Goal: Task Accomplishment & Management: Manage account settings

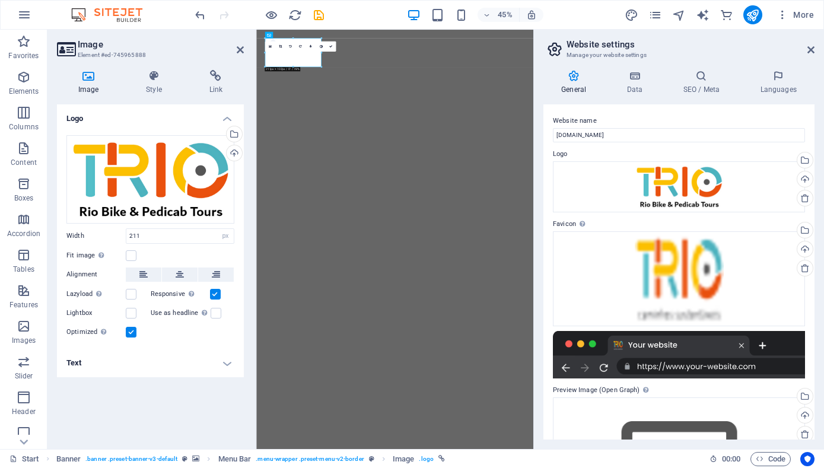
select select "px"
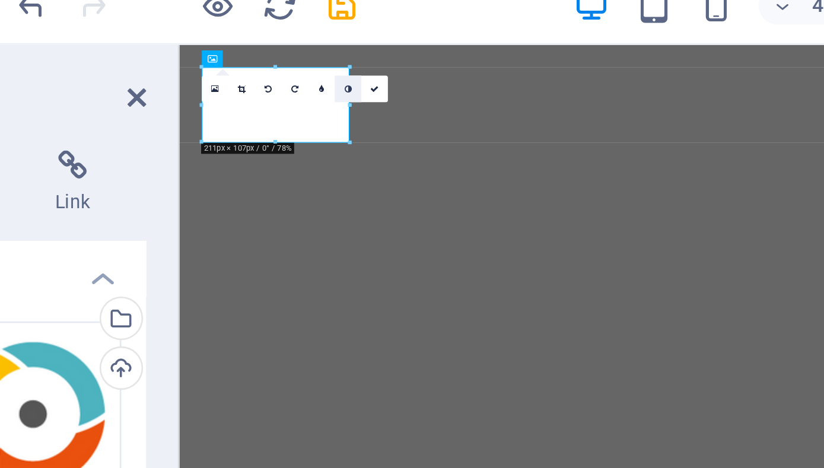
scroll to position [103, 0]
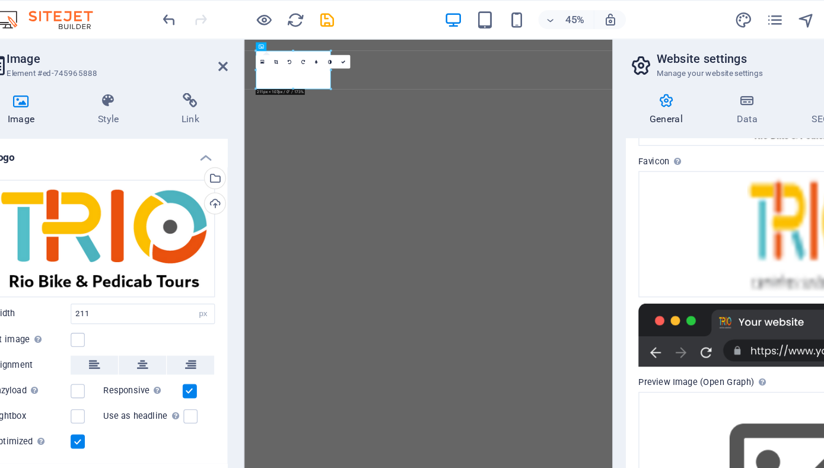
click at [306, 52] on div "16:10 16:9 4:3 1:1 1:2 0" at bounding box center [300, 47] width 71 height 10
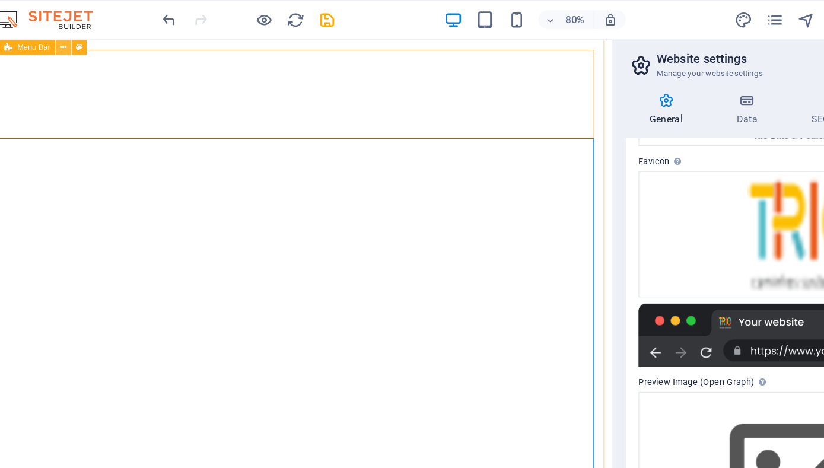
click at [123, 36] on button at bounding box center [119, 35] width 11 height 11
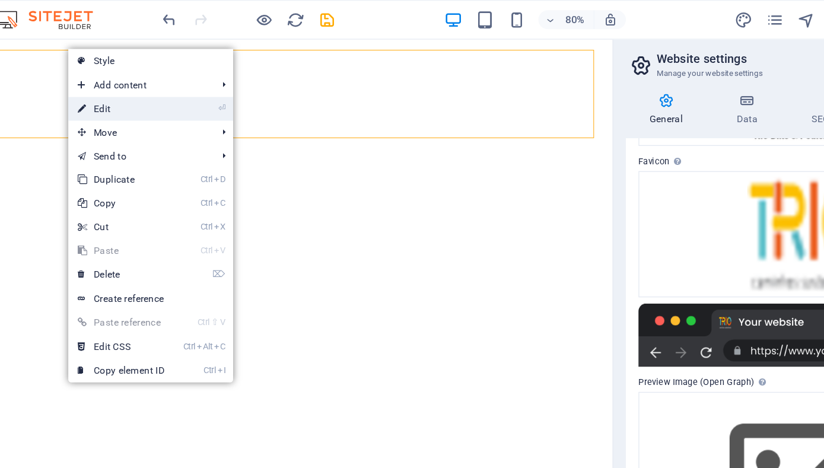
click at [174, 87] on link "⏎ Edit" at bounding box center [163, 82] width 79 height 18
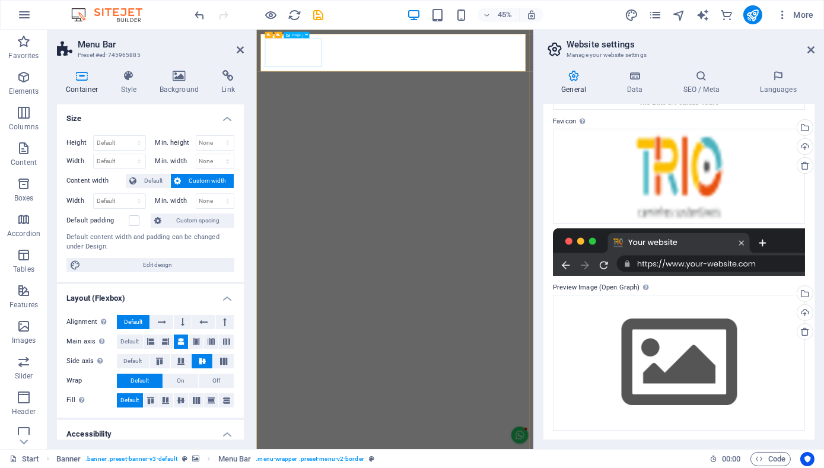
click at [184, 77] on icon at bounding box center [180, 76] width 58 height 12
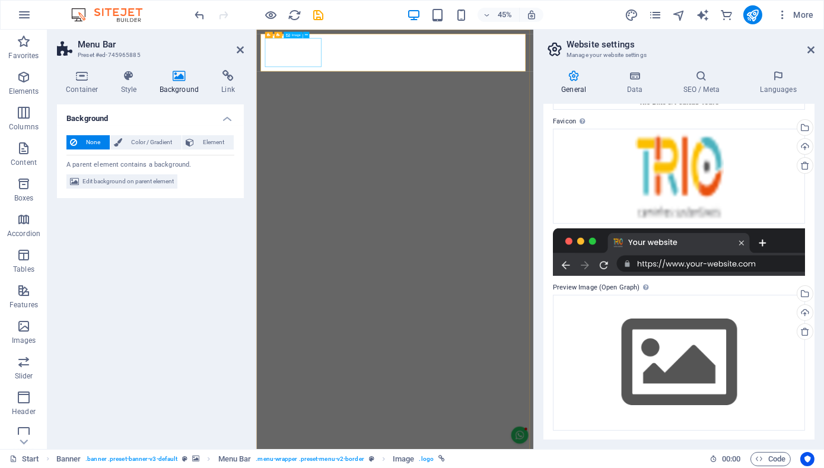
click at [306, 34] on icon at bounding box center [305, 34] width 3 height 5
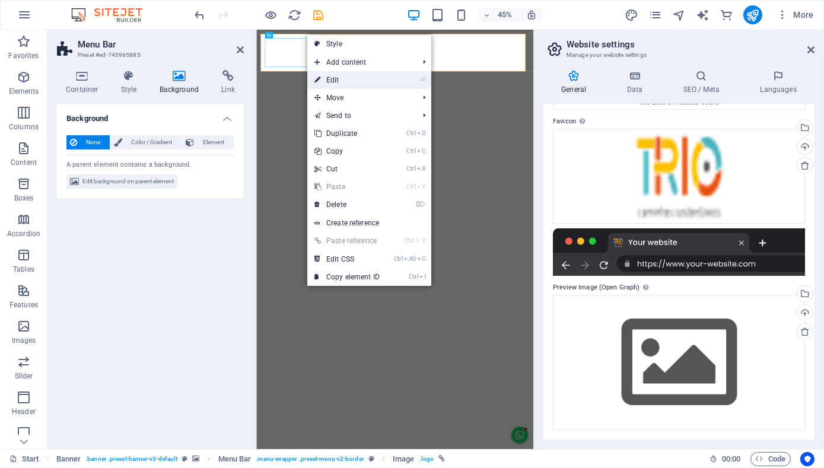
click at [334, 78] on link "⏎ Edit" at bounding box center [346, 80] width 79 height 18
select select "px"
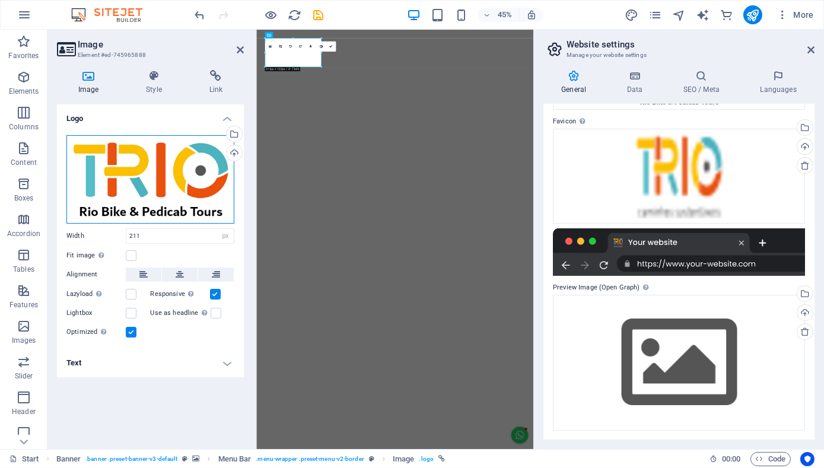
click at [196, 168] on div "Drag files here, click to choose files or select files from Files or our free s…" at bounding box center [150, 179] width 168 height 88
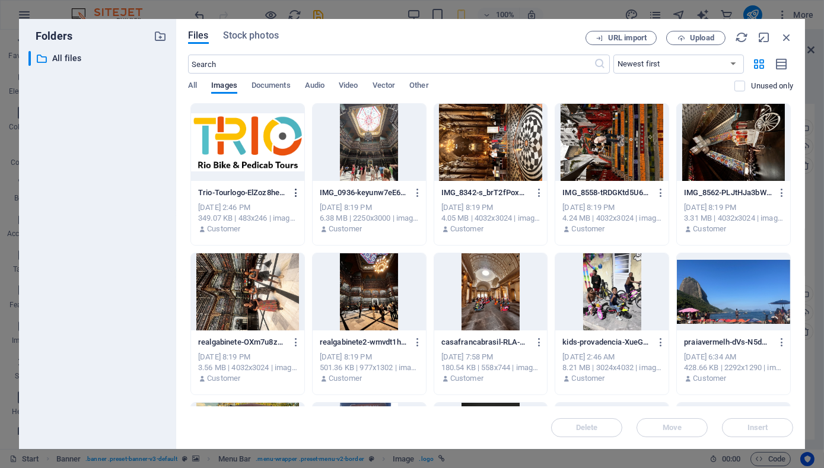
click at [295, 191] on icon "button" at bounding box center [296, 192] width 11 height 11
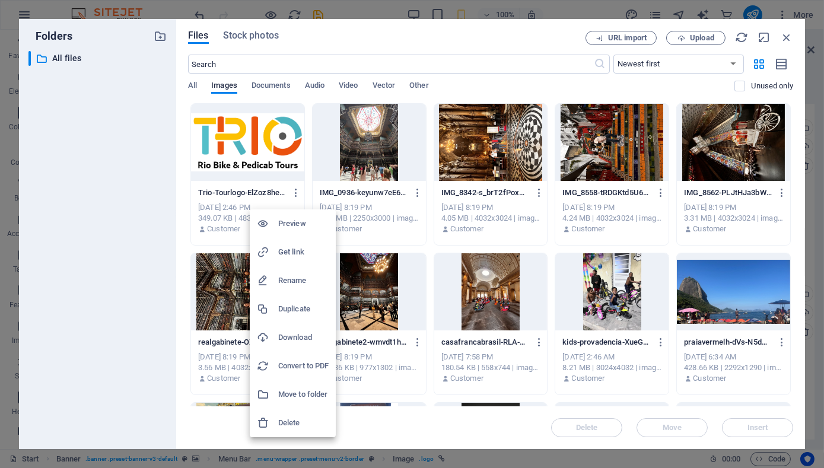
click at [299, 422] on h6 "Delete" at bounding box center [303, 423] width 50 height 14
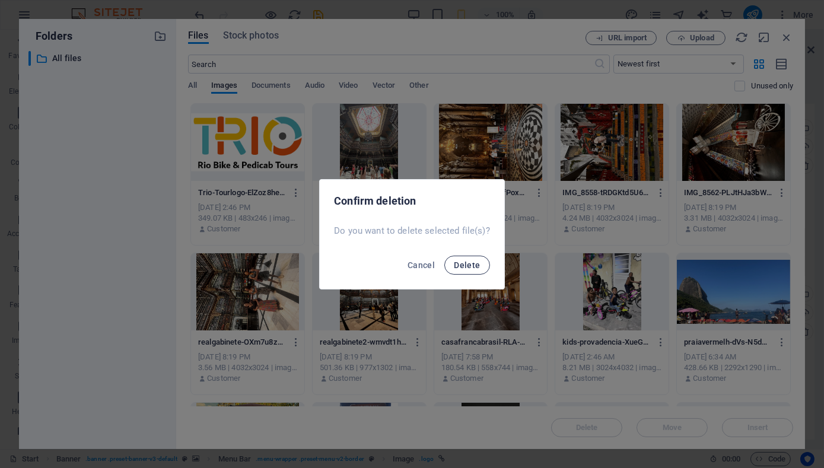
click at [472, 266] on span "Delete" at bounding box center [467, 264] width 26 height 9
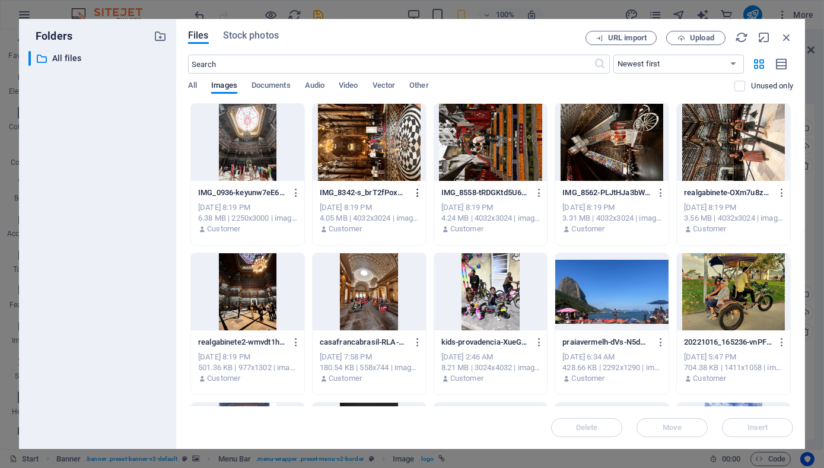
click at [418, 193] on icon "button" at bounding box center [417, 192] width 11 height 11
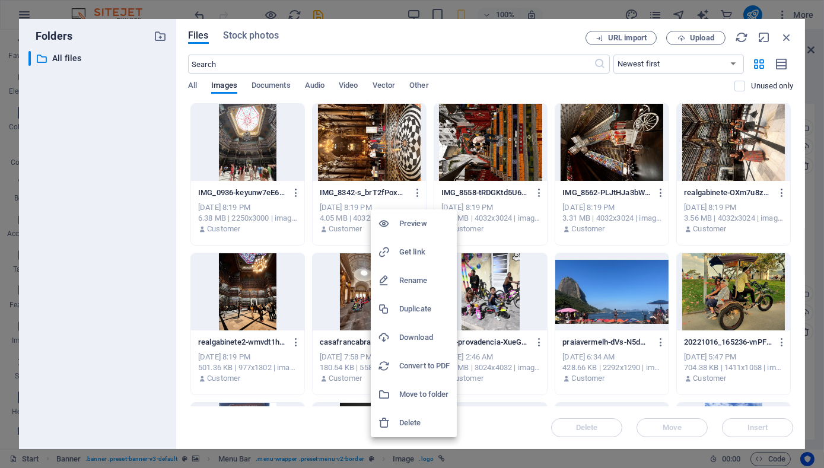
click at [429, 100] on div at bounding box center [412, 234] width 824 height 468
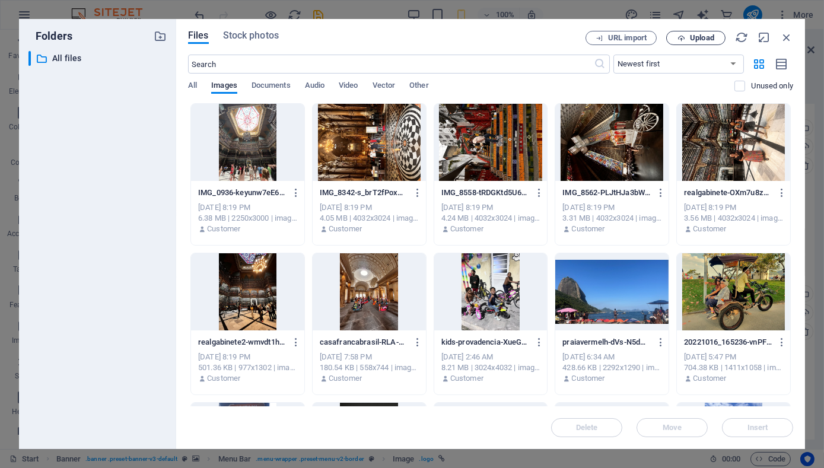
click at [704, 41] on span "Upload" at bounding box center [702, 37] width 24 height 7
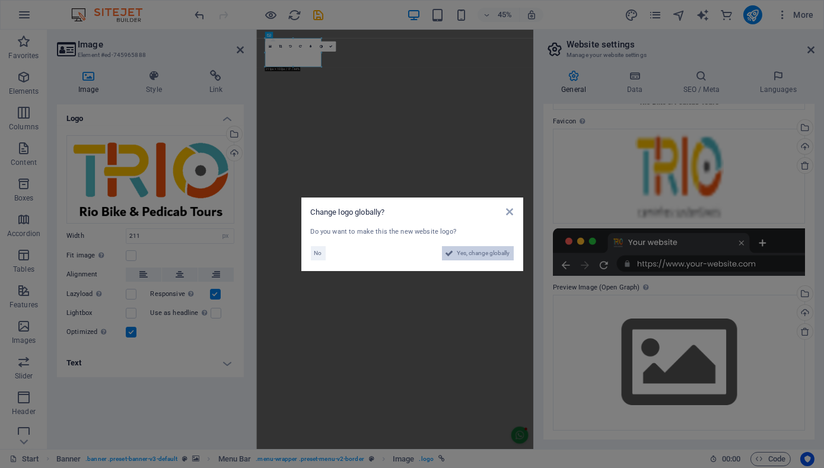
click at [478, 251] on span "Yes, change globally" at bounding box center [483, 253] width 53 height 14
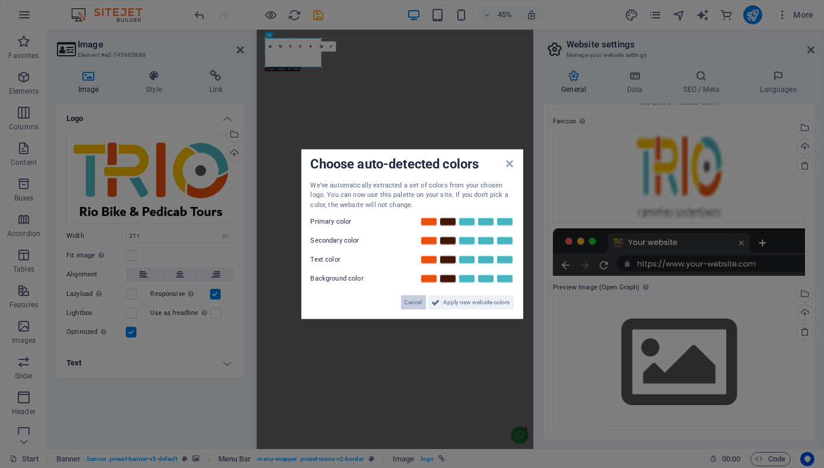
click at [416, 302] on span "Cancel" at bounding box center [414, 302] width 18 height 14
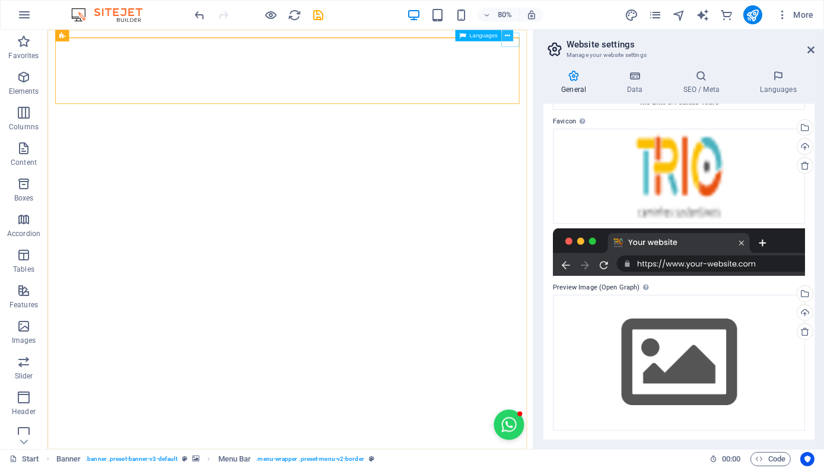
click at [508, 33] on icon at bounding box center [507, 35] width 5 height 10
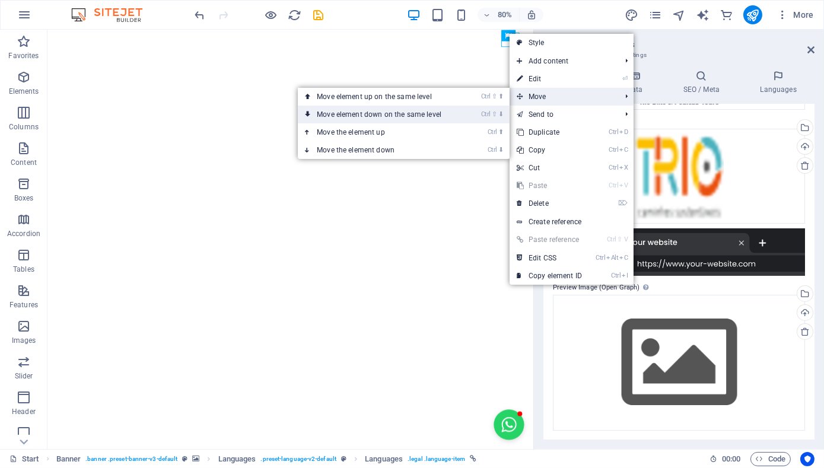
click at [463, 114] on link "Ctrl ⇧ ⬇ Move element down on the same level" at bounding box center [381, 115] width 167 height 18
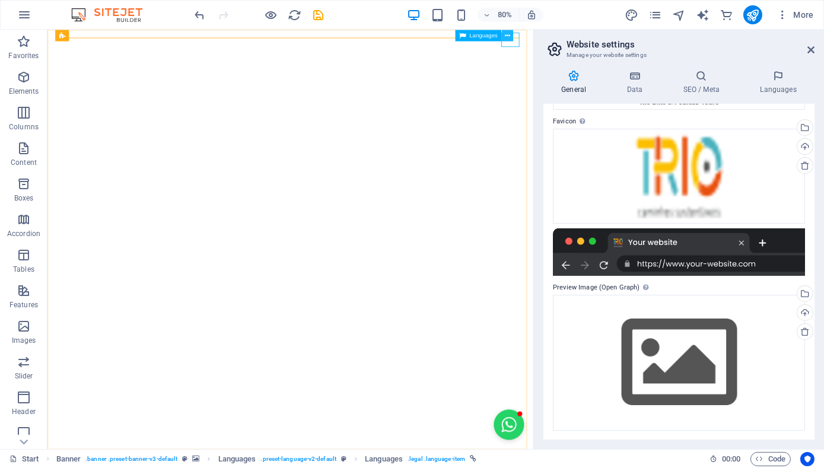
click at [508, 34] on icon at bounding box center [507, 35] width 5 height 10
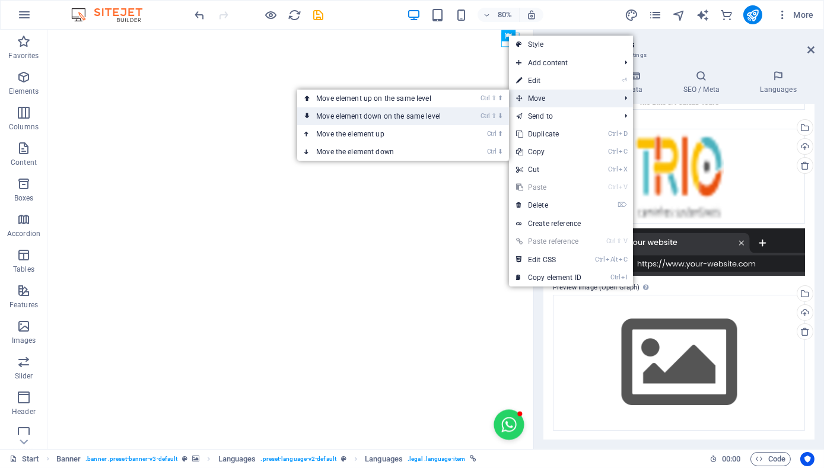
click at [479, 121] on li "Ctrl ⇧ ⬇ Move element down on the same level" at bounding box center [403, 116] width 212 height 18
click at [465, 117] on li "Ctrl ⇧ ⬇ Move element down on the same level" at bounding box center [403, 116] width 212 height 18
click at [321, 118] on link "Ctrl ⇧ ⬇ Move element down on the same level" at bounding box center [380, 116] width 167 height 18
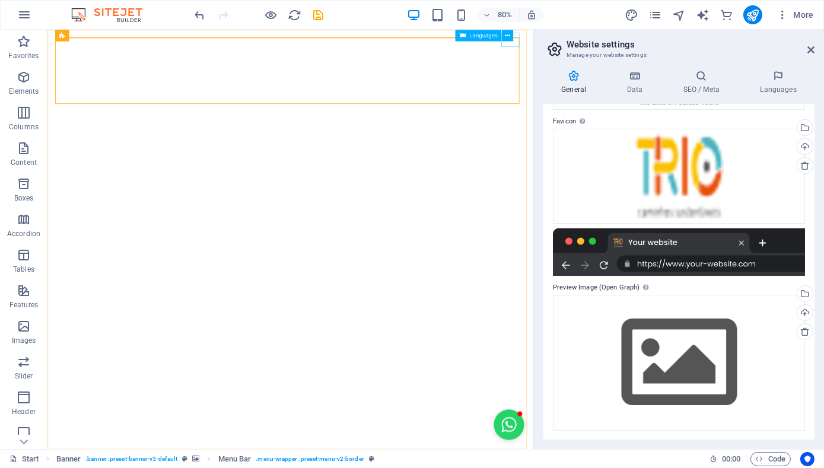
click at [513, 37] on div "Languages" at bounding box center [487, 36] width 64 height 12
click at [511, 35] on button at bounding box center [507, 35] width 11 height 11
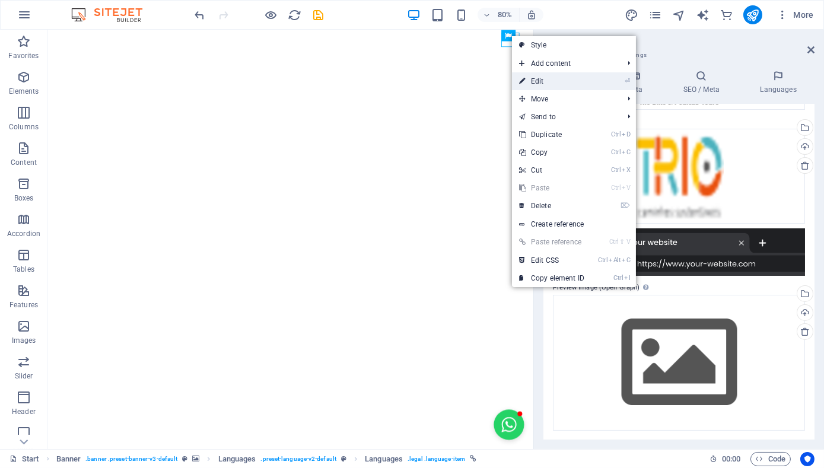
click at [540, 80] on link "⏎ Edit" at bounding box center [551, 81] width 79 height 18
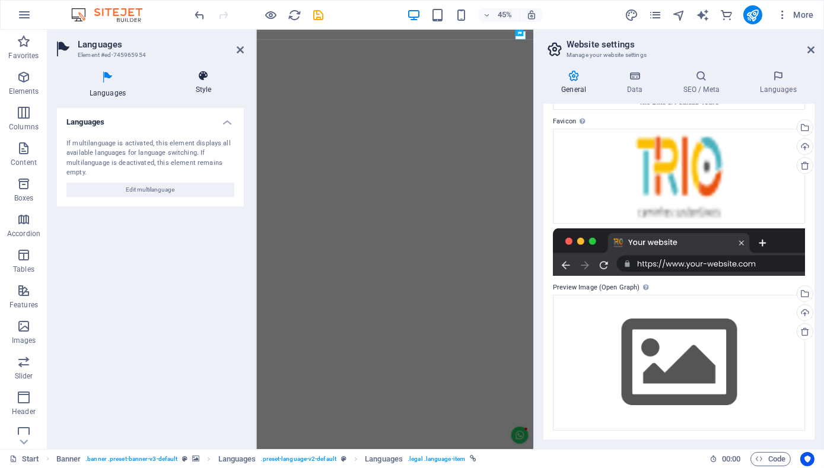
click at [212, 77] on icon at bounding box center [203, 76] width 81 height 12
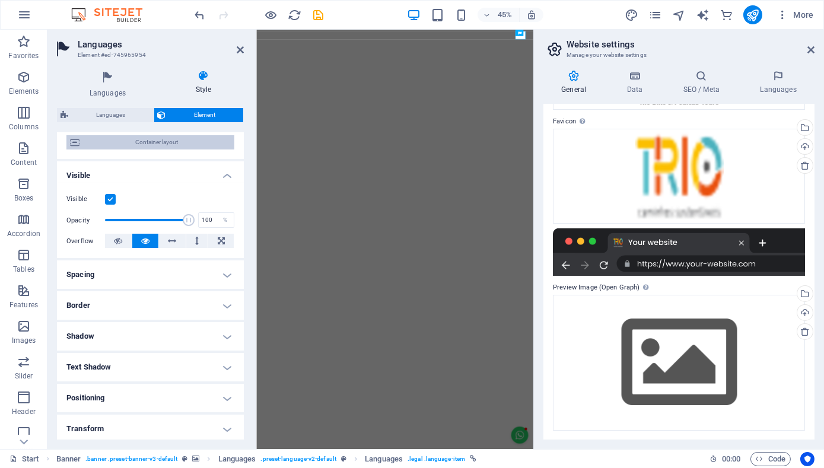
scroll to position [102, 0]
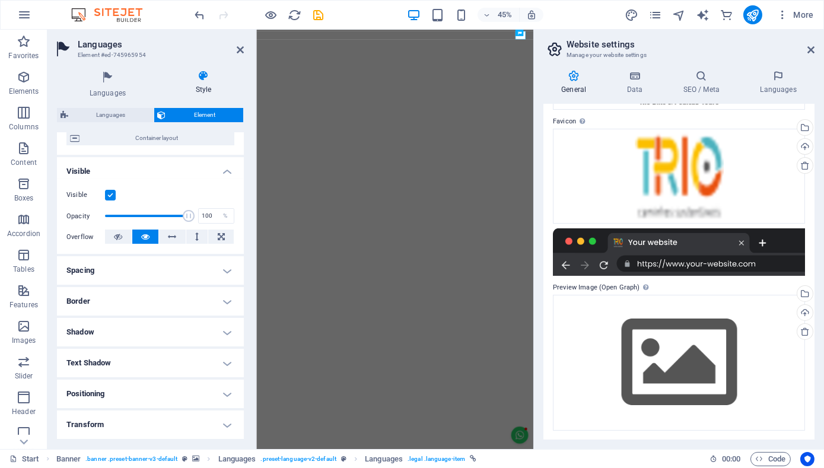
click at [225, 272] on h4 "Spacing" at bounding box center [150, 270] width 187 height 28
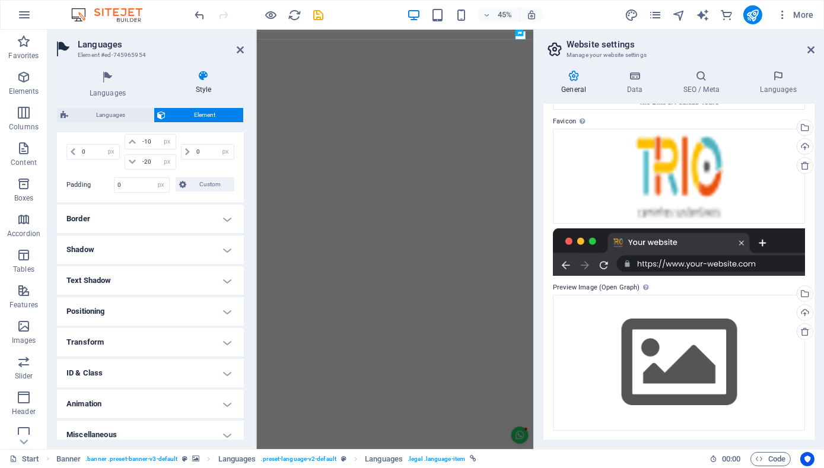
scroll to position [282, 0]
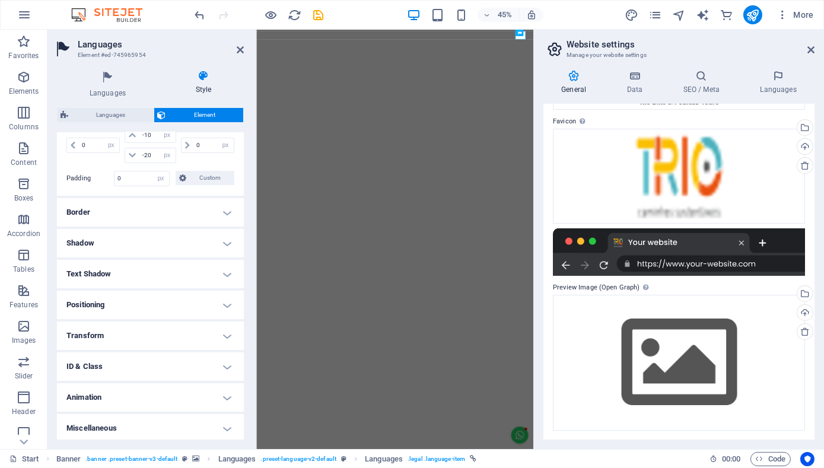
click at [219, 303] on h4 "Positioning" at bounding box center [150, 305] width 187 height 28
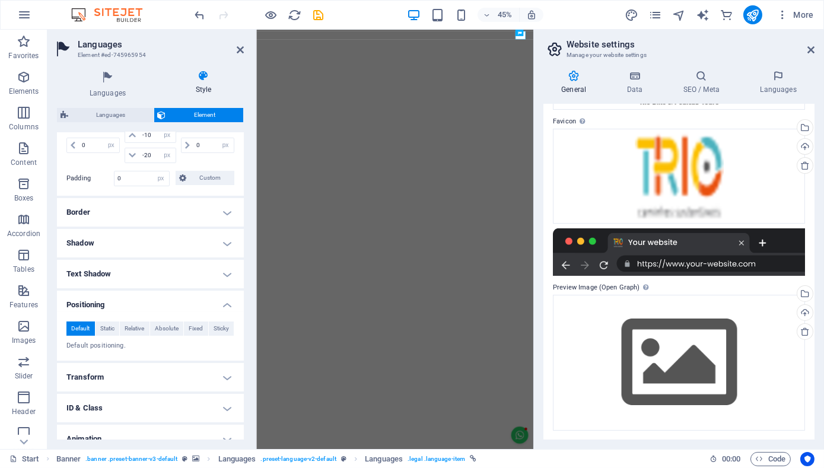
click at [227, 238] on h4 "Shadow" at bounding box center [150, 243] width 187 height 28
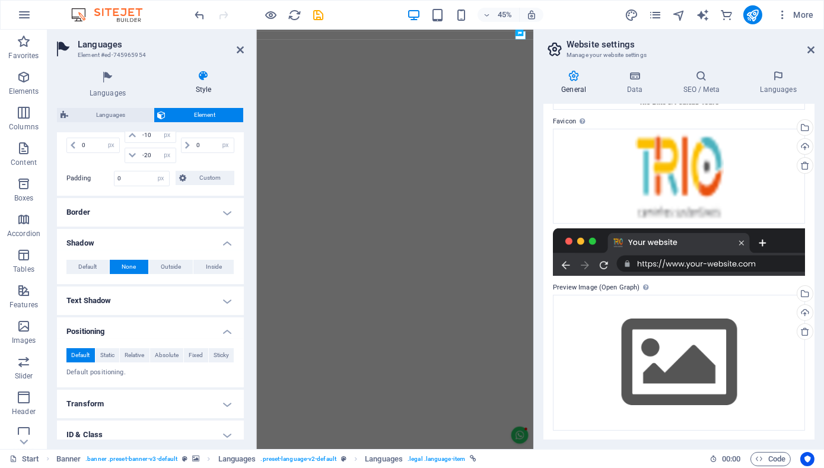
click at [222, 208] on h4 "Border" at bounding box center [150, 212] width 187 height 28
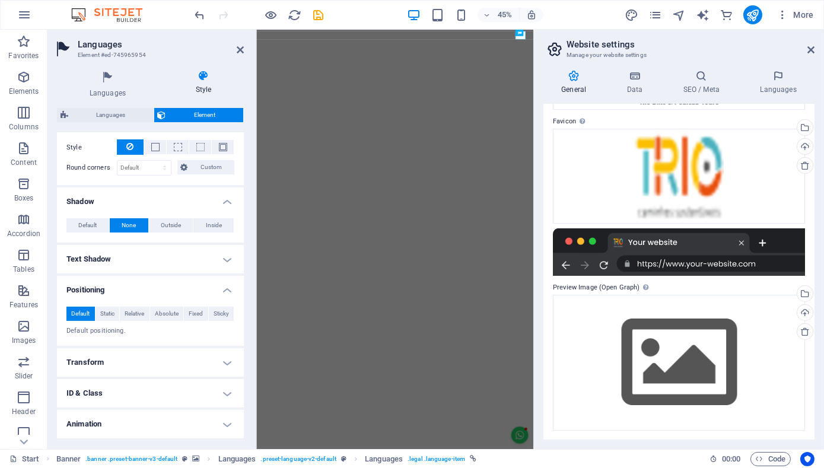
scroll to position [397, 0]
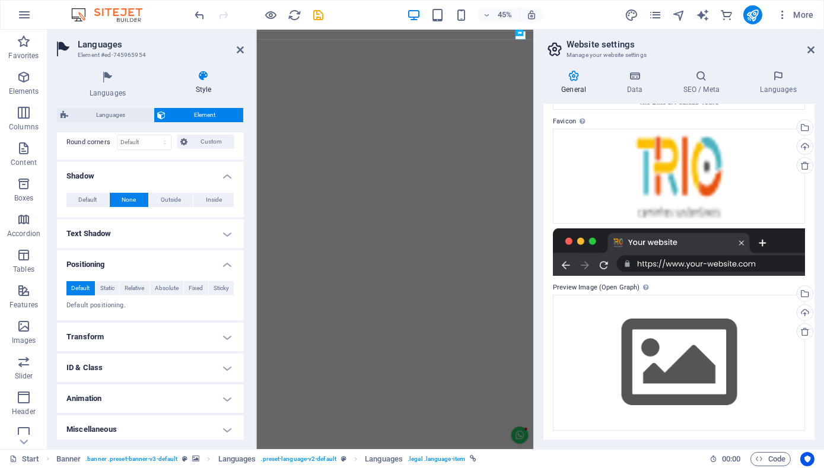
click at [160, 330] on h4 "Transform" at bounding box center [150, 337] width 187 height 28
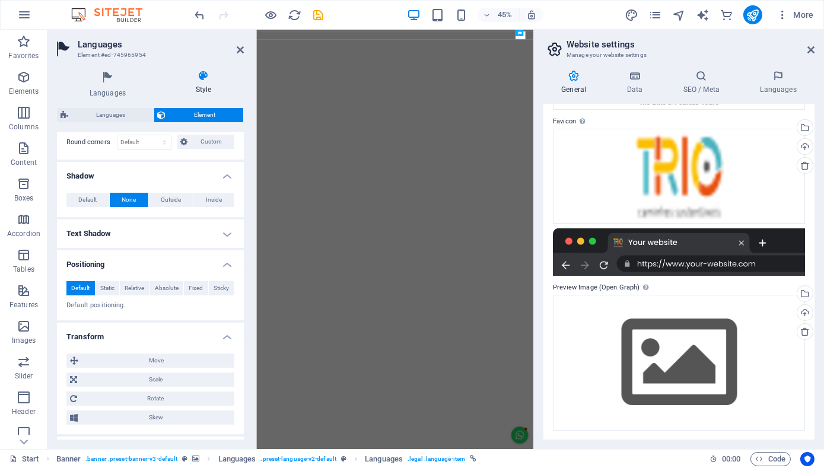
click at [160, 330] on h4 "Transform" at bounding box center [150, 333] width 187 height 21
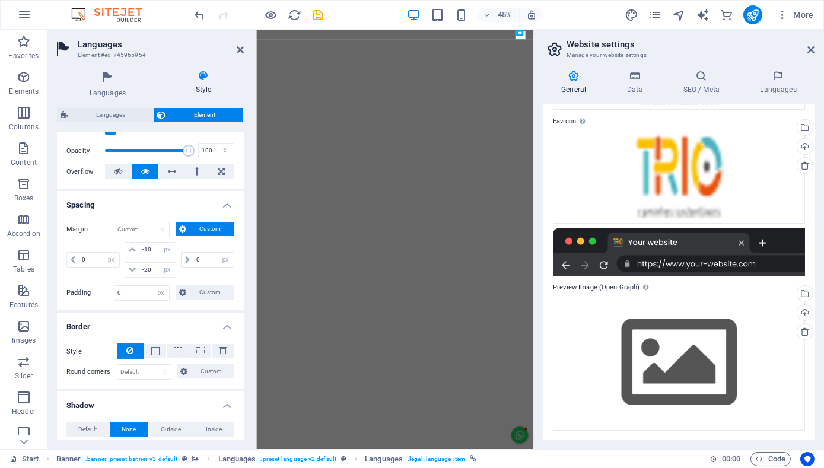
scroll to position [167, 0]
click at [156, 248] on input "-10" at bounding box center [157, 250] width 36 height 14
drag, startPoint x: 156, startPoint y: 248, endPoint x: 147, endPoint y: 249, distance: 9.5
click at [147, 249] on input "-10" at bounding box center [157, 250] width 36 height 14
type input "-15"
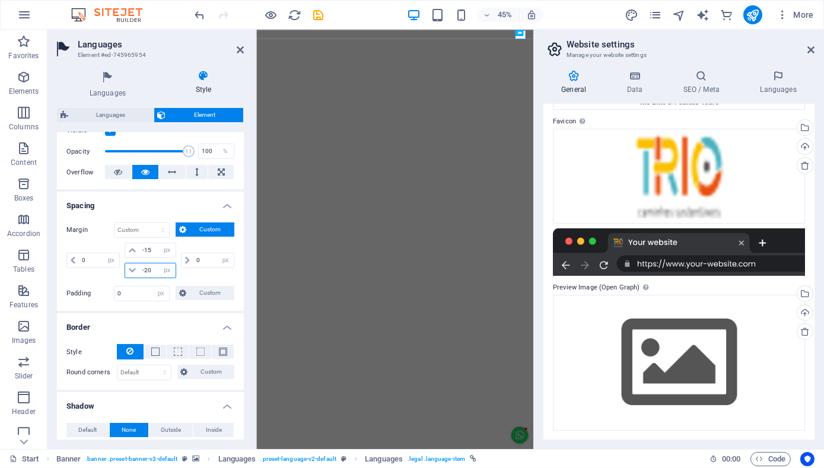
drag, startPoint x: 148, startPoint y: 267, endPoint x: 156, endPoint y: 267, distance: 8.3
click at [156, 267] on input "-20" at bounding box center [157, 270] width 36 height 14
type input "-2"
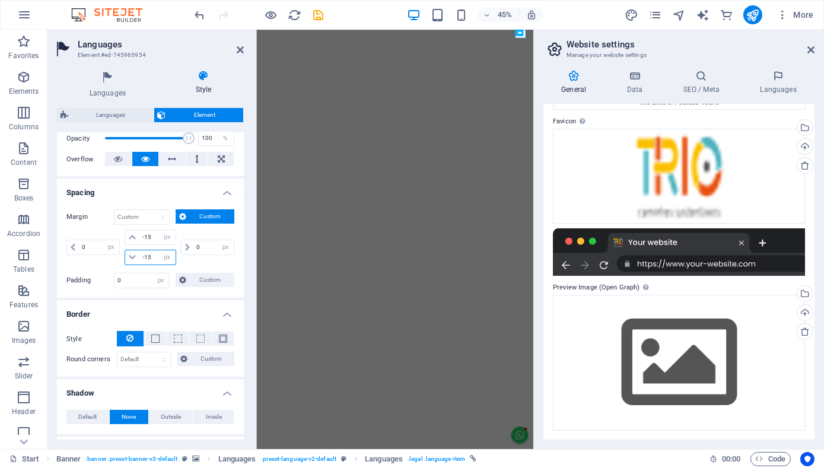
scroll to position [177, 0]
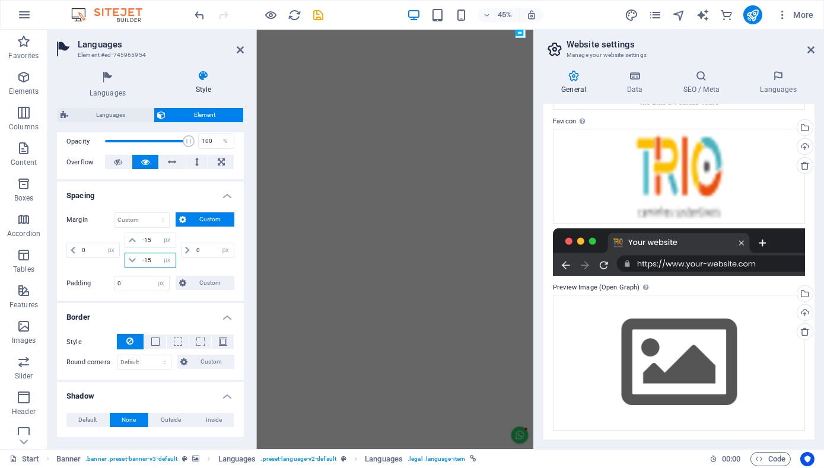
type input "-15"
click at [209, 259] on div "0 auto px % rem vw vh" at bounding box center [207, 251] width 56 height 36
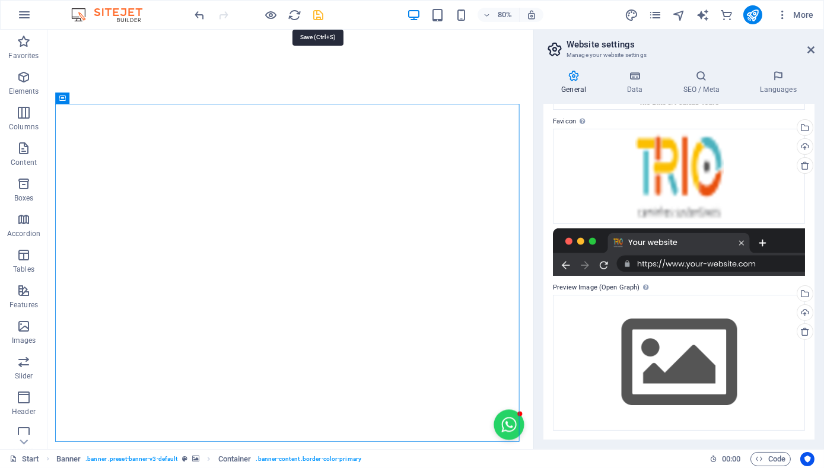
click at [317, 14] on icon "save" at bounding box center [319, 15] width 14 height 14
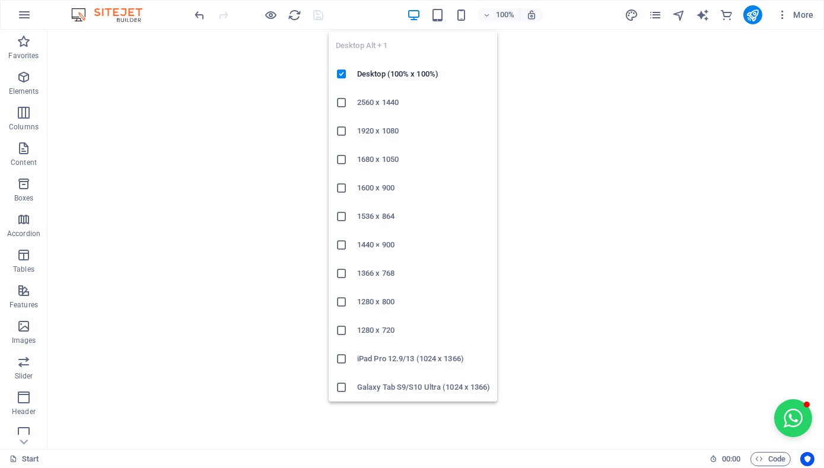
click at [415, 15] on icon "button" at bounding box center [414, 15] width 14 height 14
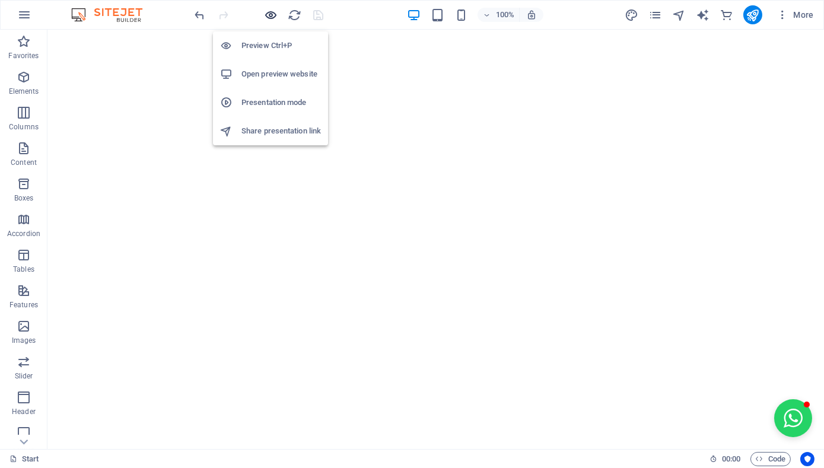
click at [275, 15] on icon "button" at bounding box center [272, 15] width 14 height 14
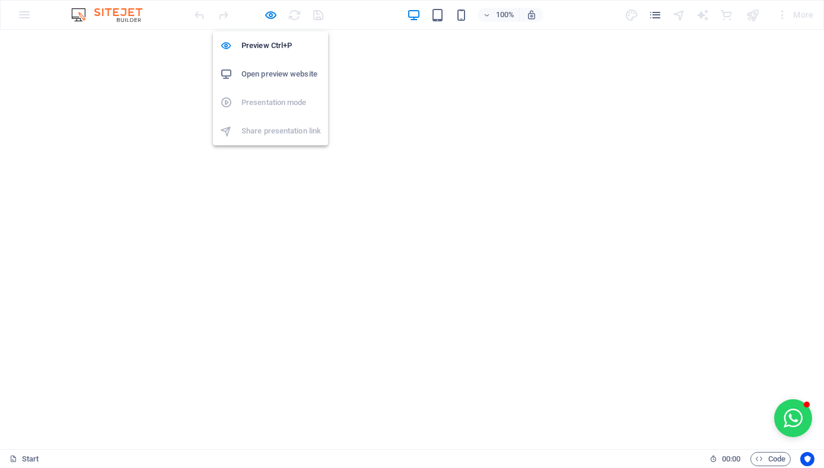
click at [278, 68] on h6 "Open preview website" at bounding box center [280, 74] width 79 height 14
click at [272, 18] on icon "button" at bounding box center [272, 15] width 14 height 14
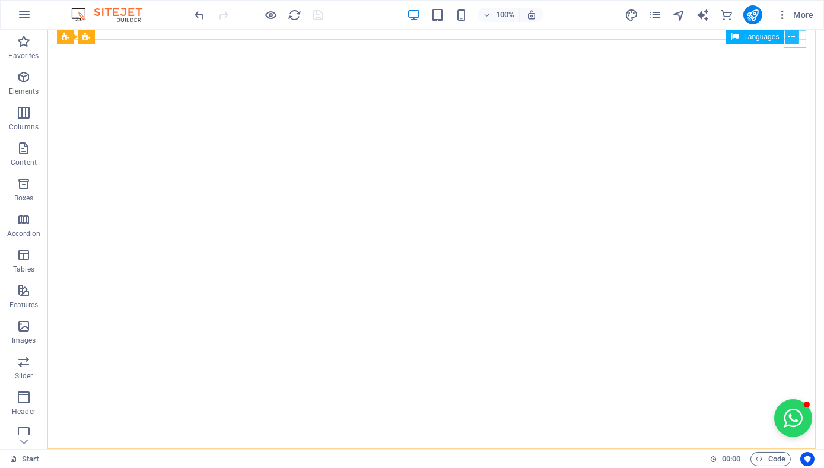
click at [794, 36] on icon at bounding box center [791, 37] width 7 height 12
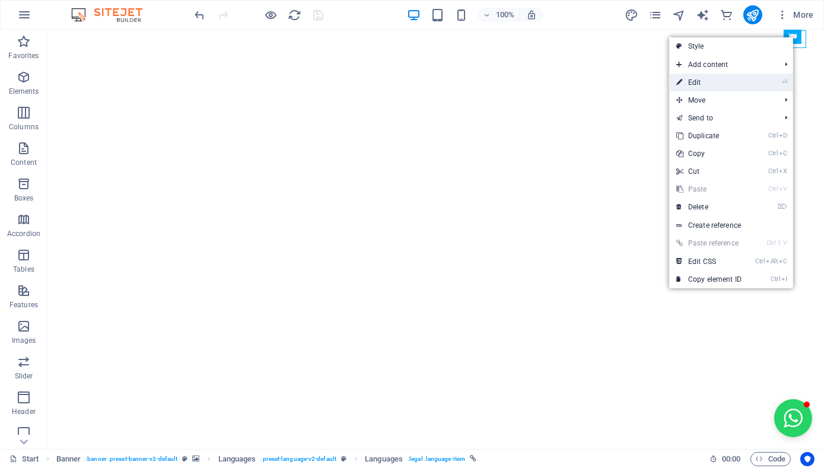
click at [738, 78] on link "⏎ Edit" at bounding box center [708, 83] width 79 height 18
select select "px"
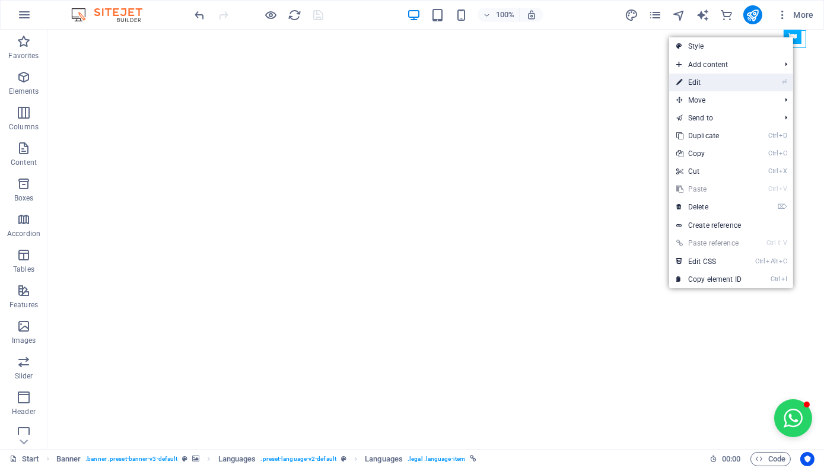
select select "px"
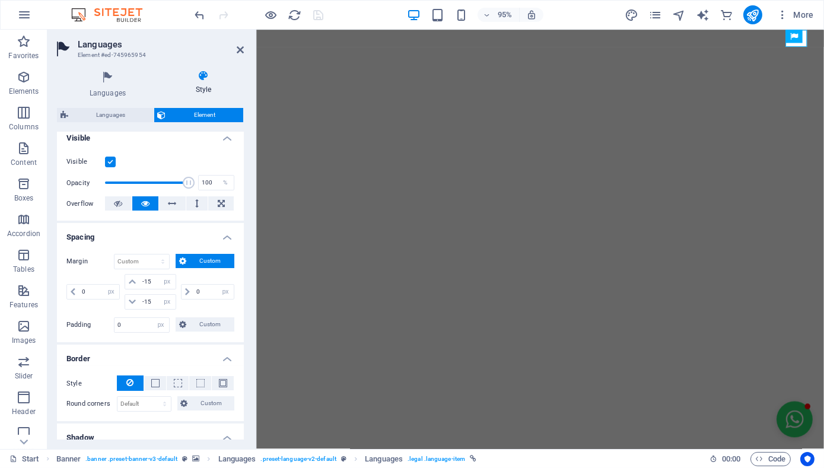
scroll to position [136, 0]
drag, startPoint x: 195, startPoint y: 287, endPoint x: 220, endPoint y: 292, distance: 25.9
click at [220, 292] on div "0 auto px % rem vw vh" at bounding box center [207, 290] width 53 height 15
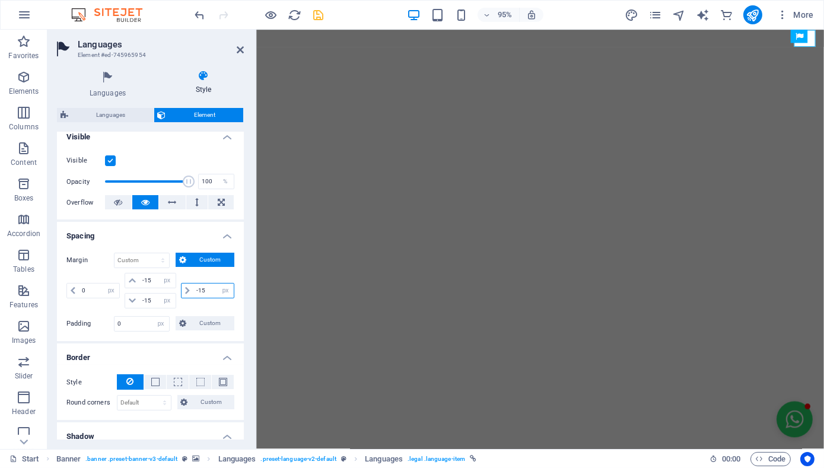
type input "-15"
click at [212, 304] on div "-15 auto px % rem vw vh" at bounding box center [207, 291] width 56 height 36
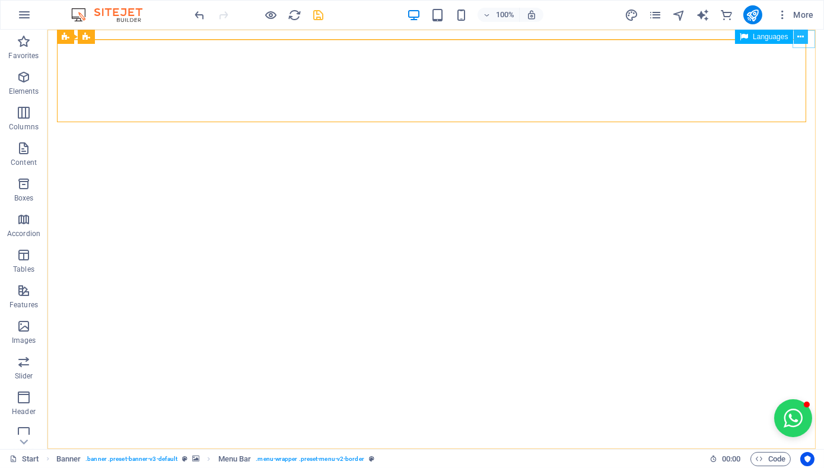
click at [805, 36] on button at bounding box center [801, 37] width 14 height 14
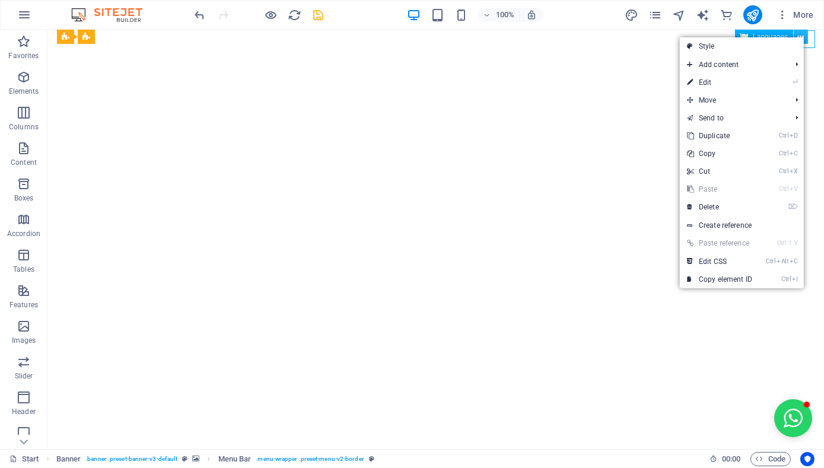
click at [805, 36] on button at bounding box center [801, 37] width 14 height 14
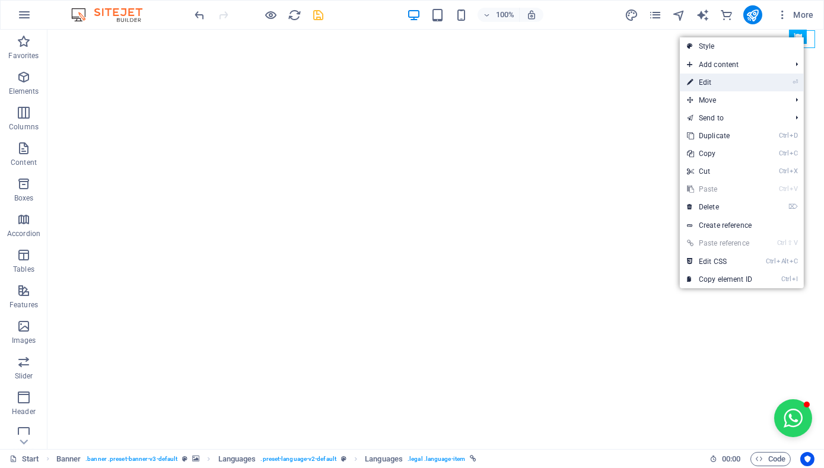
click at [759, 82] on li "⏎ Edit" at bounding box center [742, 83] width 124 height 18
click at [726, 78] on link "⏎ Edit" at bounding box center [719, 83] width 79 height 18
select select "px"
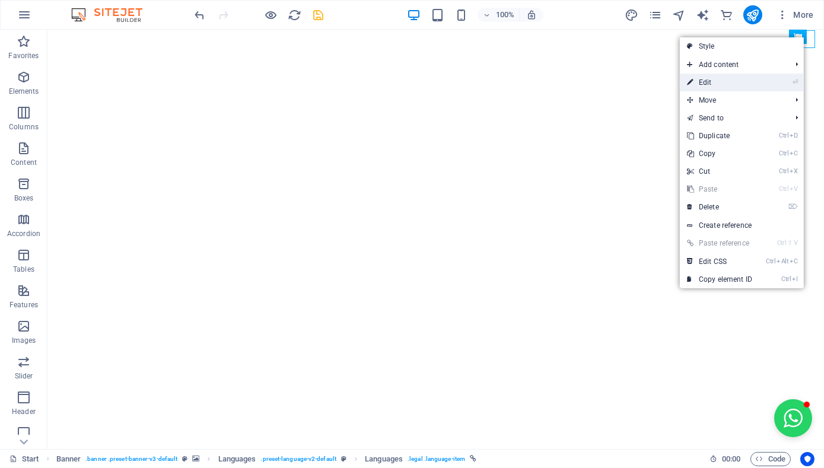
select select "px"
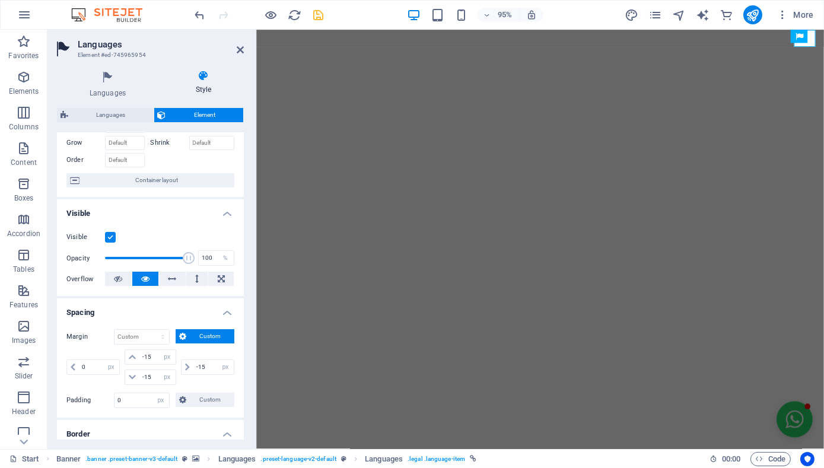
scroll to position [63, 0]
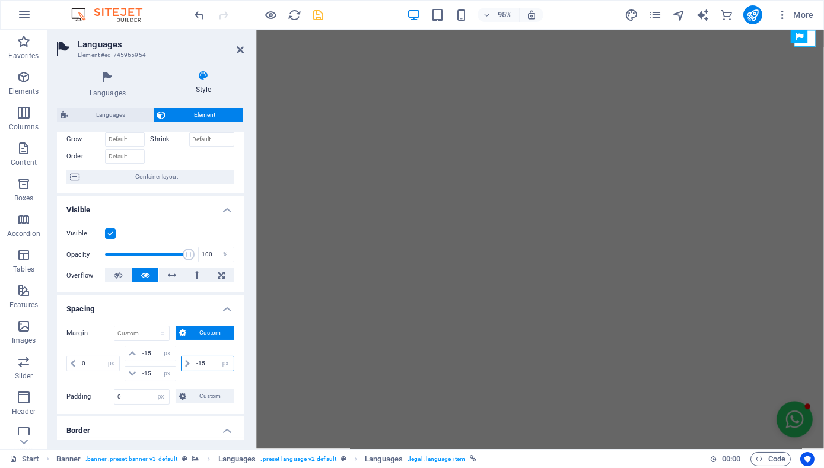
click at [198, 360] on input "-15" at bounding box center [213, 363] width 40 height 14
type input "25"
click at [152, 353] on input "-15" at bounding box center [157, 353] width 36 height 14
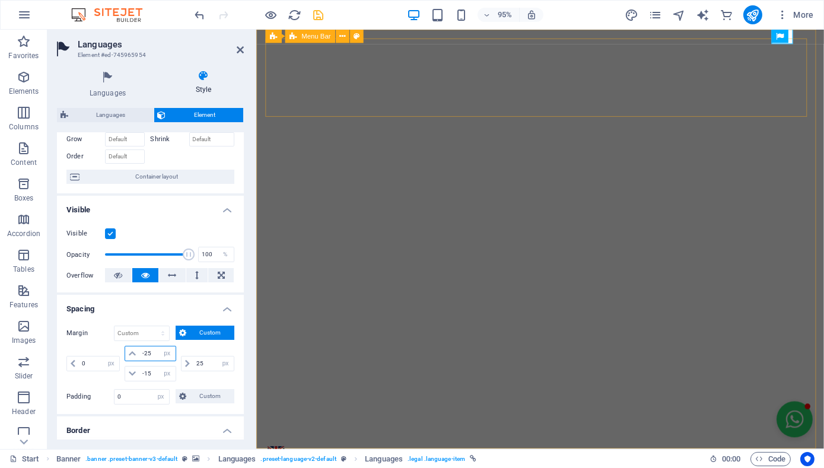
type input "-25"
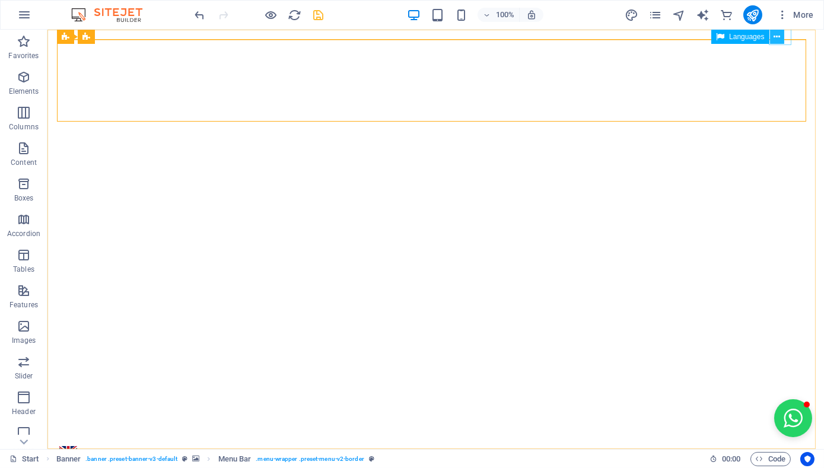
click at [780, 36] on button at bounding box center [777, 37] width 14 height 14
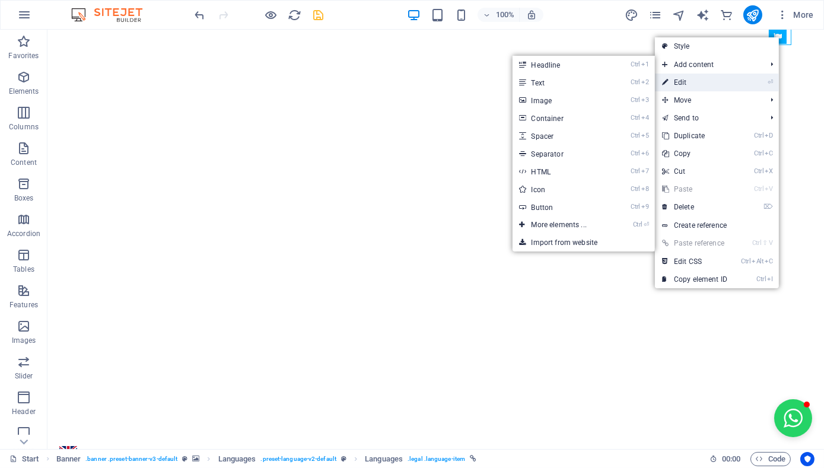
click at [724, 84] on link "⏎ Edit" at bounding box center [694, 83] width 79 height 18
select select "px"
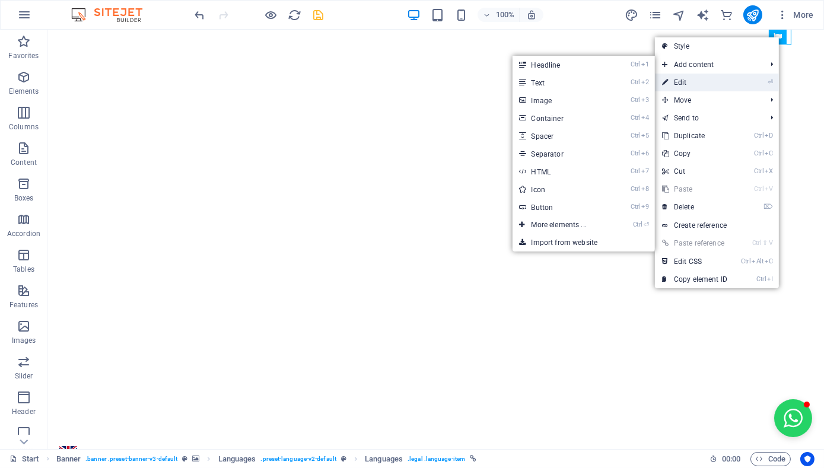
select select "px"
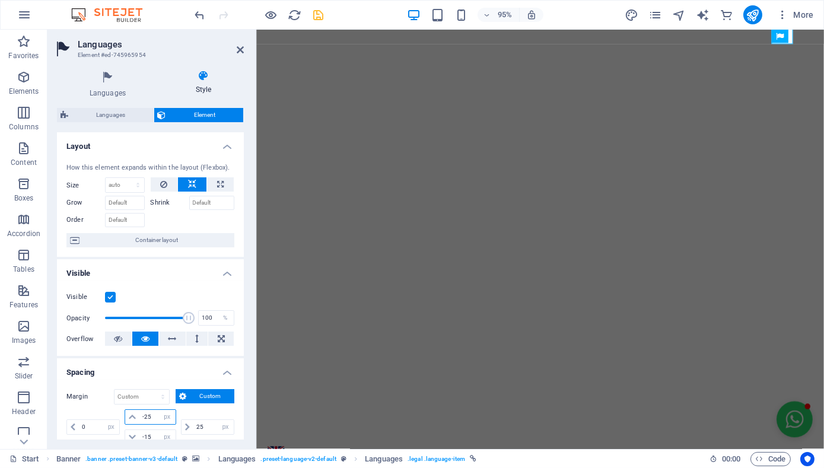
click at [144, 419] on input "-25" at bounding box center [157, 417] width 36 height 14
type input "-35"
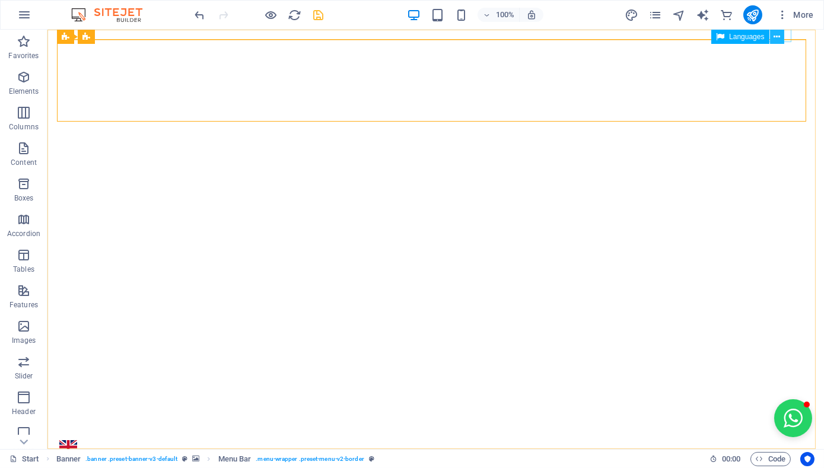
click at [779, 36] on icon at bounding box center [776, 37] width 7 height 12
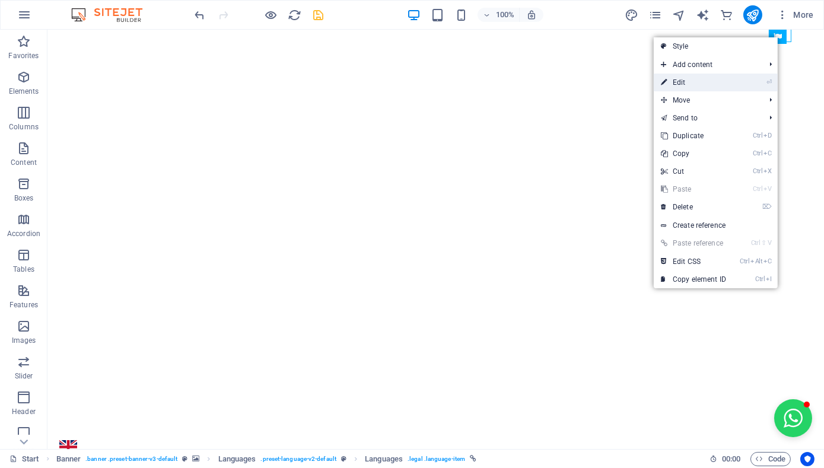
click at [724, 81] on link "⏎ Edit" at bounding box center [693, 83] width 79 height 18
select select "px"
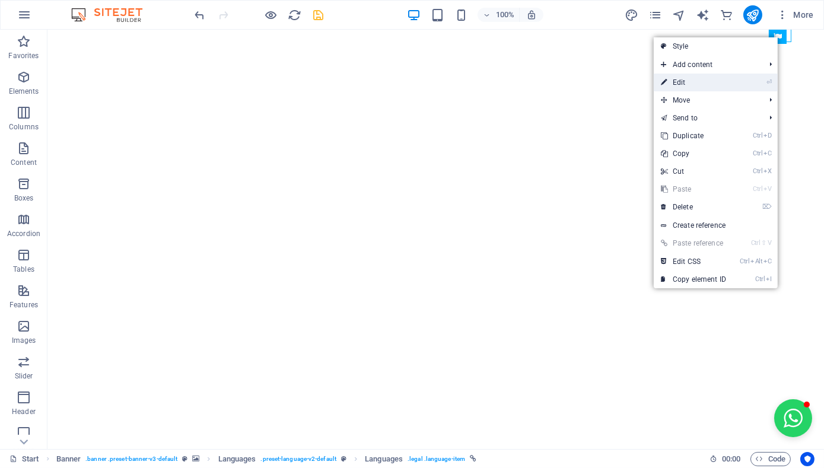
select select "px"
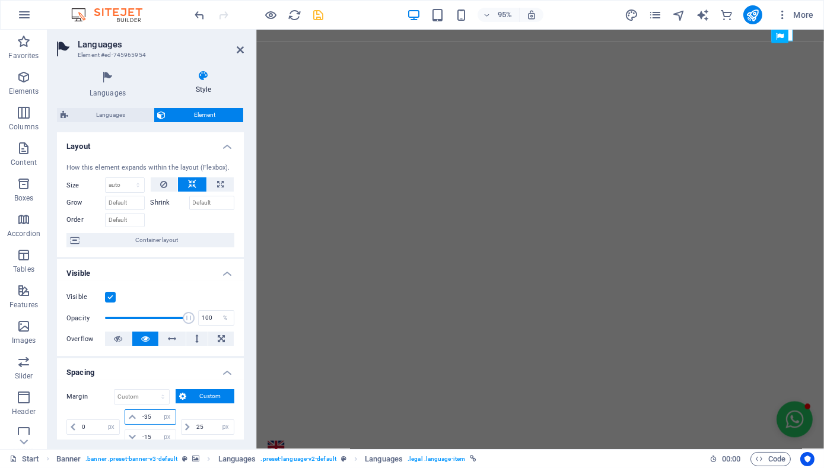
click at [144, 414] on input "-35" at bounding box center [157, 417] width 36 height 14
click at [150, 413] on input "-35" at bounding box center [157, 417] width 36 height 14
type input "-30"
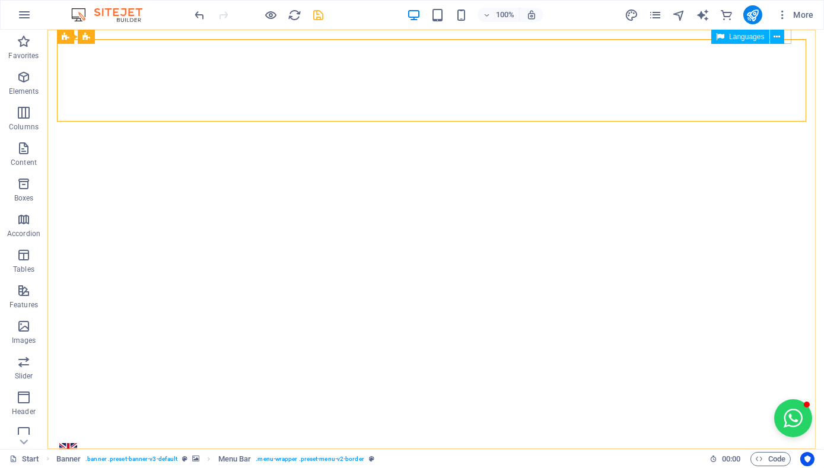
click at [788, 37] on div "Languages" at bounding box center [751, 37] width 80 height 15
click at [780, 36] on button at bounding box center [777, 37] width 14 height 14
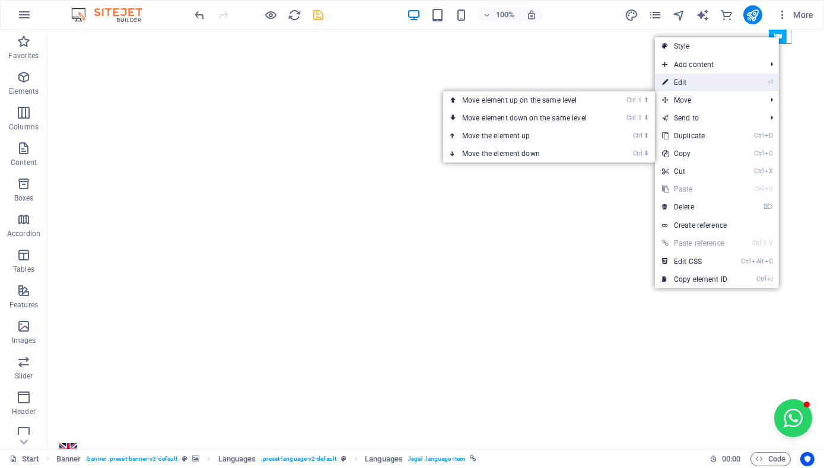
click at [711, 77] on link "⏎ Edit" at bounding box center [694, 83] width 79 height 18
select select "px"
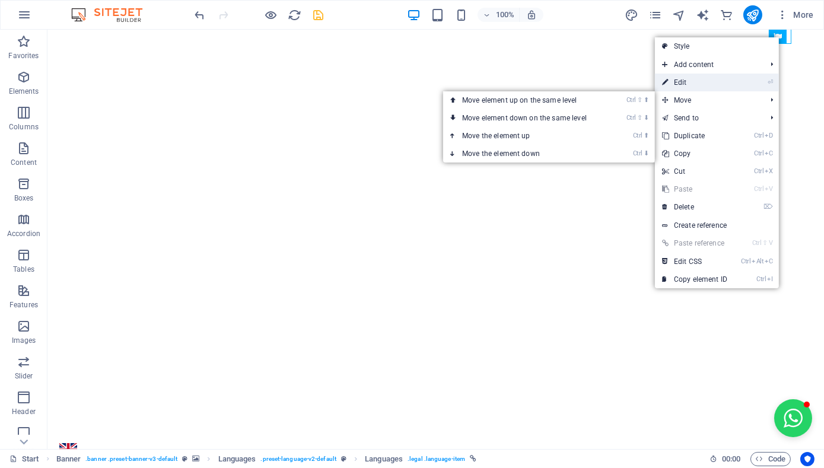
select select "px"
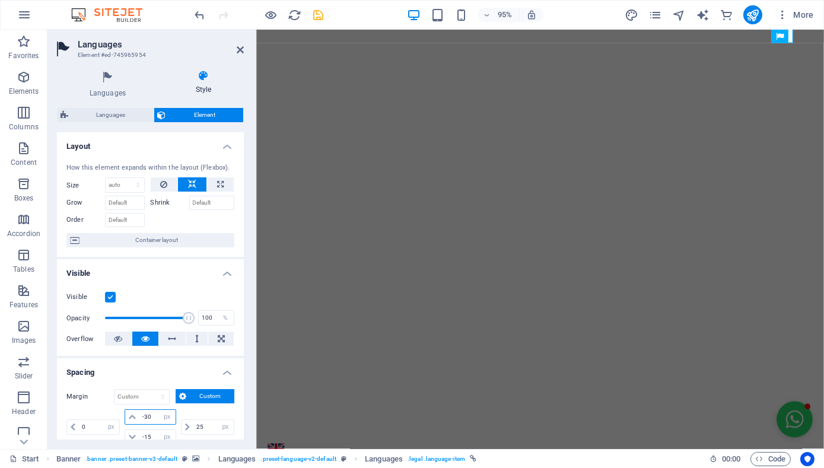
drag, startPoint x: 151, startPoint y: 416, endPoint x: 144, endPoint y: 417, distance: 7.2
click at [144, 417] on input "-30" at bounding box center [157, 417] width 36 height 14
type input "-28"
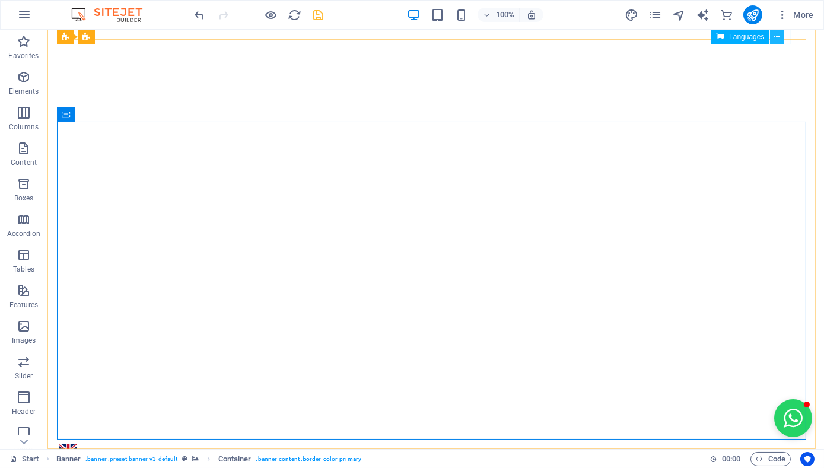
click at [778, 36] on icon at bounding box center [776, 37] width 7 height 12
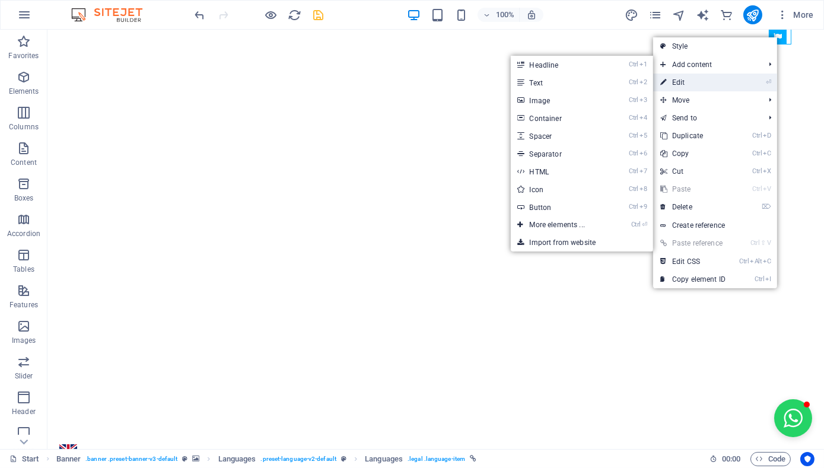
click at [727, 78] on link "⏎ Edit" at bounding box center [692, 83] width 79 height 18
select select "px"
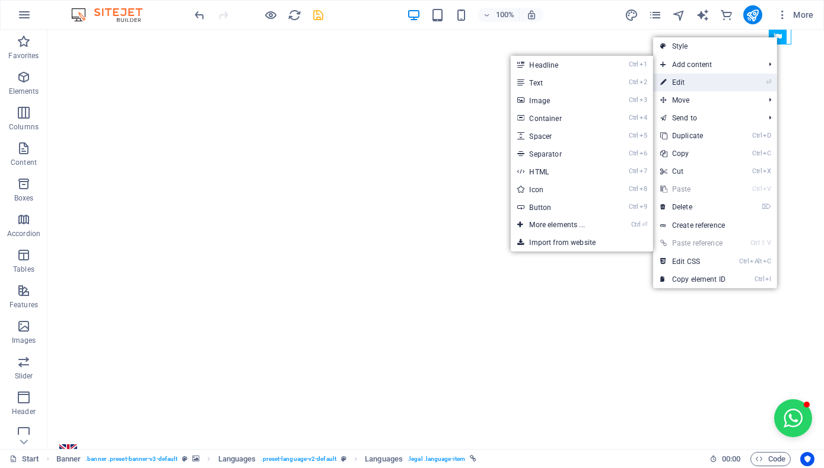
select select "px"
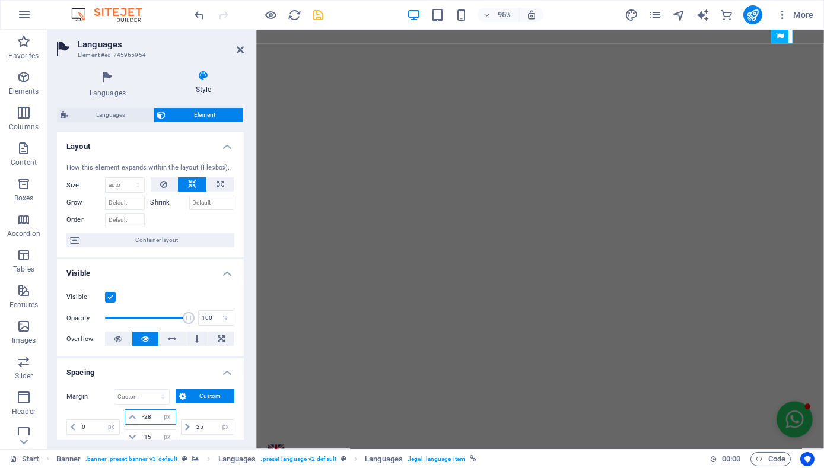
drag, startPoint x: 146, startPoint y: 415, endPoint x: 152, endPoint y: 418, distance: 7.2
click at [152, 418] on input "-28" at bounding box center [157, 417] width 36 height 14
type input "-26"
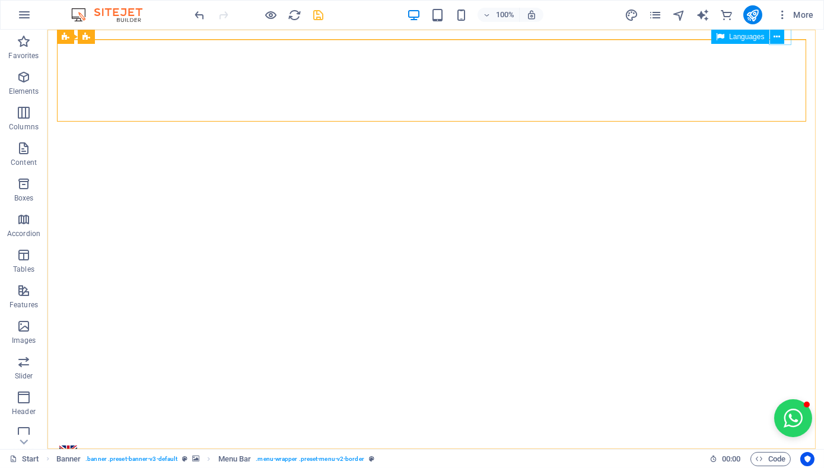
click at [784, 36] on div "Languages" at bounding box center [751, 37] width 80 height 15
click at [779, 36] on icon at bounding box center [776, 37] width 7 height 12
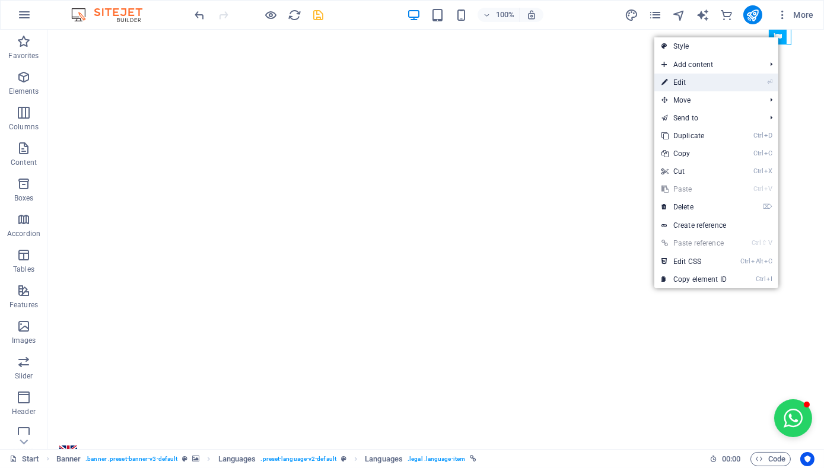
click at [723, 79] on link "⏎ Edit" at bounding box center [693, 83] width 79 height 18
select select "px"
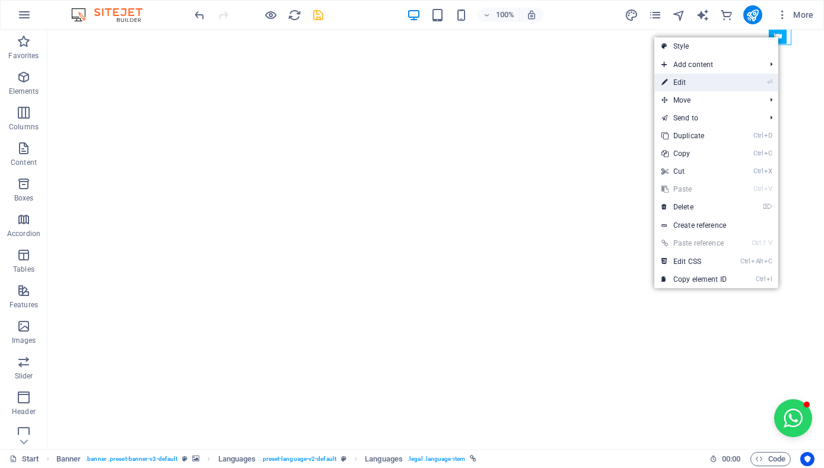
select select "px"
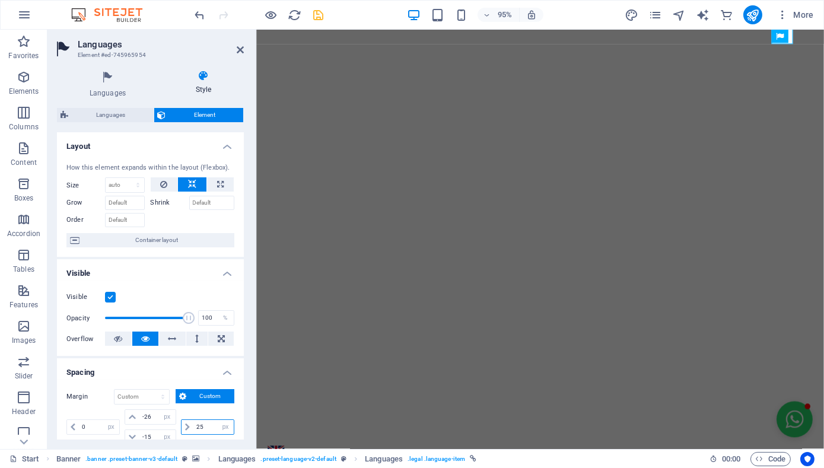
drag, startPoint x: 198, startPoint y: 425, endPoint x: 209, endPoint y: 429, distance: 12.6
click at [209, 429] on input "25" at bounding box center [213, 427] width 40 height 14
click at [194, 424] on input "22" at bounding box center [213, 427] width 40 height 14
type input "32"
drag, startPoint x: 147, startPoint y: 414, endPoint x: 154, endPoint y: 418, distance: 8.0
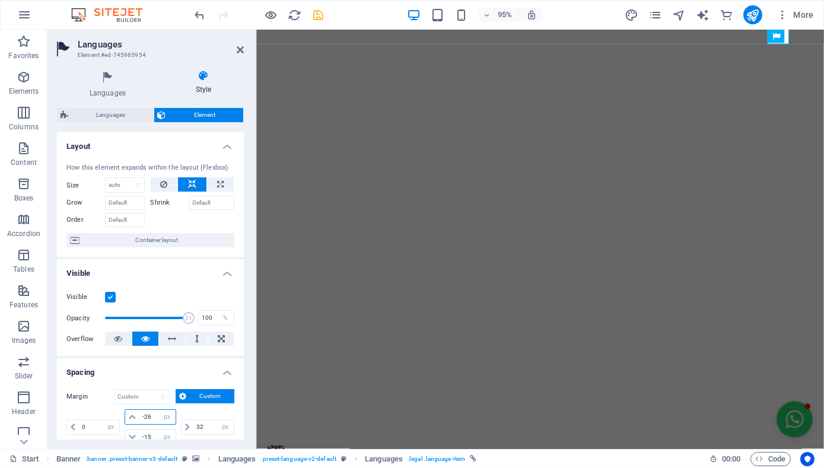
click at [154, 418] on input "-26" at bounding box center [157, 417] width 36 height 14
type input "-24"
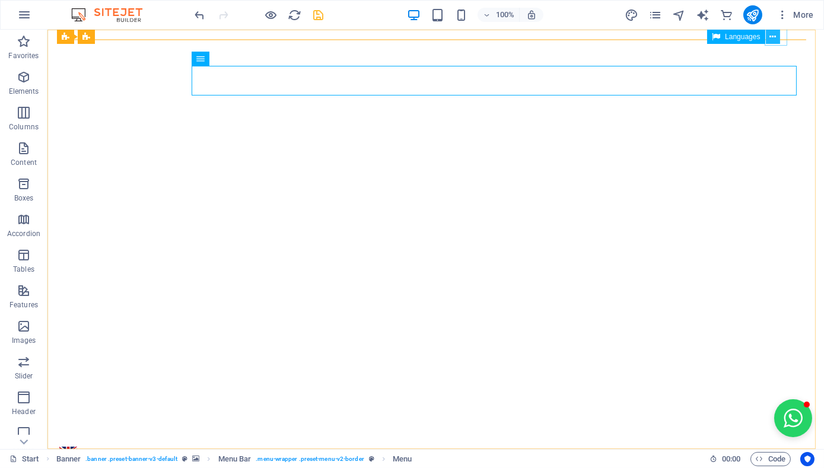
click at [777, 36] on button at bounding box center [773, 37] width 14 height 14
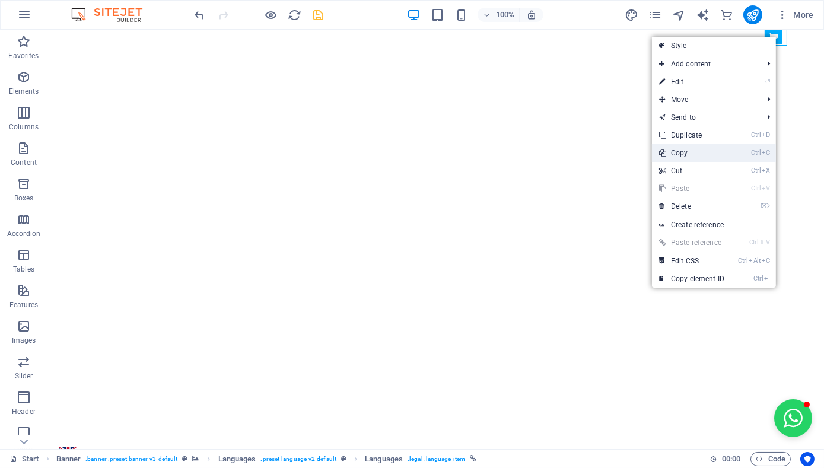
click at [702, 153] on link "Ctrl C Copy" at bounding box center [691, 153] width 79 height 18
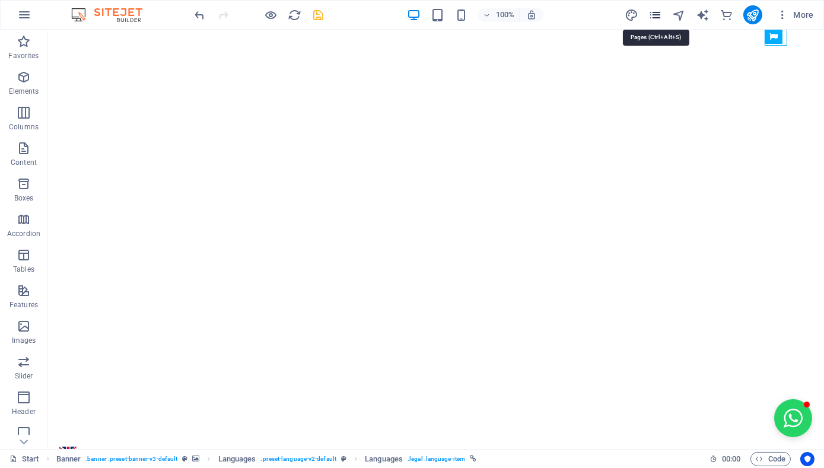
click at [657, 17] on icon "pages" at bounding box center [655, 15] width 14 height 14
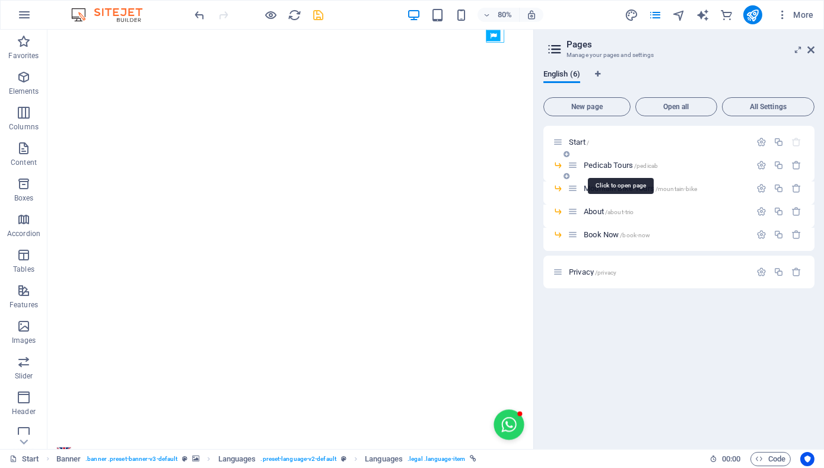
click at [601, 167] on span "Pedicab Tours /pedicab" at bounding box center [621, 165] width 74 height 9
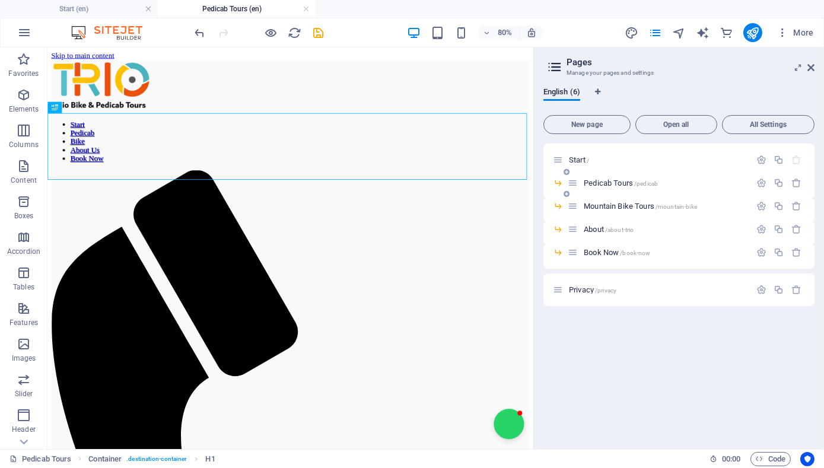
scroll to position [0, 0]
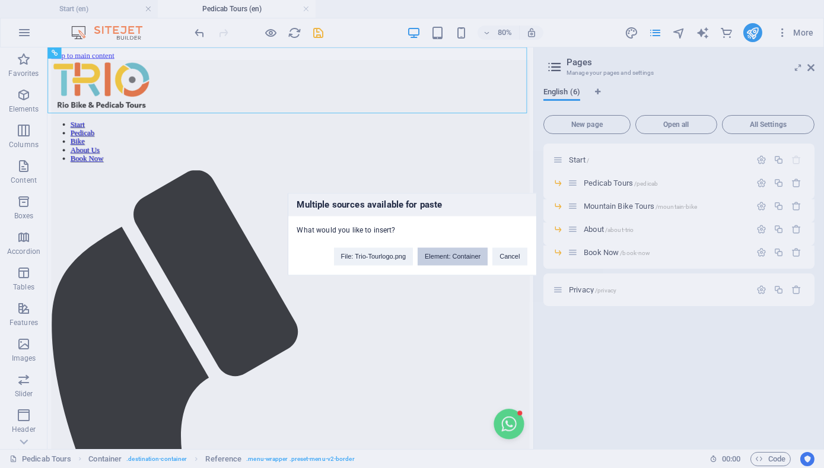
click at [469, 257] on button "Element: Container" at bounding box center [453, 256] width 70 height 18
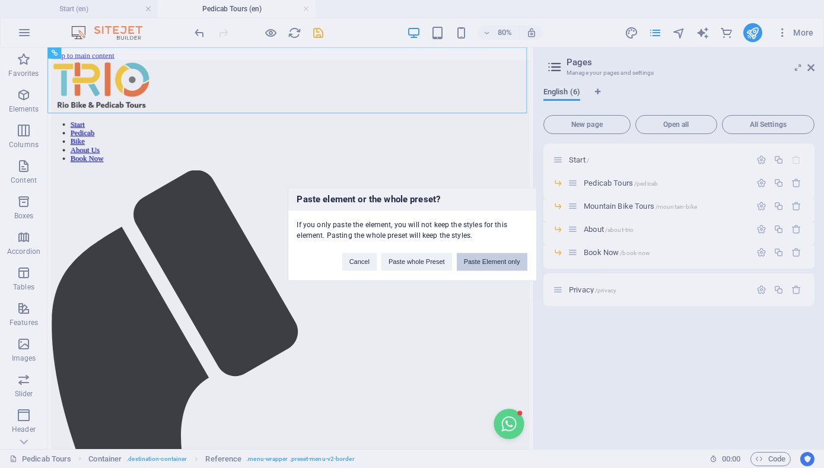
click at [482, 262] on button "Paste Element only" at bounding box center [492, 262] width 71 height 18
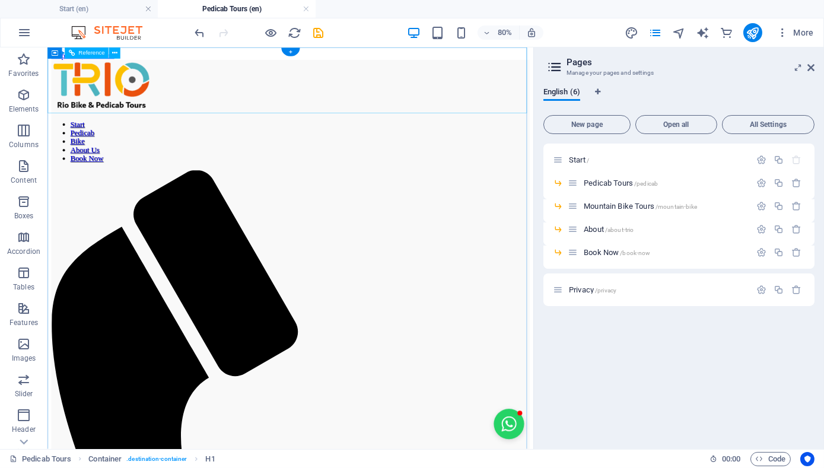
drag, startPoint x: 110, startPoint y: 156, endPoint x: 635, endPoint y: 50, distance: 535.0
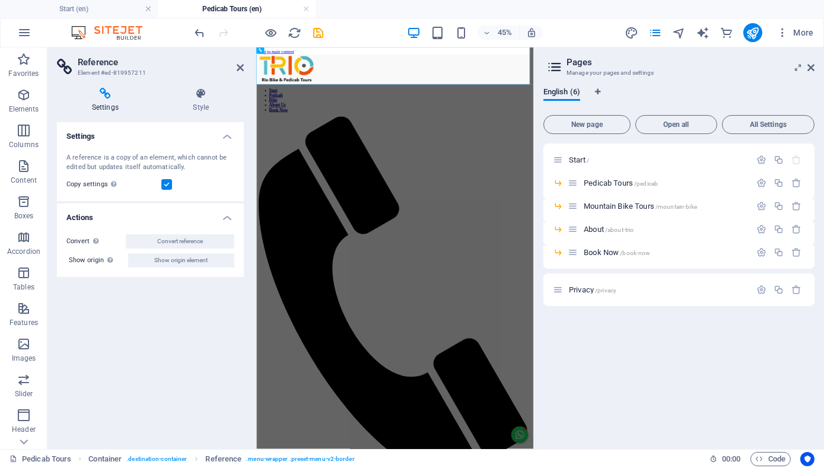
click at [204, 63] on h2 "Reference" at bounding box center [161, 62] width 166 height 11
click at [241, 66] on icon at bounding box center [240, 67] width 7 height 9
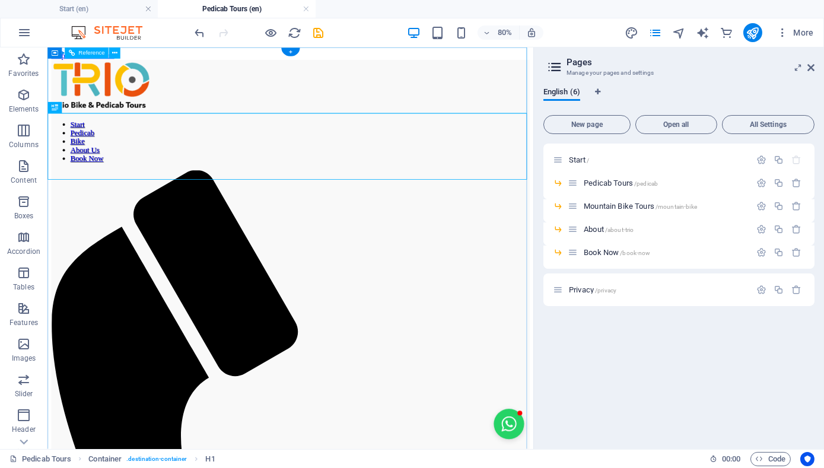
drag, startPoint x: 314, startPoint y: 130, endPoint x: 410, endPoint y: 60, distance: 118.4
click at [84, 107] on button at bounding box center [78, 107] width 11 height 11
click at [67, 110] on span "H1" at bounding box center [65, 108] width 7 height 6
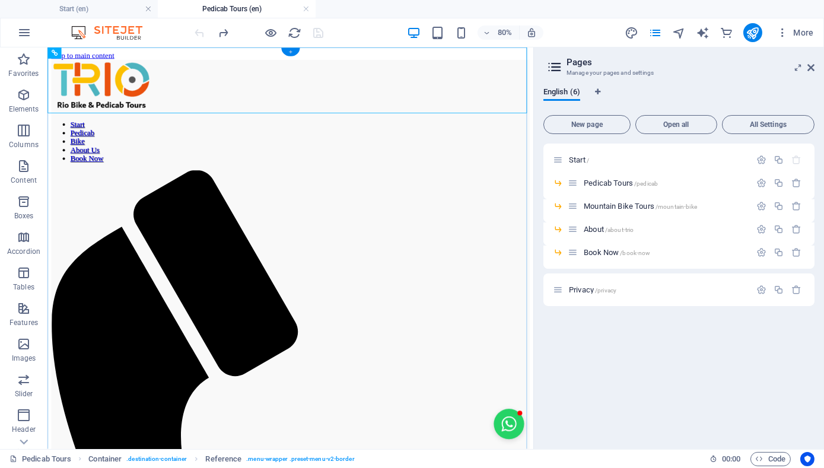
click at [292, 49] on div "+" at bounding box center [290, 52] width 18 height 8
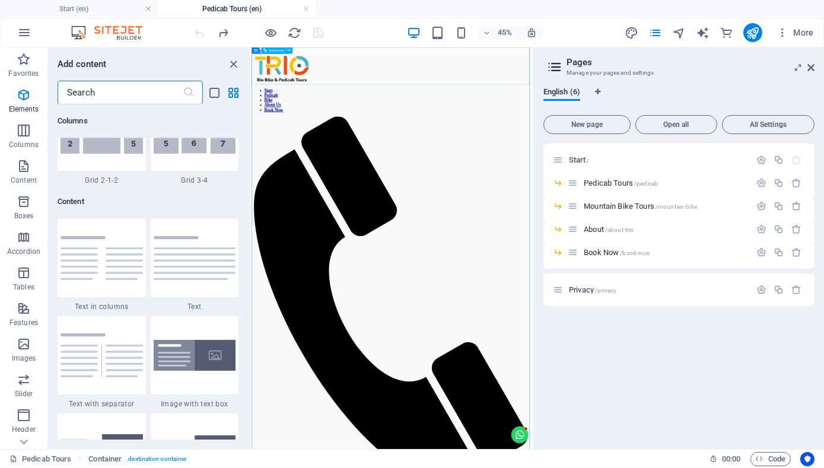
scroll to position [2075, 0]
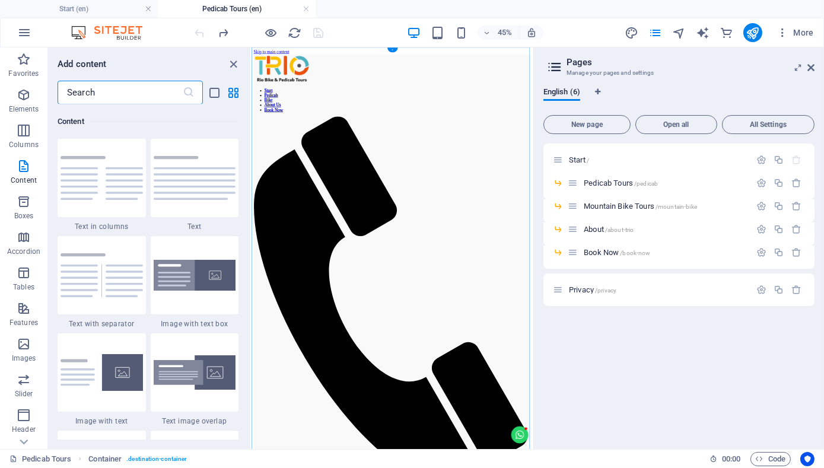
click at [394, 49] on div "+" at bounding box center [392, 49] width 11 height 5
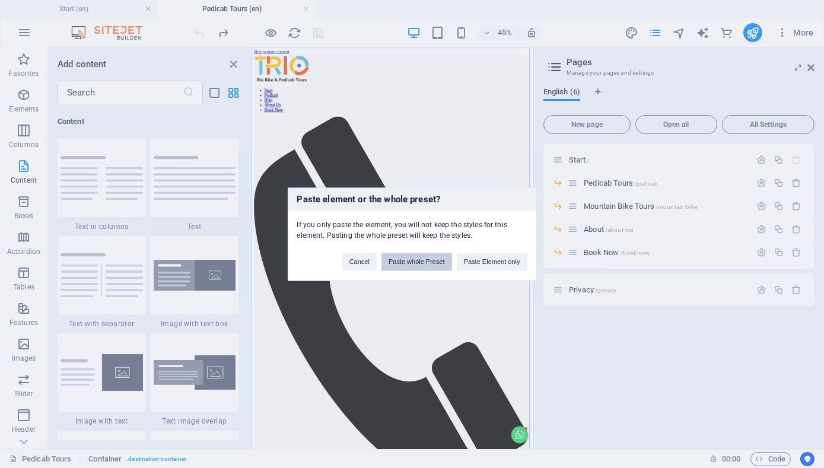
click at [440, 259] on button "Paste whole Preset" at bounding box center [416, 262] width 71 height 18
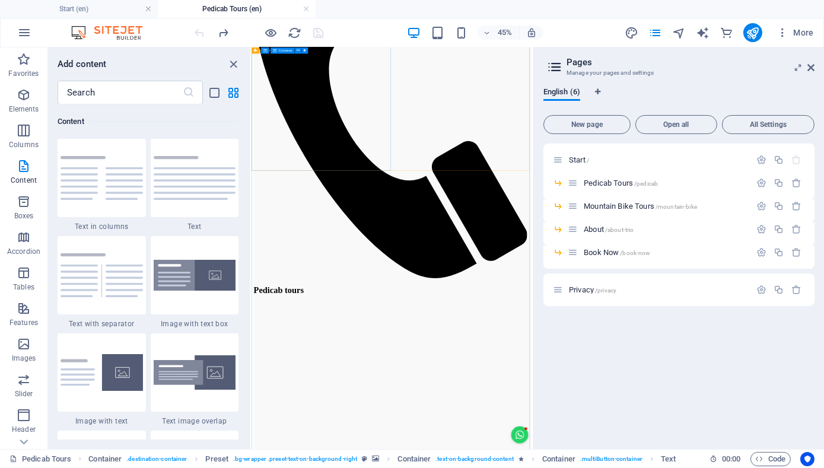
scroll to position [0, 0]
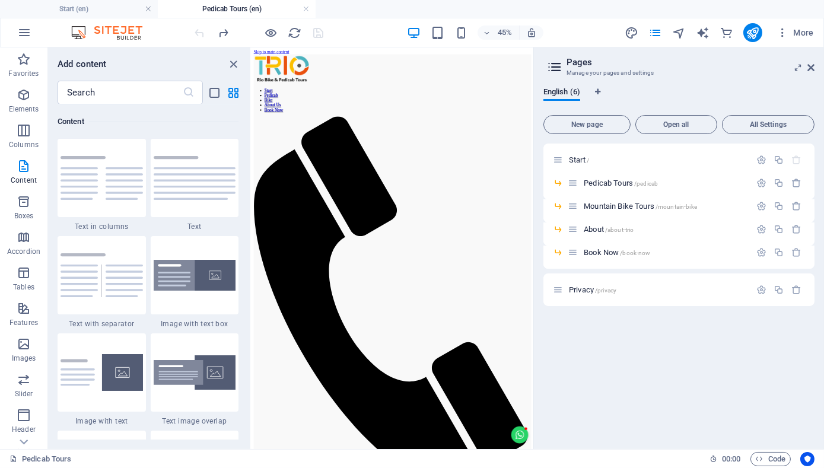
click at [558, 68] on icon at bounding box center [555, 67] width 18 height 17
click at [574, 160] on span "Start /" at bounding box center [579, 159] width 20 height 9
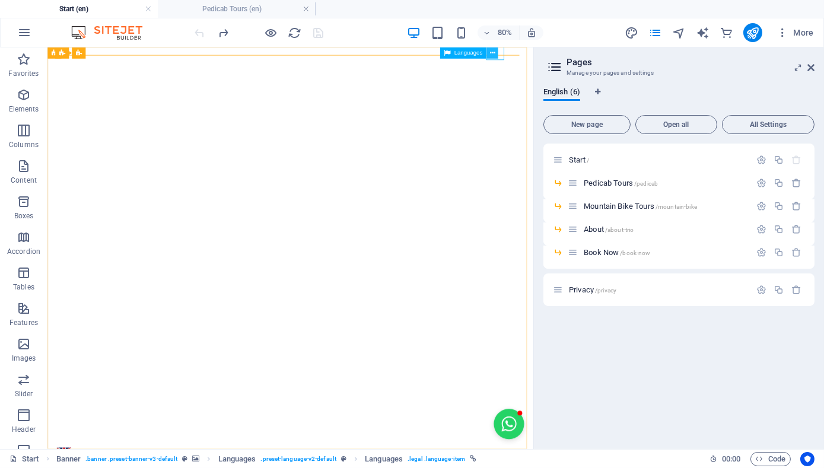
click at [493, 52] on icon at bounding box center [491, 53] width 5 height 10
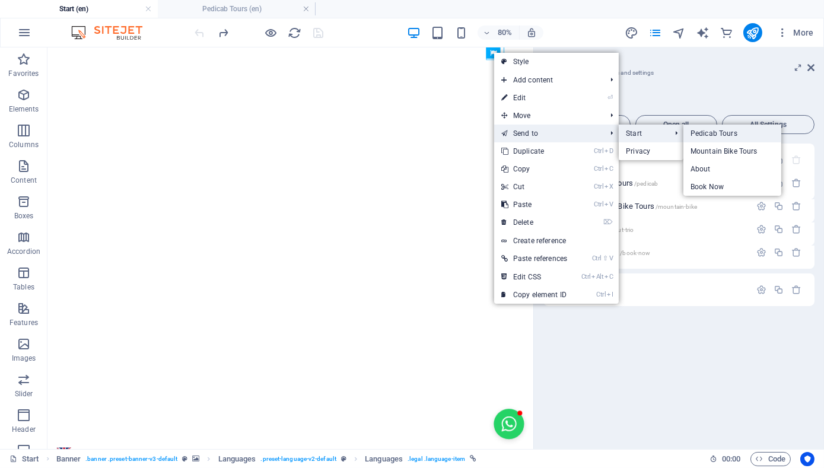
click at [702, 130] on link "Pedicab Tours" at bounding box center [732, 134] width 98 height 18
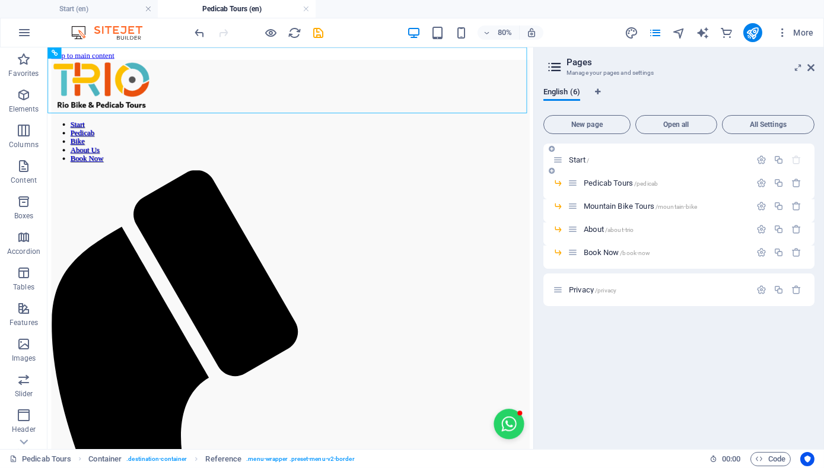
click at [582, 158] on span "Start /" at bounding box center [579, 159] width 20 height 9
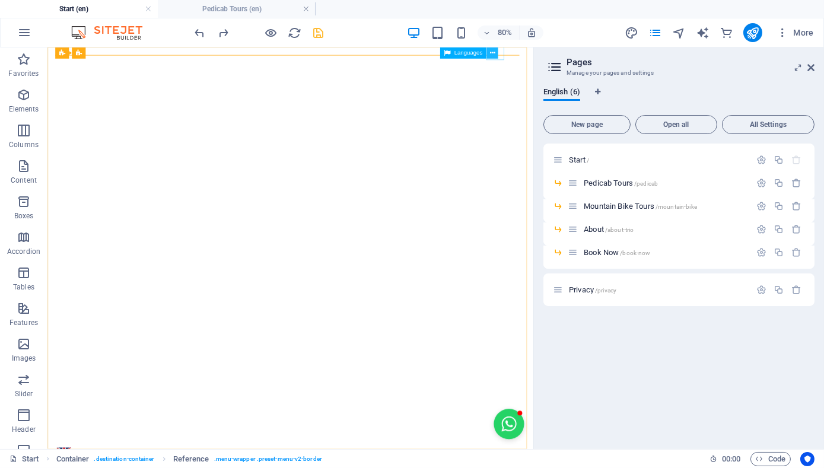
click at [493, 53] on icon at bounding box center [491, 53] width 5 height 10
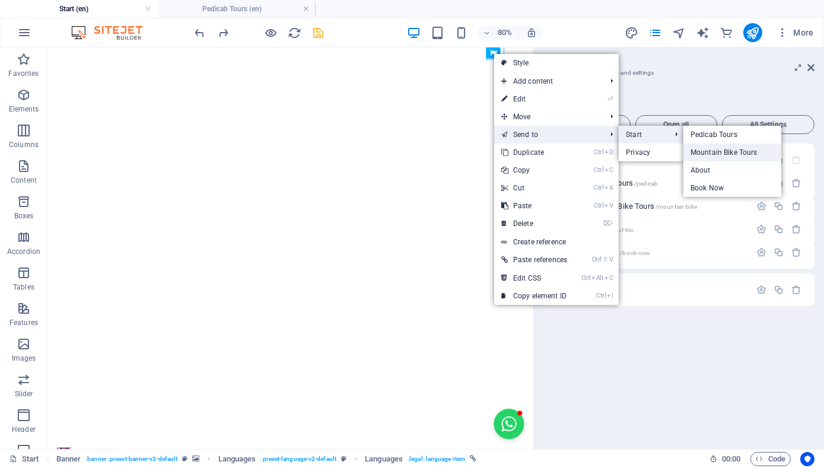
click at [705, 150] on link "Mountain Bike Tours" at bounding box center [732, 153] width 98 height 18
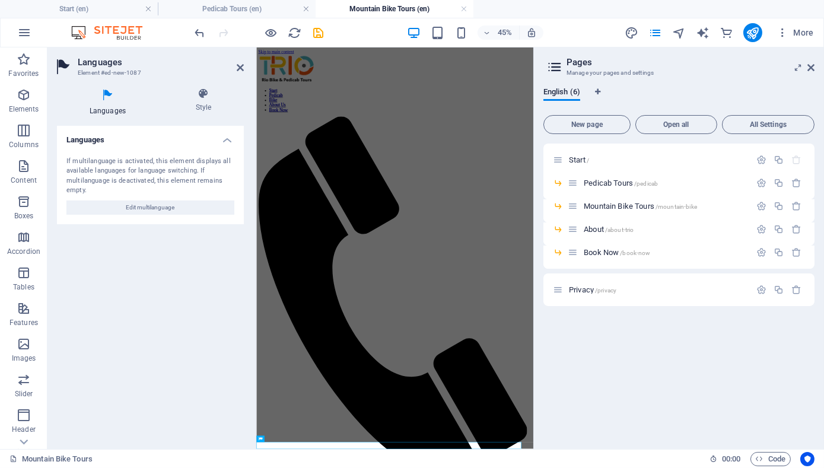
scroll to position [663, 0]
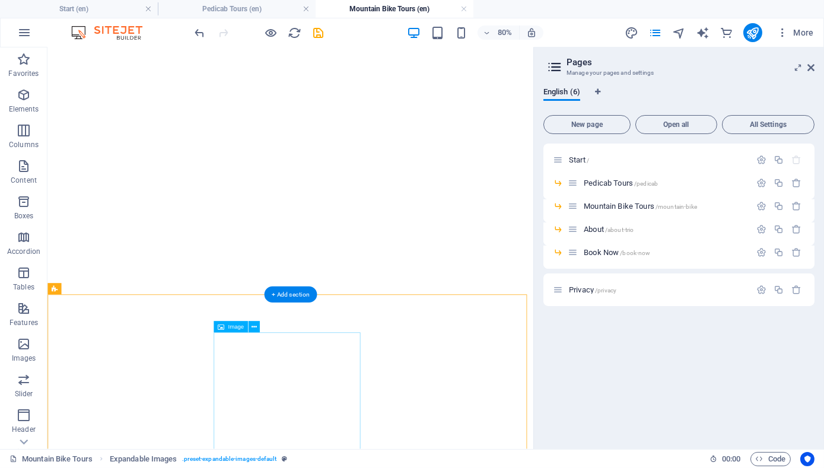
scroll to position [1053, 0]
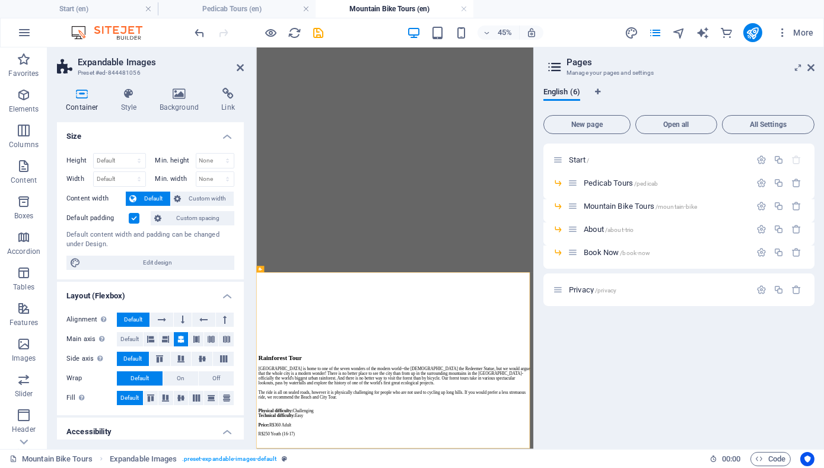
scroll to position [663, 0]
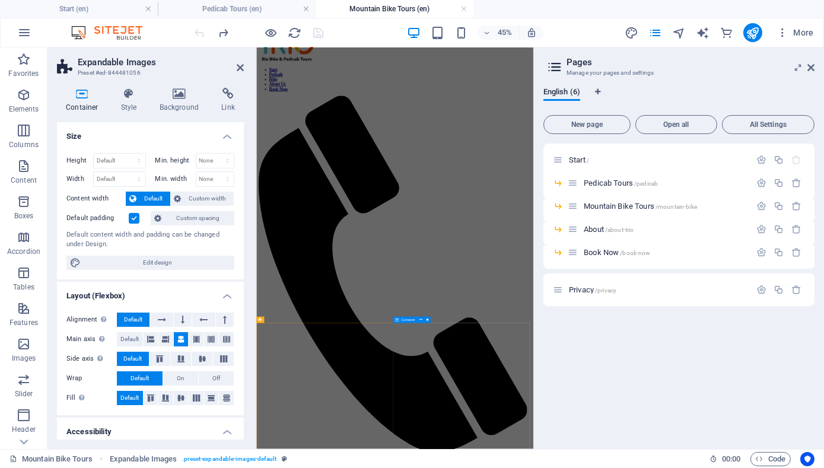
scroll to position [0, 0]
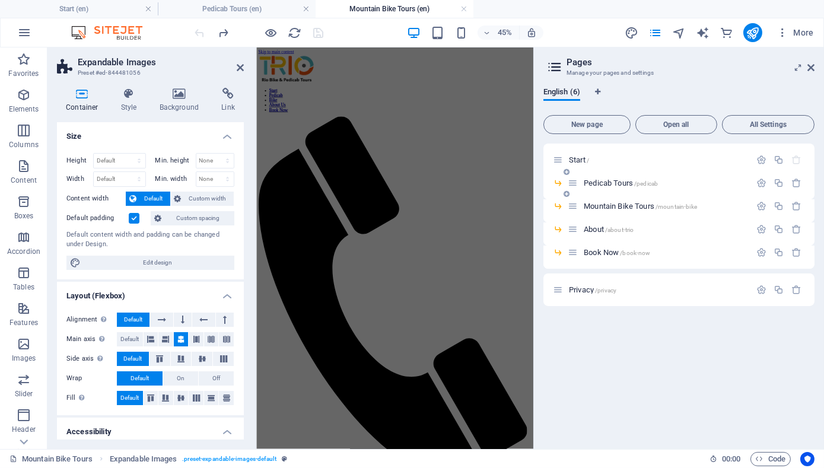
click at [604, 185] on span "Pedicab Tours /pedicab" at bounding box center [621, 183] width 74 height 9
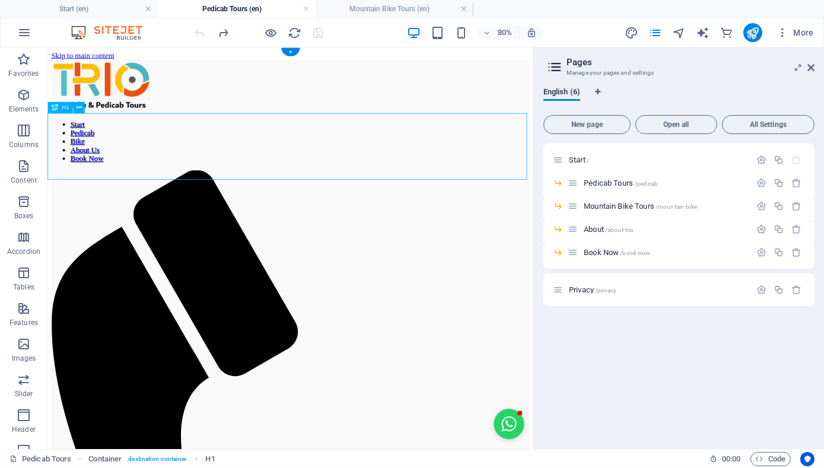
click at [601, 183] on span "Pedicab Tours /pedicab" at bounding box center [621, 183] width 74 height 9
click at [607, 180] on span "Pedicab Tours /pedicab" at bounding box center [621, 183] width 74 height 9
click at [575, 159] on span "Start /" at bounding box center [579, 159] width 20 height 9
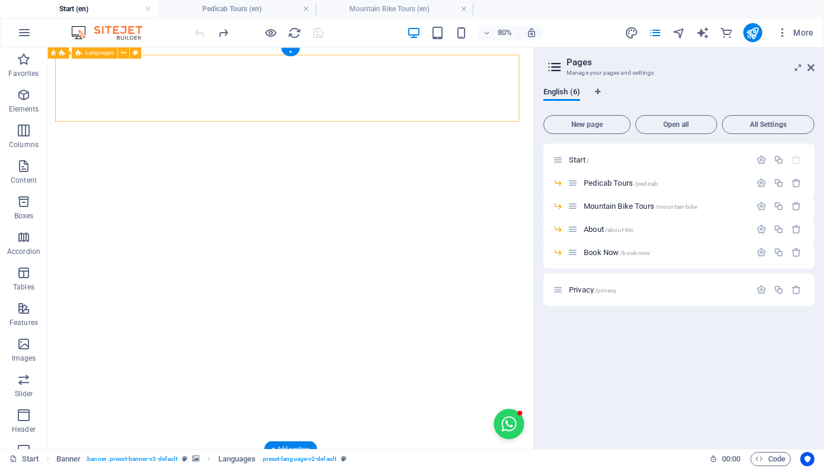
click at [90, 53] on icon at bounding box center [89, 53] width 5 height 10
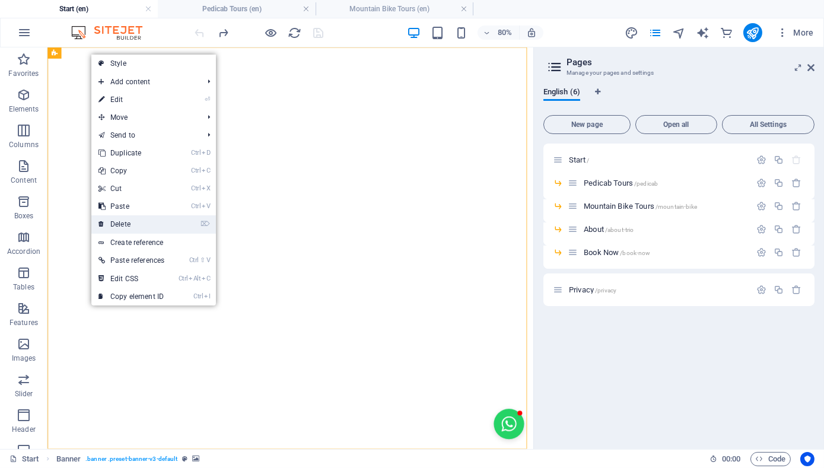
click at [157, 221] on link "⌦ Delete" at bounding box center [131, 224] width 80 height 18
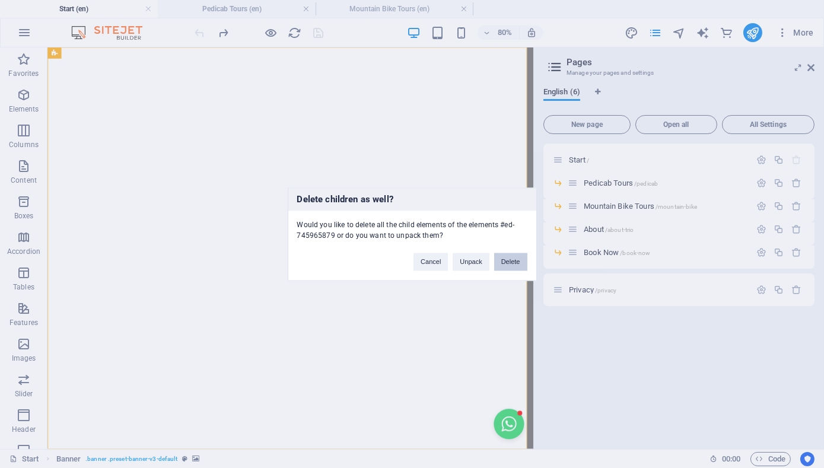
click at [514, 259] on button "Delete" at bounding box center [510, 262] width 33 height 18
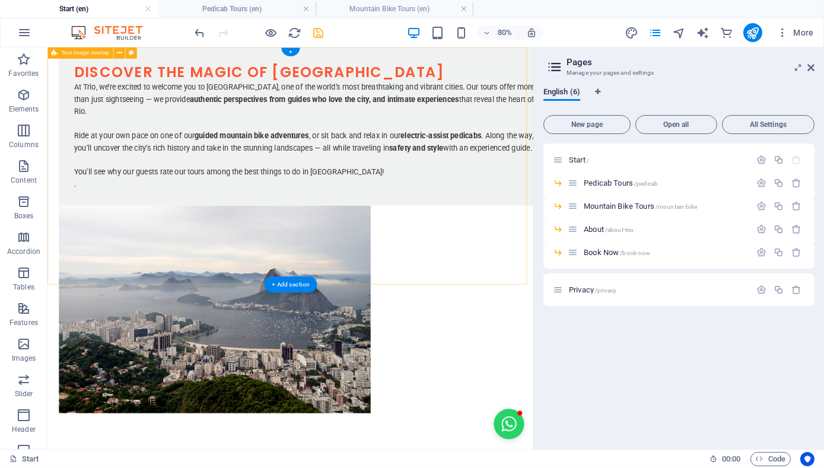
click at [498, 72] on div "Discover the magic of [GEOGRAPHIC_DATA] At Trio, we’re excited to welcome you t…" at bounding box center [350, 275] width 607 height 457
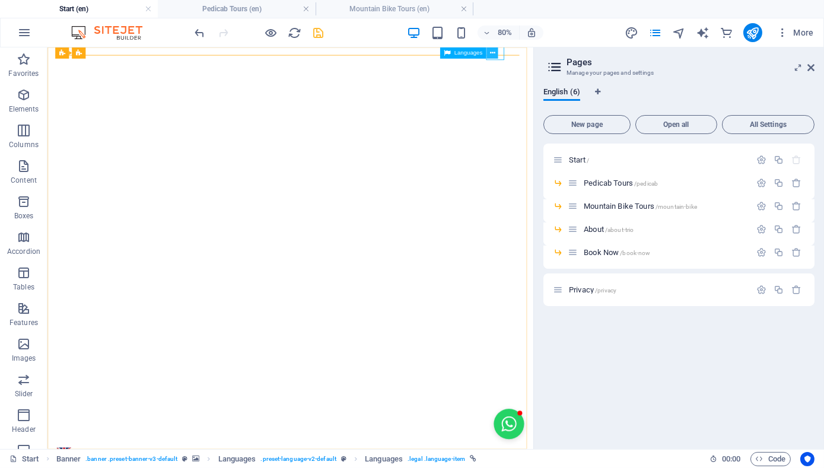
click at [492, 52] on icon at bounding box center [491, 53] width 5 height 10
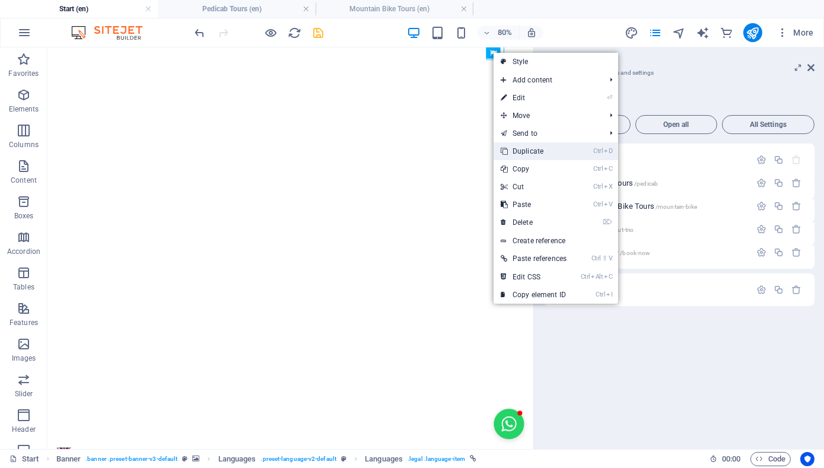
click at [567, 157] on link "Ctrl D Duplicate" at bounding box center [534, 151] width 80 height 18
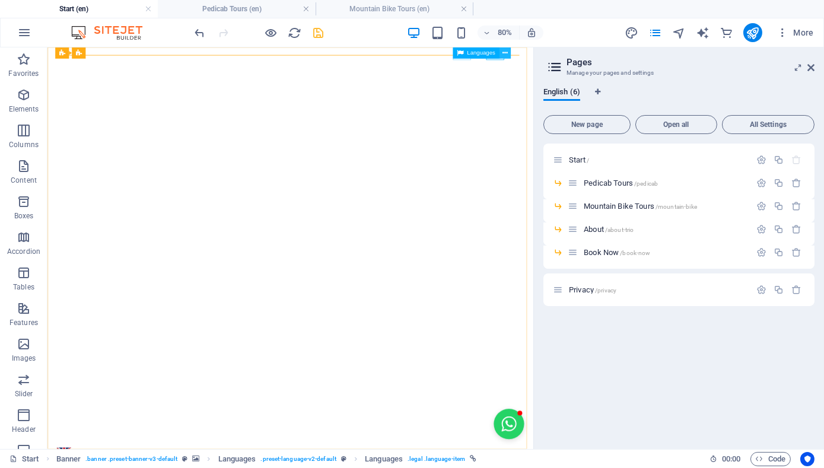
click at [506, 55] on icon at bounding box center [504, 53] width 5 height 10
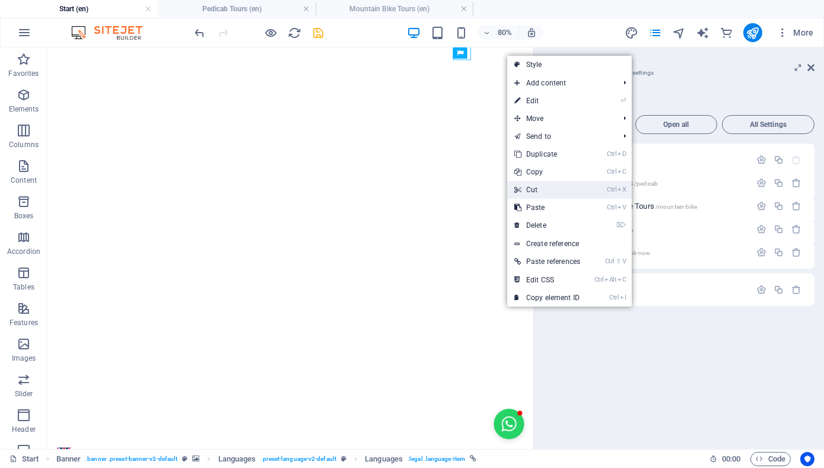
click at [555, 185] on link "Ctrl X Cut" at bounding box center [547, 190] width 80 height 18
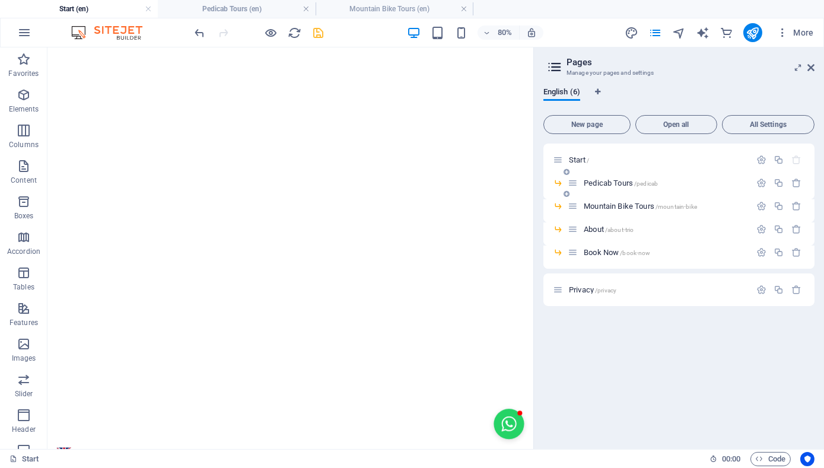
click at [598, 184] on span "Pedicab Tours /pedicab" at bounding box center [621, 183] width 74 height 9
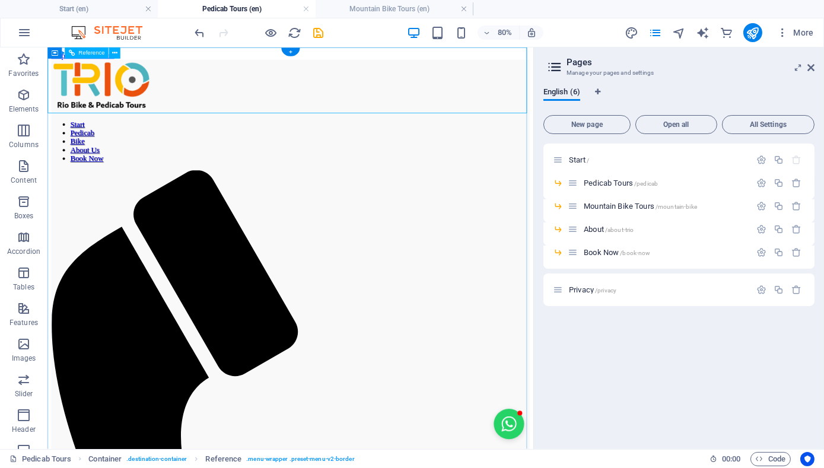
drag, startPoint x: 340, startPoint y: 96, endPoint x: 359, endPoint y: 65, distance: 36.2
click at [295, 49] on div "+" at bounding box center [290, 52] width 18 height 8
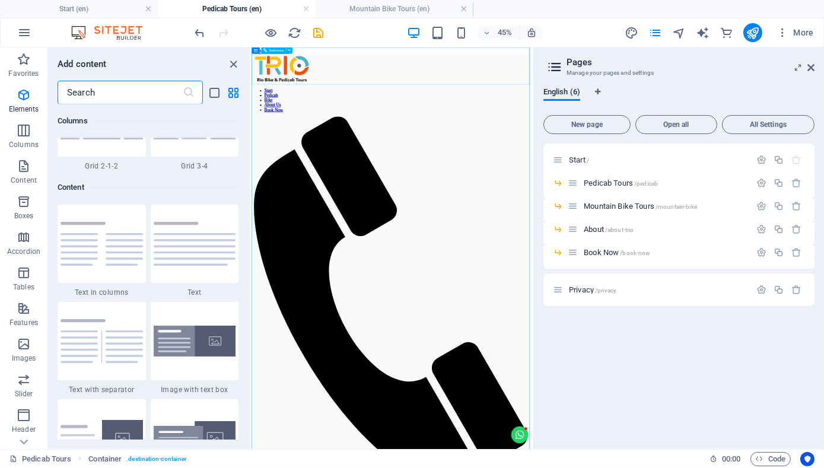
scroll to position [2075, 0]
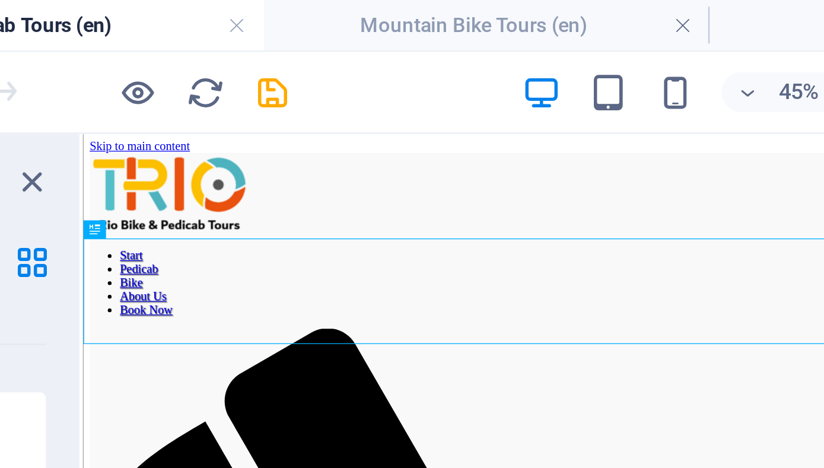
click at [304, 46] on div "45% More" at bounding box center [412, 32] width 823 height 28
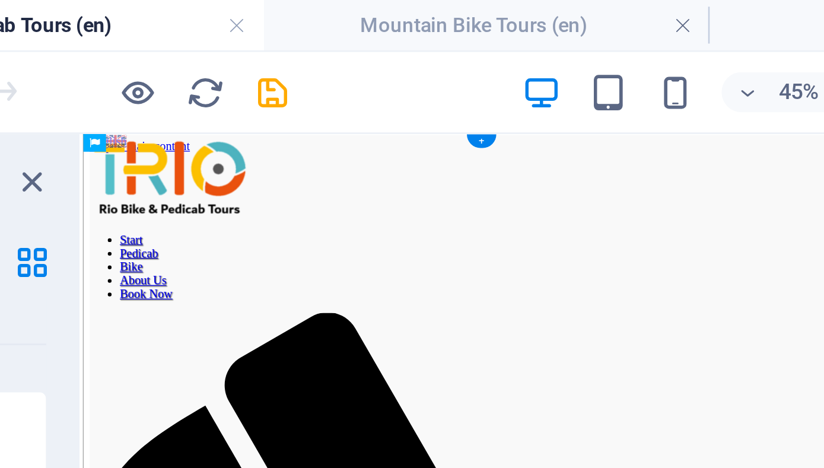
drag, startPoint x: 338, startPoint y: 209, endPoint x: 100, endPoint y: 160, distance: 242.9
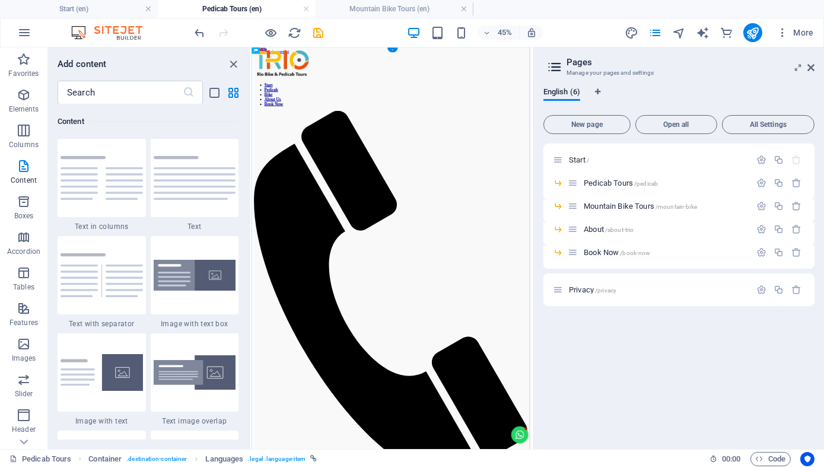
click at [393, 50] on div "+" at bounding box center [392, 49] width 11 height 5
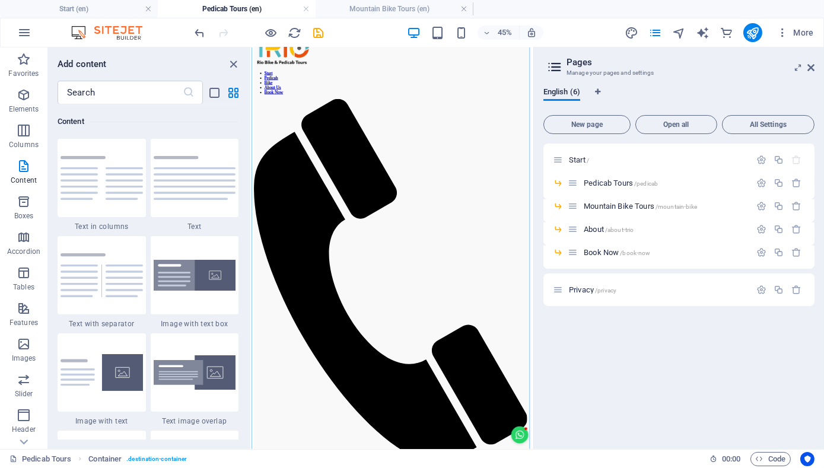
scroll to position [0, 0]
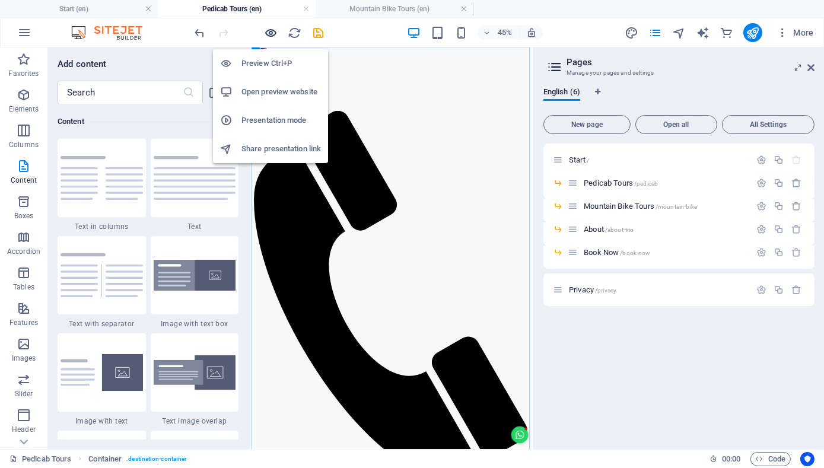
click at [273, 31] on icon "button" at bounding box center [272, 33] width 14 height 14
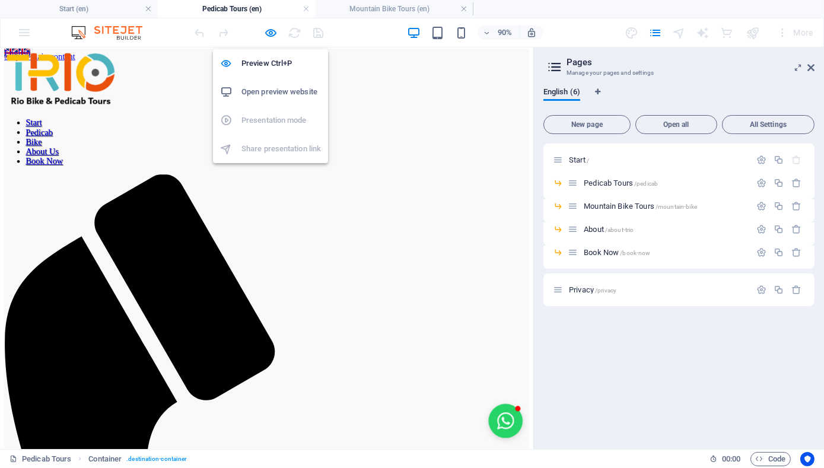
click at [270, 91] on h6 "Open preview website" at bounding box center [280, 92] width 79 height 14
click at [270, 34] on icon "button" at bounding box center [272, 33] width 14 height 14
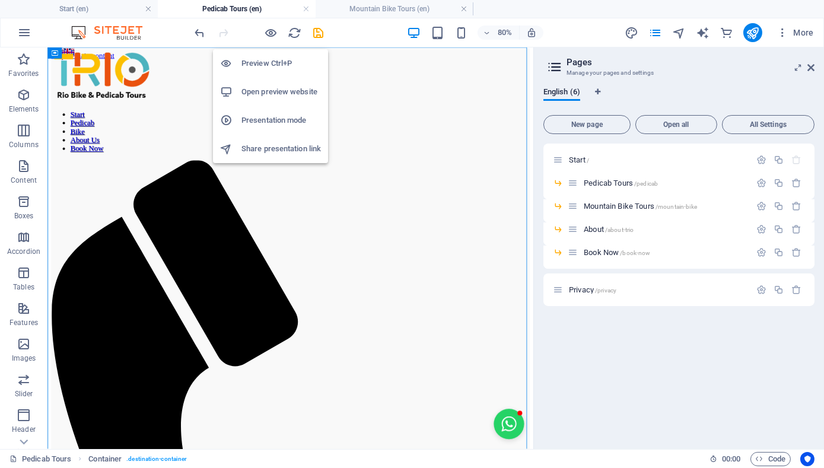
click at [275, 62] on h6 "Preview Ctrl+P" at bounding box center [280, 63] width 79 height 14
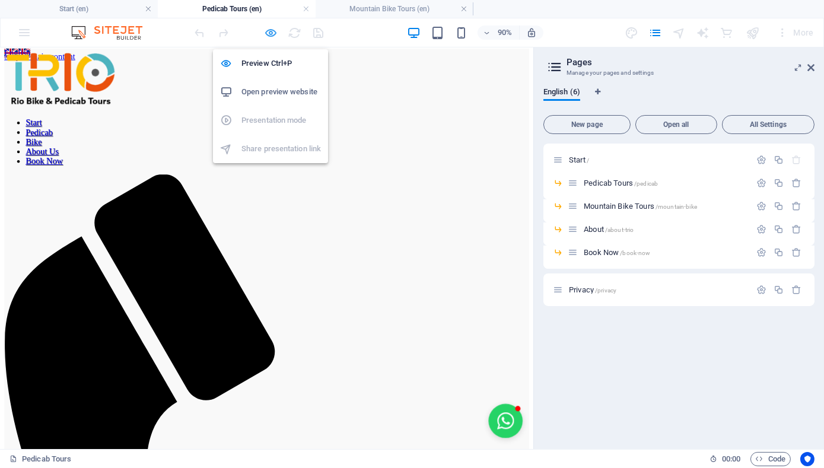
click at [270, 37] on icon "button" at bounding box center [272, 33] width 14 height 14
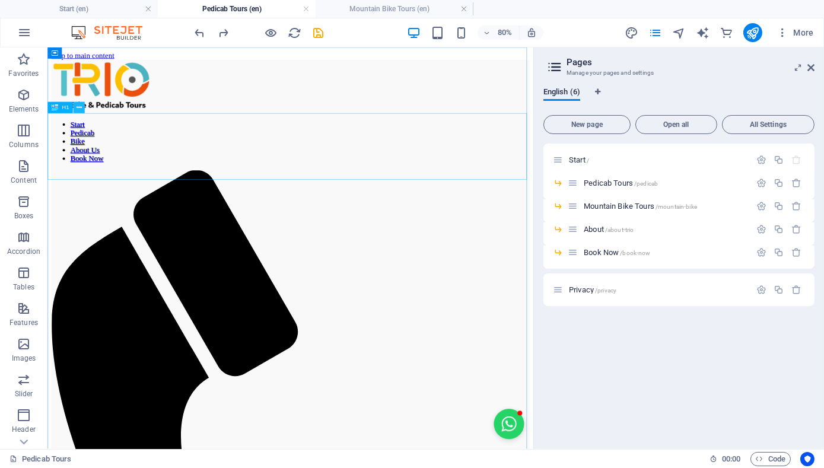
click at [78, 110] on icon at bounding box center [79, 108] width 5 height 10
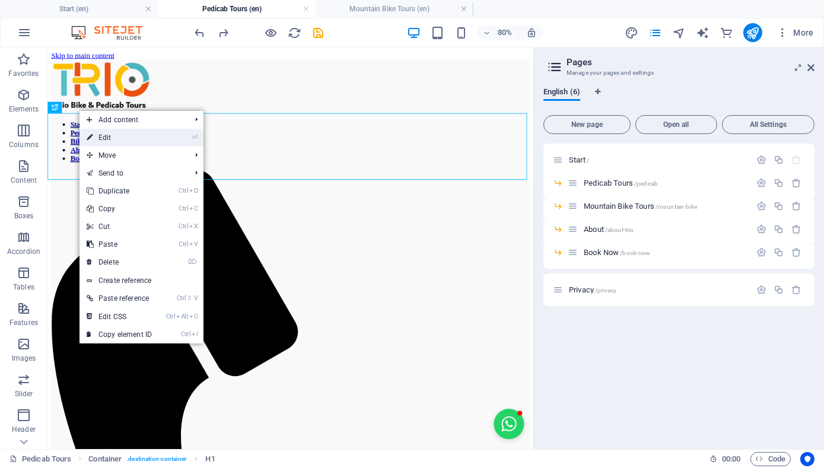
click at [113, 136] on link "⏎ Edit" at bounding box center [118, 138] width 79 height 18
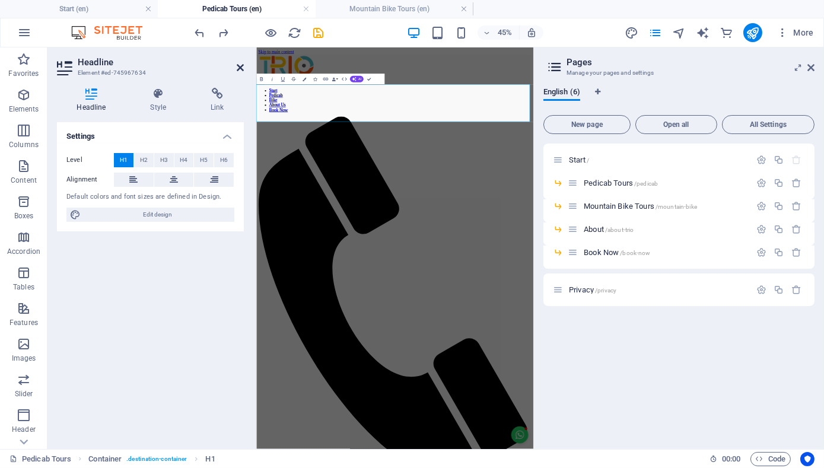
click at [238, 68] on icon at bounding box center [240, 67] width 7 height 9
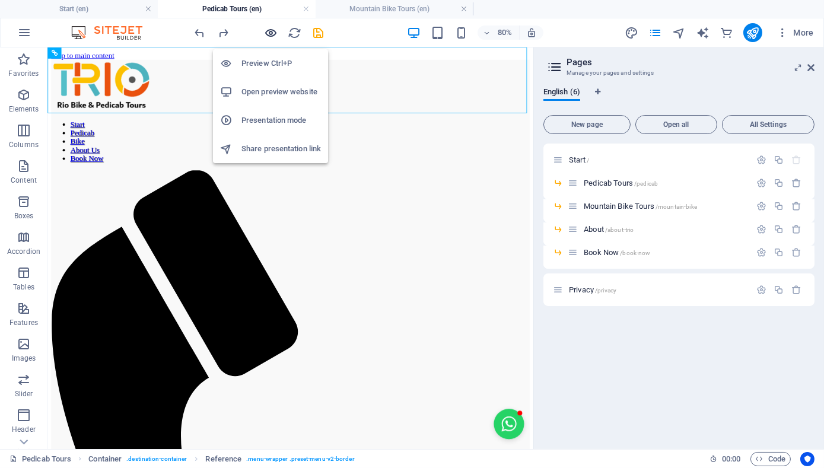
click at [275, 31] on icon "button" at bounding box center [272, 33] width 14 height 14
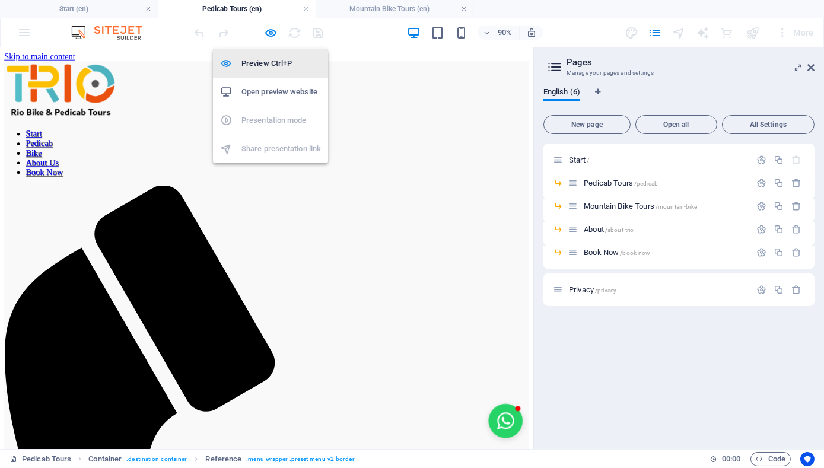
click at [275, 61] on h6 "Preview Ctrl+P" at bounding box center [280, 63] width 79 height 14
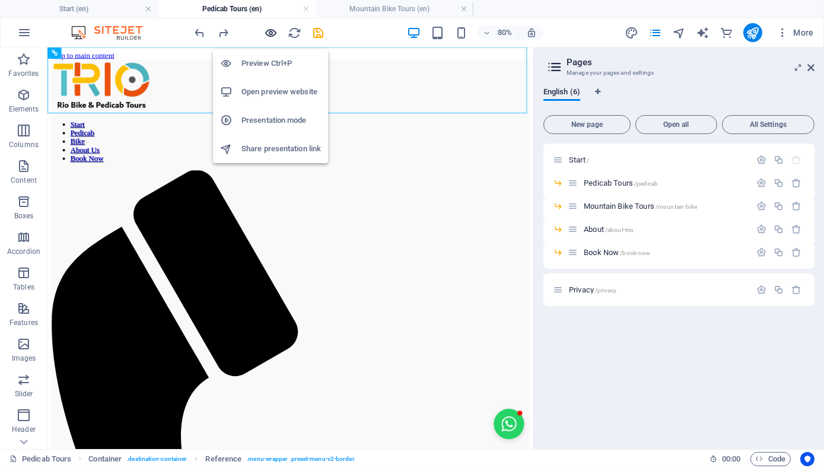
click at [270, 27] on icon "button" at bounding box center [272, 33] width 14 height 14
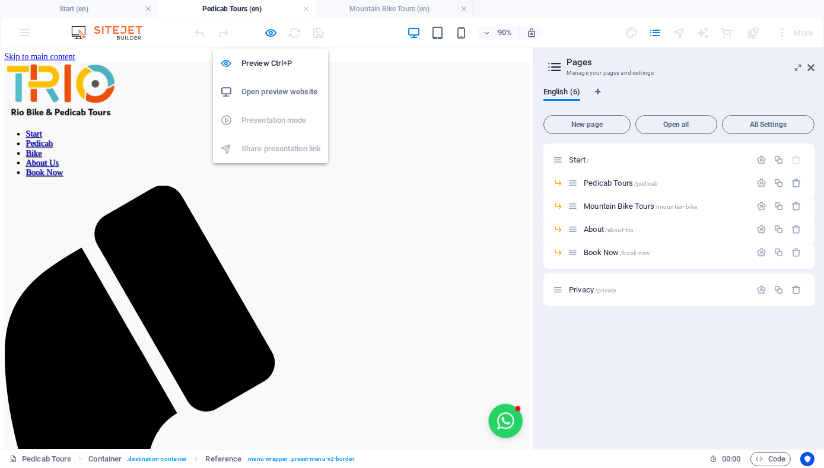
click at [278, 90] on h6 "Open preview website" at bounding box center [280, 92] width 79 height 14
click at [320, 32] on div at bounding box center [259, 32] width 133 height 19
click at [282, 91] on h6 "Open preview website" at bounding box center [280, 92] width 79 height 14
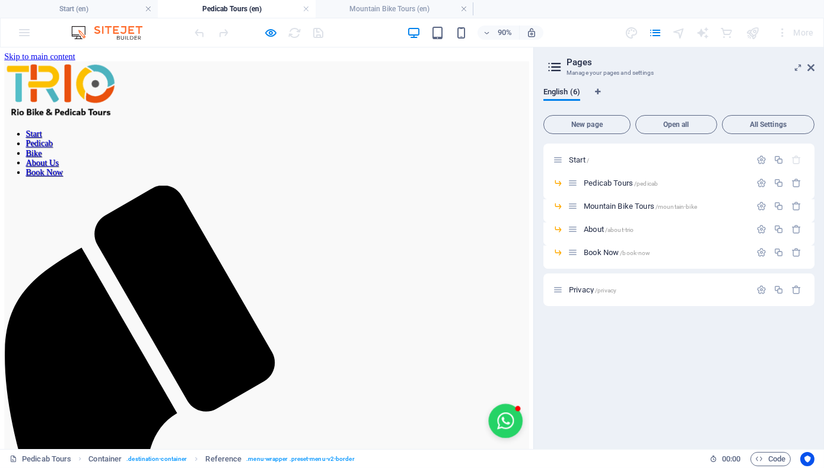
drag, startPoint x: 20, startPoint y: 124, endPoint x: 14, endPoint y: 130, distance: 8.0
drag, startPoint x: 14, startPoint y: 130, endPoint x: 6, endPoint y: 128, distance: 8.6
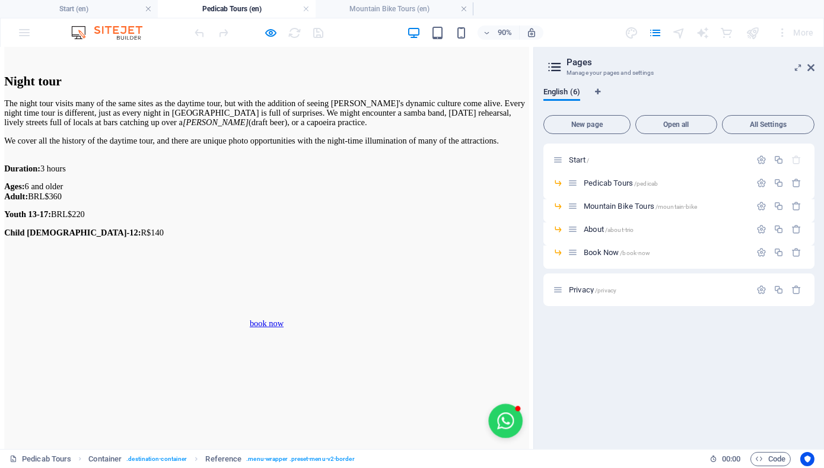
scroll to position [2451, 0]
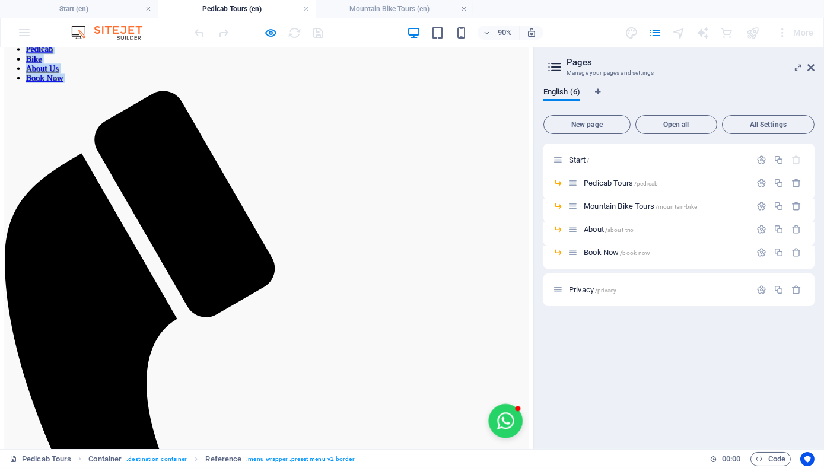
scroll to position [0, 0]
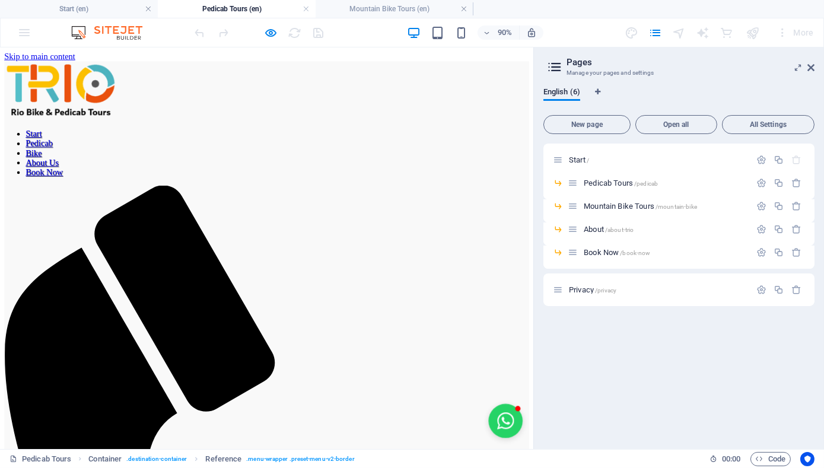
click at [46, 138] on link "Start" at bounding box center [37, 143] width 18 height 10
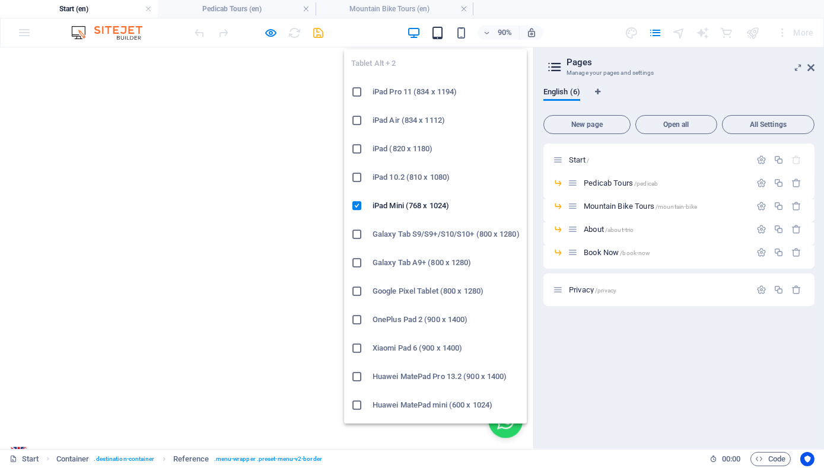
click at [438, 34] on icon "button" at bounding box center [438, 33] width 14 height 14
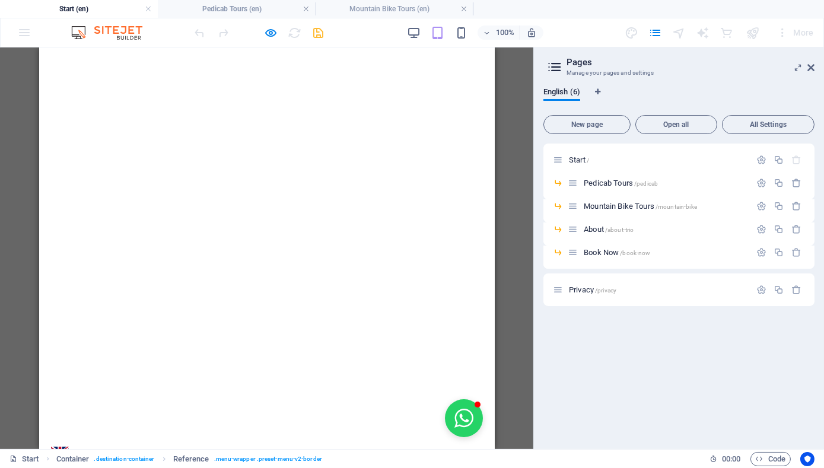
drag, startPoint x: 490, startPoint y: 65, endPoint x: 550, endPoint y: 100, distance: 69.1
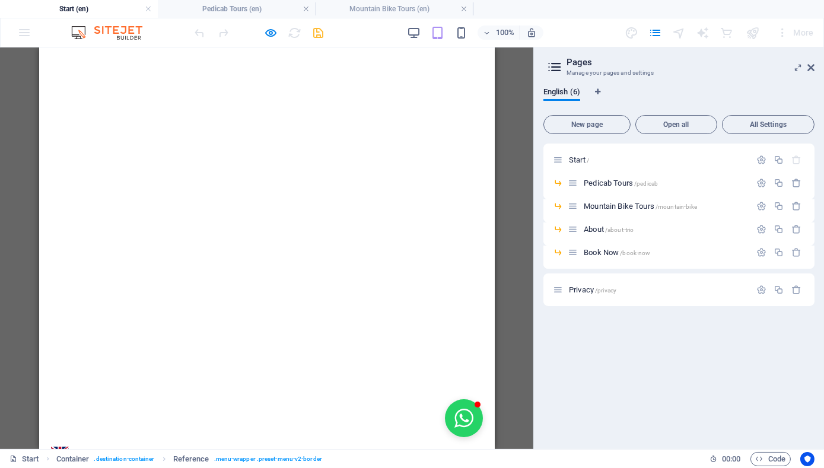
click at [68, 447] on link "English" at bounding box center [59, 454] width 18 height 14
click at [573, 160] on span "Start /" at bounding box center [579, 159] width 20 height 9
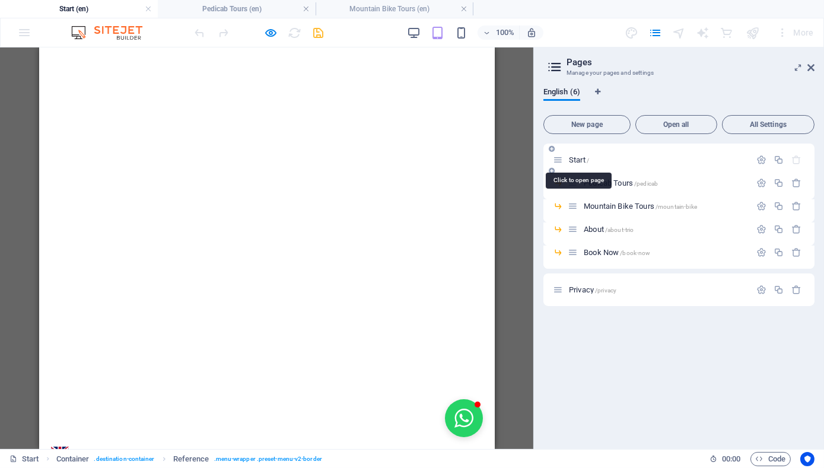
click at [573, 160] on span "Start /" at bounding box center [579, 159] width 20 height 9
click at [812, 65] on icon at bounding box center [810, 67] width 7 height 9
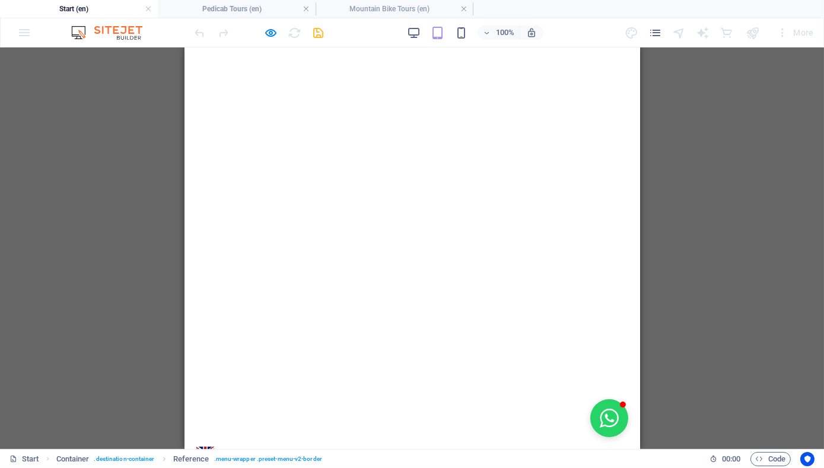
click at [214, 447] on link "English" at bounding box center [205, 454] width 18 height 14
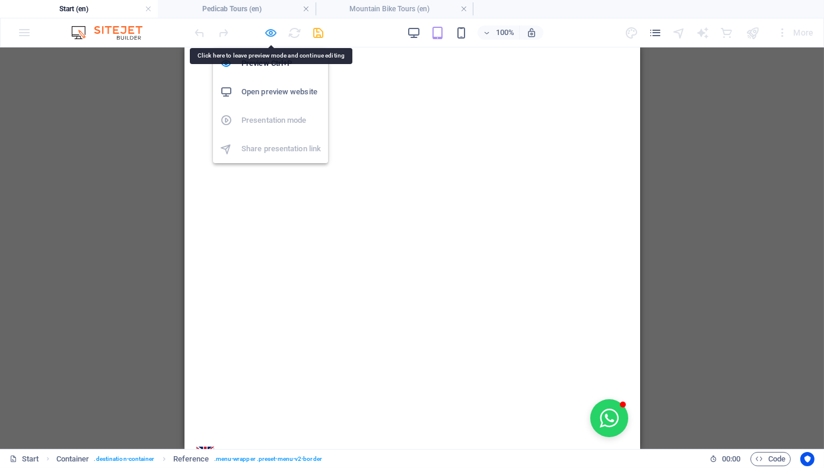
click at [275, 31] on icon "button" at bounding box center [272, 33] width 14 height 14
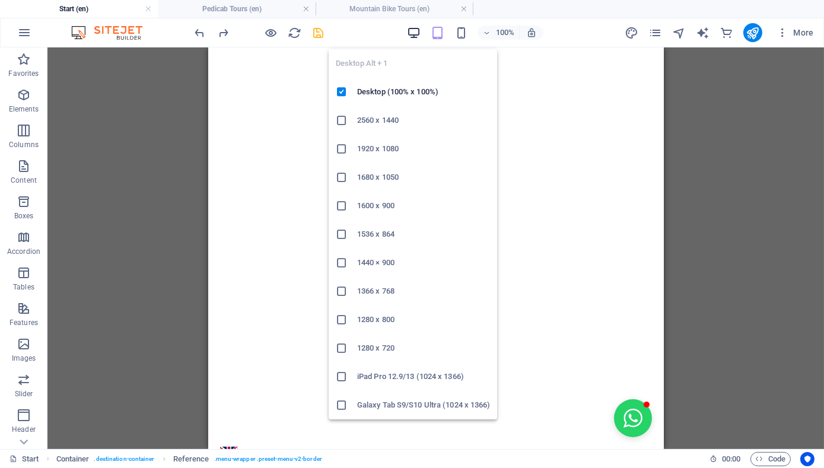
click at [418, 35] on icon "button" at bounding box center [414, 33] width 14 height 14
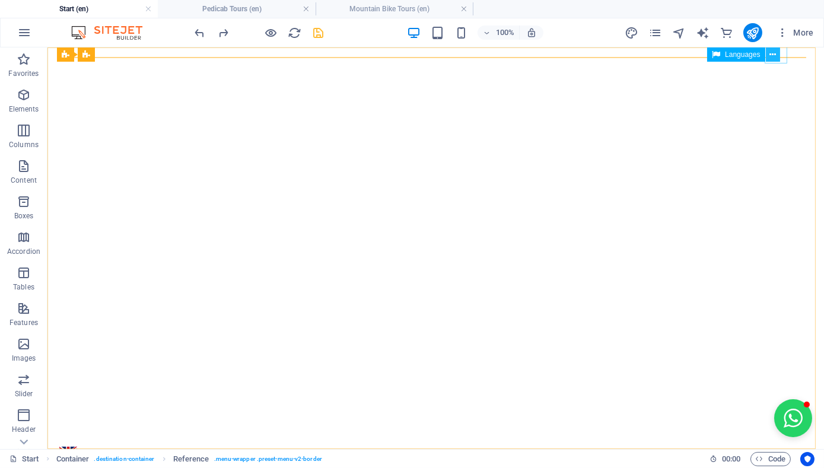
click at [775, 53] on icon at bounding box center [772, 55] width 7 height 12
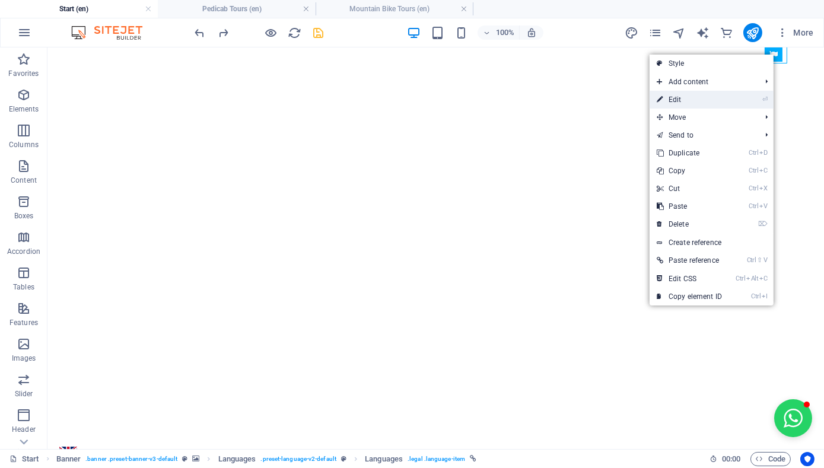
click at [718, 95] on link "⏎ Edit" at bounding box center [689, 100] width 79 height 18
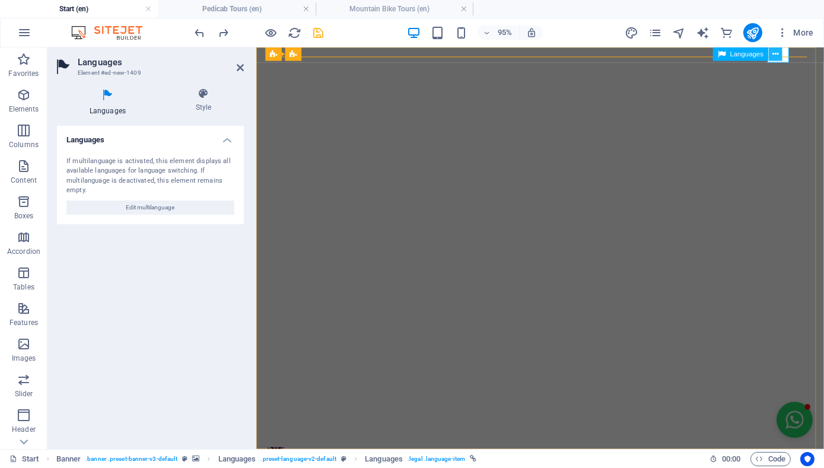
click at [775, 53] on icon at bounding box center [775, 54] width 6 height 12
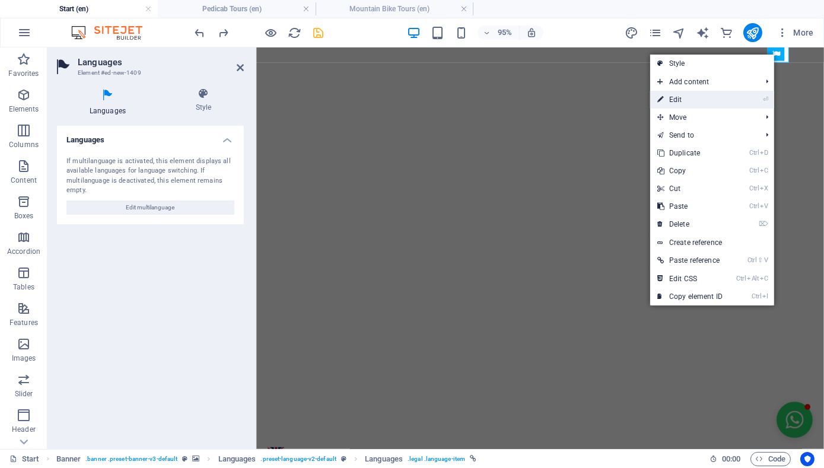
click at [709, 96] on link "⏎ Edit" at bounding box center [689, 100] width 79 height 18
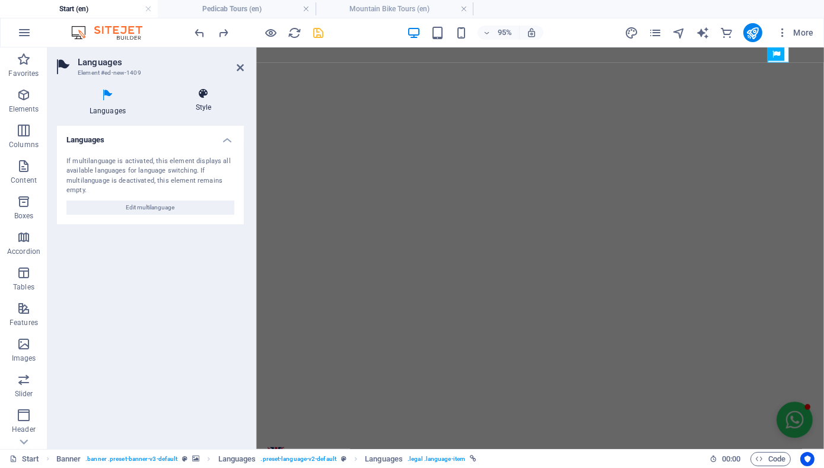
click at [205, 97] on icon at bounding box center [203, 94] width 81 height 12
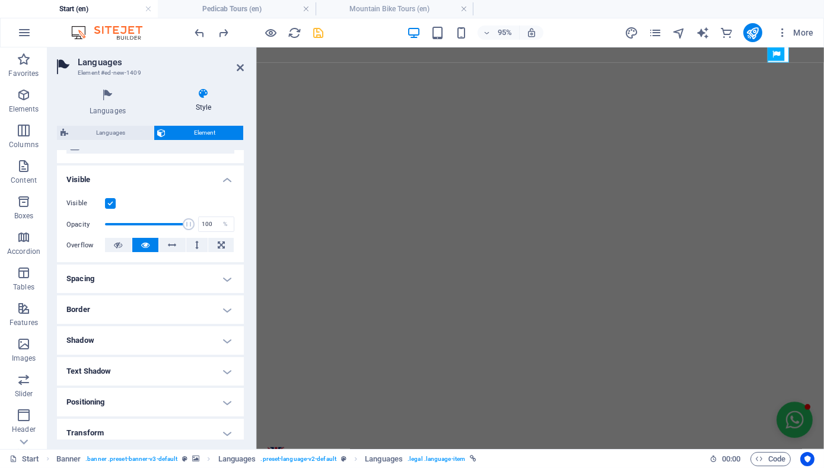
scroll to position [129, 0]
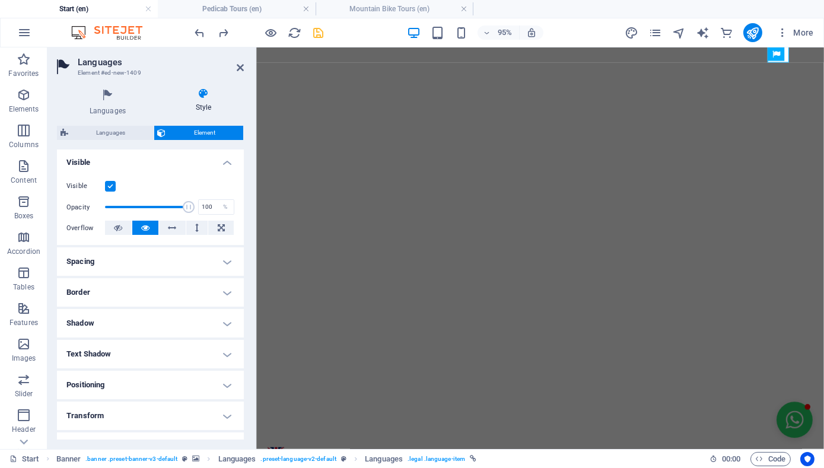
click at [218, 259] on h4 "Spacing" at bounding box center [150, 261] width 187 height 28
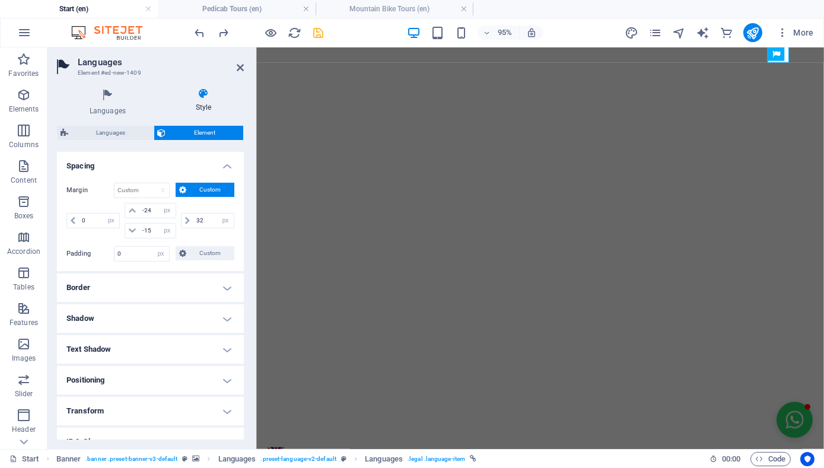
scroll to position [226, 0]
click at [221, 286] on h4 "Border" at bounding box center [150, 286] width 187 height 28
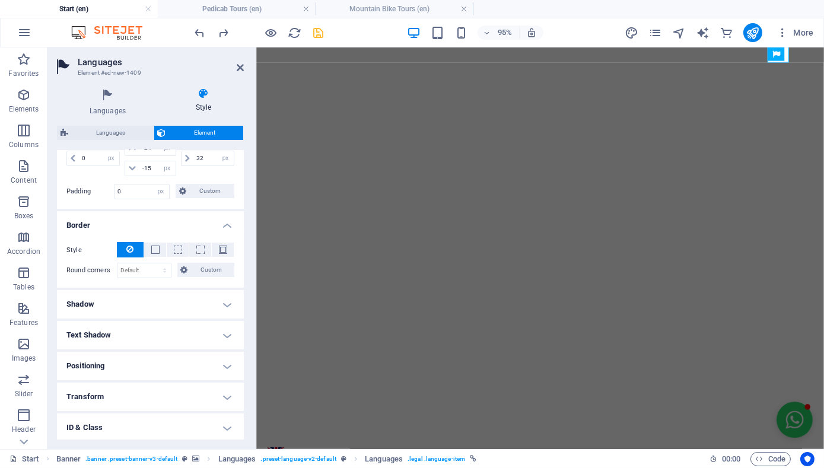
scroll to position [286, 0]
click at [221, 372] on h4 "Positioning" at bounding box center [150, 366] width 187 height 28
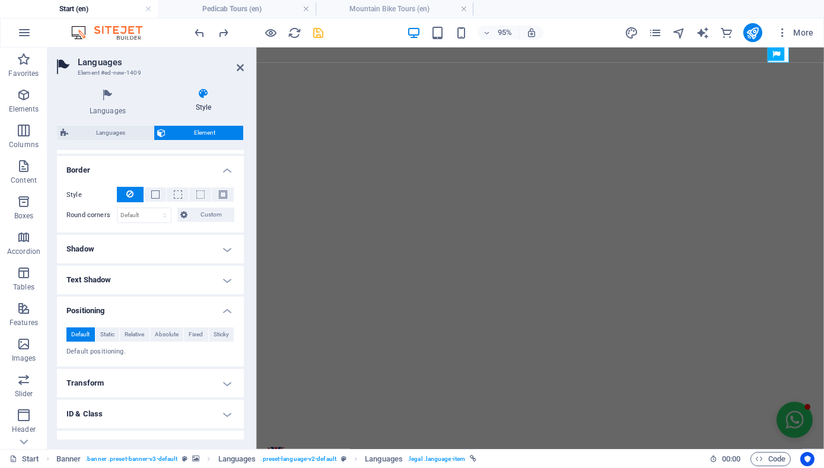
scroll to position [355, 0]
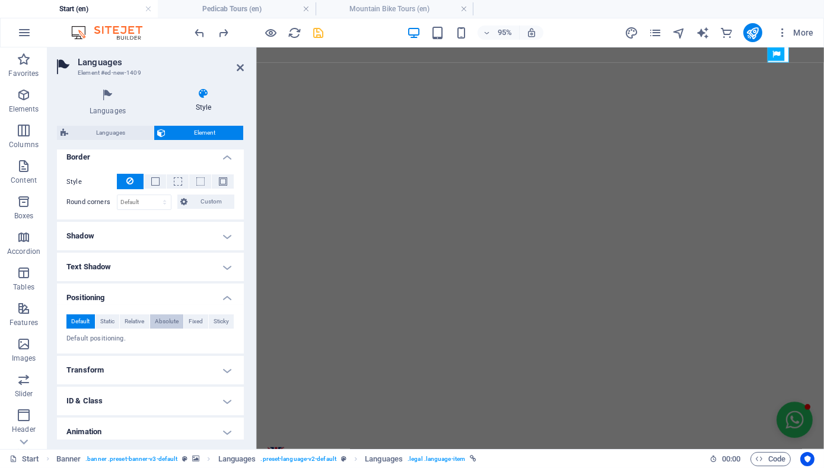
click at [169, 319] on span "Absolute" at bounding box center [167, 321] width 24 height 14
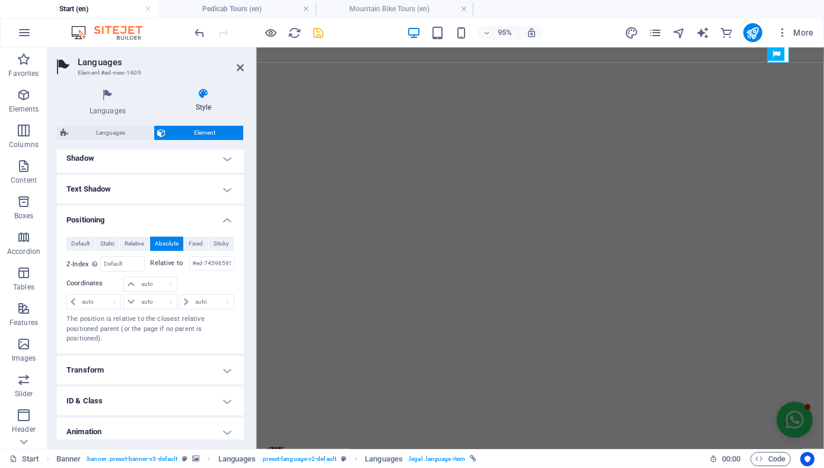
scroll to position [433, 0]
click at [154, 278] on select "auto px rem % em" at bounding box center [150, 283] width 52 height 14
select select "px"
click at [158, 276] on select "auto px rem % em" at bounding box center [150, 283] width 52 height 14
type input "0"
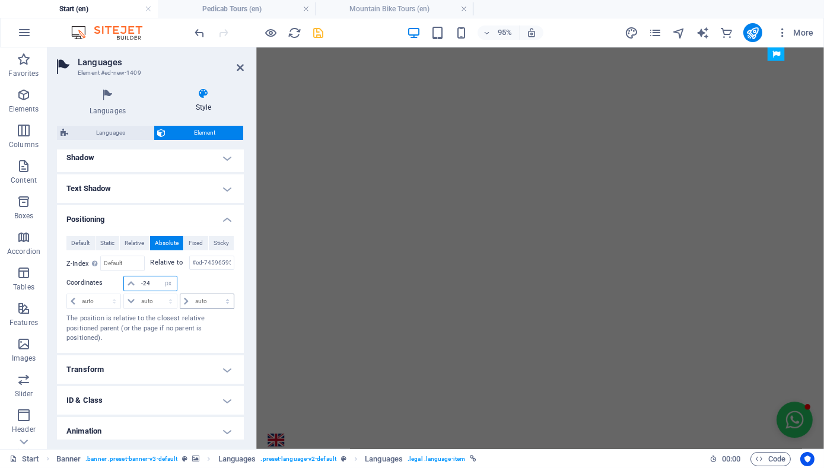
type input "-24"
click at [188, 297] on select "auto px rem % em" at bounding box center [206, 301] width 53 height 14
select select "px"
click at [215, 294] on select "auto px rem % em" at bounding box center [206, 301] width 53 height 14
type input "32"
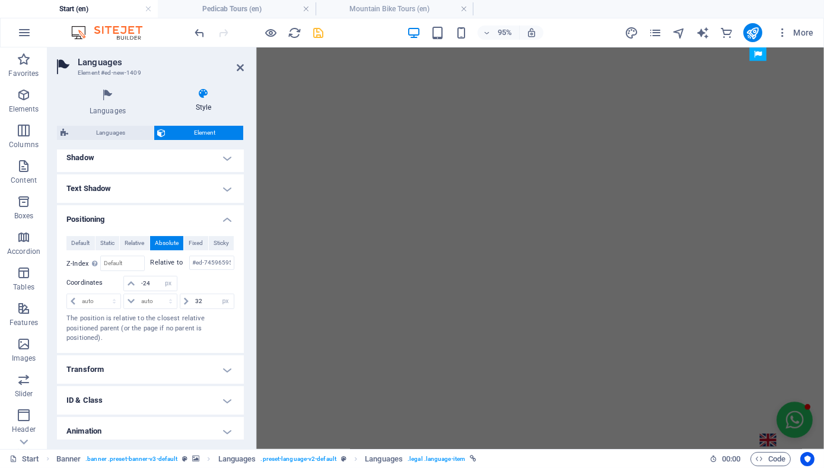
click at [205, 278] on div at bounding box center [207, 284] width 56 height 17
click at [813, 47] on img "1/8" at bounding box center [551, 47] width 590 height 0
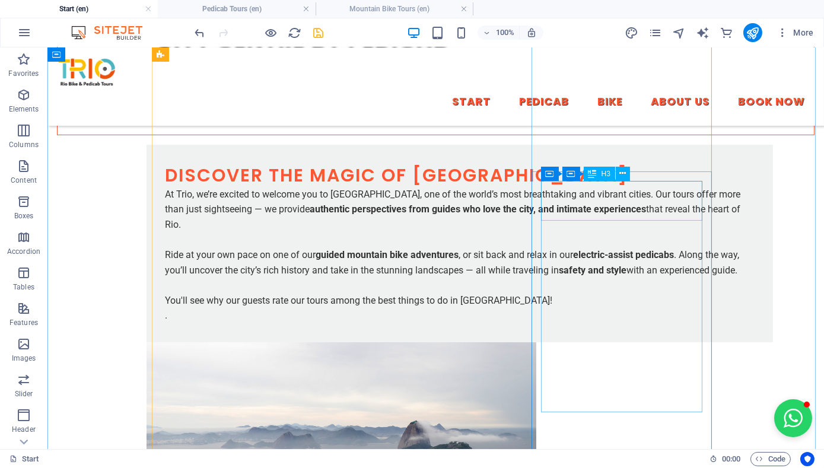
scroll to position [0, 0]
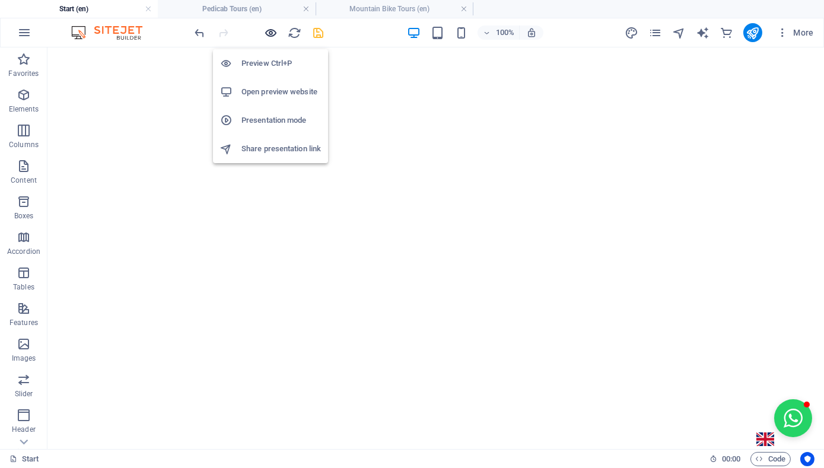
click at [269, 33] on icon "button" at bounding box center [272, 33] width 14 height 14
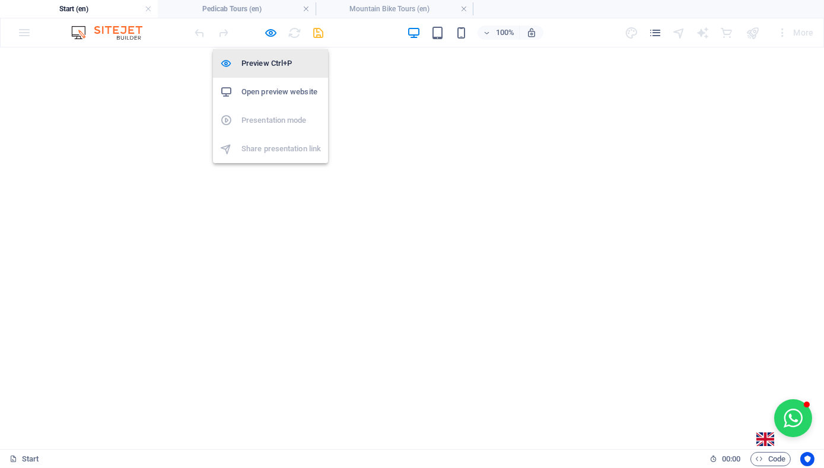
click at [269, 63] on h6 "Preview Ctrl+P" at bounding box center [280, 63] width 79 height 14
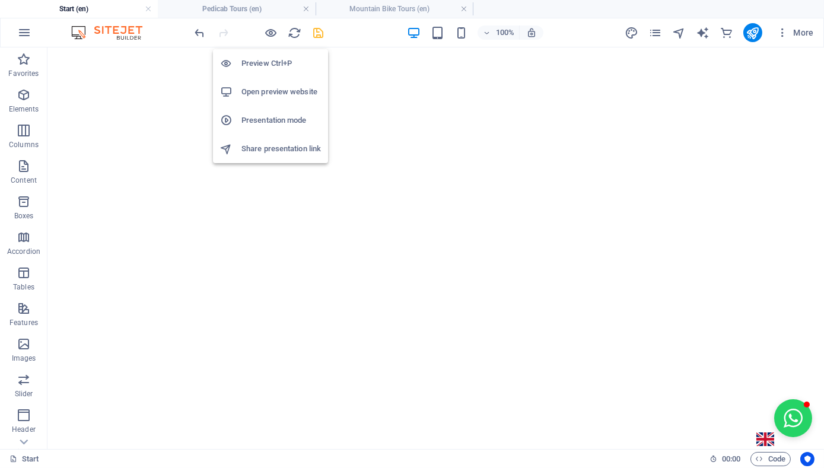
click at [269, 63] on h6 "Preview Ctrl+P" at bounding box center [280, 63] width 79 height 14
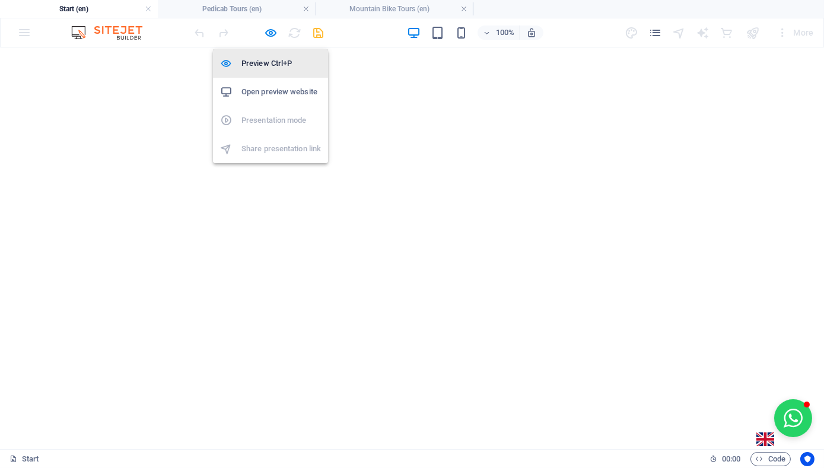
click at [269, 63] on h6 "Preview Ctrl+P" at bounding box center [280, 63] width 79 height 14
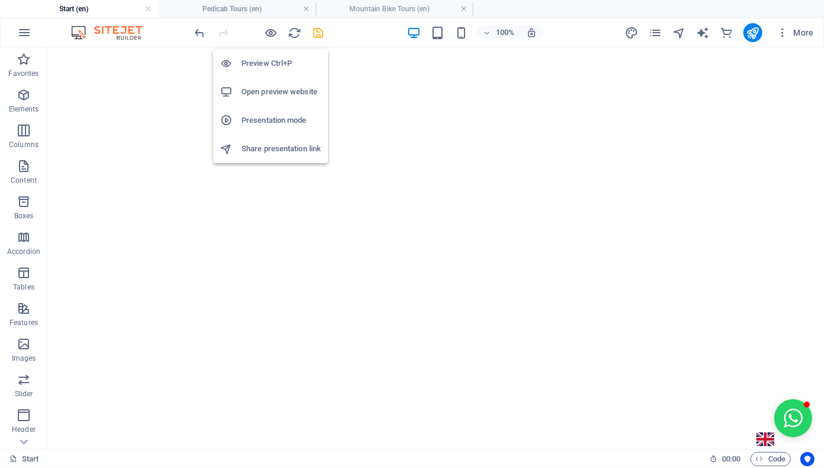
click at [269, 63] on h6 "Preview Ctrl+P" at bounding box center [280, 63] width 79 height 14
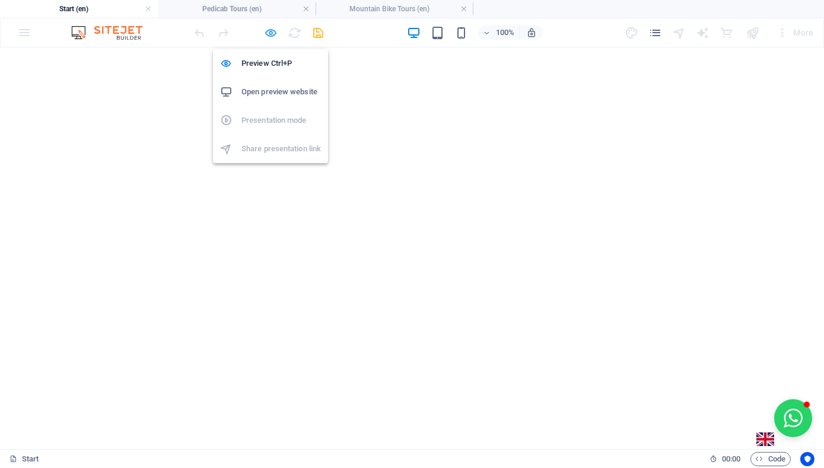
click at [275, 30] on icon "button" at bounding box center [272, 33] width 14 height 14
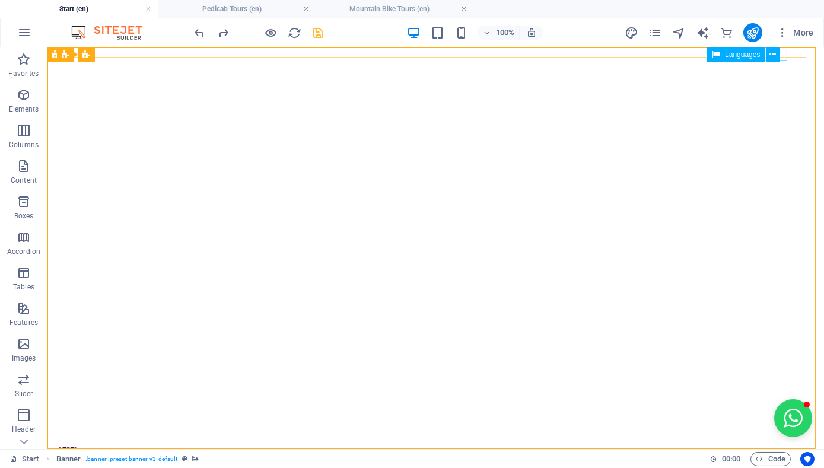
click at [783, 55] on div "Languages" at bounding box center [747, 54] width 80 height 15
click at [773, 53] on icon at bounding box center [772, 55] width 7 height 12
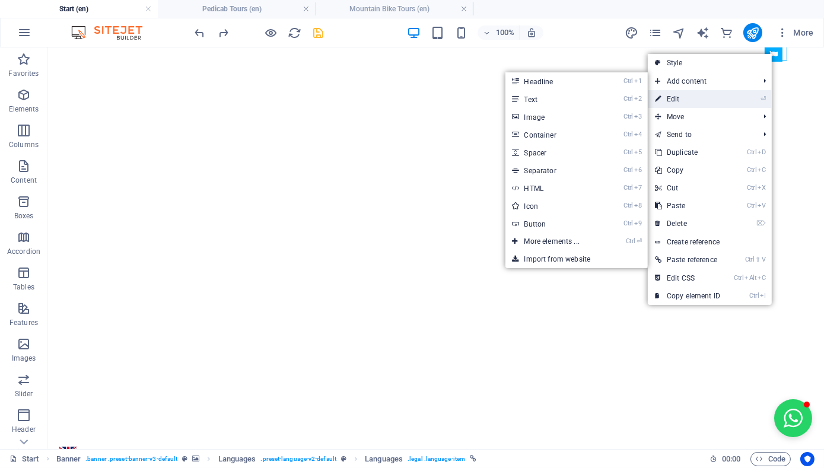
click at [721, 96] on link "⏎ Edit" at bounding box center [687, 99] width 79 height 18
select select "px"
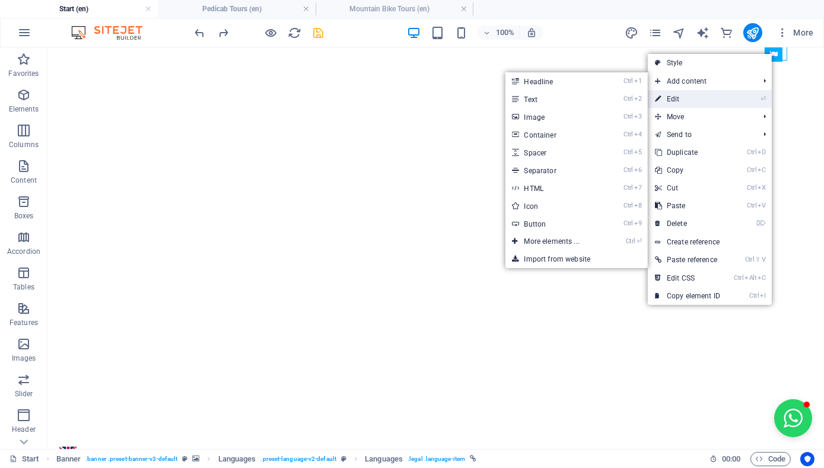
select select "px"
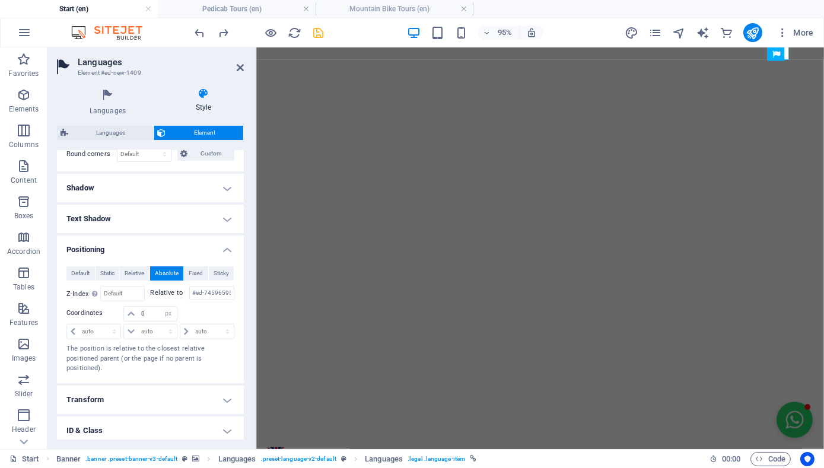
scroll to position [404, 0]
click at [167, 268] on span "Absolute" at bounding box center [167, 272] width 24 height 14
click at [187, 324] on select "auto px rem % em" at bounding box center [206, 330] width 53 height 14
select select "px"
click at [215, 323] on select "auto px rem % em" at bounding box center [206, 330] width 53 height 14
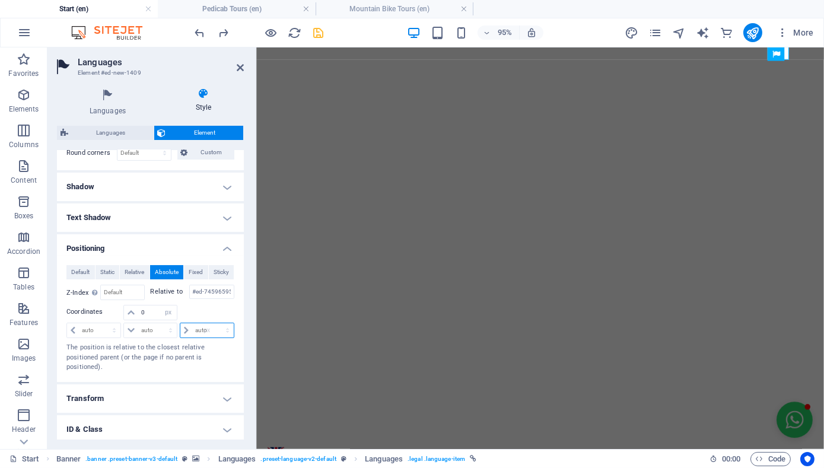
type input "0"
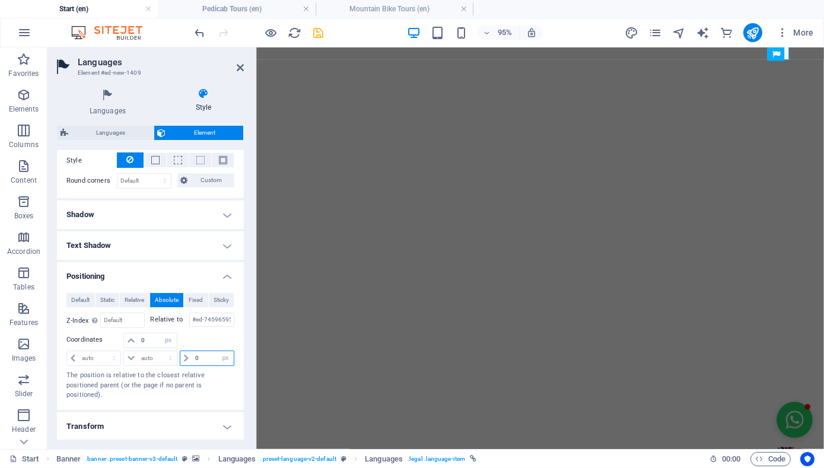
scroll to position [371, 0]
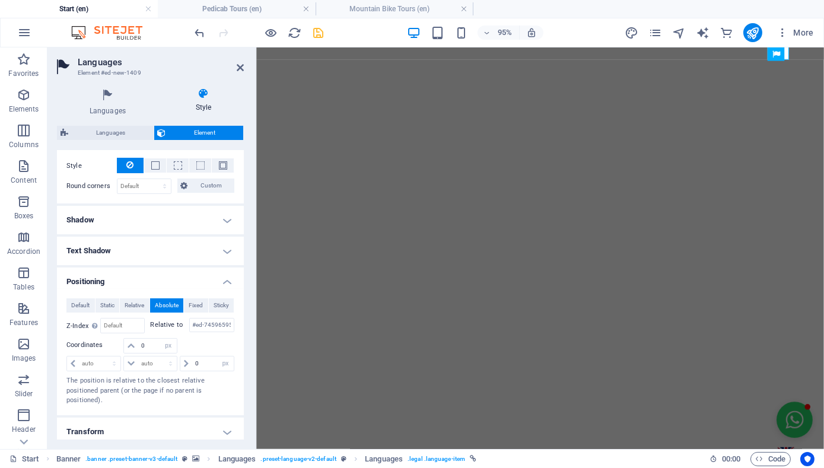
click at [203, 340] on div at bounding box center [207, 346] width 56 height 17
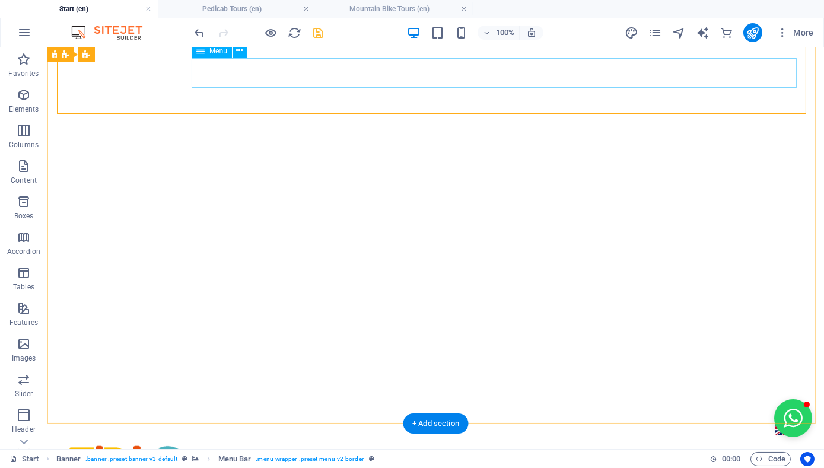
scroll to position [0, 0]
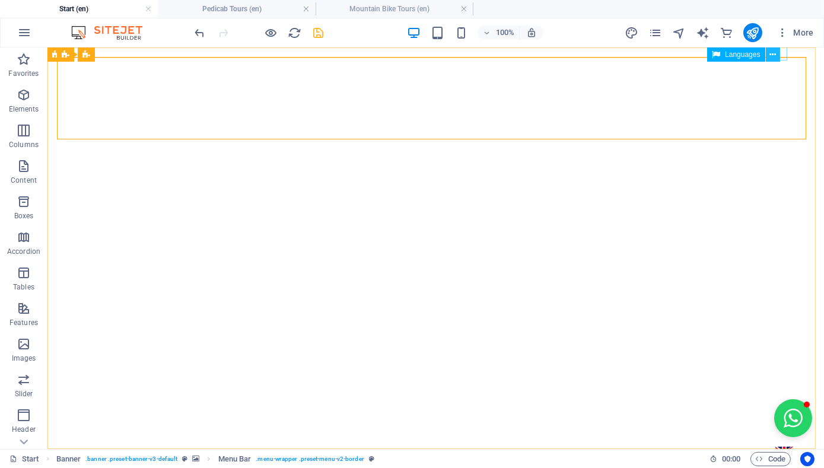
click at [775, 53] on icon at bounding box center [772, 55] width 7 height 12
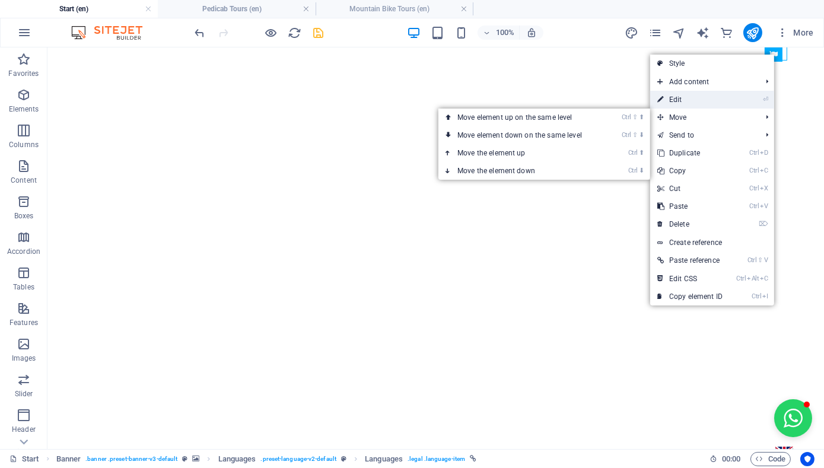
click at [708, 99] on link "⏎ Edit" at bounding box center [689, 100] width 79 height 18
select select "px"
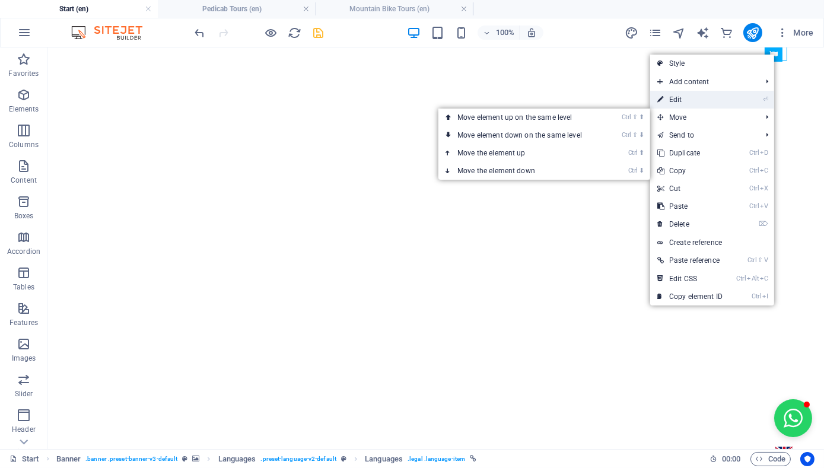
select select "px"
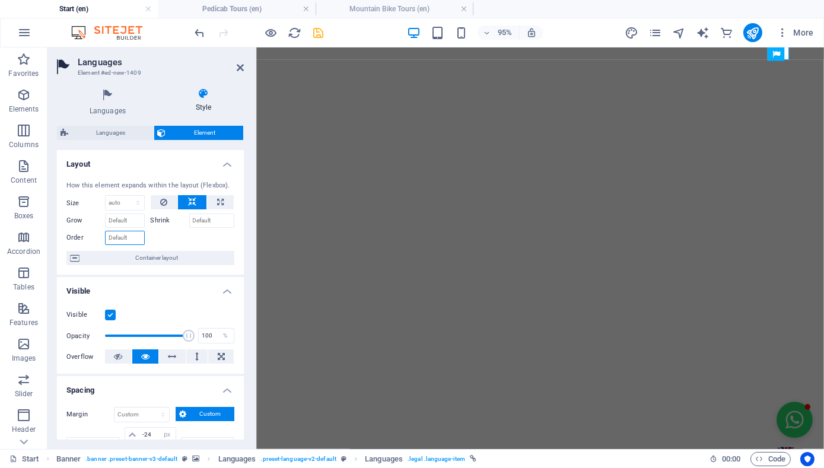
click at [129, 237] on input "Order" at bounding box center [125, 238] width 40 height 14
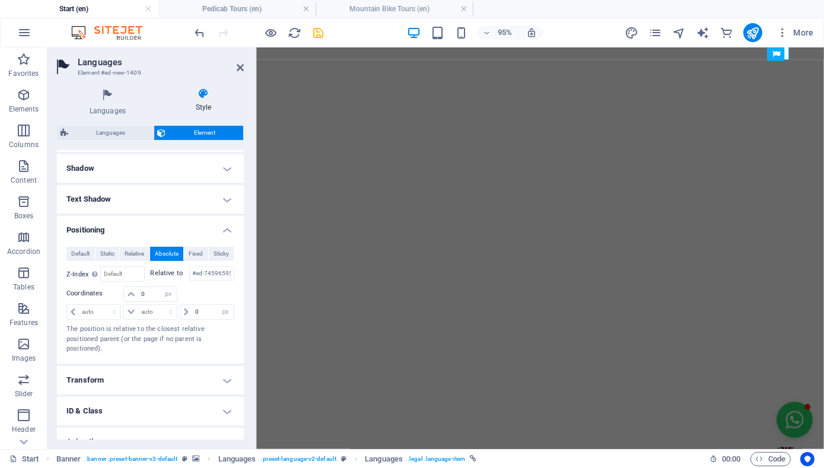
scroll to position [425, 0]
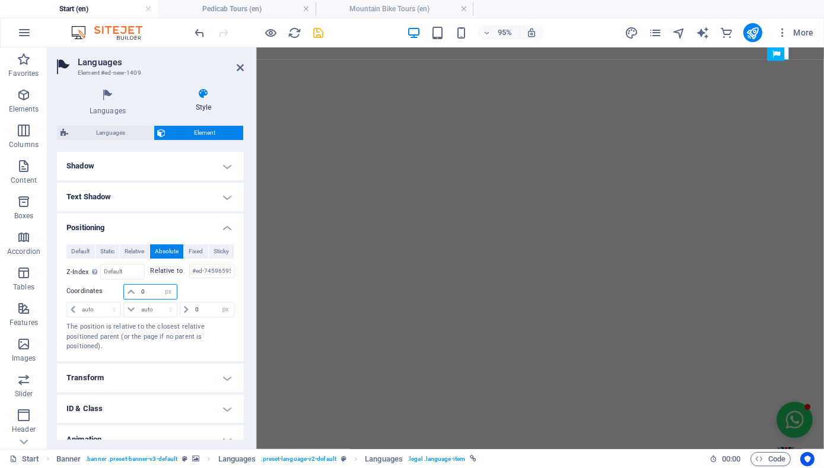
drag, startPoint x: 149, startPoint y: 287, endPoint x: 131, endPoint y: 288, distance: 17.8
click at [131, 288] on div "0 auto px rem % em" at bounding box center [149, 291] width 53 height 15
type input "24"
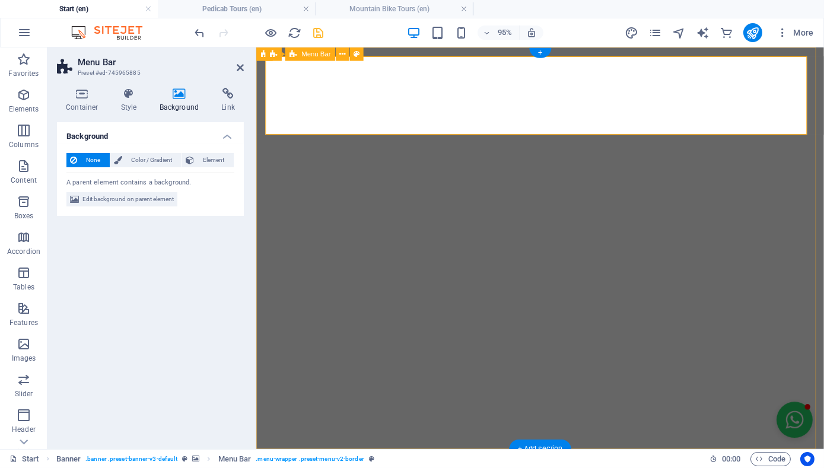
click at [199, 265] on div "Background None Color / Gradient Element Stretch background to full-width Color…" at bounding box center [150, 280] width 187 height 317
click at [196, 74] on h3 "Preset #ed-745965885" at bounding box center [149, 73] width 142 height 11
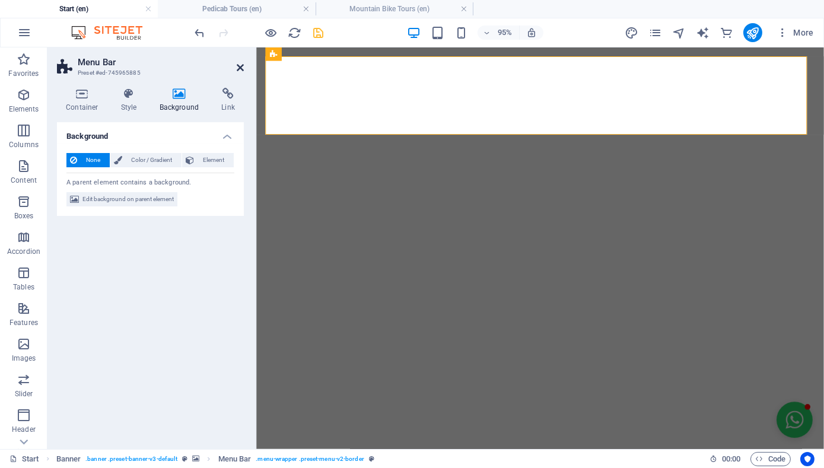
click at [241, 65] on icon at bounding box center [240, 67] width 7 height 9
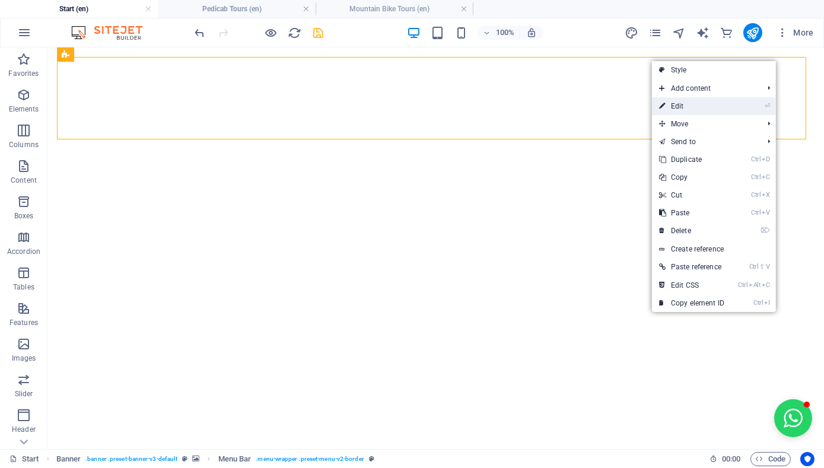
click at [728, 104] on link "⏎ Edit" at bounding box center [691, 106] width 79 height 18
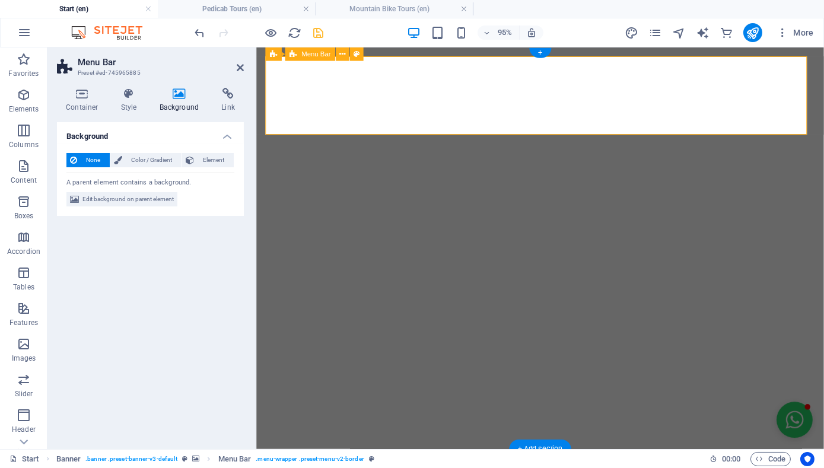
click at [804, 47] on img "1/8" at bounding box center [551, 47] width 590 height 0
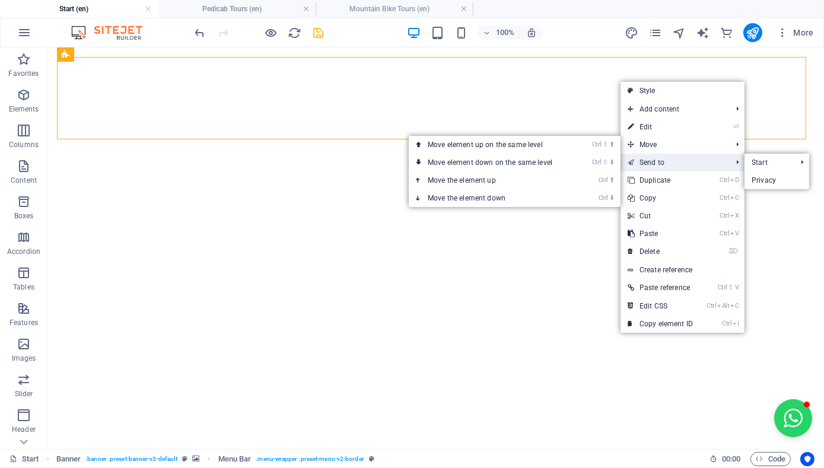
click at [622, 168] on link "Send to" at bounding box center [673, 163] width 106 height 18
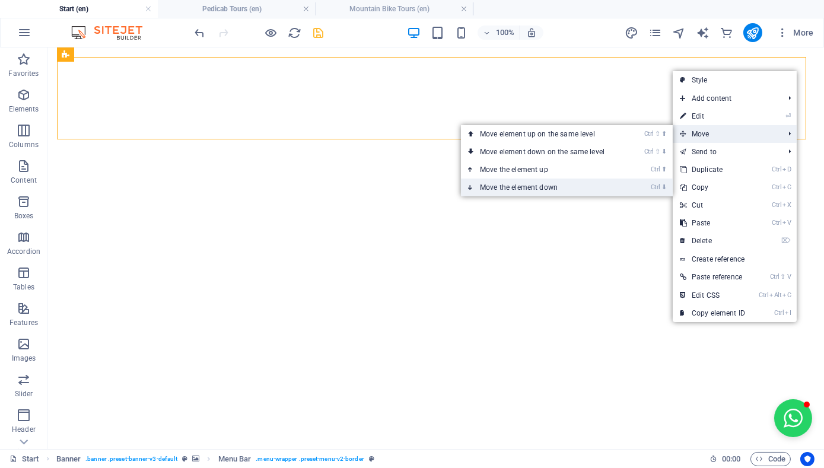
click at [606, 182] on link "Ctrl ⬇ Move the element down" at bounding box center [544, 188] width 167 height 18
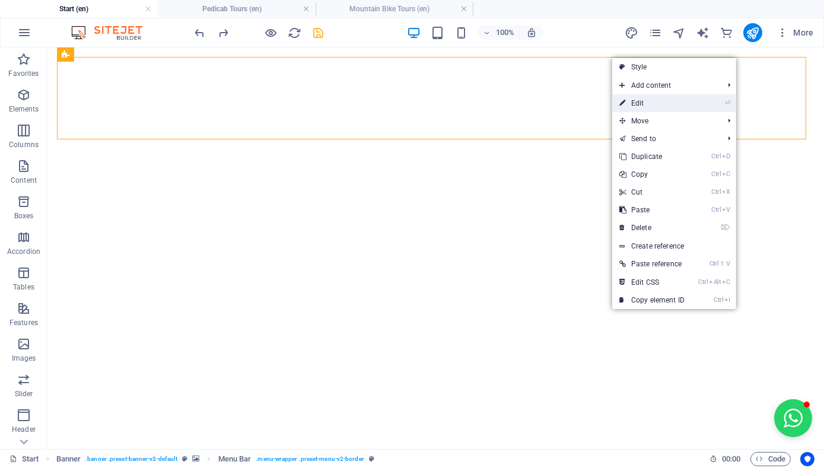
click at [705, 103] on li "⏎ Edit" at bounding box center [674, 103] width 124 height 18
click at [635, 104] on link "⏎ Edit" at bounding box center [651, 103] width 79 height 18
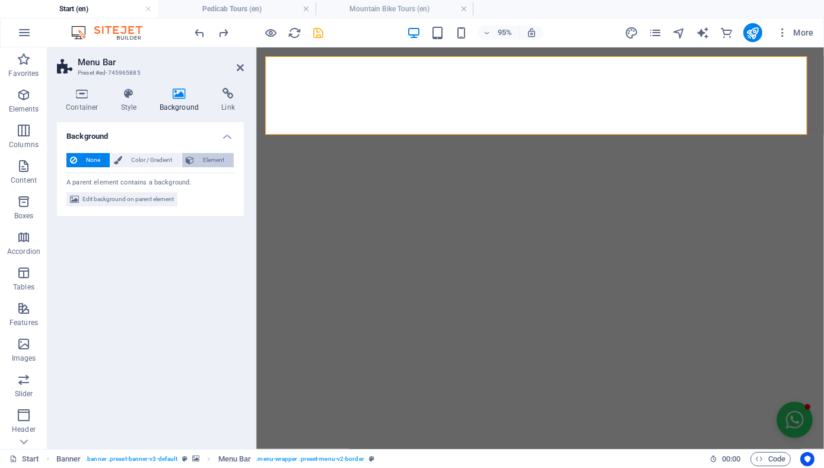
click at [202, 158] on span "Element" at bounding box center [214, 160] width 33 height 14
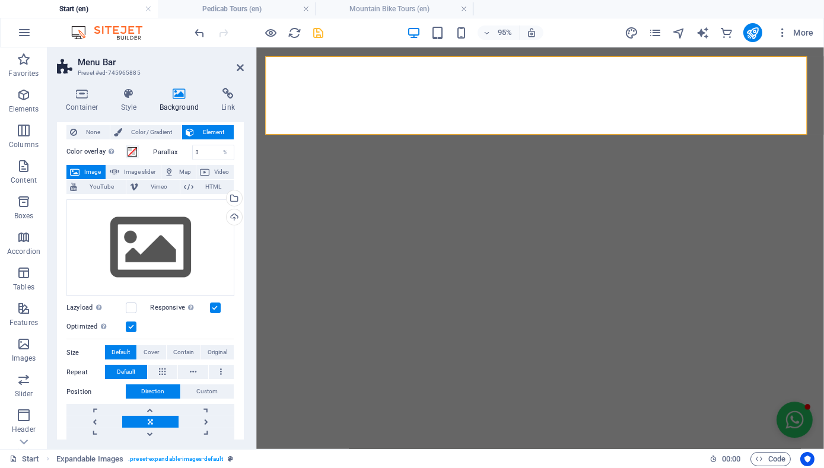
scroll to position [0, 0]
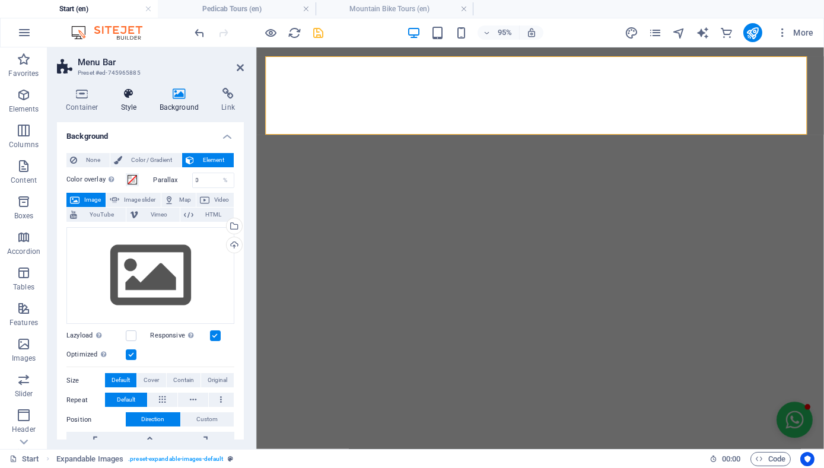
click at [135, 93] on icon at bounding box center [129, 94] width 34 height 12
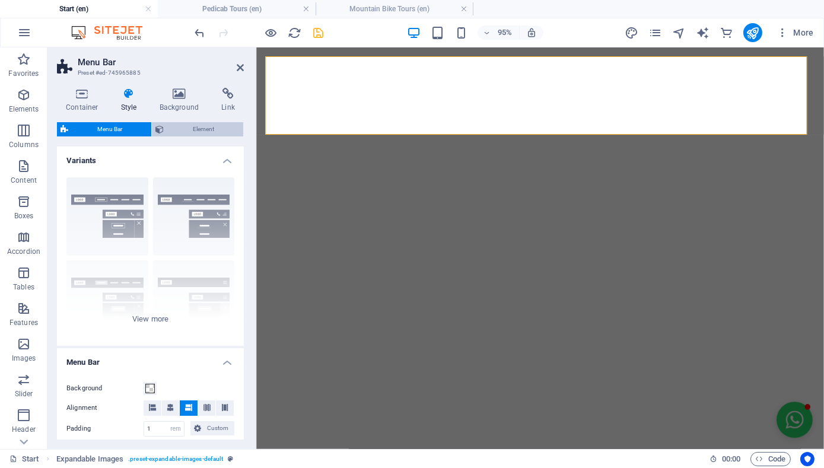
click at [190, 126] on span "Element" at bounding box center [203, 129] width 72 height 14
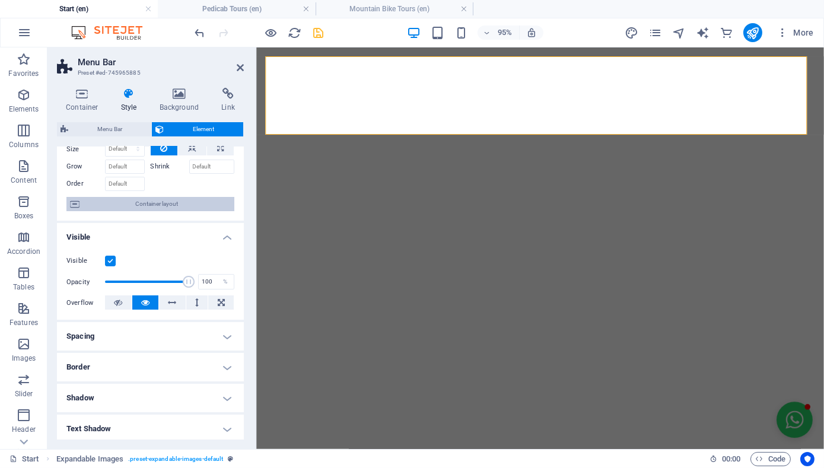
scroll to position [55, 0]
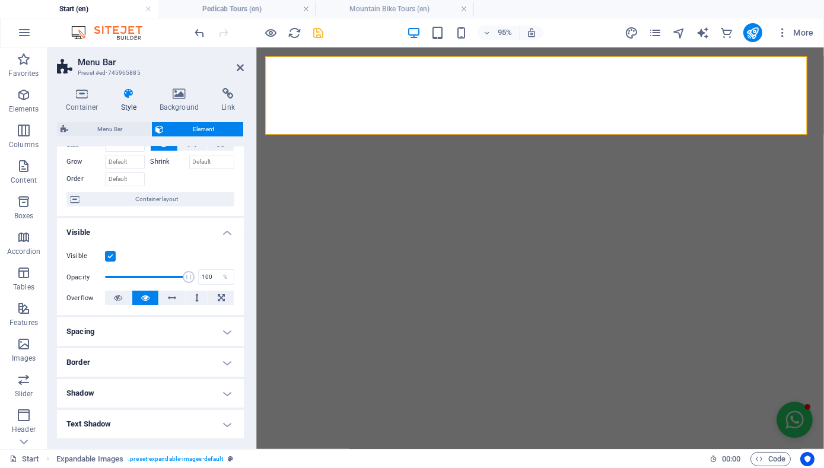
click at [111, 251] on label at bounding box center [110, 256] width 11 height 11
click at [0, 0] on input "Visible" at bounding box center [0, 0] width 0 height 0
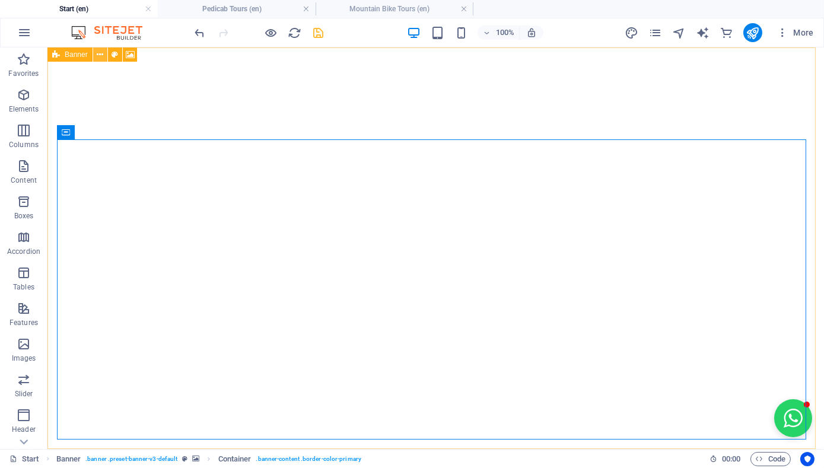
click at [101, 51] on icon at bounding box center [100, 55] width 7 height 12
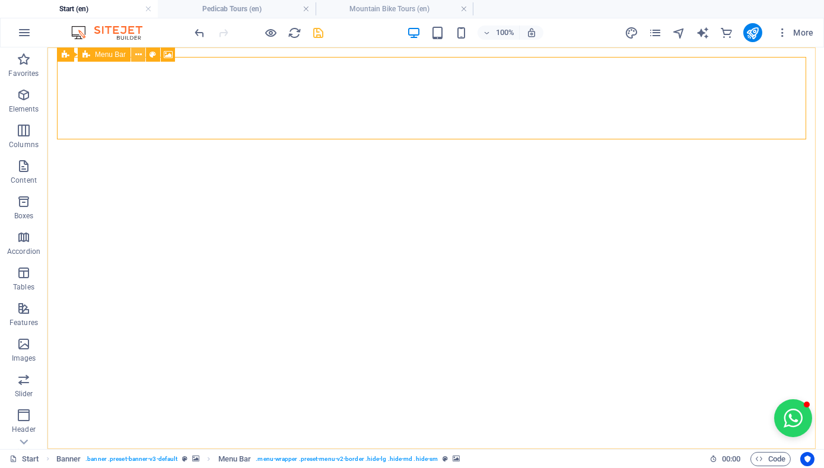
click at [140, 55] on icon at bounding box center [138, 55] width 7 height 12
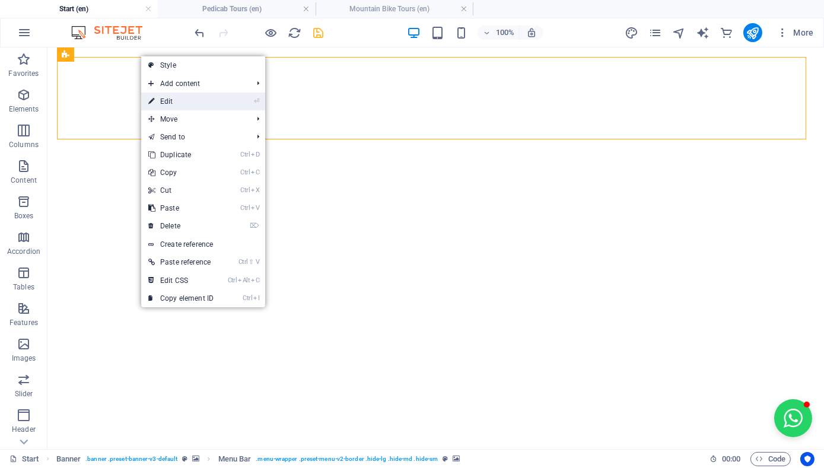
click at [168, 98] on link "⏎ Edit" at bounding box center [180, 102] width 79 height 18
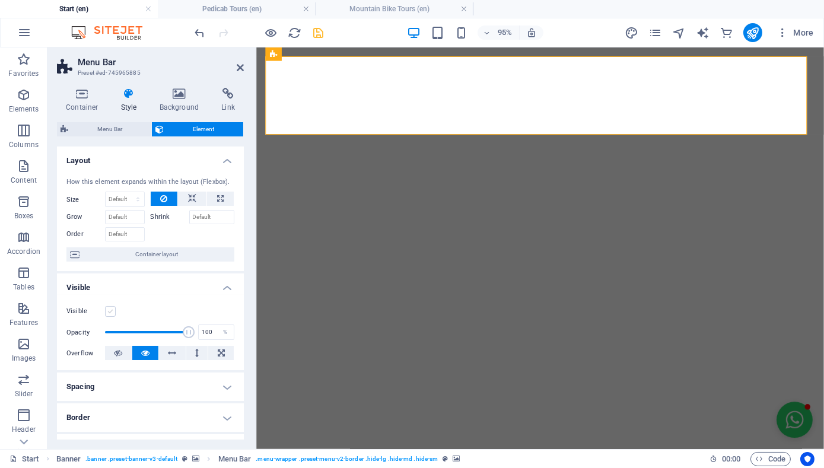
click at [114, 309] on label at bounding box center [110, 311] width 11 height 11
click at [0, 0] on input "Visible" at bounding box center [0, 0] width 0 height 0
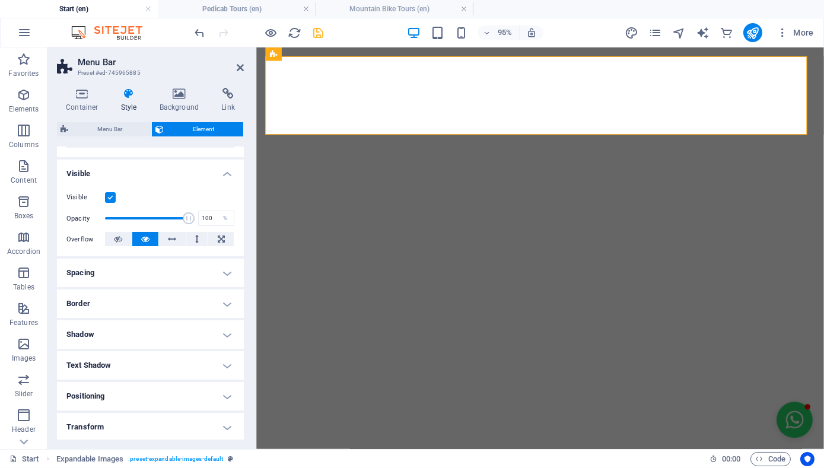
scroll to position [116, 0]
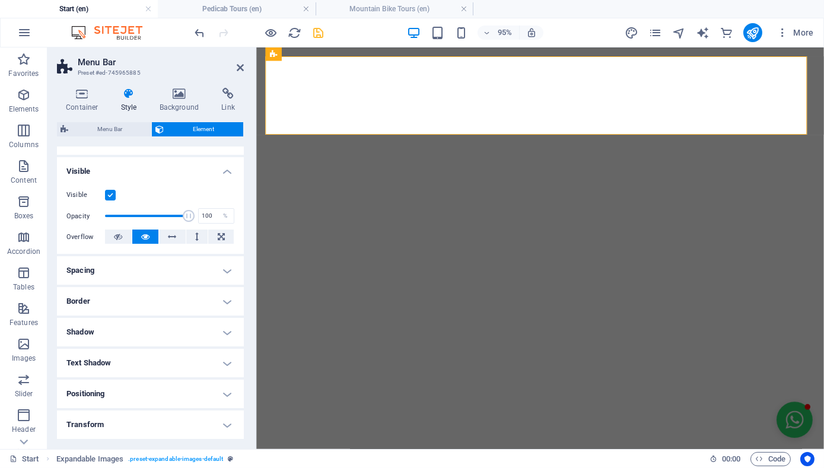
click at [130, 273] on h4 "Spacing" at bounding box center [150, 270] width 187 height 28
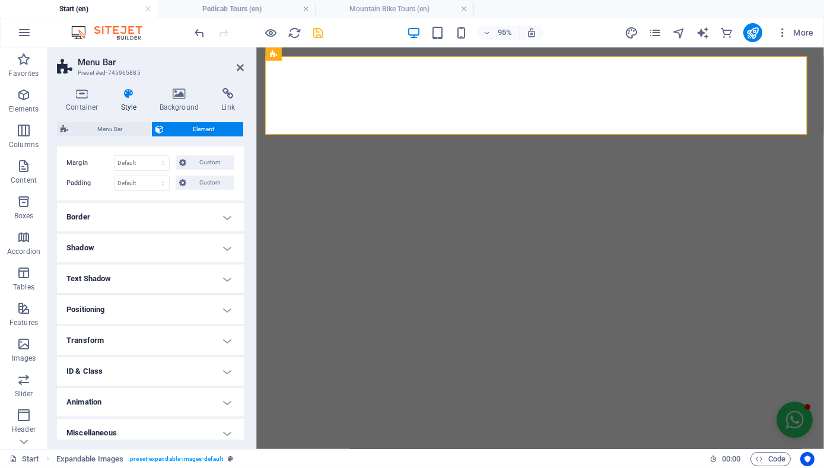
scroll to position [254, 0]
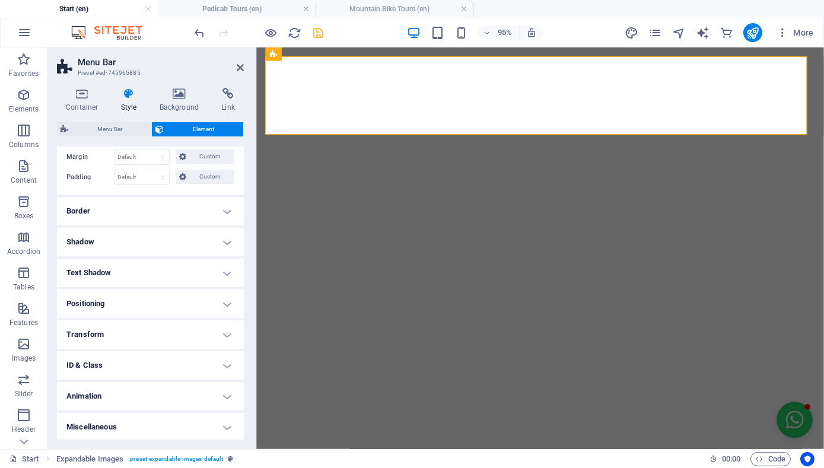
click at [143, 303] on h4 "Positioning" at bounding box center [150, 303] width 187 height 28
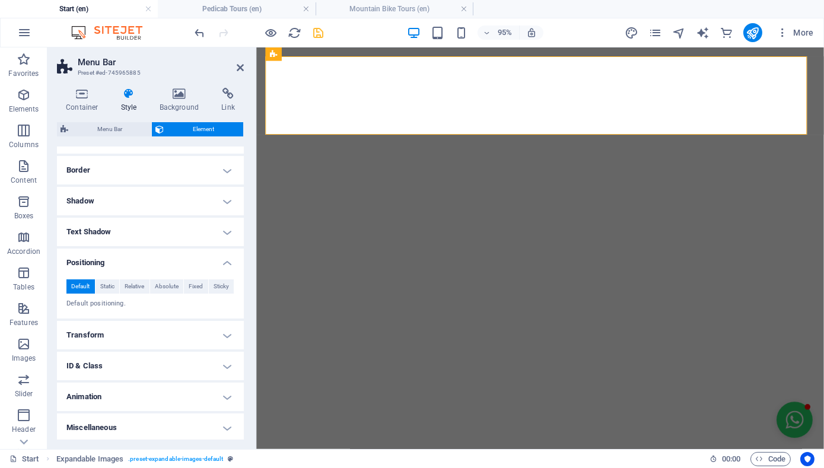
scroll to position [295, 0]
click at [183, 365] on h4 "ID & Class" at bounding box center [150, 366] width 187 height 28
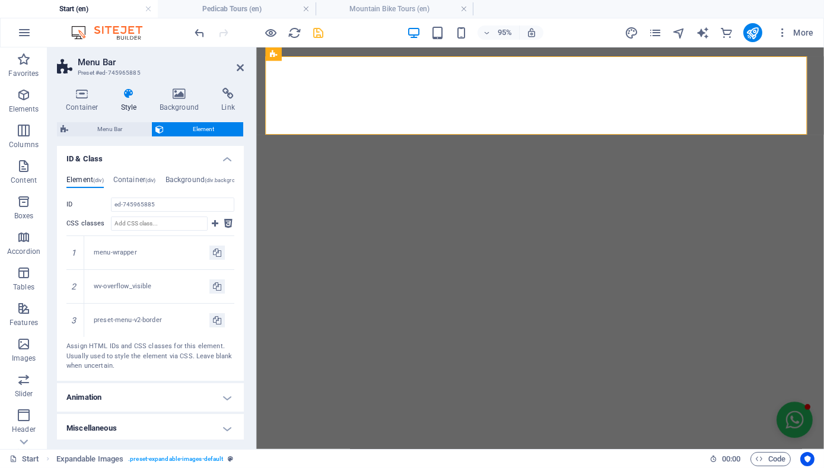
scroll to position [502, 0]
click at [229, 393] on h4 "Animation" at bounding box center [150, 397] width 187 height 28
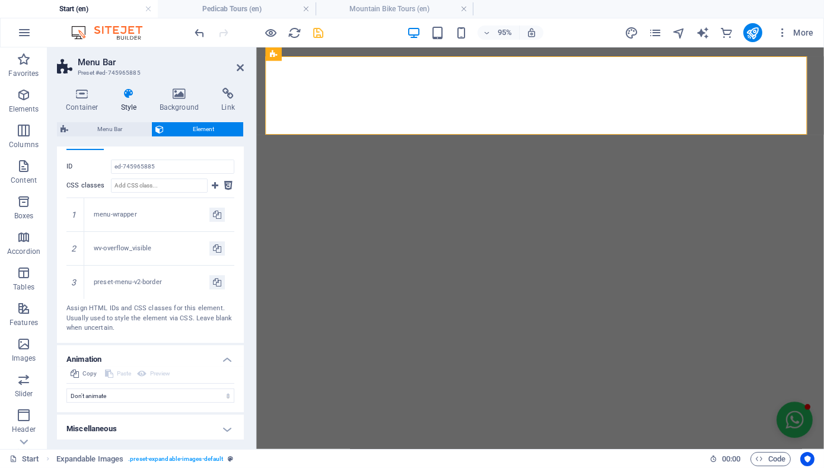
scroll to position [540, 0]
click at [228, 428] on h4 "Miscellaneous" at bounding box center [150, 429] width 187 height 28
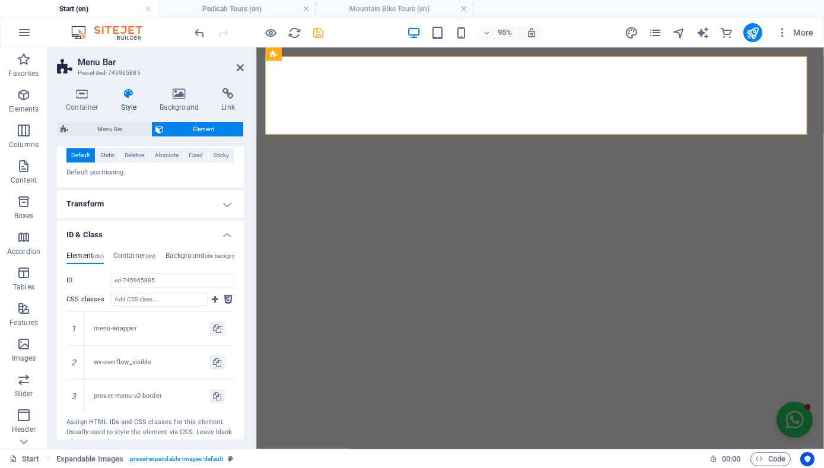
scroll to position [418, 0]
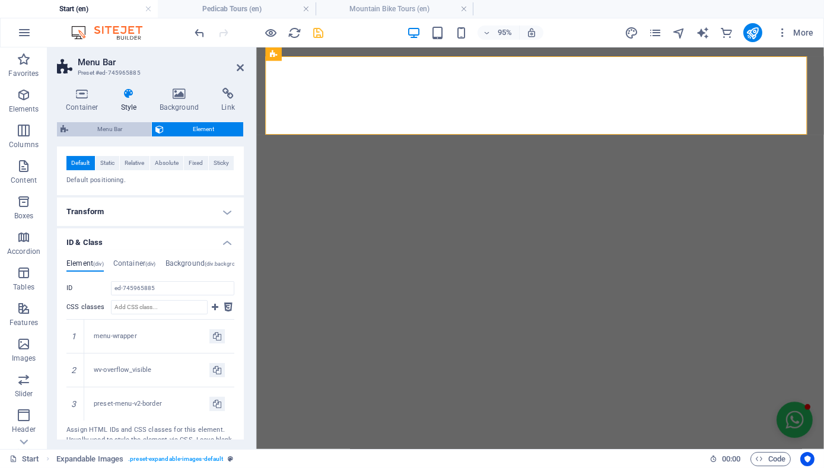
click at [120, 127] on span "Menu Bar" at bounding box center [110, 129] width 76 height 14
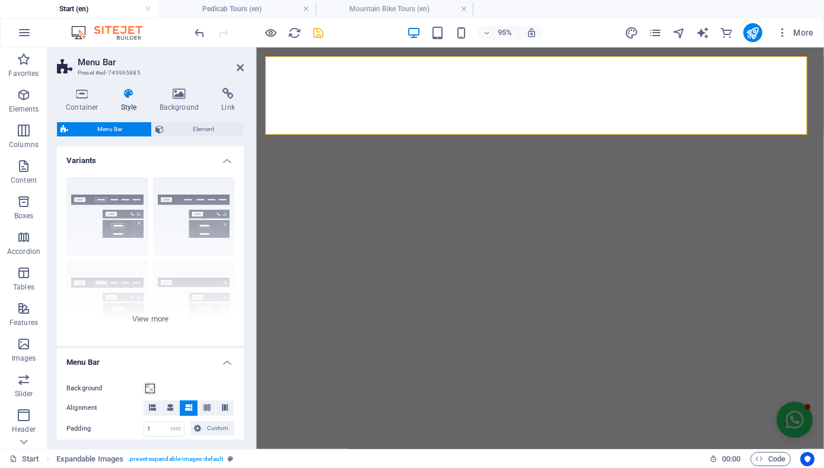
click at [86, 94] on icon at bounding box center [82, 94] width 50 height 12
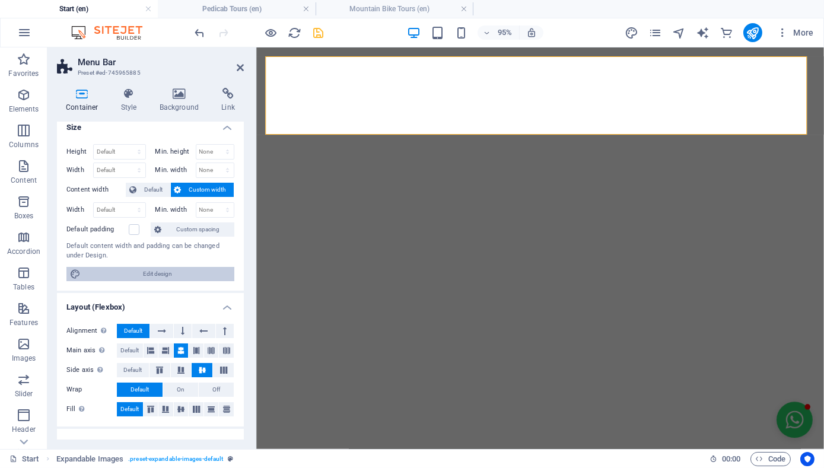
scroll to position [0, 0]
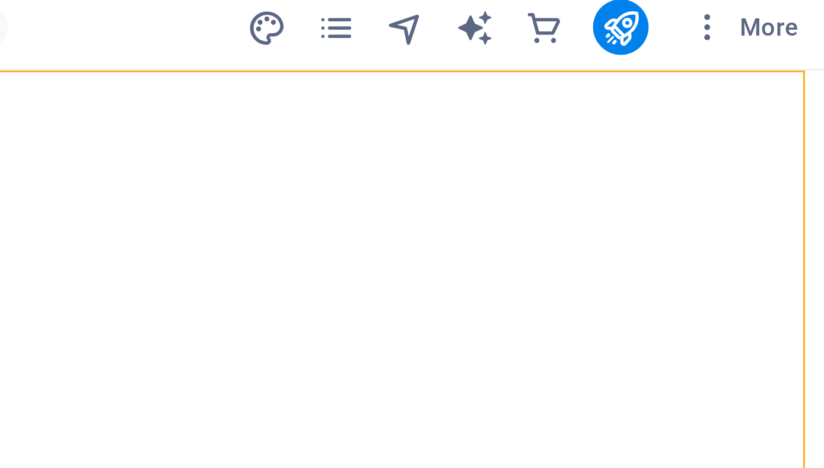
click at [778, 46] on div "100% More" at bounding box center [412, 32] width 823 height 28
click at [778, 47] on iframe at bounding box center [435, 248] width 776 height 402
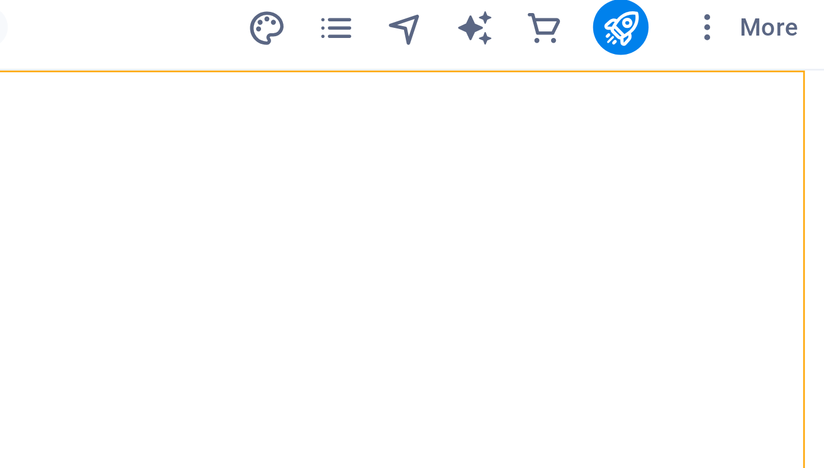
click at [775, 46] on div "100% More" at bounding box center [412, 32] width 823 height 28
click at [776, 42] on div "100% More" at bounding box center [412, 32] width 823 height 28
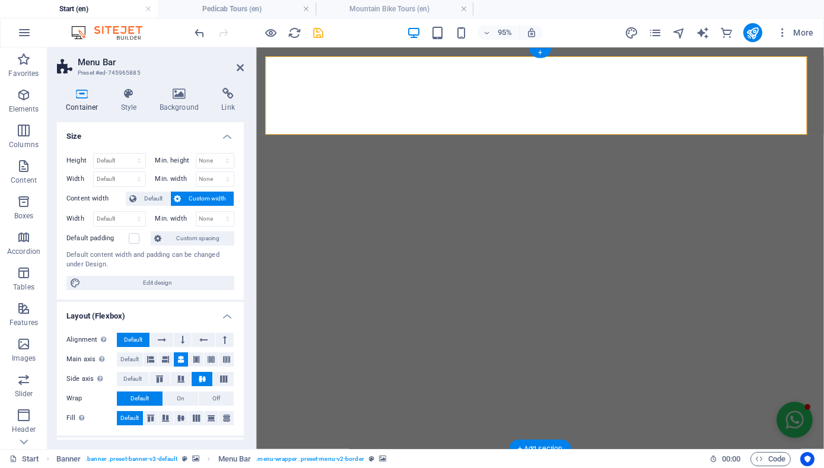
click at [660, 34] on icon "pages" at bounding box center [655, 33] width 14 height 14
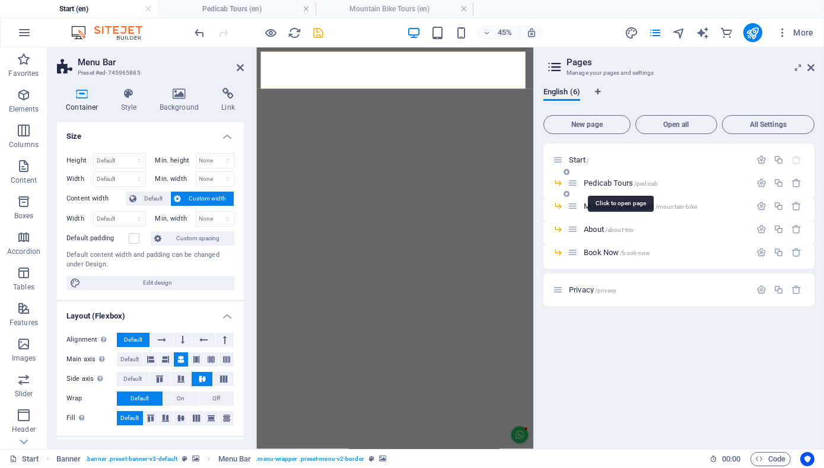
click at [616, 182] on span "Pedicab Tours /pedicab" at bounding box center [621, 183] width 74 height 9
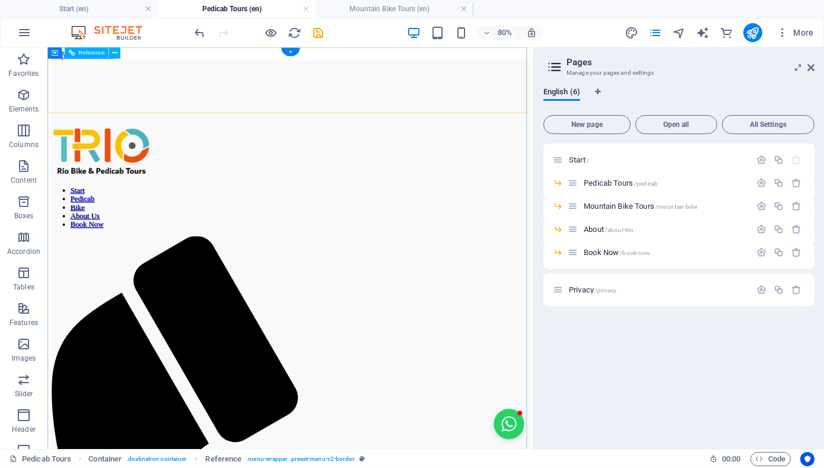
click at [480, 221] on nav "Start Pedicab Bike About Us Book Now" at bounding box center [351, 247] width 598 height 53
click at [494, 221] on nav "Start Pedicab Bike About Us Book Now" at bounding box center [351, 247] width 598 height 53
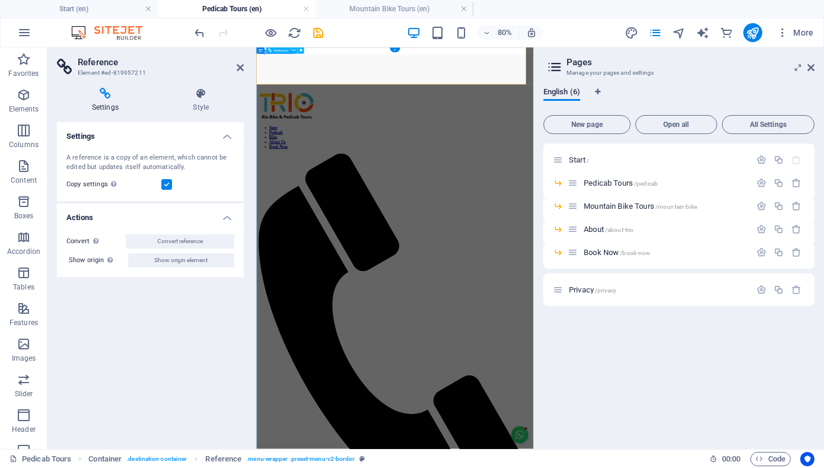
click at [585, 63] on figure at bounding box center [563, 63] width 606 height 0
click at [585, 221] on nav "Start Pedicab Bike About Us Book Now" at bounding box center [563, 247] width 606 height 53
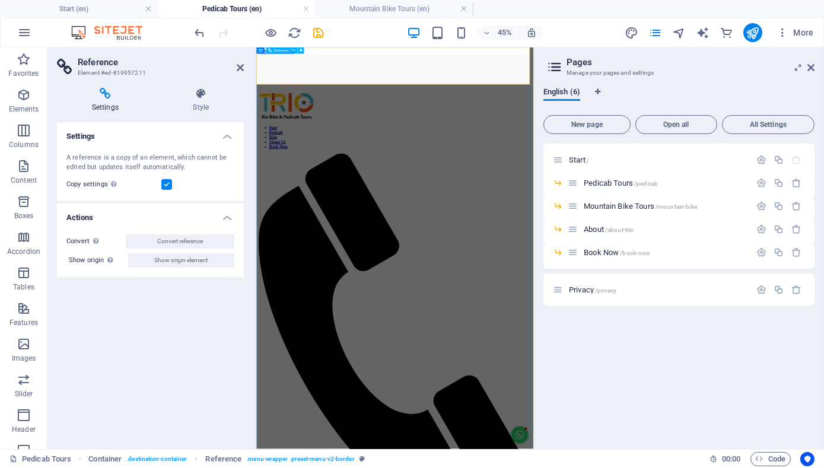
click at [595, 63] on figure at bounding box center [563, 63] width 606 height 0
click at [572, 221] on nav "Start Pedicab Bike About Us Book Now" at bounding box center [563, 247] width 606 height 53
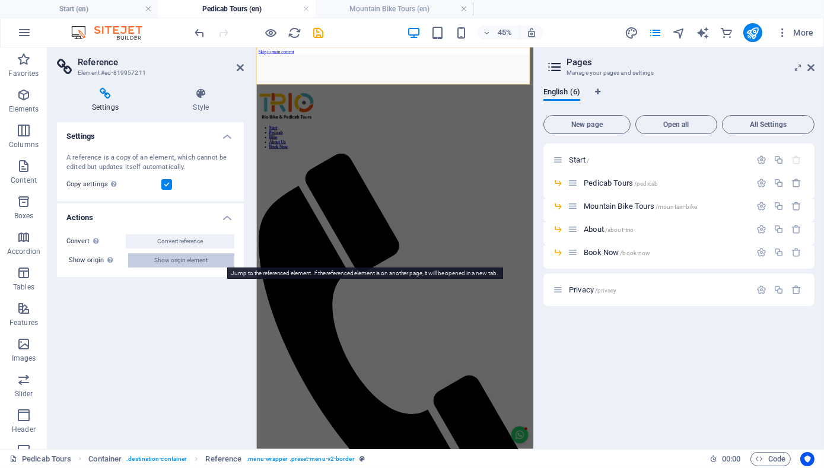
click at [191, 263] on span "Show origin element" at bounding box center [181, 260] width 53 height 14
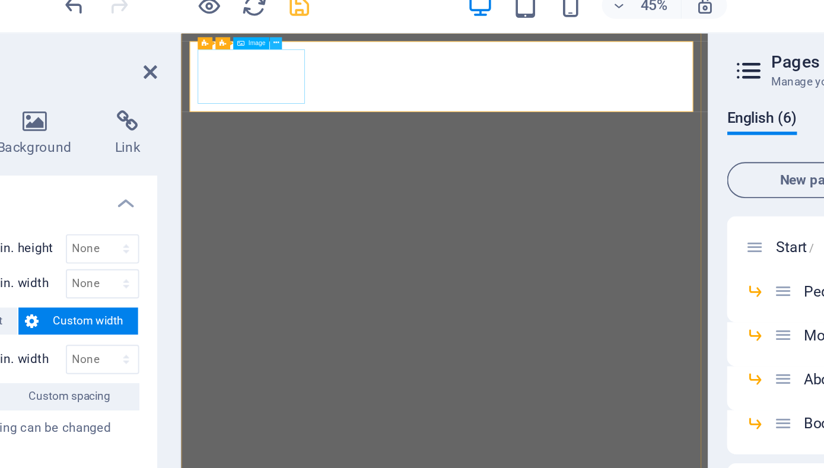
click at [307, 53] on button at bounding box center [306, 53] width 7 height 7
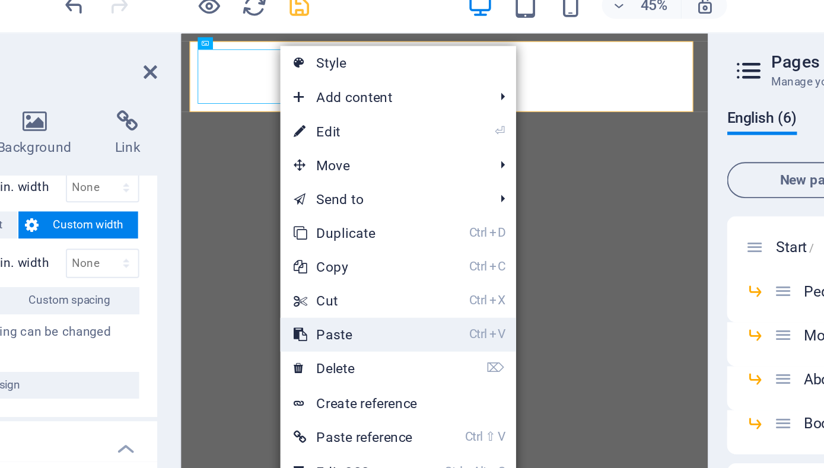
scroll to position [52, 0]
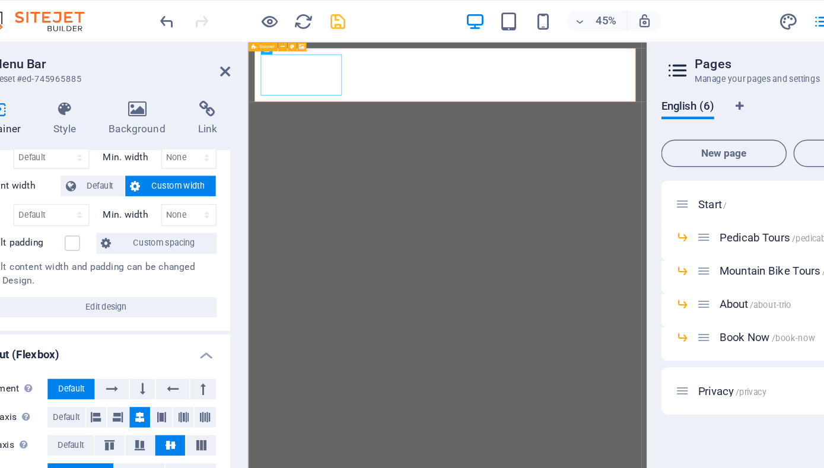
click at [265, 50] on span "Banner" at bounding box center [269, 50] width 10 height 3
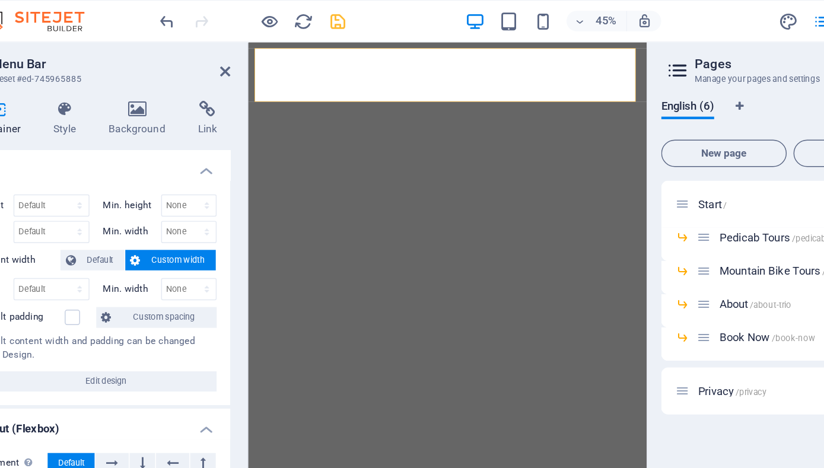
click at [438, 42] on img "1/8" at bounding box center [552, 42] width 608 height 0
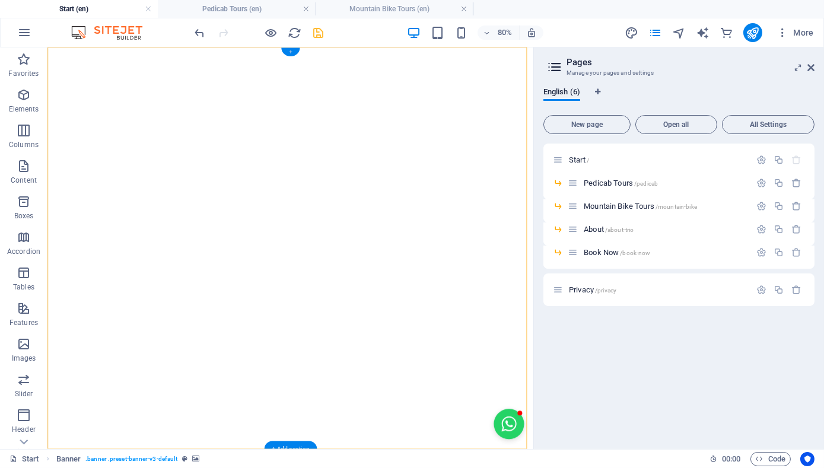
click at [288, 51] on div "+" at bounding box center [290, 52] width 18 height 8
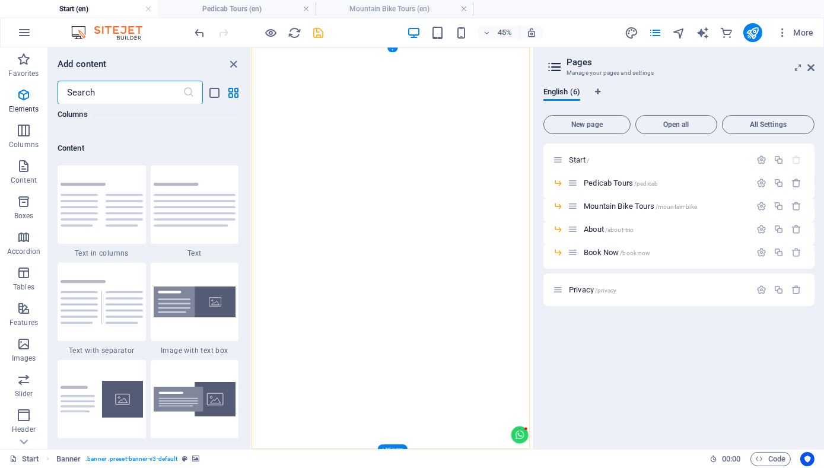
scroll to position [2075, 0]
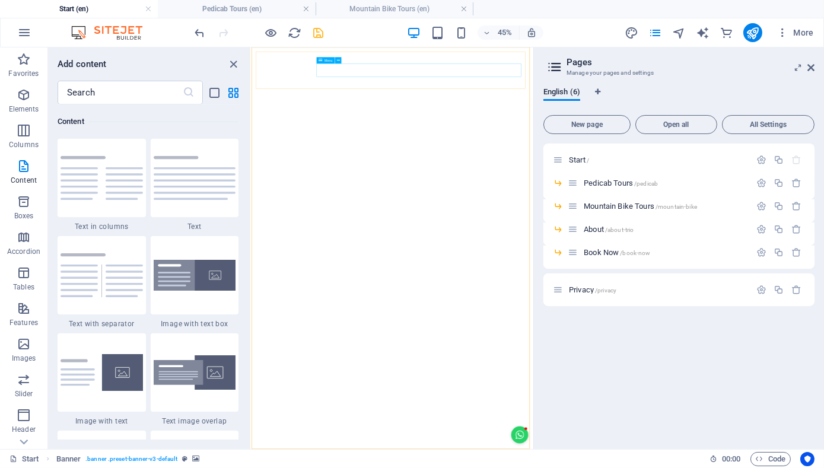
click at [345, 63] on div "Menu" at bounding box center [330, 61] width 28 height 7
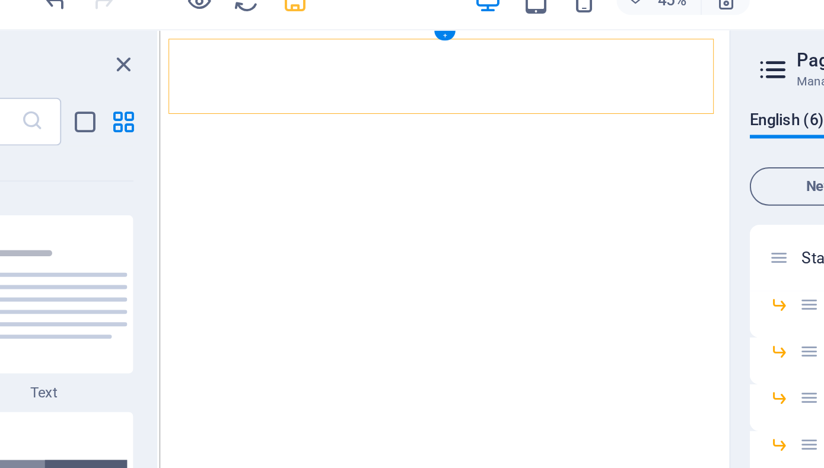
click at [342, 30] on img "1/8" at bounding box center [469, 30] width 618 height 0
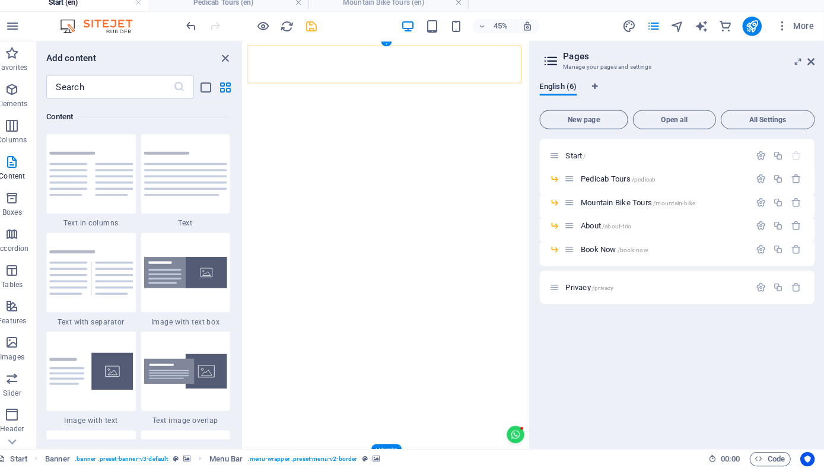
scroll to position [0, 0]
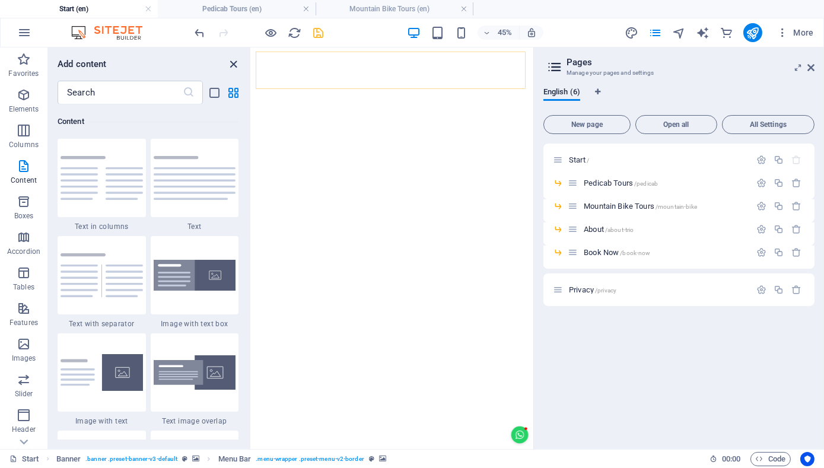
click at [233, 63] on icon "close panel" at bounding box center [234, 65] width 14 height 14
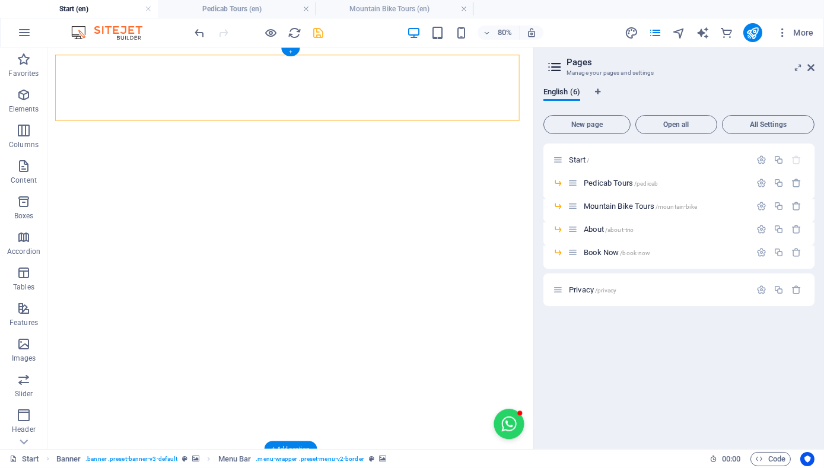
click at [139, 56] on button at bounding box center [135, 56] width 11 height 11
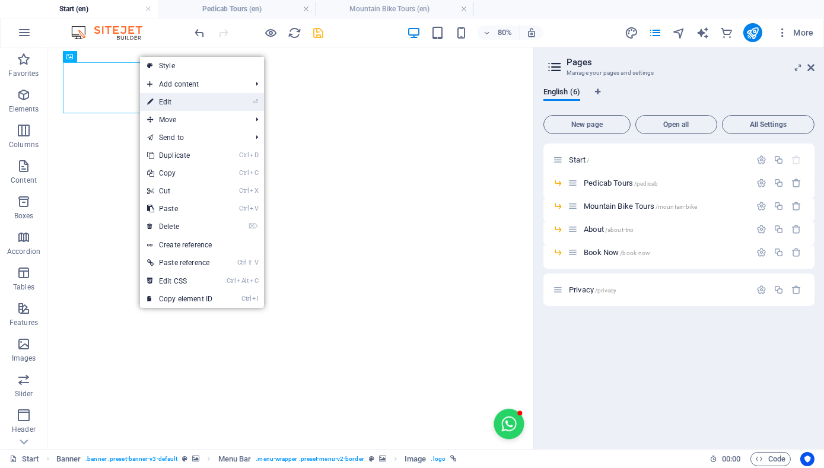
click at [183, 107] on link "⏎ Edit" at bounding box center [179, 102] width 79 height 18
select select "px"
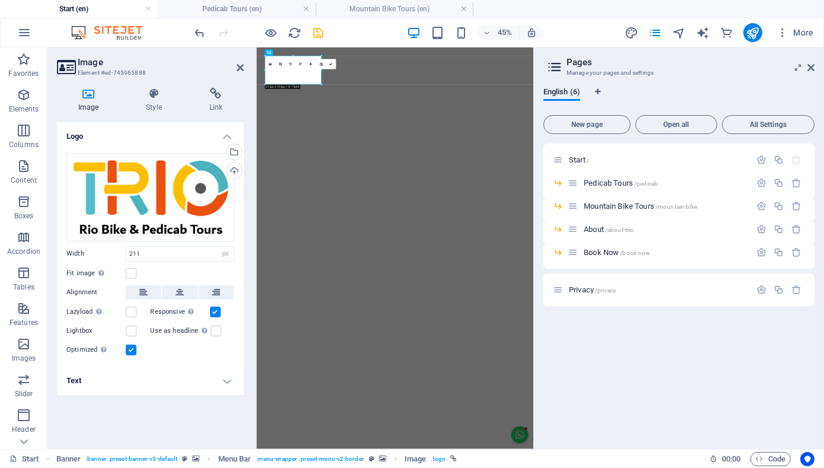
click at [89, 94] on icon at bounding box center [88, 94] width 63 height 12
click at [241, 69] on icon at bounding box center [240, 67] width 7 height 9
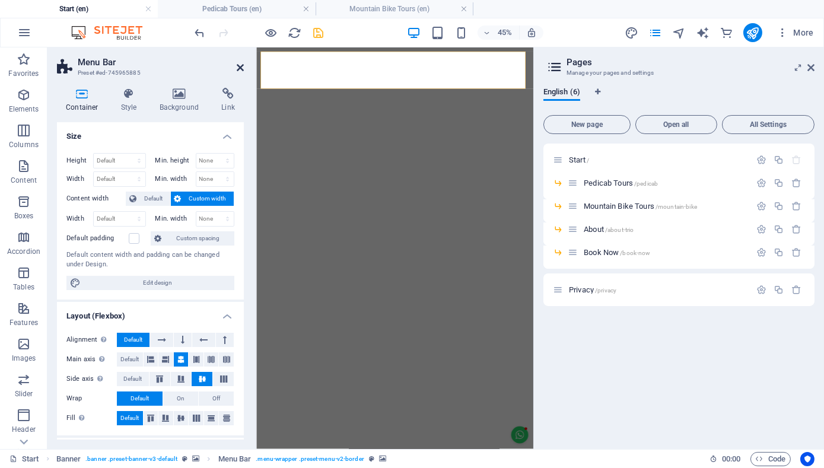
click at [241, 65] on icon at bounding box center [240, 67] width 7 height 9
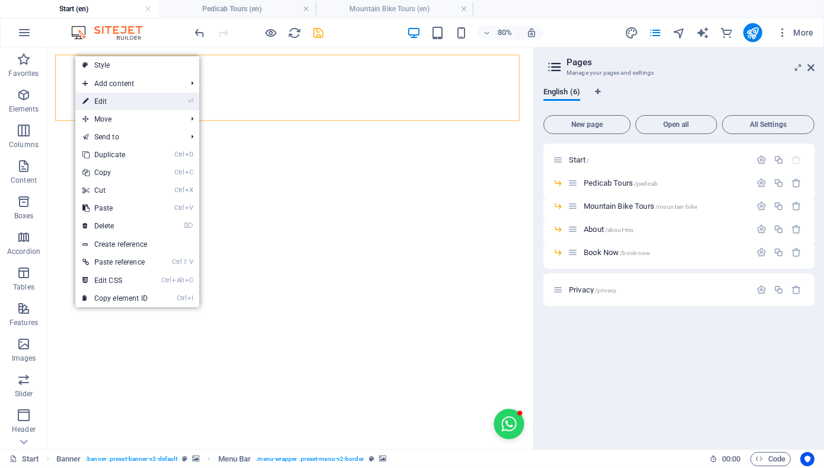
click at [103, 98] on link "⏎ Edit" at bounding box center [114, 102] width 79 height 18
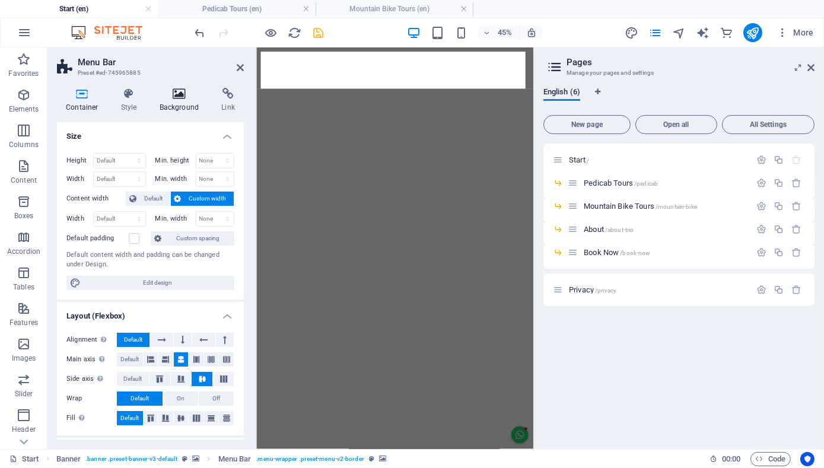
click at [187, 90] on icon at bounding box center [180, 94] width 58 height 12
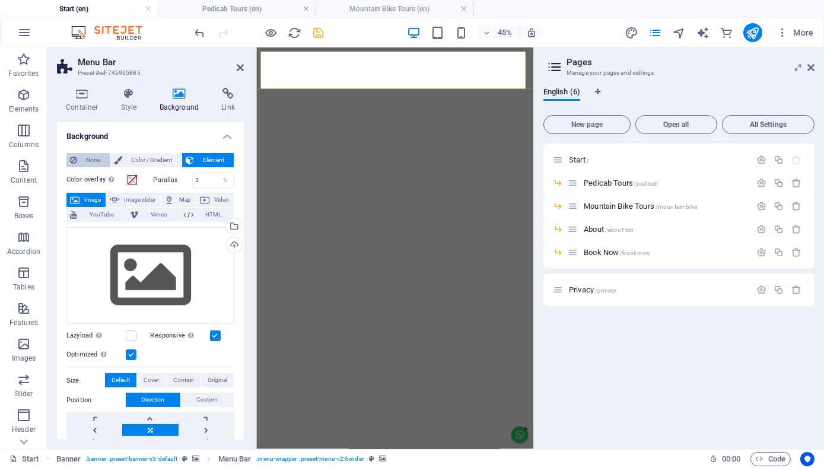
click at [89, 161] on span "None" at bounding box center [94, 160] width 26 height 14
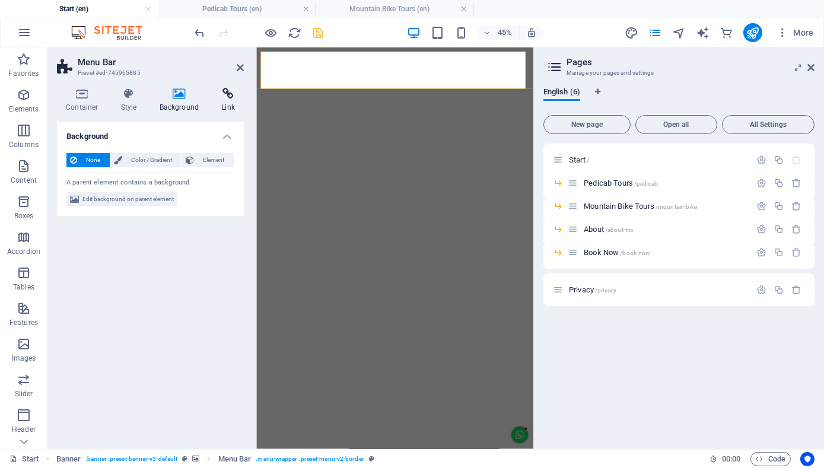
click at [235, 99] on icon at bounding box center [227, 94] width 31 height 12
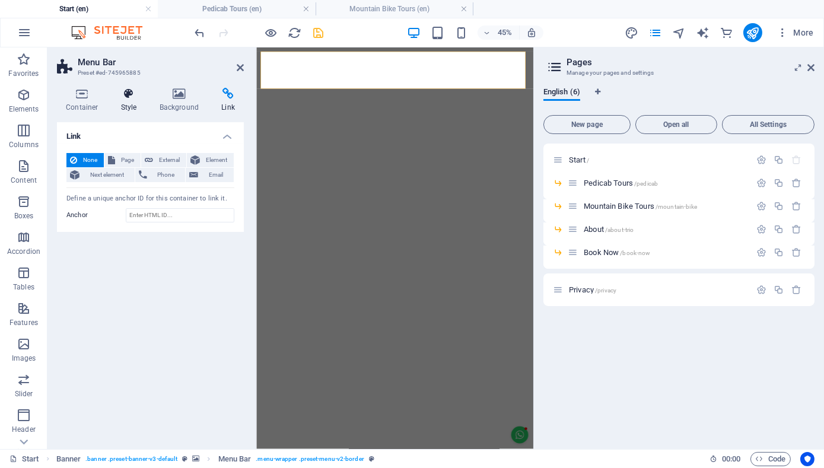
click at [125, 101] on h4 "Style" at bounding box center [131, 100] width 39 height 25
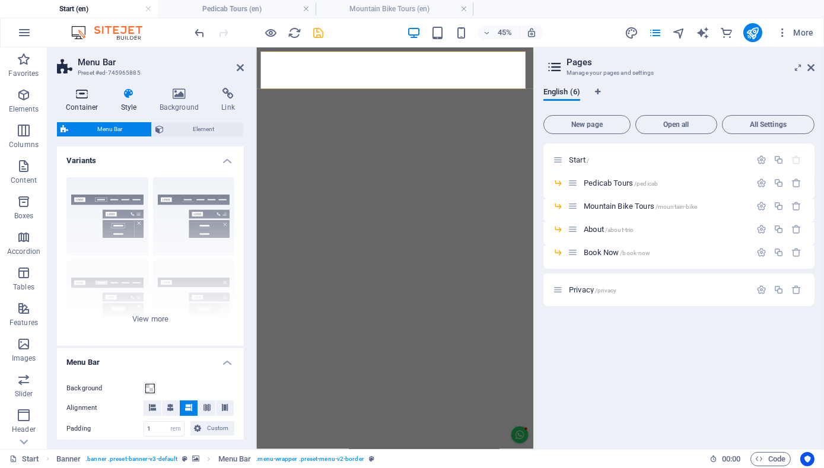
click at [75, 99] on icon at bounding box center [82, 94] width 50 height 12
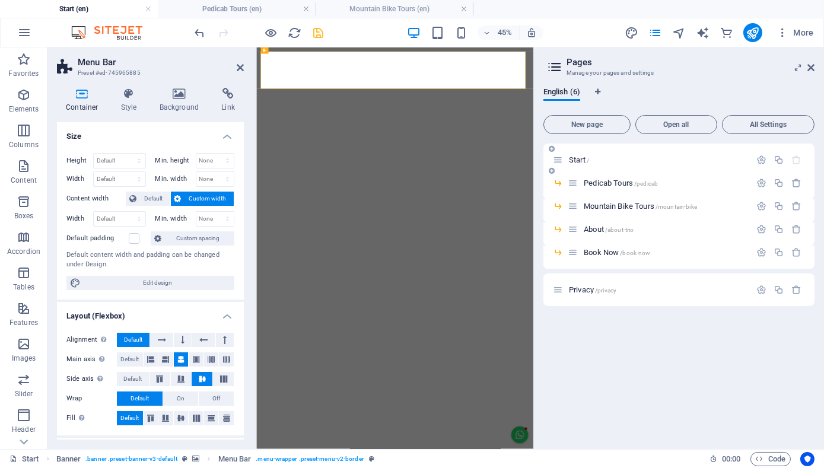
click at [583, 160] on span "Start /" at bounding box center [579, 159] width 20 height 9
click at [763, 158] on icon "button" at bounding box center [761, 160] width 10 height 10
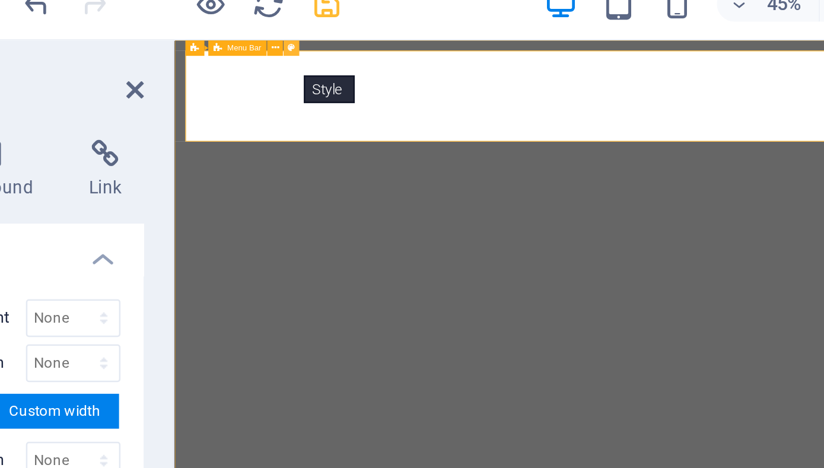
click at [303, 50] on icon at bounding box center [304, 50] width 3 height 5
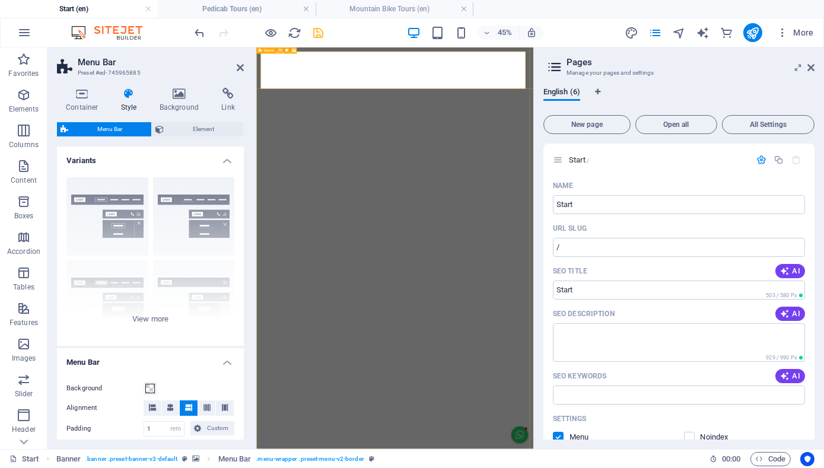
click at [282, 49] on button at bounding box center [280, 50] width 7 height 7
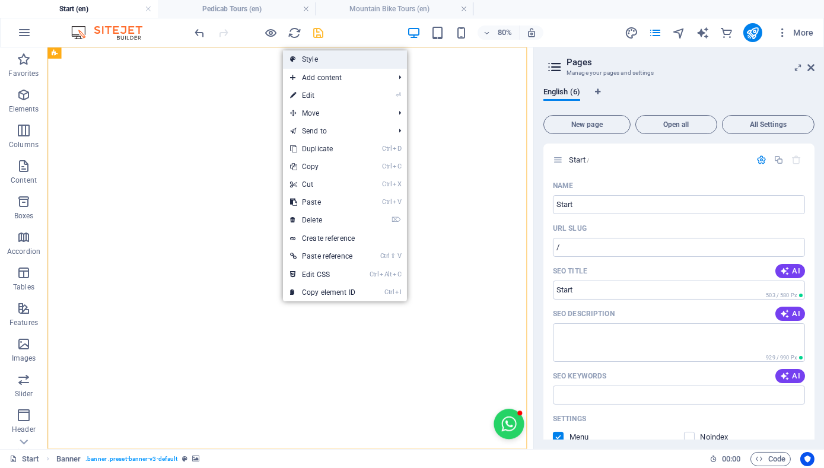
click at [311, 55] on link "Style" at bounding box center [345, 59] width 124 height 18
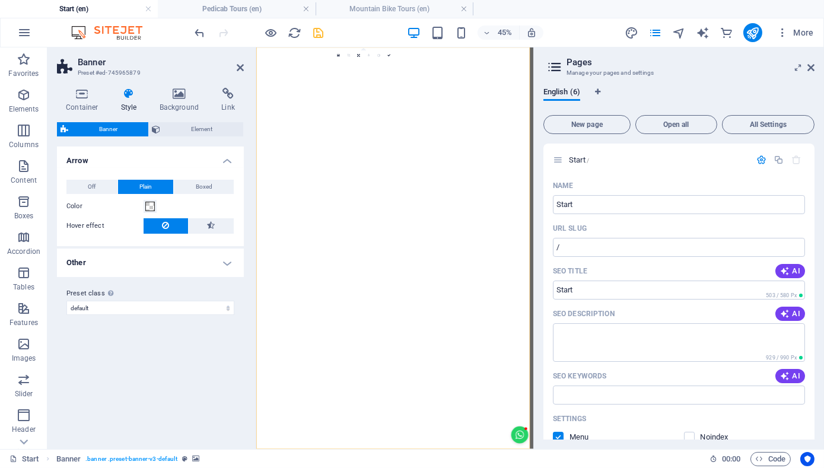
click at [231, 260] on h4 "Other" at bounding box center [150, 263] width 187 height 28
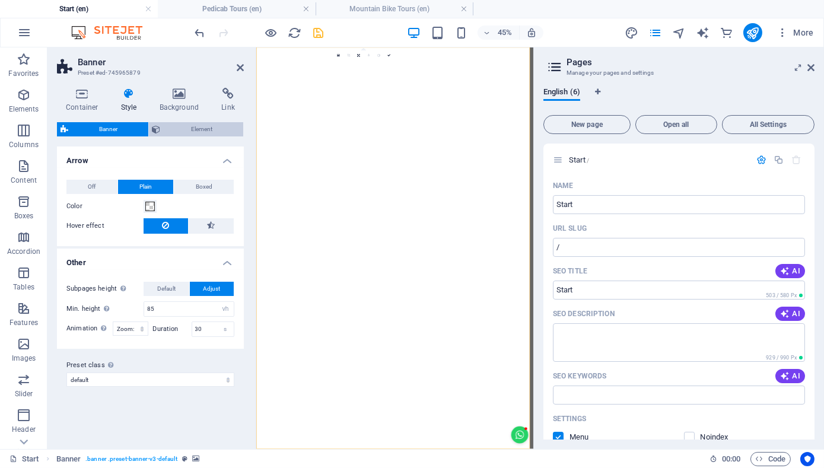
click at [184, 127] on span "Element" at bounding box center [202, 129] width 76 height 14
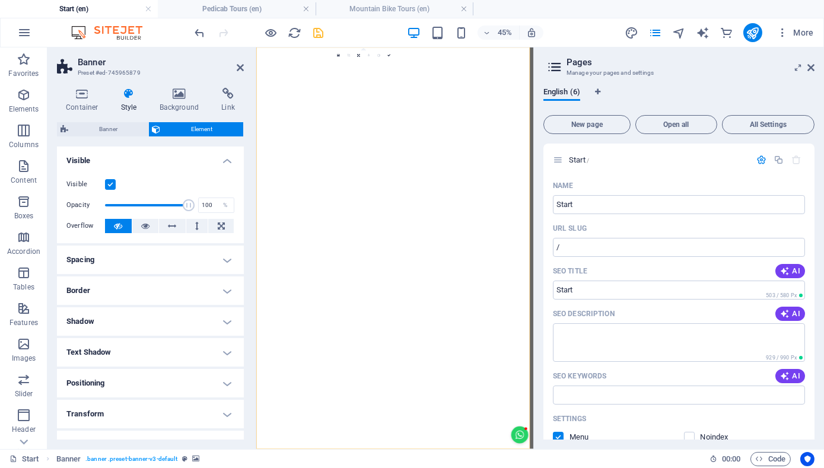
click at [112, 186] on label at bounding box center [110, 184] width 11 height 11
click at [0, 0] on input "Visible" at bounding box center [0, 0] width 0 height 0
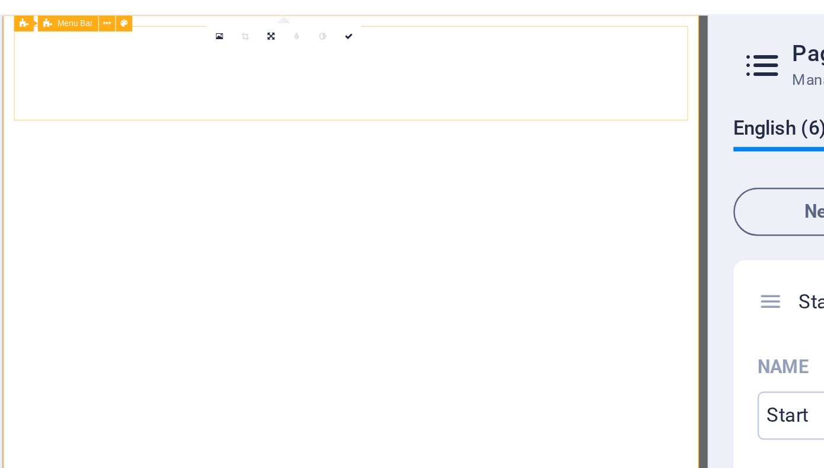
click at [391, 55] on icon at bounding box center [391, 55] width 3 height 3
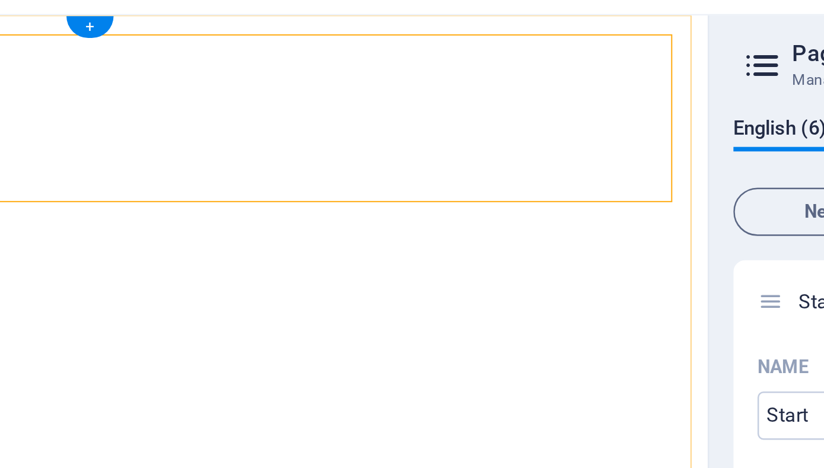
select select "rem"
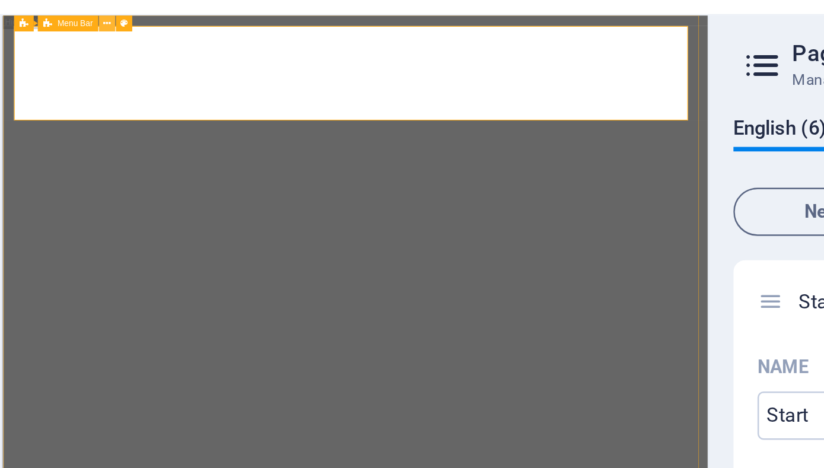
click at [298, 50] on icon at bounding box center [296, 50] width 3 height 5
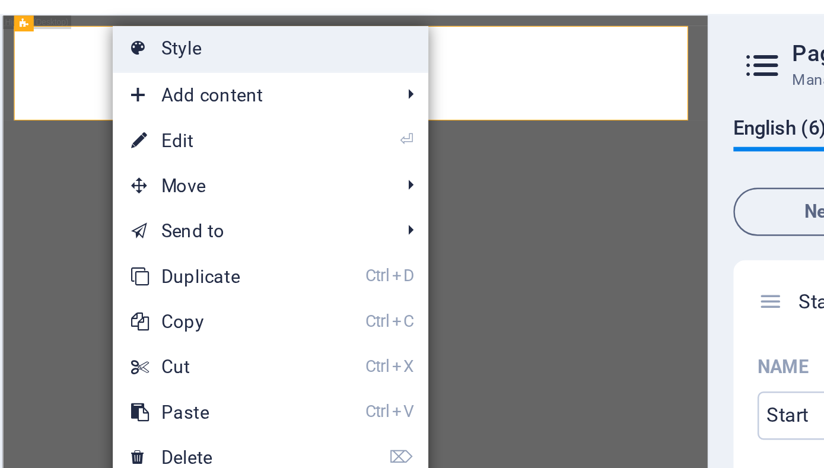
click at [320, 61] on link "Style" at bounding box center [362, 61] width 124 height 18
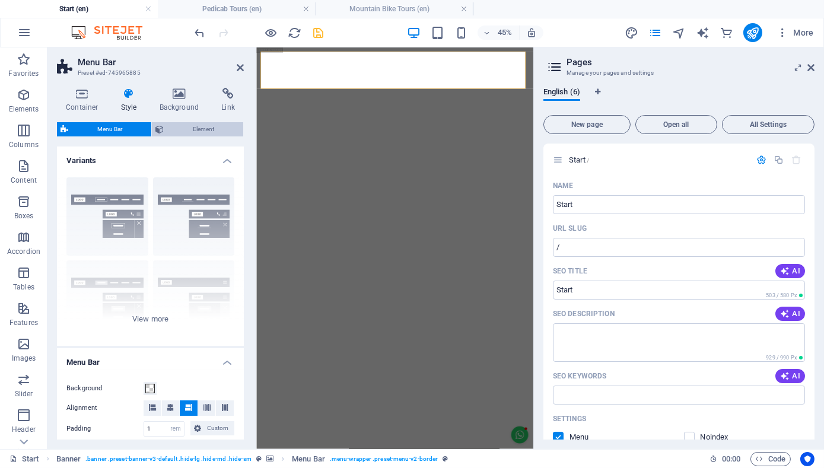
click at [195, 135] on span "Element" at bounding box center [203, 129] width 72 height 14
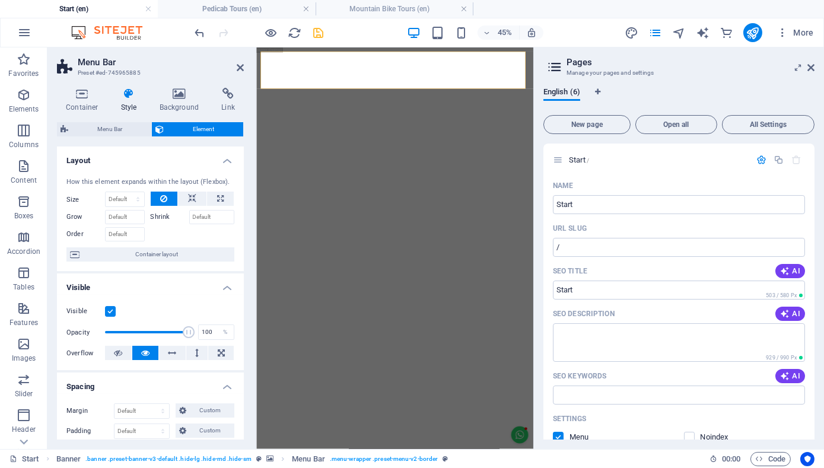
click at [112, 309] on label at bounding box center [110, 311] width 11 height 11
click at [0, 0] on input "Visible" at bounding box center [0, 0] width 0 height 0
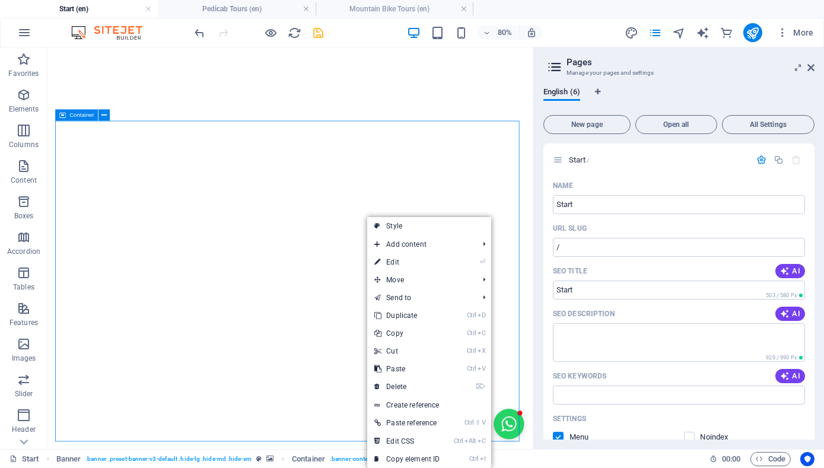
drag, startPoint x: 292, startPoint y: 422, endPoint x: 457, endPoint y: 200, distance: 276.9
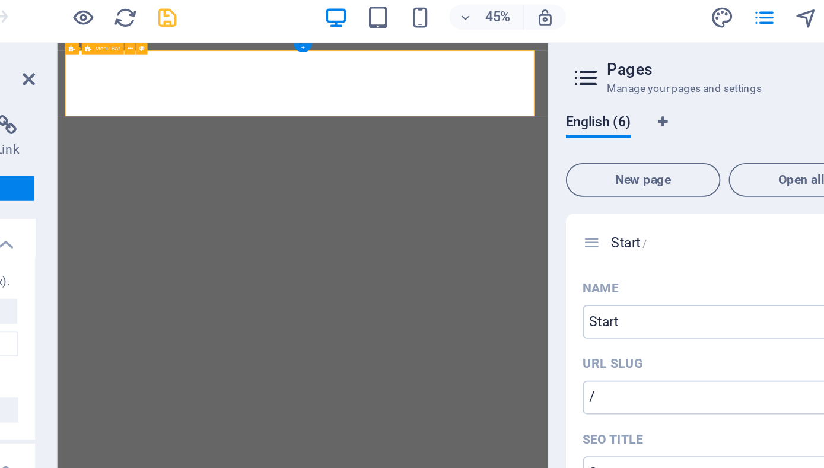
click at [386, 33] on div "45% More" at bounding box center [506, 32] width 626 height 19
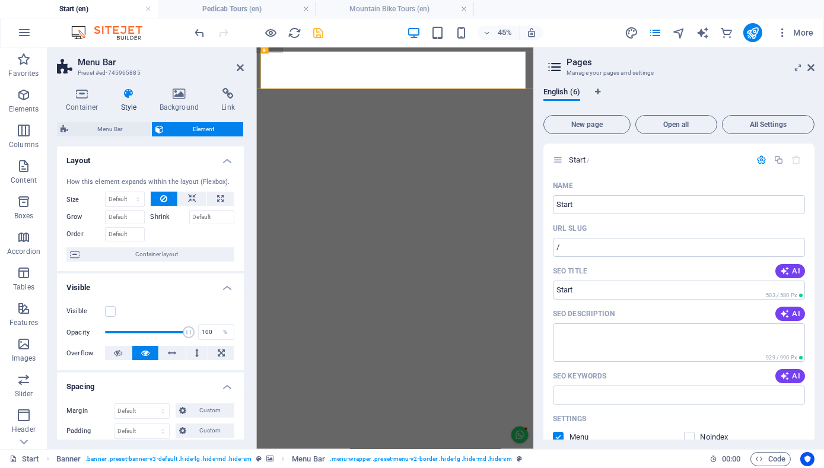
click at [131, 295] on div "Visible Opacity 100 % Overflow" at bounding box center [150, 332] width 187 height 75
click at [113, 310] on label at bounding box center [110, 311] width 11 height 11
click at [0, 0] on input "Visible" at bounding box center [0, 0] width 0 height 0
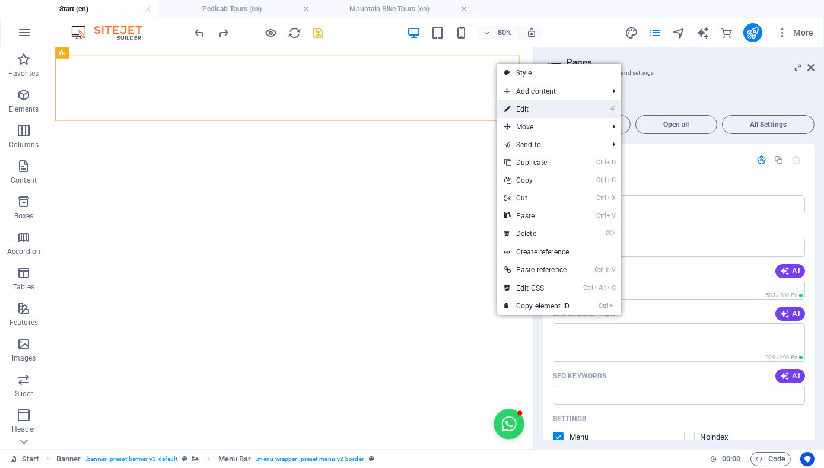
click at [543, 111] on link "⏎ Edit" at bounding box center [536, 109] width 79 height 18
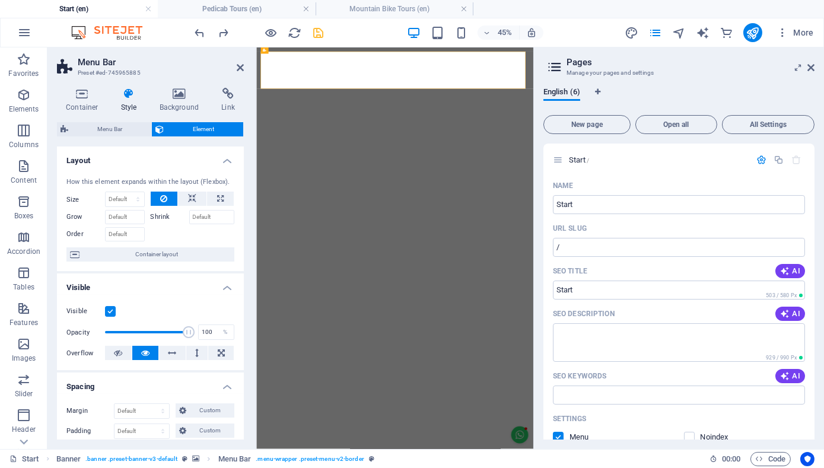
click at [110, 309] on label at bounding box center [110, 311] width 11 height 11
click at [0, 0] on input "Visible" at bounding box center [0, 0] width 0 height 0
click at [112, 312] on label at bounding box center [110, 311] width 11 height 11
click at [0, 0] on input "Visible" at bounding box center [0, 0] width 0 height 0
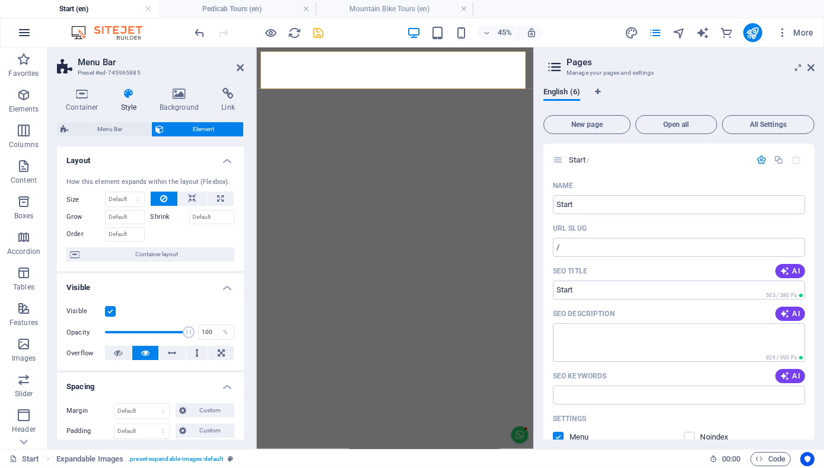
click at [28, 30] on icon "button" at bounding box center [24, 33] width 14 height 14
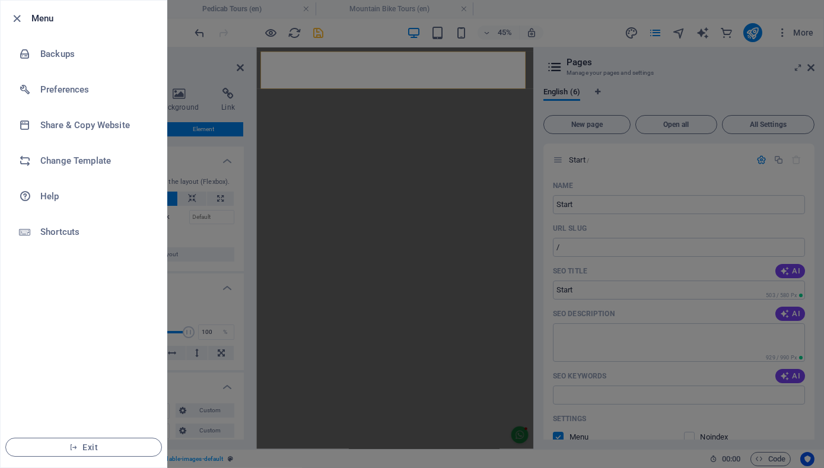
click at [619, 58] on div at bounding box center [412, 234] width 824 height 468
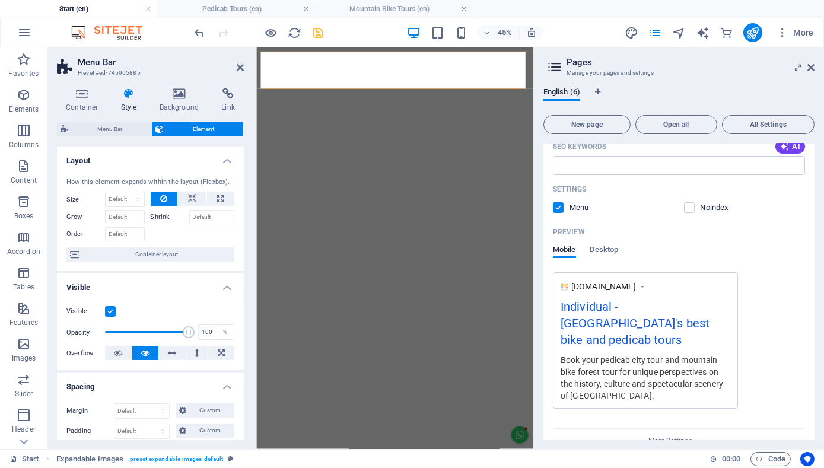
scroll to position [235, 0]
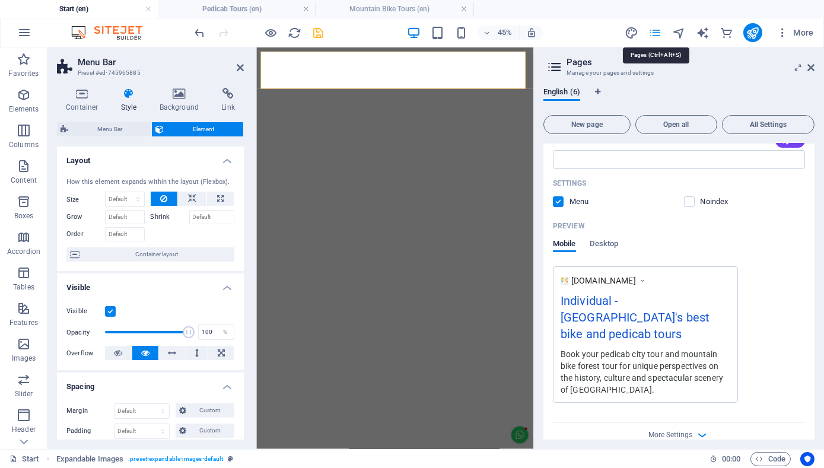
click at [660, 35] on icon "pages" at bounding box center [655, 33] width 14 height 14
click at [785, 36] on icon "button" at bounding box center [782, 33] width 12 height 12
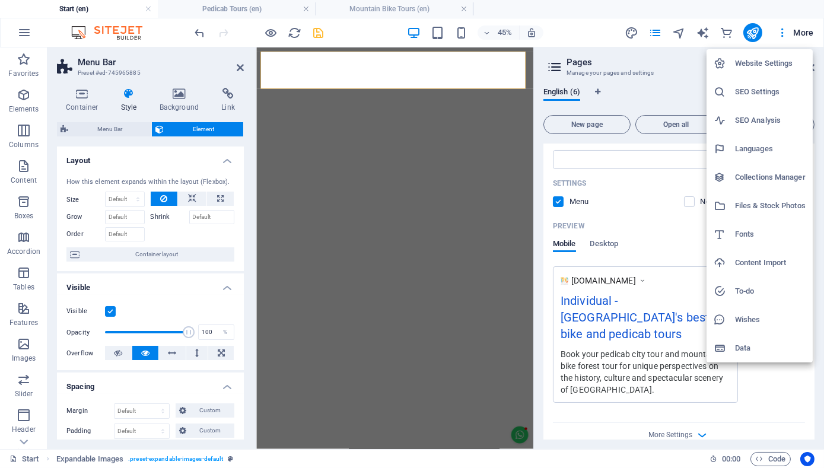
click at [740, 61] on h6 "Website Settings" at bounding box center [770, 63] width 71 height 14
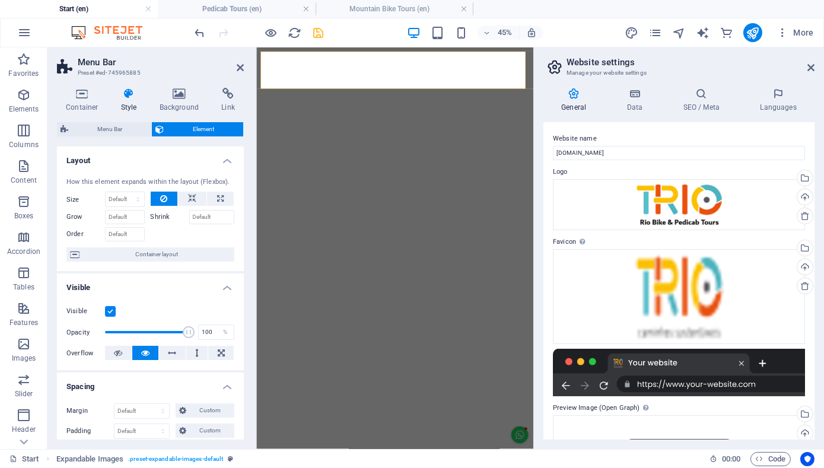
click at [740, 61] on h2 "Website settings" at bounding box center [690, 62] width 248 height 11
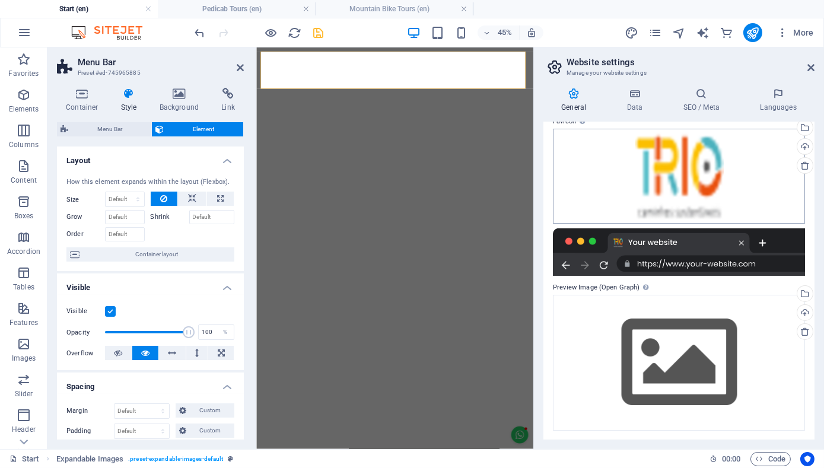
scroll to position [0, 0]
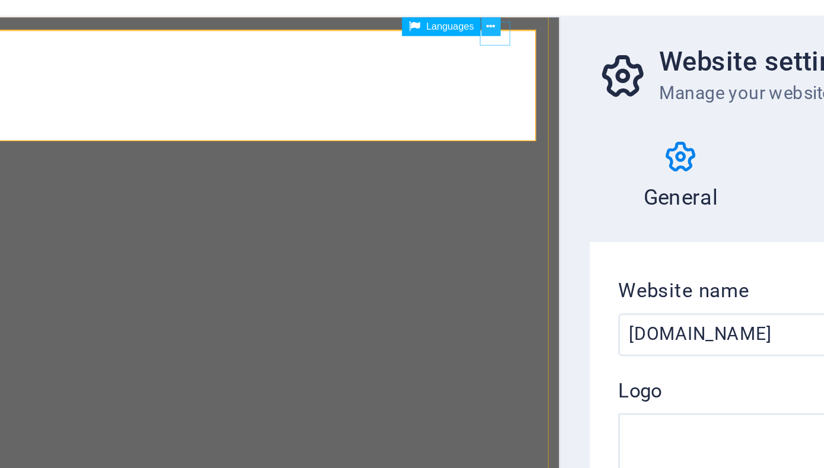
click at [511, 50] on icon at bounding box center [510, 50] width 3 height 5
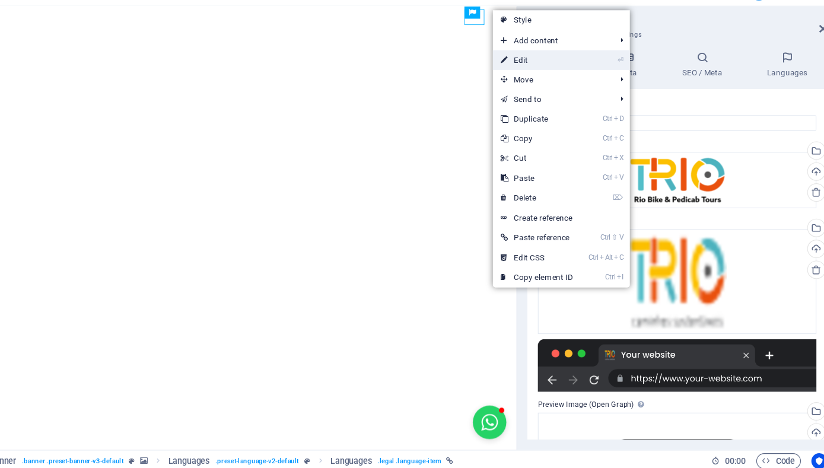
click at [584, 95] on link "⏎ Edit" at bounding box center [551, 96] width 79 height 18
select select "px"
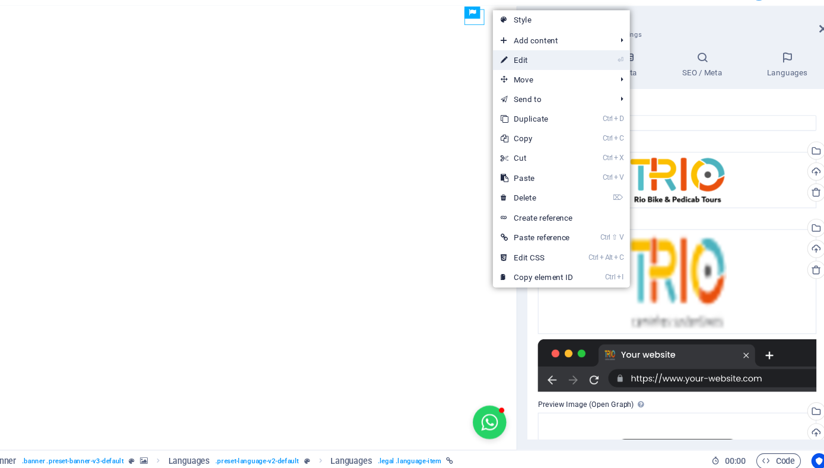
select select "px"
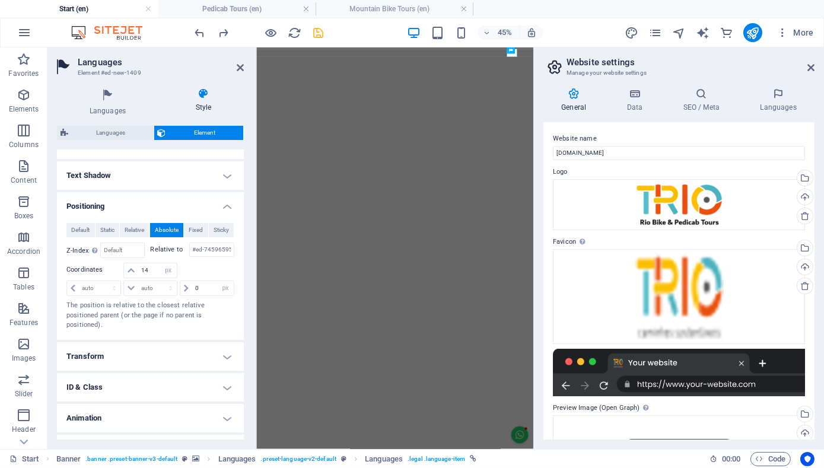
scroll to position [455, 0]
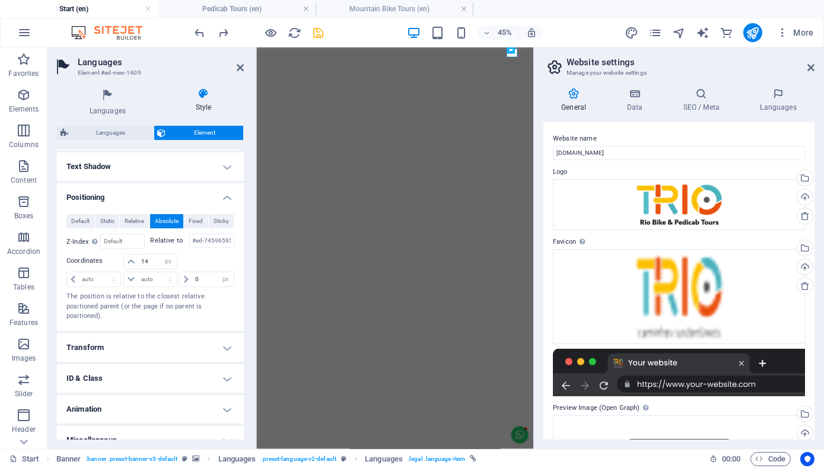
click at [180, 364] on h4 "ID & Class" at bounding box center [150, 378] width 187 height 28
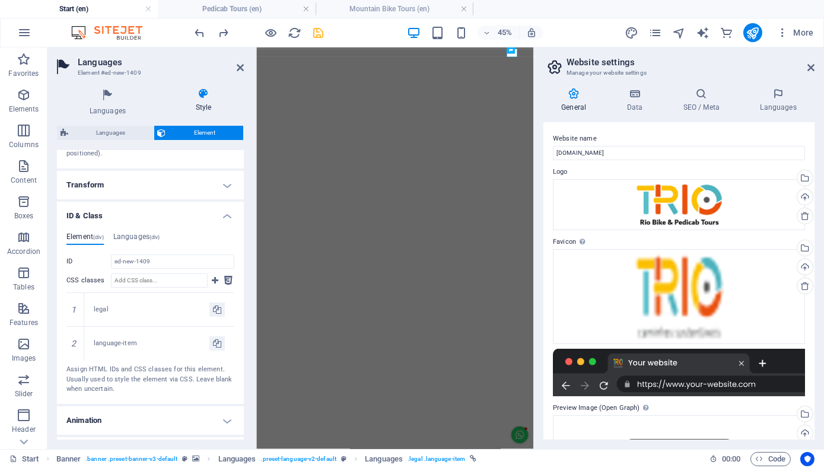
scroll to position [628, 0]
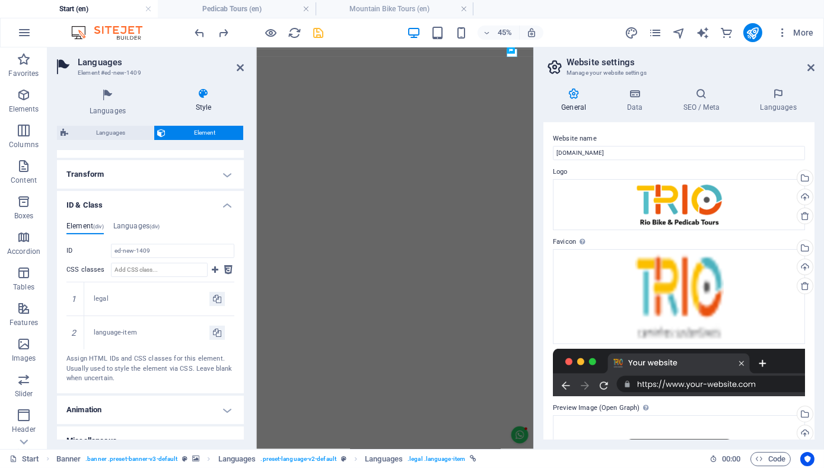
click at [192, 426] on h4 "Miscellaneous" at bounding box center [150, 440] width 187 height 28
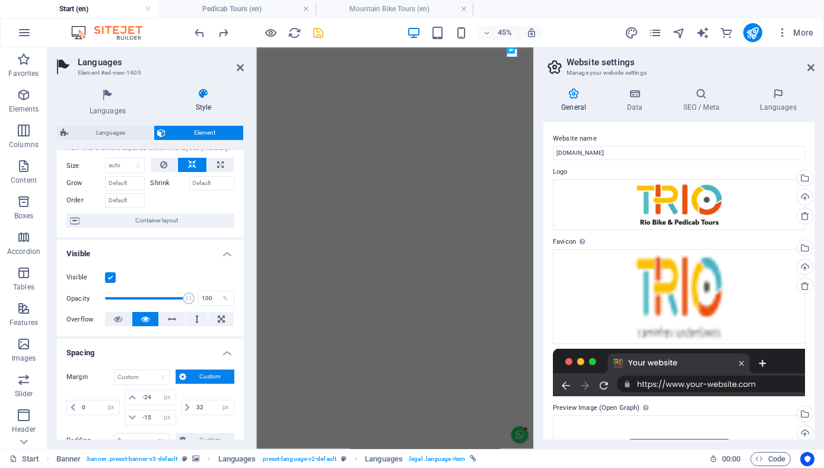
scroll to position [0, 0]
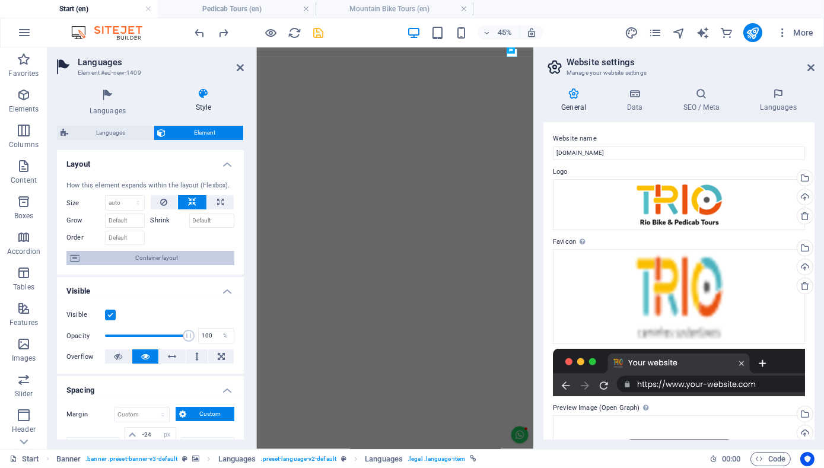
click at [161, 254] on span "Container layout" at bounding box center [157, 258] width 148 height 14
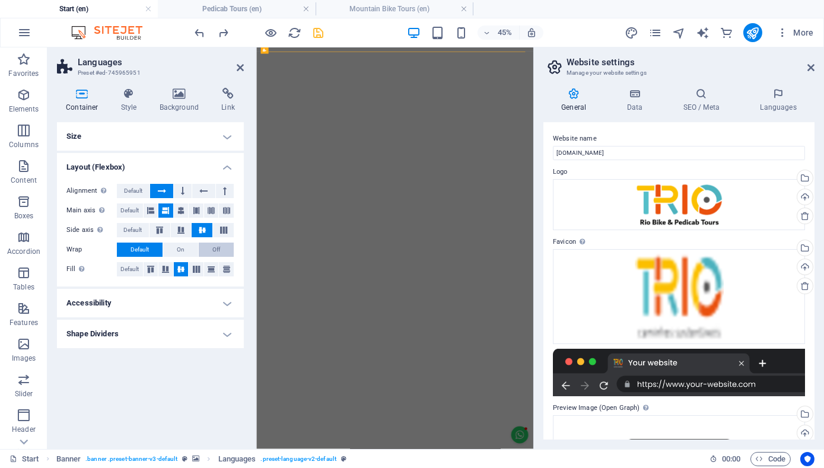
click at [219, 249] on span "Off" at bounding box center [216, 250] width 8 height 14
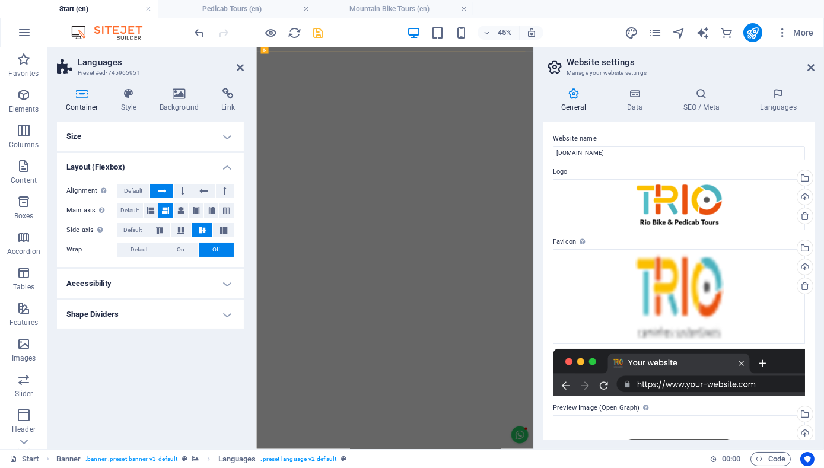
click at [230, 282] on h4 "Accessibility" at bounding box center [150, 283] width 187 height 28
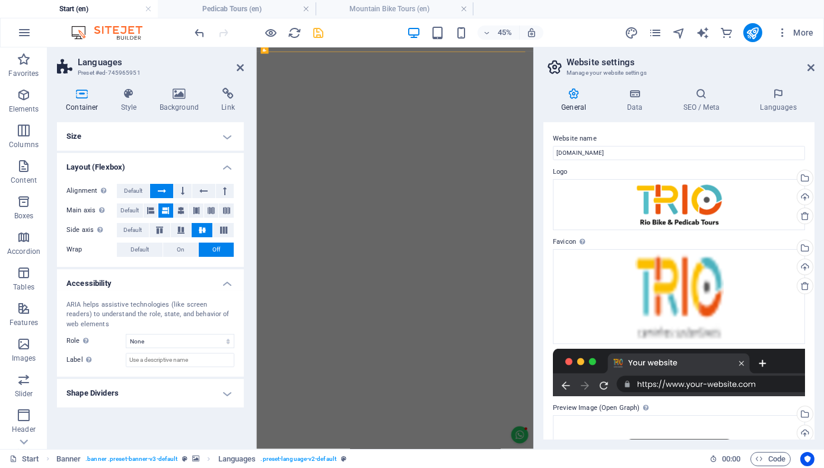
click at [192, 394] on h4 "Shape Dividers" at bounding box center [150, 393] width 187 height 28
click at [202, 136] on h4 "Size" at bounding box center [150, 136] width 187 height 28
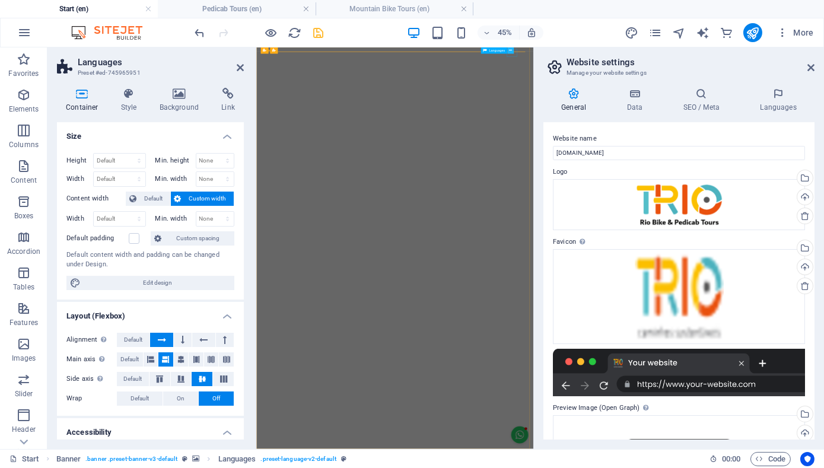
click at [513, 50] on button at bounding box center [510, 50] width 7 height 7
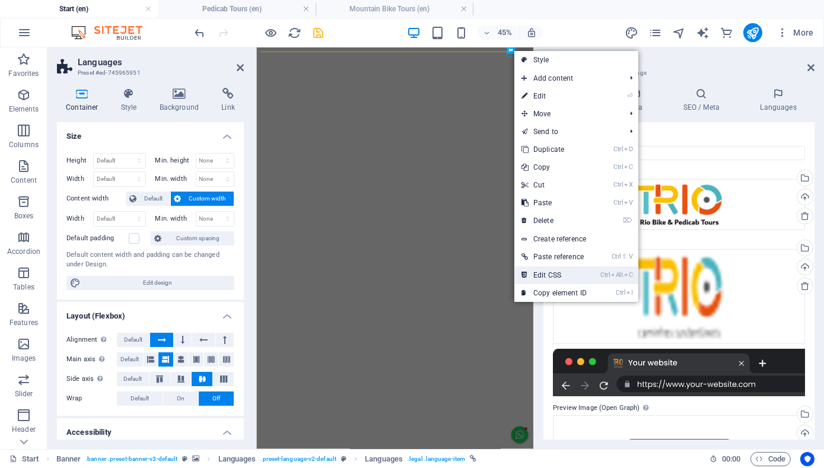
click at [562, 270] on link "Ctrl Alt C Edit CSS" at bounding box center [553, 275] width 79 height 18
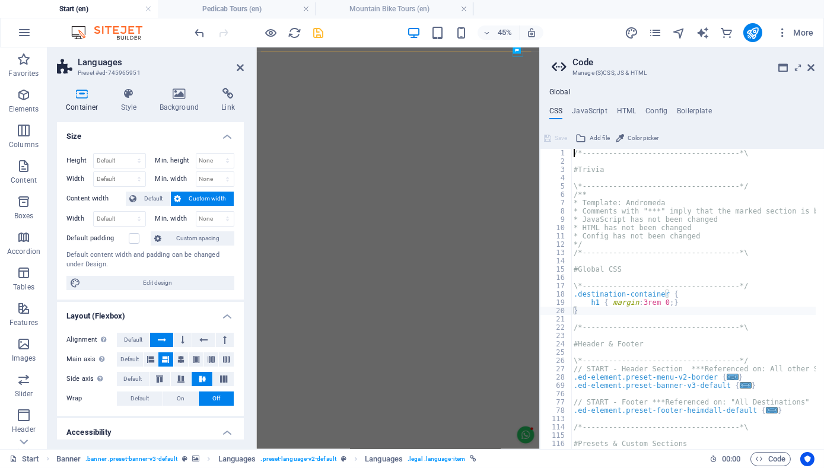
click at [678, 314] on div "/*------------------------------------*\ #Trivia \*----------------------------…" at bounding box center [765, 303] width 389 height 308
type textarea "/*------------------------------------*\"
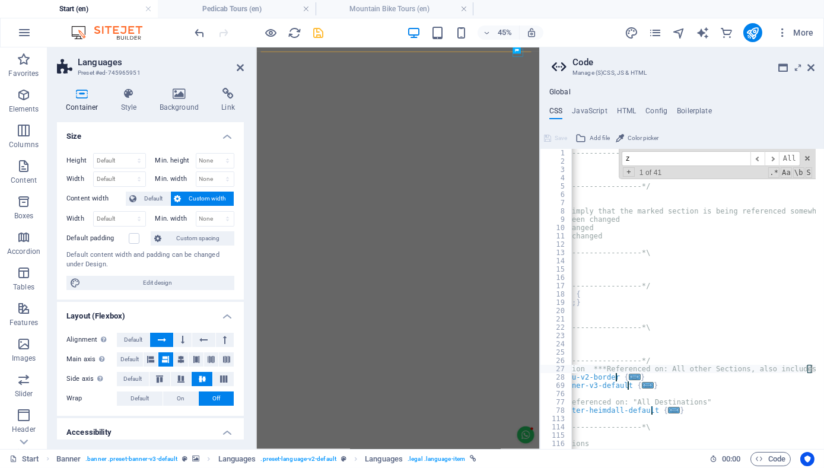
scroll to position [0, 97]
type input "z"
drag, startPoint x: 658, startPoint y: 158, endPoint x: 611, endPoint y: 164, distance: 47.2
click at [611, 164] on div "/*------------------------------------*\ #Trivia \*----------------------------…" at bounding box center [693, 299] width 244 height 300
paste input "z-index"
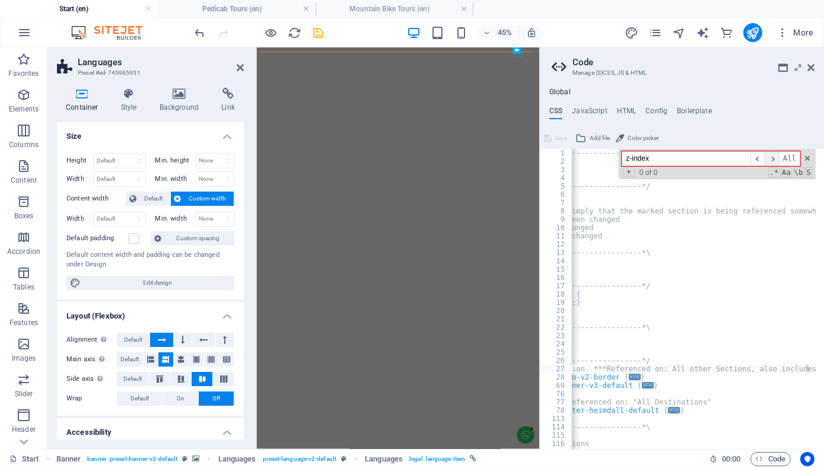
type input "z-index"
click at [776, 157] on span "​" at bounding box center [772, 158] width 14 height 15
click at [736, 153] on input "z-index" at bounding box center [686, 158] width 129 height 15
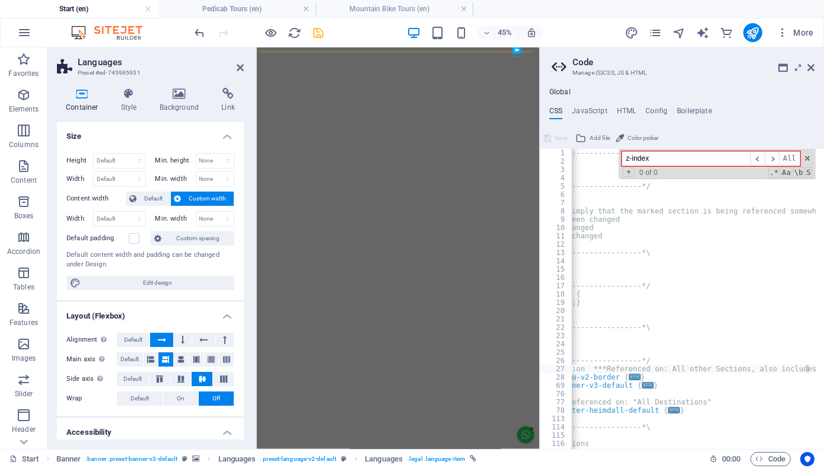
click at [736, 153] on input "z-index" at bounding box center [686, 158] width 129 height 15
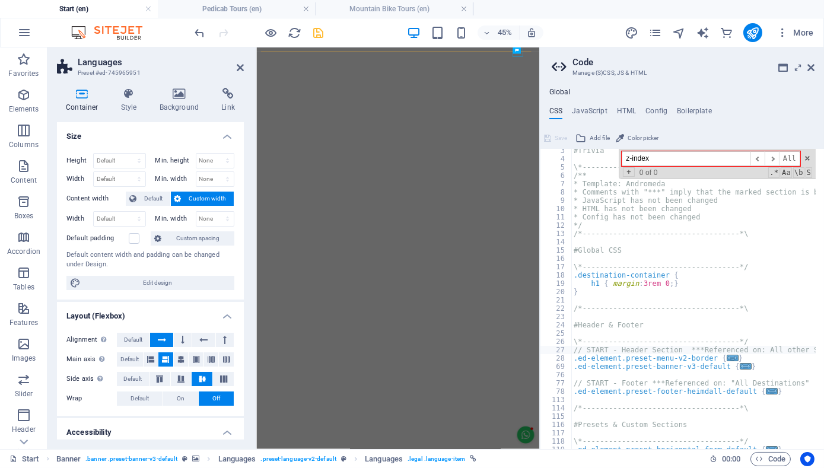
scroll to position [0, 0]
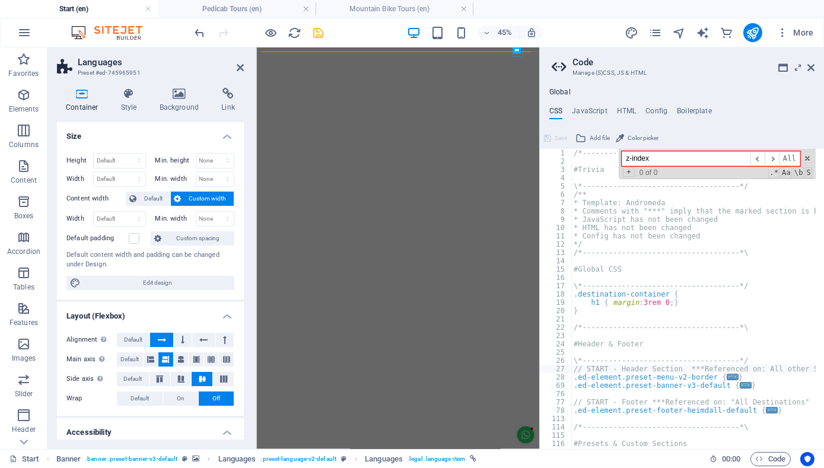
click at [633, 187] on div "/*------------------------------------*\ #Trivia \*----------------------------…" at bounding box center [765, 303] width 389 height 308
type textarea "@include columns-two-v2($columns: (2, null, 2), $margin: (2rem, 1rem, null)); }"
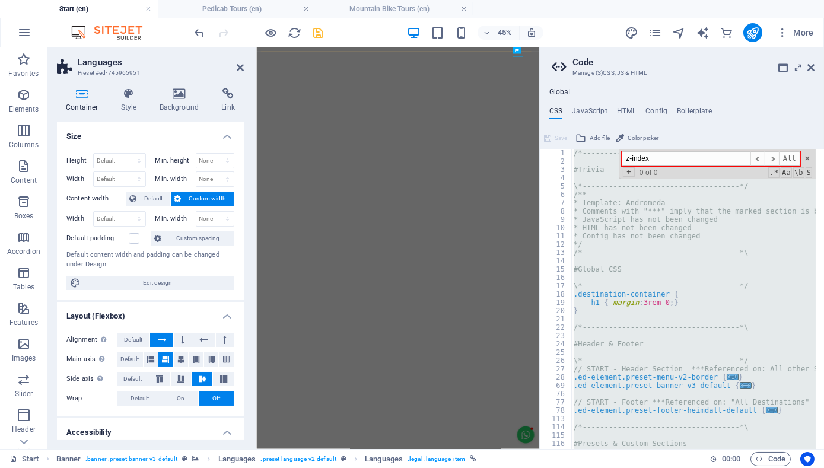
click at [719, 259] on div "/*------------------------------------*\ #Trivia \*----------------------------…" at bounding box center [693, 299] width 244 height 300
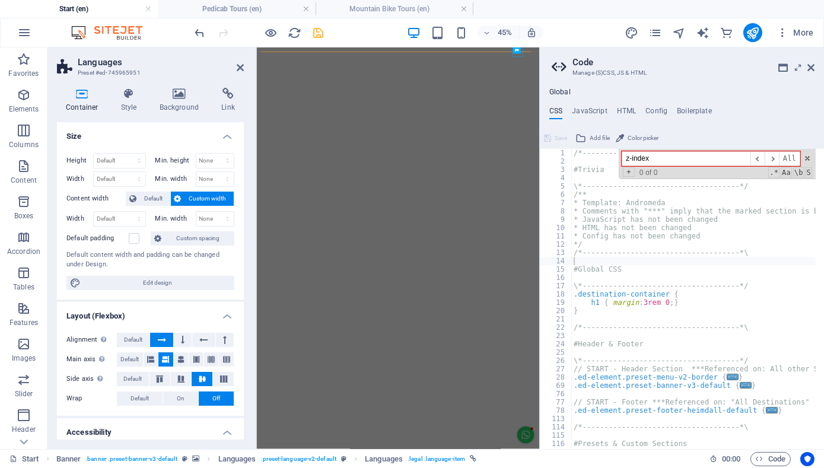
drag, startPoint x: 695, startPoint y: 160, endPoint x: 600, endPoint y: 158, distance: 95.5
click at [600, 158] on div "/*------------------------------------*\ #Trivia \*----------------------------…" at bounding box center [693, 299] width 244 height 300
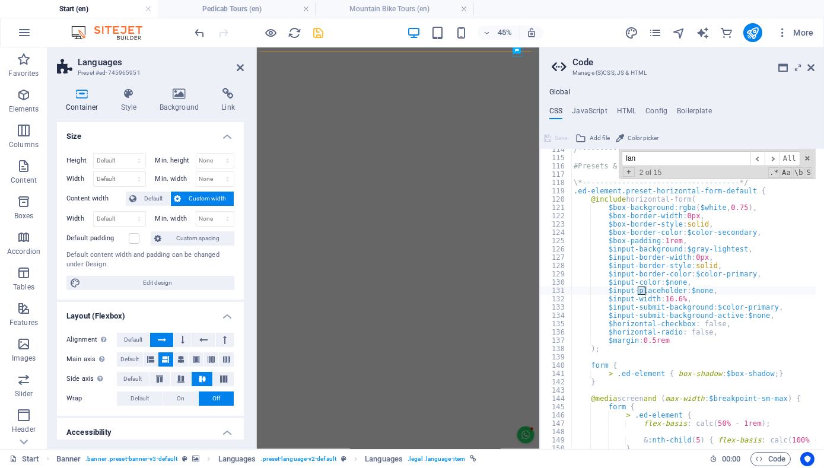
scroll to position [921, 0]
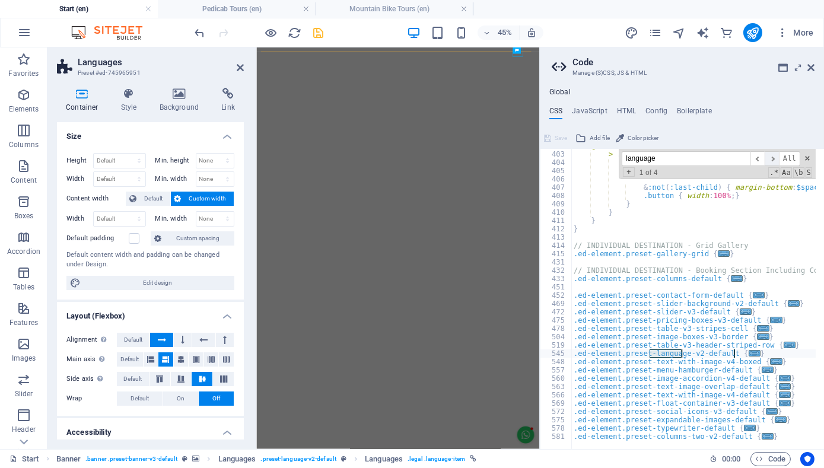
type input "language"
click at [777, 160] on span "​" at bounding box center [772, 158] width 14 height 15
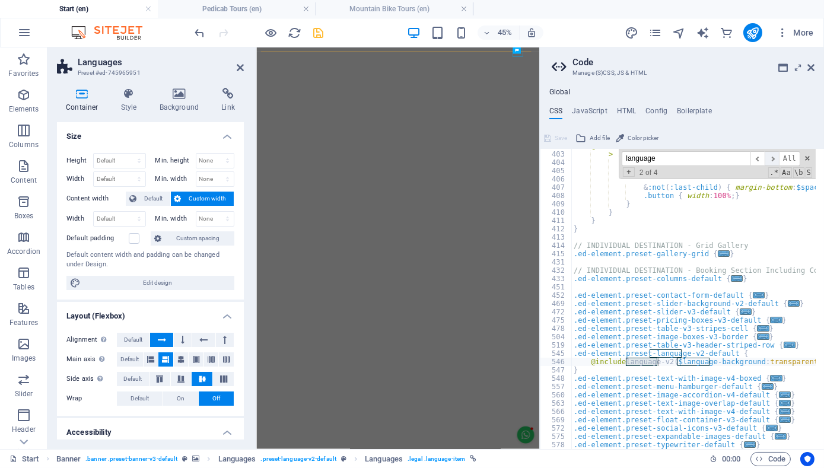
click at [777, 160] on span "​" at bounding box center [772, 158] width 14 height 15
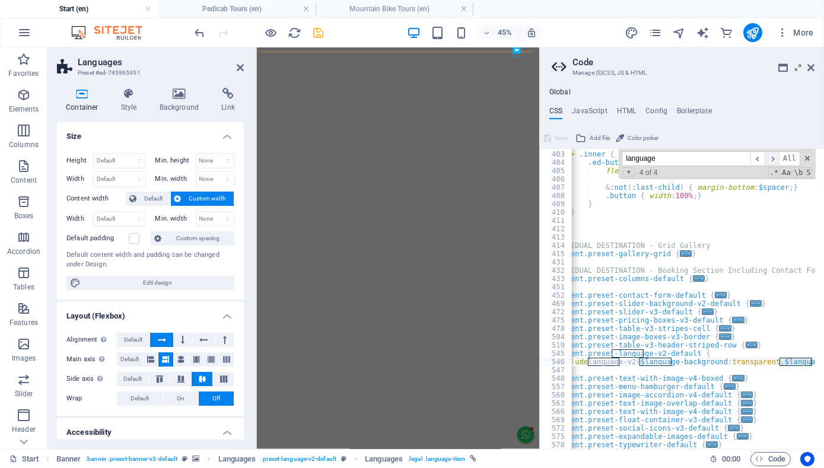
click at [777, 160] on span "​" at bounding box center [772, 158] width 14 height 15
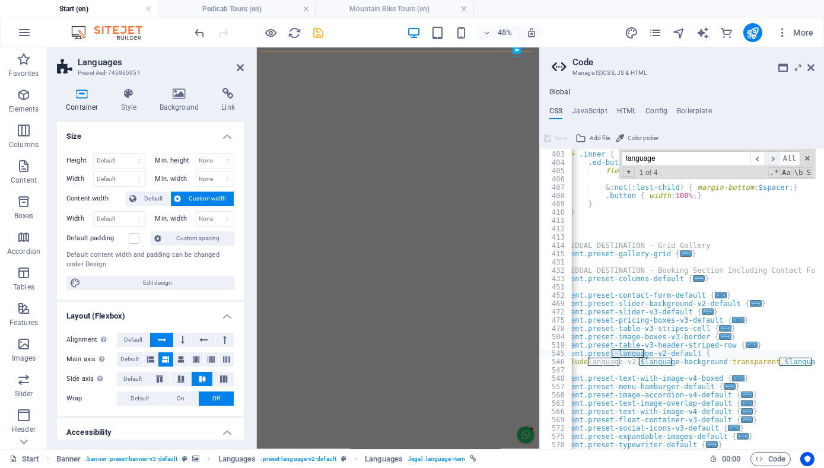
click at [777, 160] on span "​" at bounding box center [772, 158] width 14 height 15
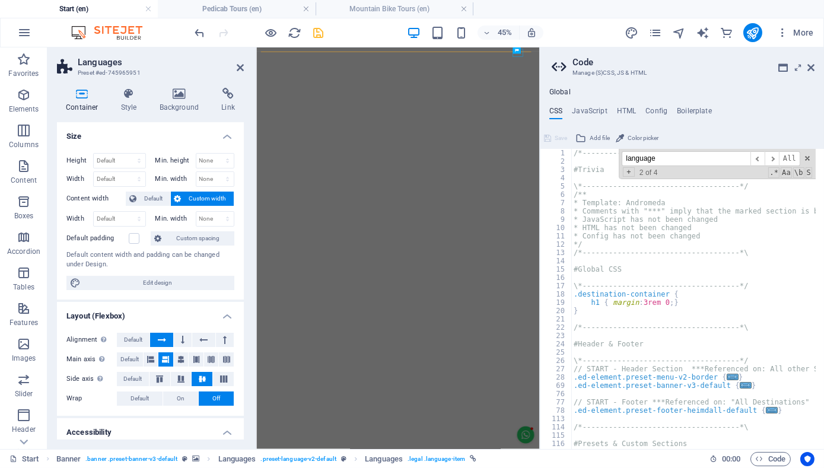
scroll to position [0, 0]
click at [518, 51] on button at bounding box center [516, 50] width 7 height 7
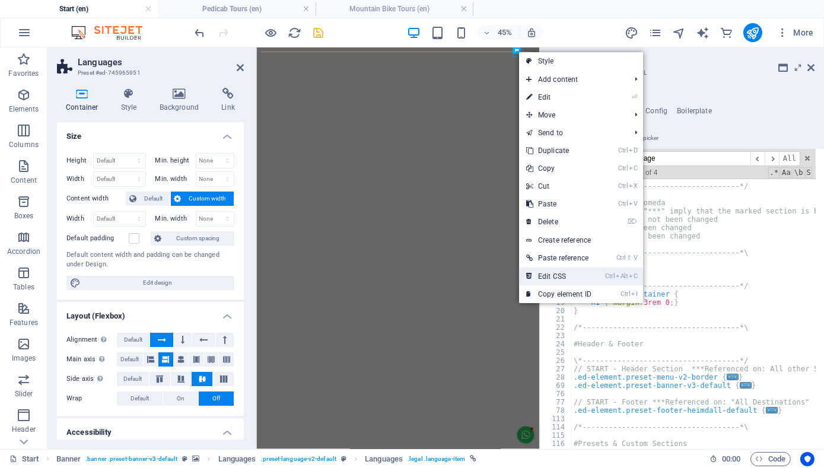
click at [571, 275] on link "Ctrl Alt C Edit CSS" at bounding box center [558, 277] width 79 height 18
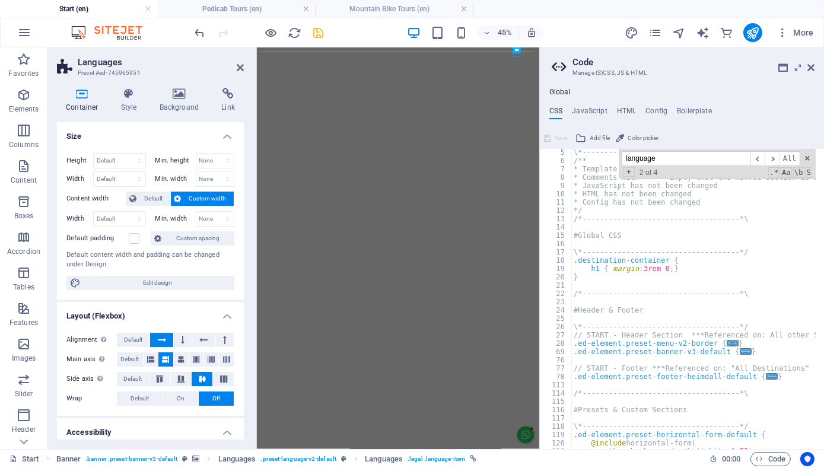
scroll to position [34, 0]
click at [644, 349] on div "\*------------------------------------*/ /** * Template: Andromeda * Comments w…" at bounding box center [769, 302] width 396 height 308
type textarea "\*------------------------------------*/"
type textarea "#Header & Footer"
type textarea "/*------------------------------------*\"
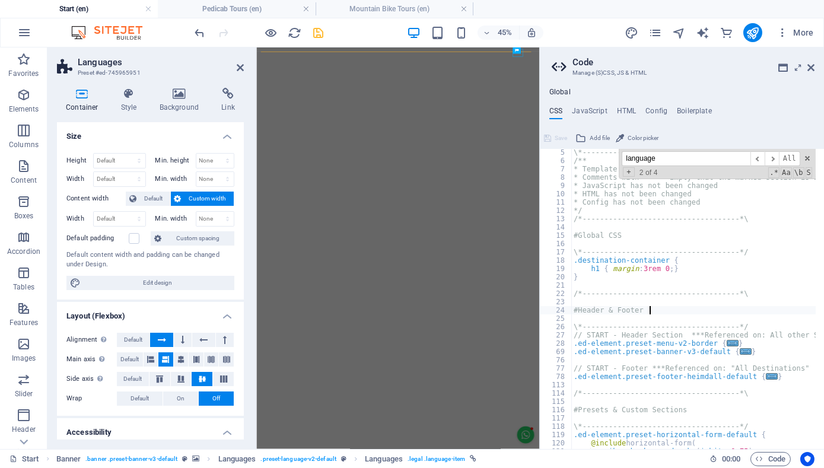
type textarea "\*------------------------------------*/"
type textarea "#Global CSS"
type textarea "\*------------------------------------*/"
type textarea "#Trivia"
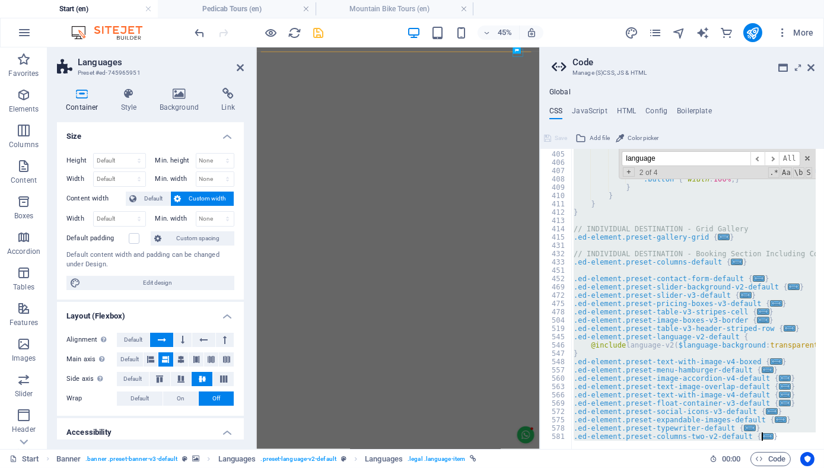
scroll to position [937, 0]
drag, startPoint x: 550, startPoint y: 295, endPoint x: 783, endPoint y: 480, distance: 297.2
click at [771, 157] on span "​" at bounding box center [772, 158] width 14 height 15
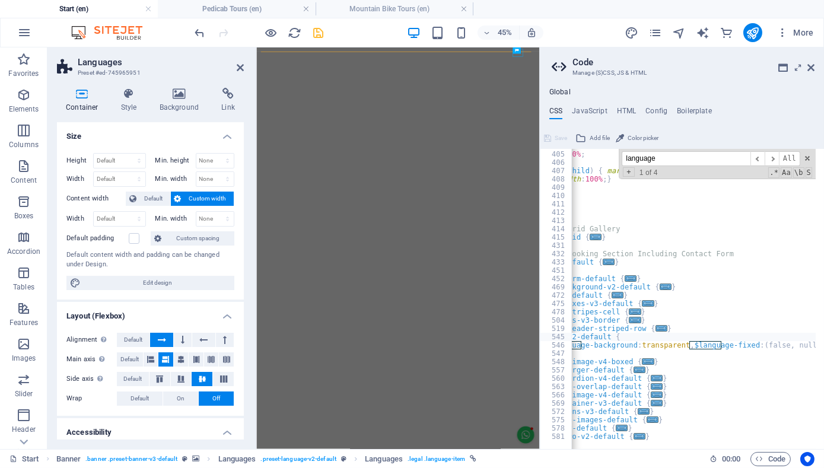
scroll to position [0, 151]
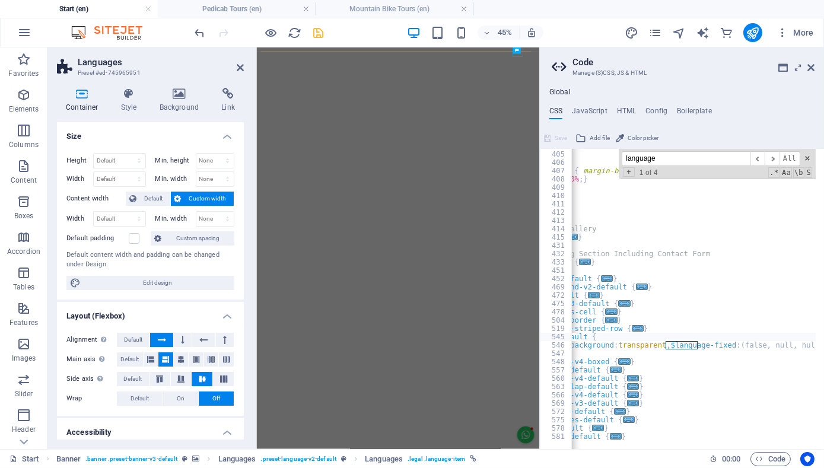
click at [778, 347] on div ".ed-button { flex-basis : 100% ; & :not ( :last-child ) { margin-bottom : $spac…" at bounding box center [617, 296] width 396 height 308
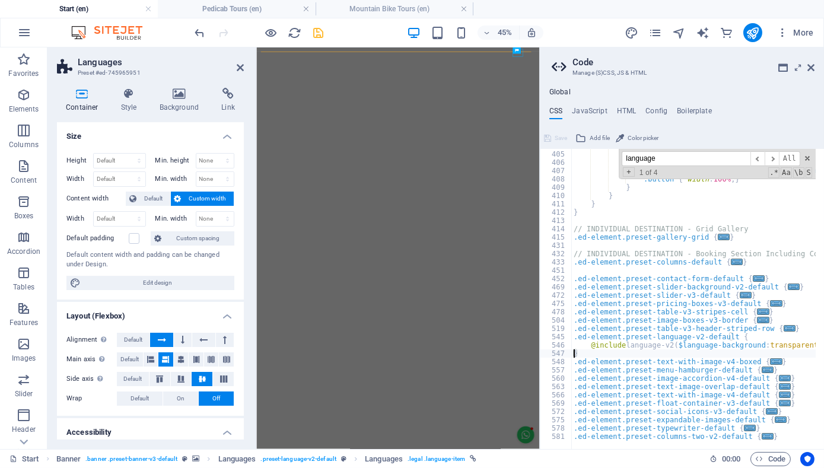
type textarea "@include language-v2($language-background: transparent, $language-fixed: (false…"
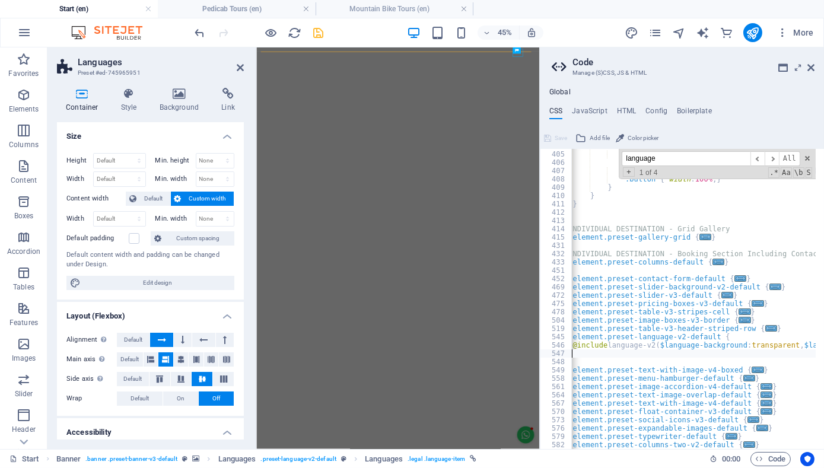
scroll to position [0, 18]
paste textarea
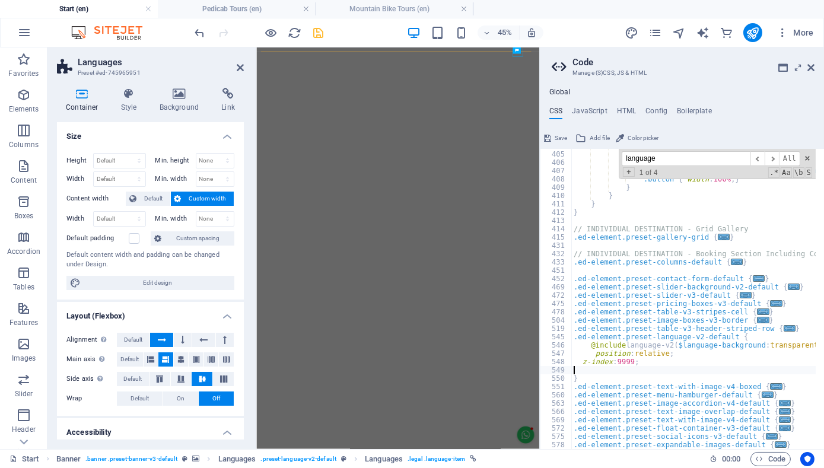
scroll to position [0, 0]
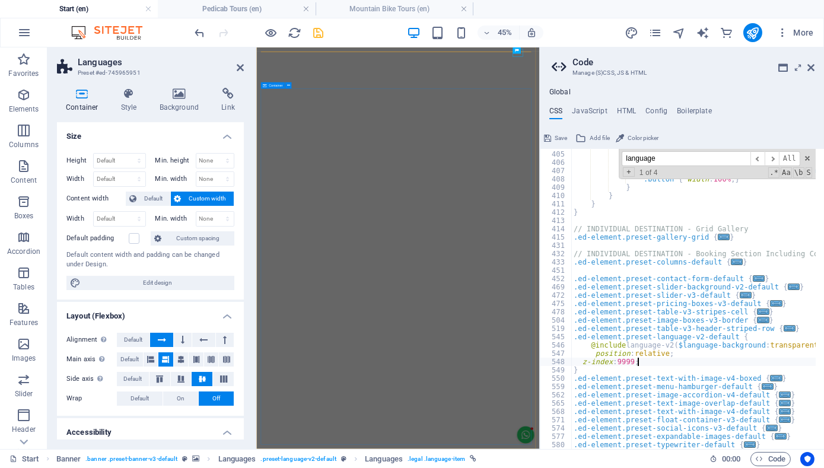
type textarea "z-index: 9999;"
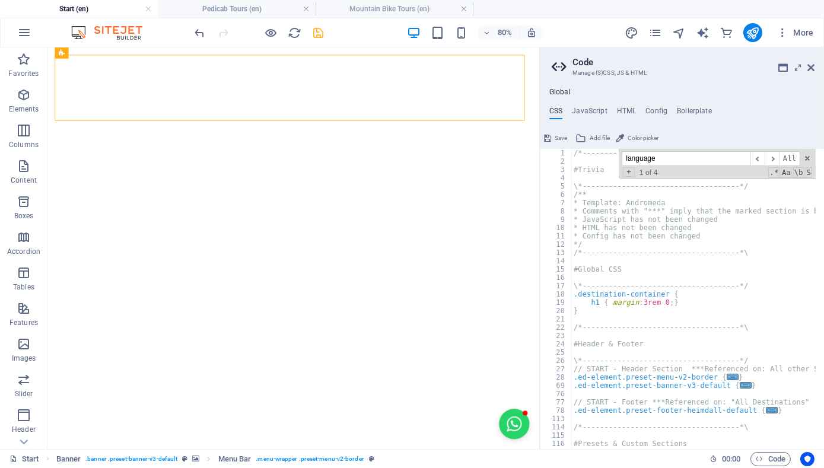
click at [549, 141] on icon at bounding box center [547, 138] width 7 height 14
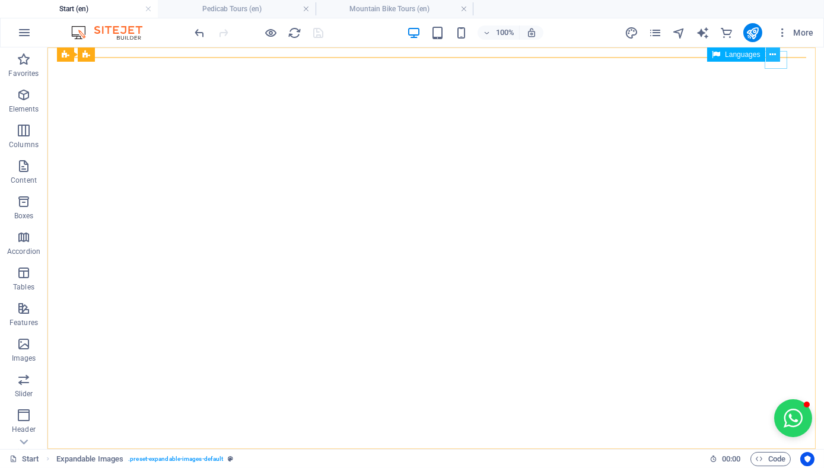
click at [770, 53] on icon at bounding box center [772, 55] width 7 height 12
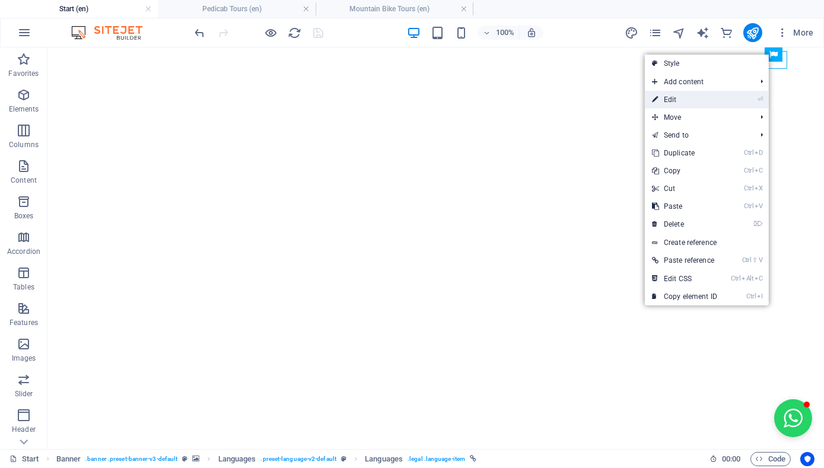
click at [715, 96] on link "⏎ Edit" at bounding box center [684, 100] width 79 height 18
select select "px"
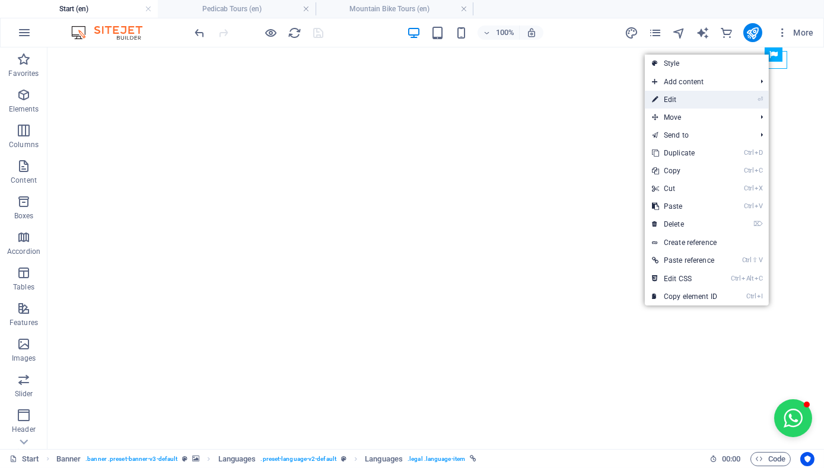
select select "px"
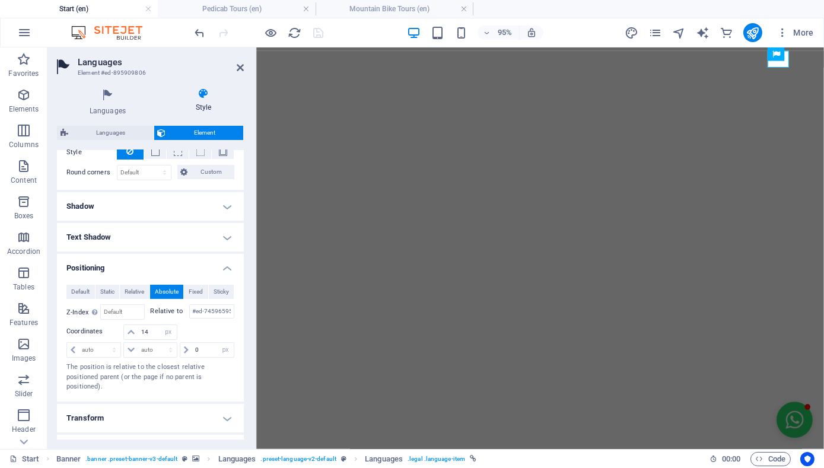
scroll to position [385, 0]
click at [141, 327] on input "14" at bounding box center [157, 331] width 38 height 14
type input "24"
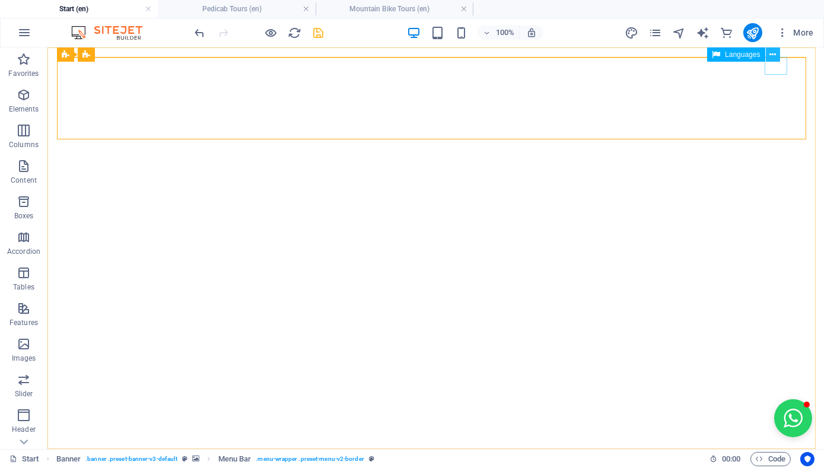
click at [773, 53] on icon at bounding box center [772, 55] width 7 height 12
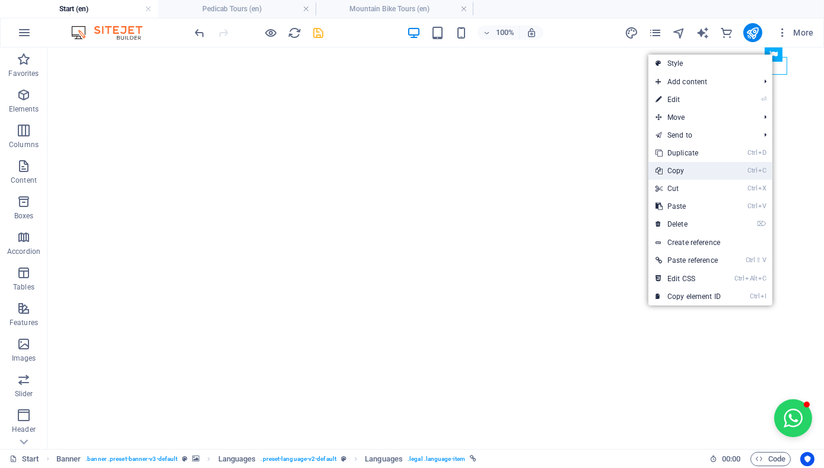
click at [690, 171] on link "Ctrl C Copy" at bounding box center [687, 171] width 79 height 18
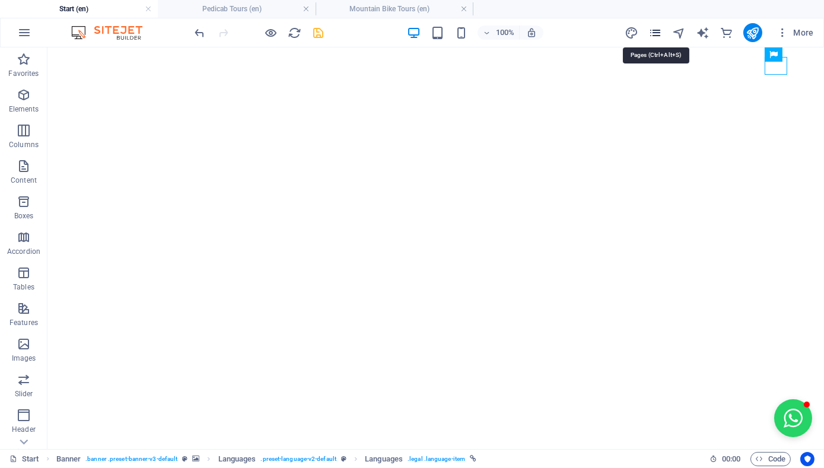
click at [655, 33] on icon "pages" at bounding box center [655, 33] width 14 height 14
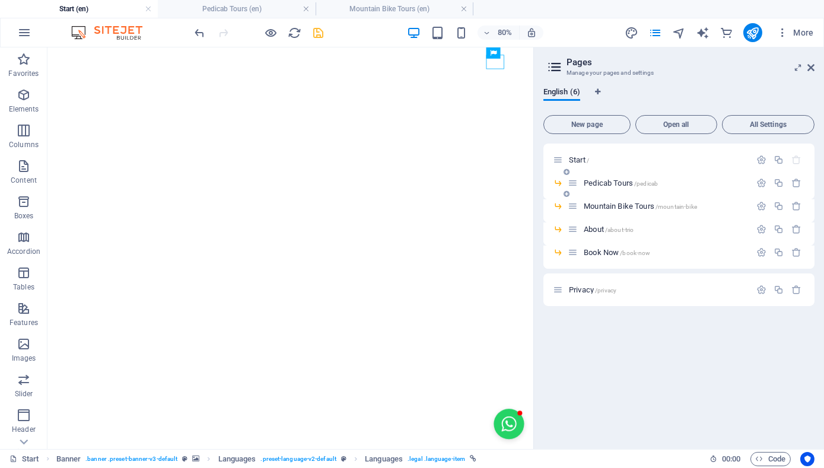
click at [604, 186] on span "Pedicab Tours /pedicab" at bounding box center [621, 183] width 74 height 9
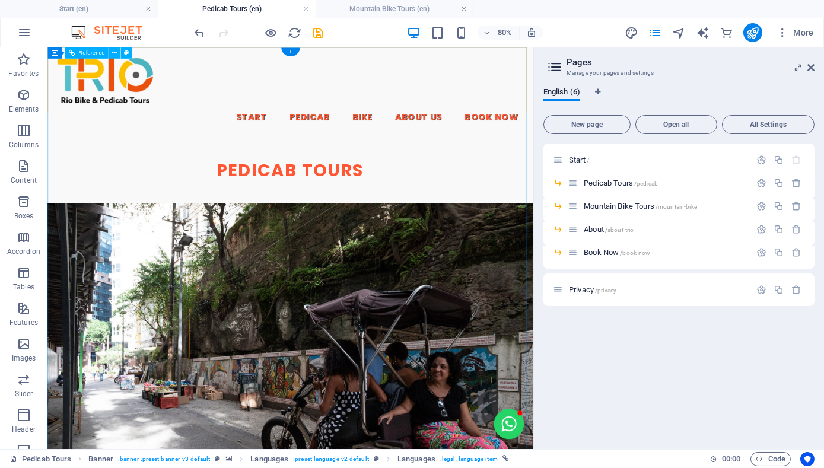
click at [616, 50] on div "Start Pedicab Bike About Us Book Now" at bounding box center [350, 103] width 607 height 112
click at [615, 47] on div "Start Pedicab Bike About Us Book Now" at bounding box center [350, 103] width 607 height 112
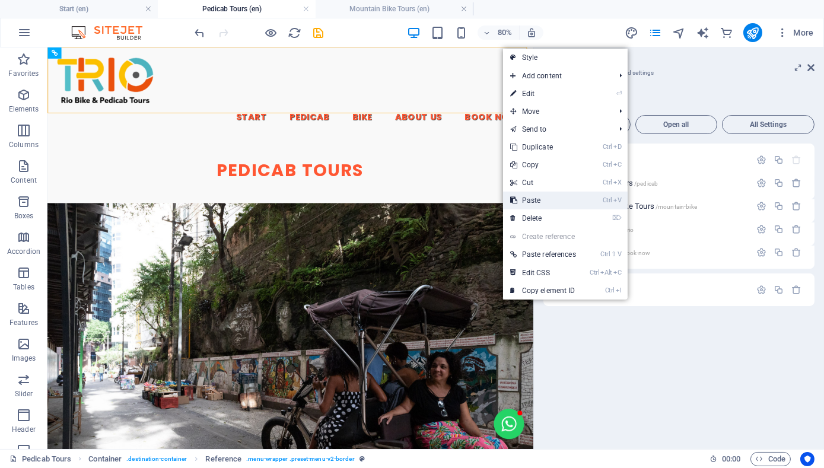
click at [552, 199] on link "Ctrl V Paste" at bounding box center [543, 201] width 80 height 18
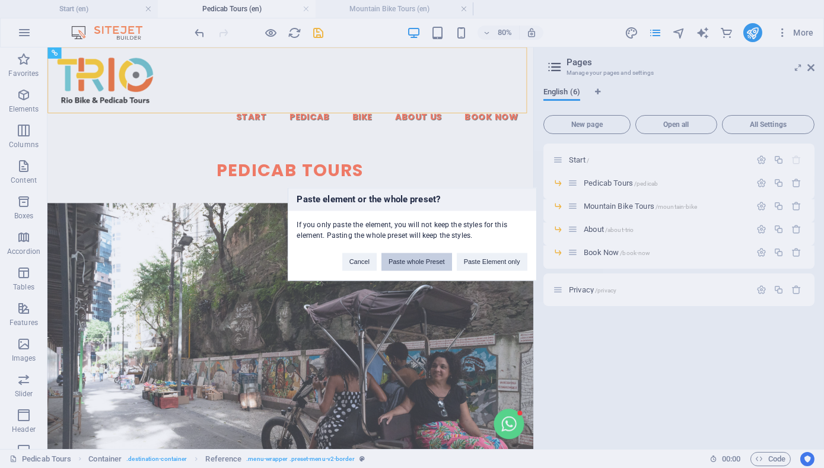
click at [438, 265] on button "Paste whole Preset" at bounding box center [416, 262] width 71 height 18
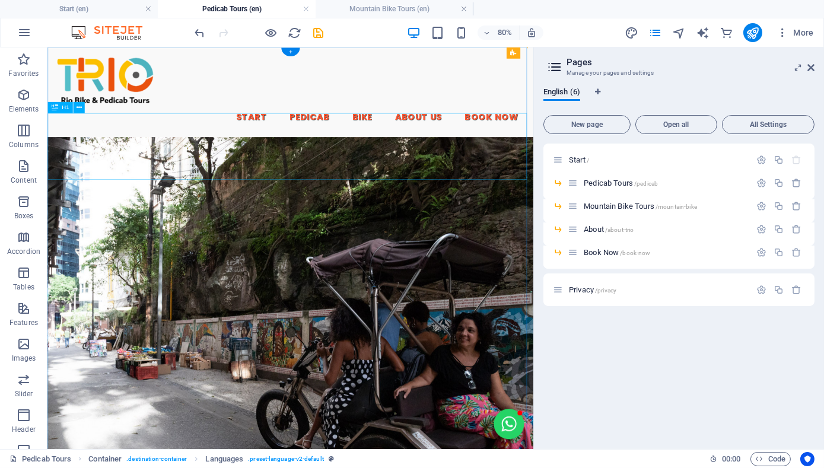
click at [616, 188] on div "Pedicab tours" at bounding box center [350, 201] width 607 height 26
click at [511, 52] on icon at bounding box center [512, 53] width 5 height 10
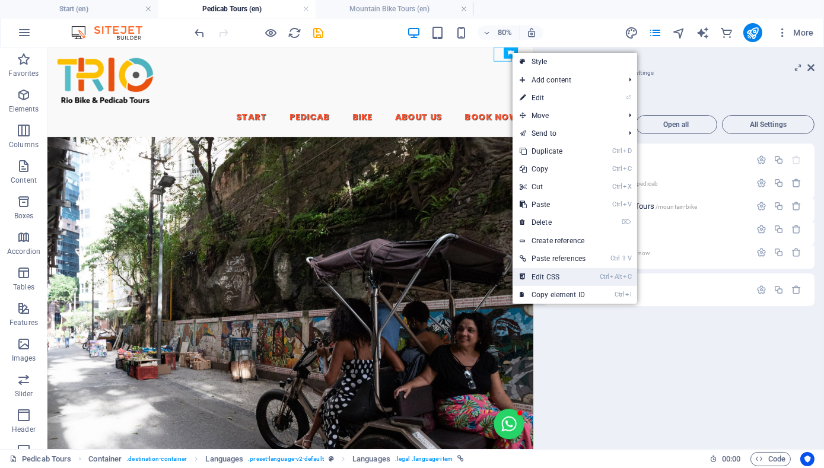
click at [565, 276] on link "Ctrl Alt C Edit CSS" at bounding box center [552, 277] width 80 height 18
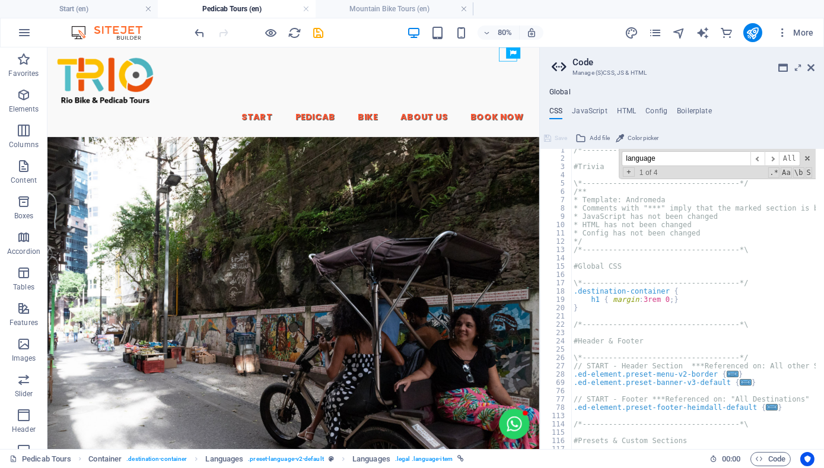
scroll to position [0, 0]
click at [775, 157] on span "​" at bounding box center [772, 158] width 14 height 15
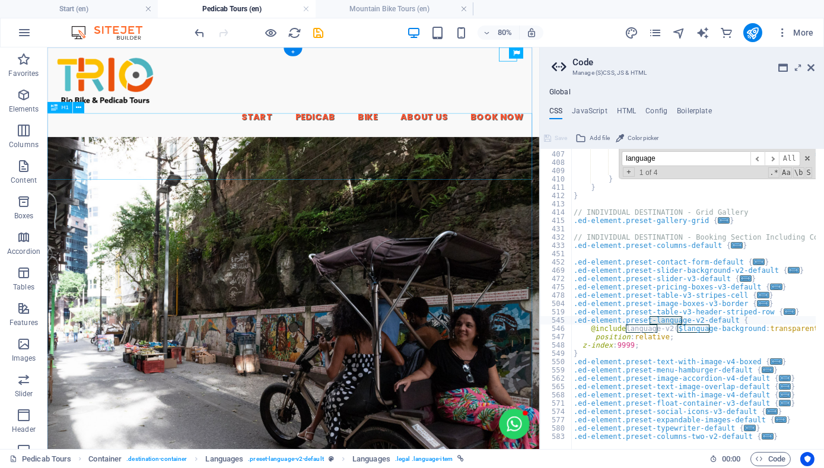
click at [609, 188] on div "Pedicab tours" at bounding box center [354, 201] width 615 height 26
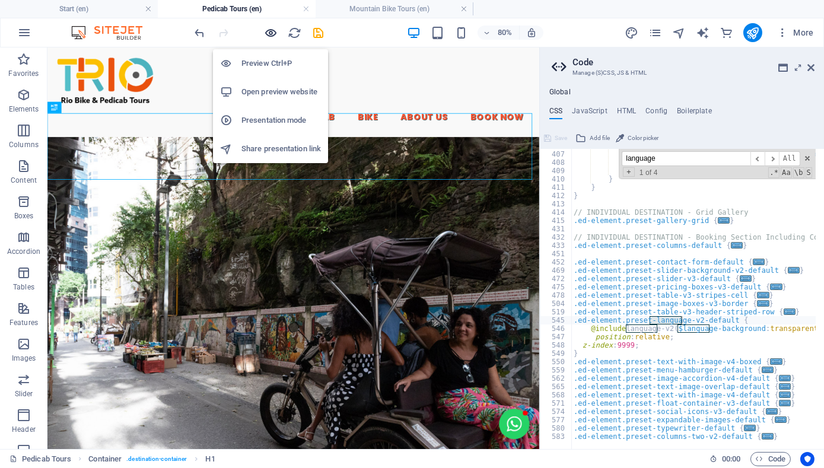
click at [273, 31] on icon "button" at bounding box center [272, 33] width 14 height 14
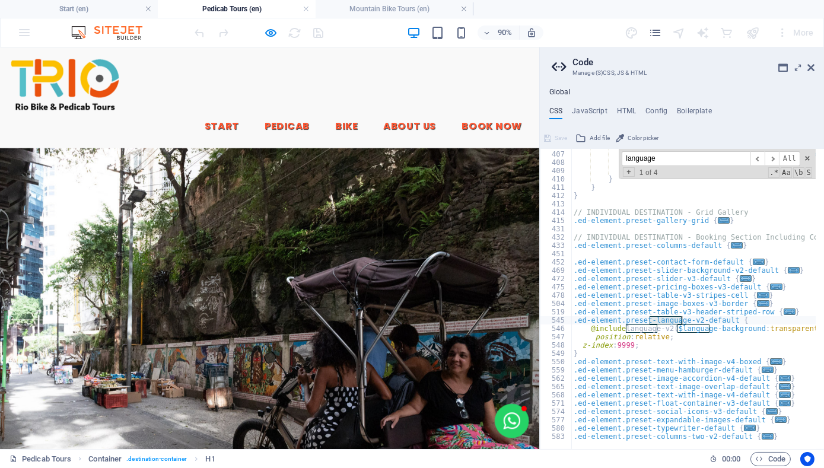
click at [572, 160] on div "English" at bounding box center [569, 169] width 23 height 18
click at [571, 160] on div "English" at bounding box center [569, 169] width 23 height 18
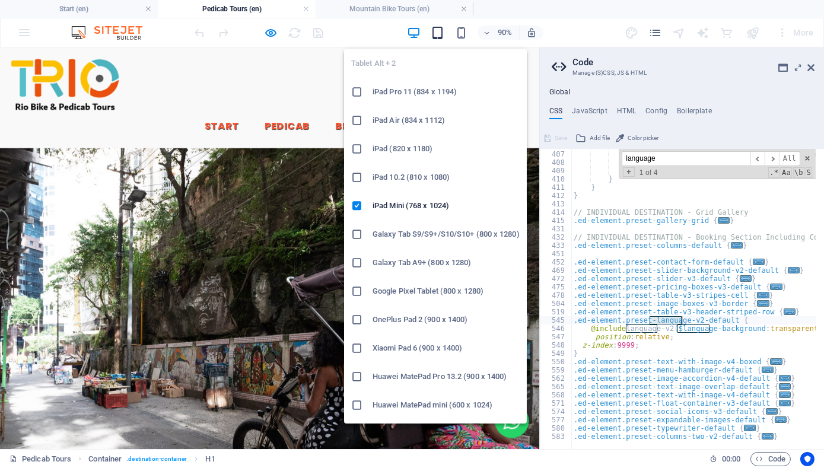
click at [438, 35] on icon "button" at bounding box center [438, 33] width 14 height 14
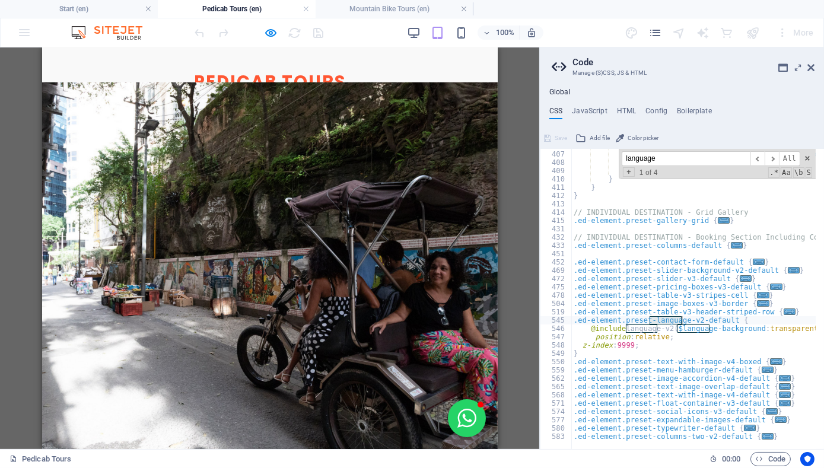
scroll to position [0, 0]
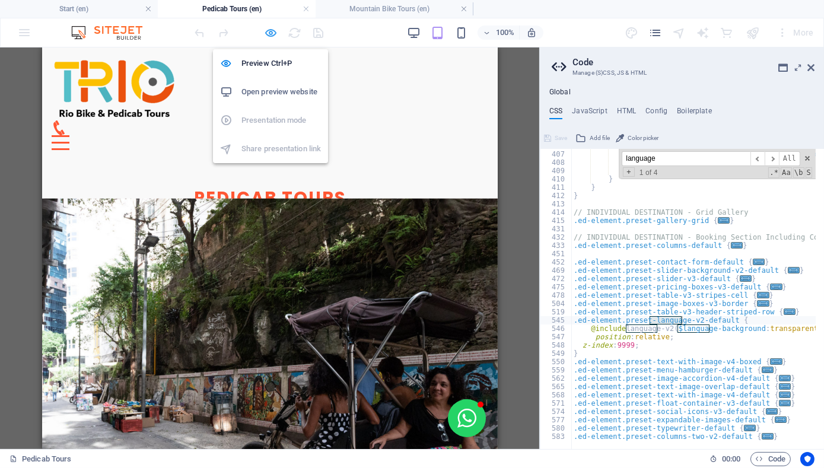
click at [275, 31] on icon "button" at bounding box center [272, 33] width 14 height 14
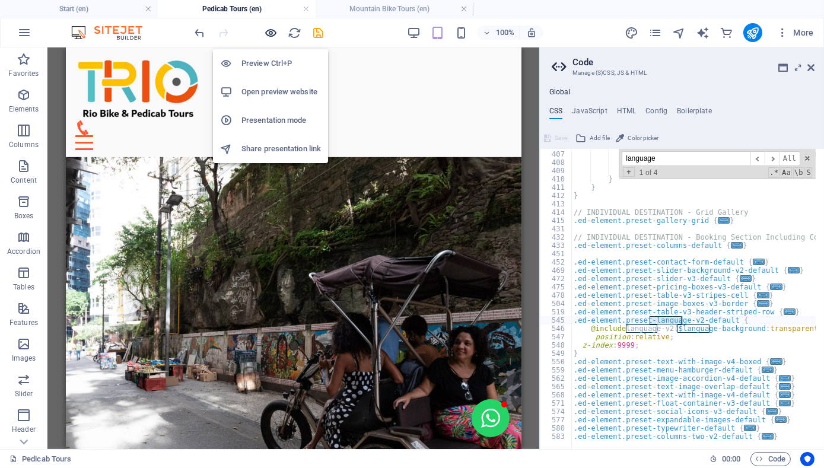
click at [272, 35] on icon "button" at bounding box center [272, 33] width 14 height 14
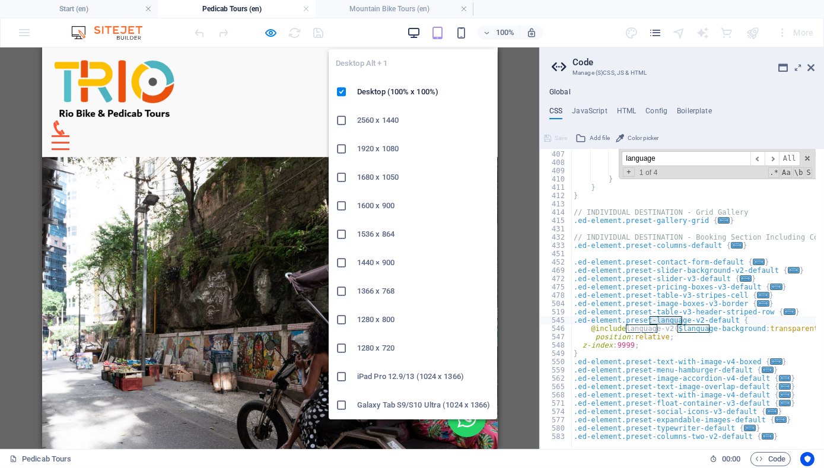
click at [414, 31] on icon "button" at bounding box center [414, 33] width 14 height 14
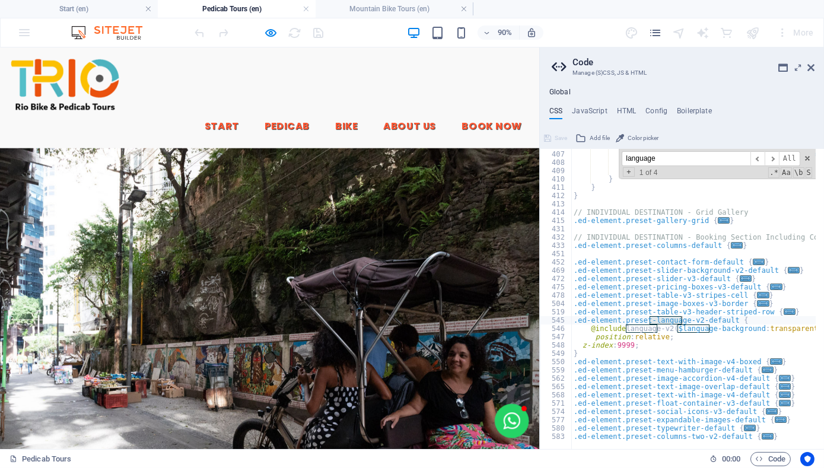
click at [561, 162] on link "English" at bounding box center [569, 169] width 18 height 14
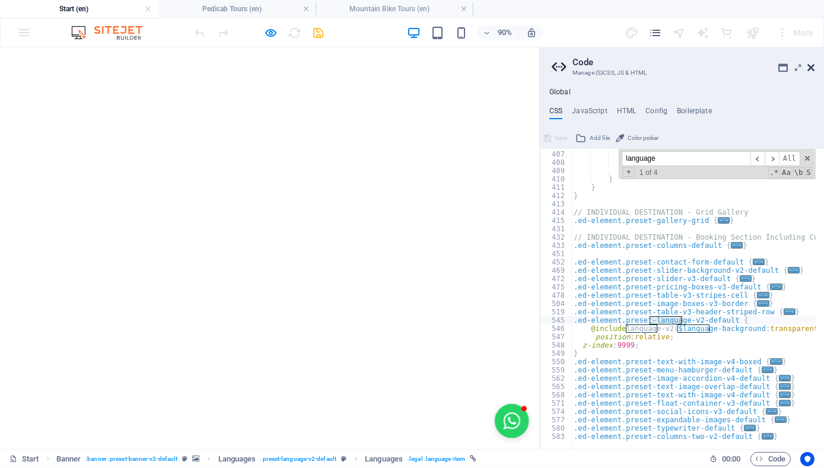
click at [810, 66] on icon at bounding box center [810, 67] width 7 height 9
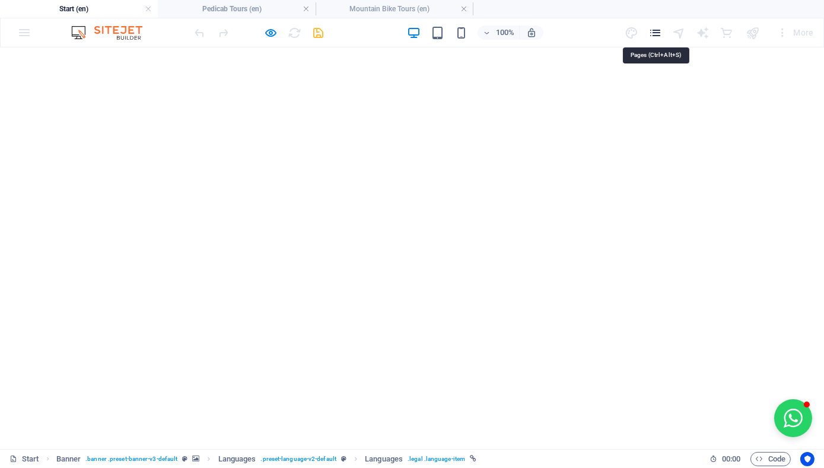
click at [656, 33] on icon "pages" at bounding box center [655, 33] width 14 height 14
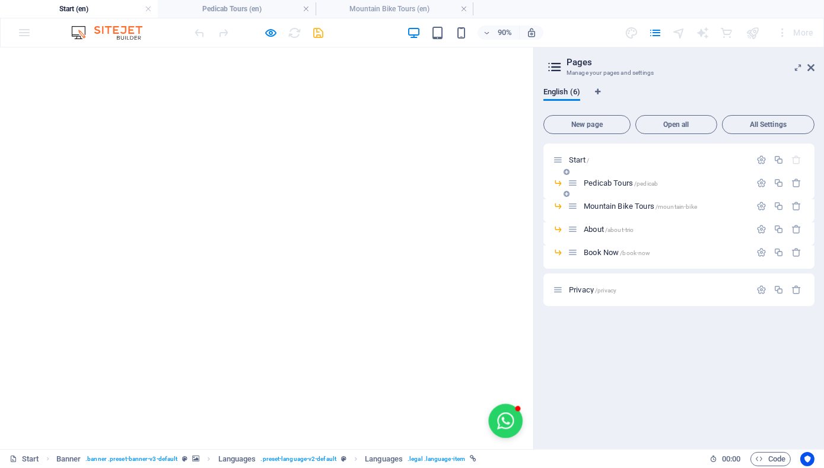
click at [575, 182] on icon at bounding box center [573, 183] width 10 height 10
click at [571, 184] on icon at bounding box center [573, 183] width 10 height 10
click at [585, 182] on span "Pedicab Tours /pedicab" at bounding box center [621, 183] width 74 height 9
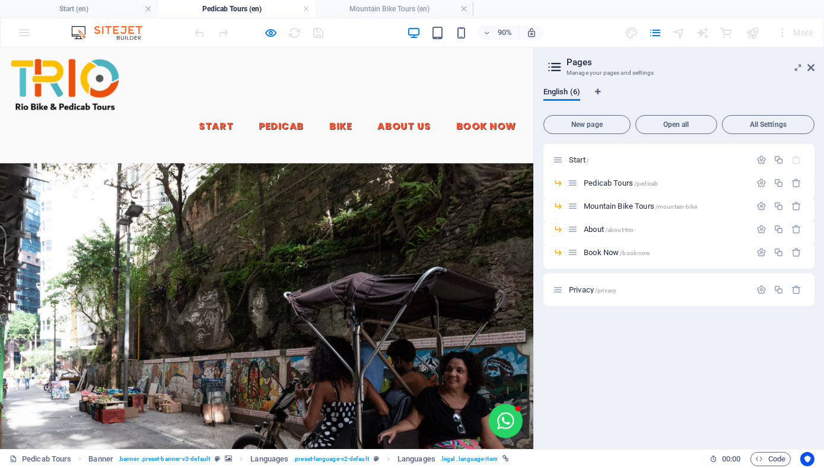
click at [560, 160] on div "English" at bounding box center [562, 169] width 23 height 18
click at [555, 162] on link "English" at bounding box center [562, 169] width 18 height 14
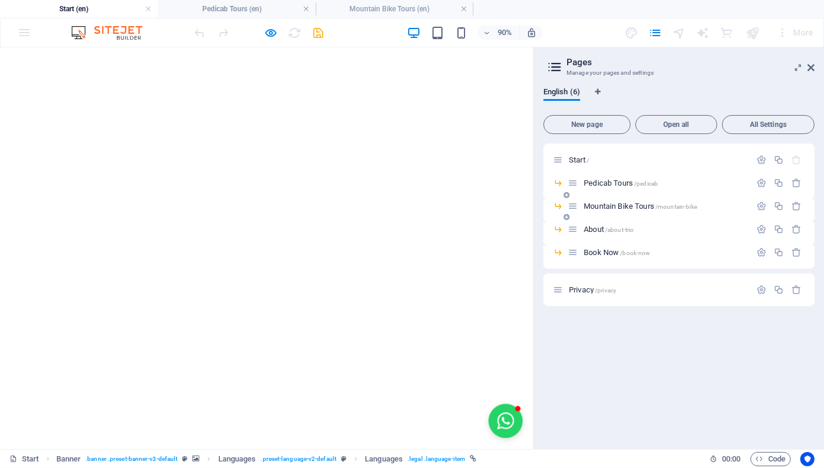
click at [600, 209] on span "Mountain Bike Tours /mountain-bike" at bounding box center [640, 206] width 113 height 9
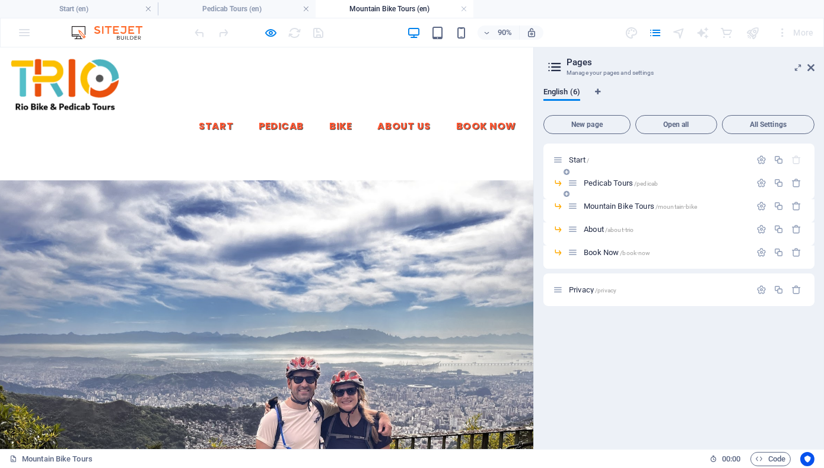
click at [612, 186] on span "Pedicab Tours /pedicab" at bounding box center [621, 183] width 74 height 9
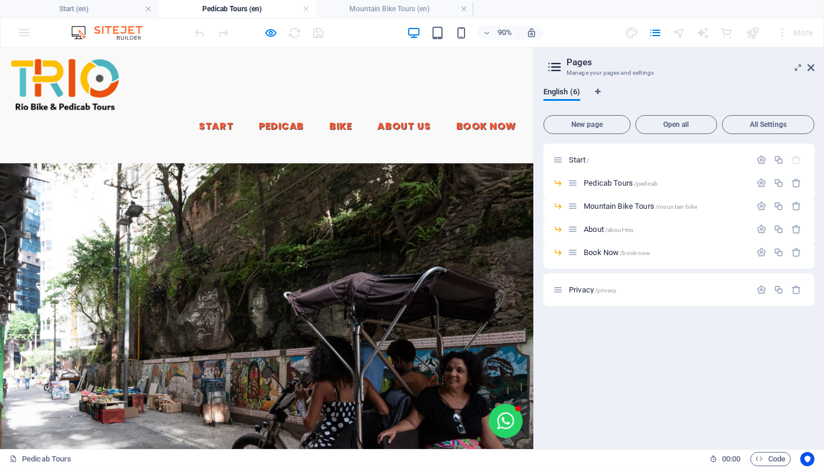
click at [553, 162] on link "English" at bounding box center [562, 169] width 18 height 14
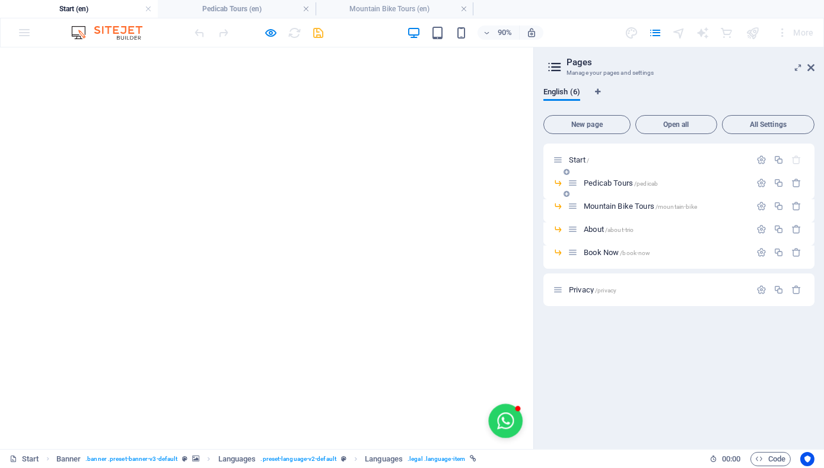
click at [617, 184] on span "Pedicab Tours /pedicab" at bounding box center [621, 183] width 74 height 9
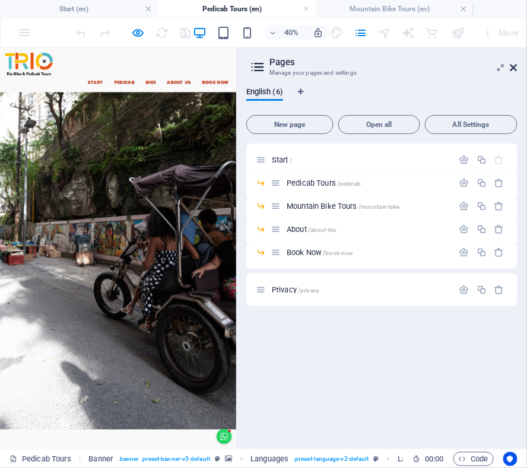
click at [515, 65] on icon at bounding box center [513, 67] width 7 height 9
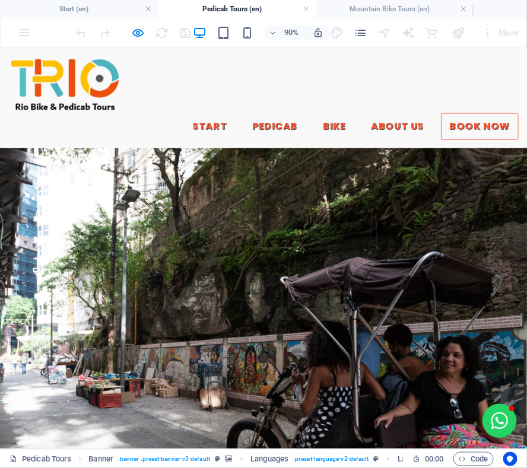
click at [490, 120] on link "Book Now" at bounding box center [533, 135] width 86 height 30
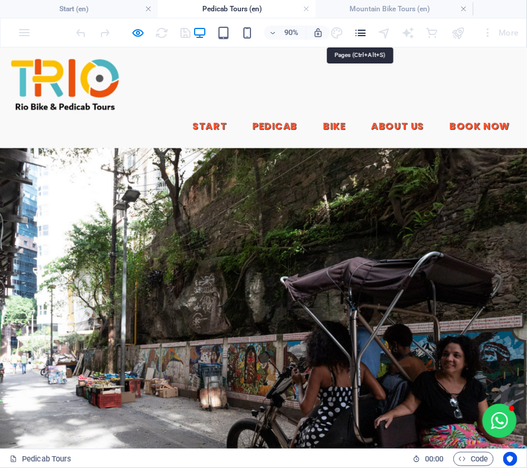
click at [358, 27] on icon "pages" at bounding box center [361, 33] width 14 height 14
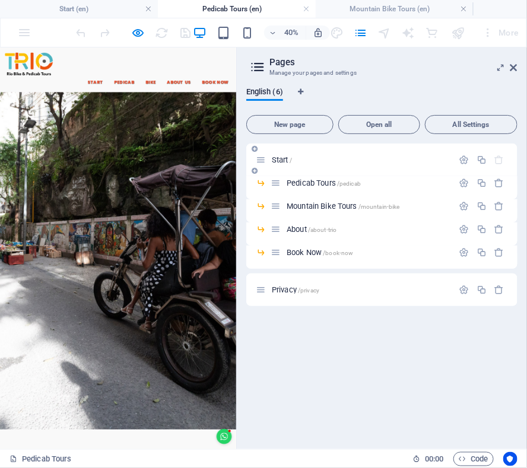
click at [270, 157] on div "Start /" at bounding box center [360, 160] width 185 height 8
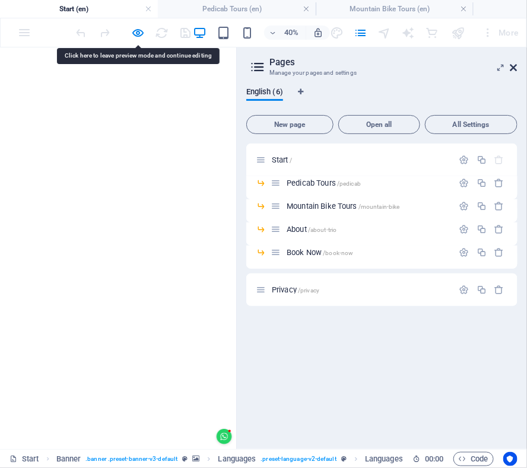
click at [514, 66] on icon at bounding box center [513, 67] width 7 height 9
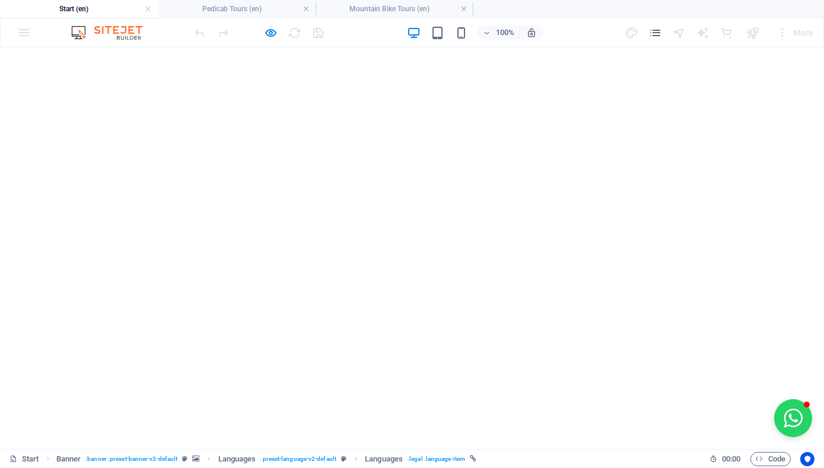
click at [778, 461] on link "English" at bounding box center [784, 468] width 18 height 14
click at [775, 461] on link "English" at bounding box center [784, 468] width 18 height 14
drag, startPoint x: 774, startPoint y: 15, endPoint x: 267, endPoint y: 30, distance: 507.3
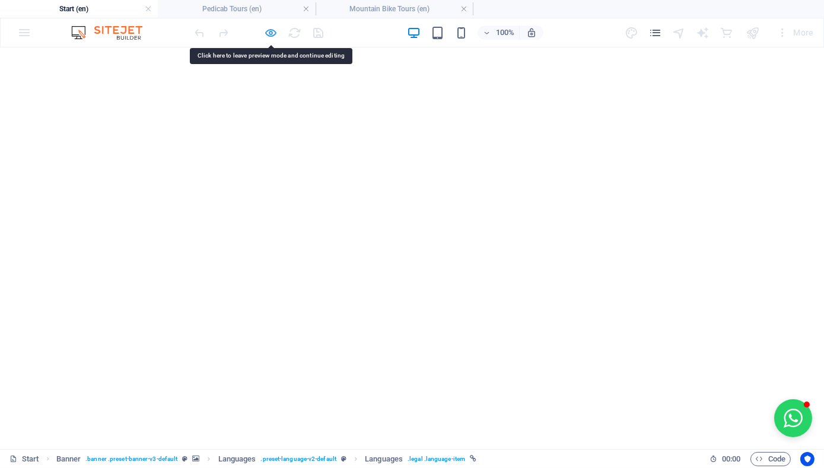
click at [267, 30] on icon "button" at bounding box center [272, 33] width 14 height 14
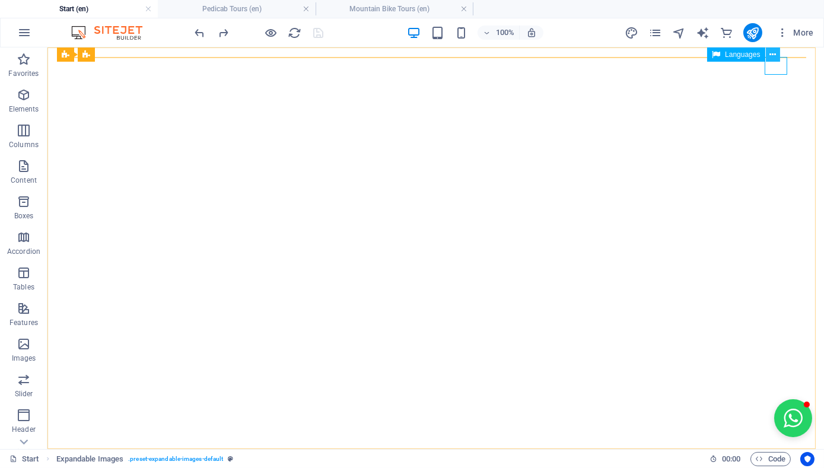
click at [773, 53] on icon at bounding box center [772, 55] width 7 height 12
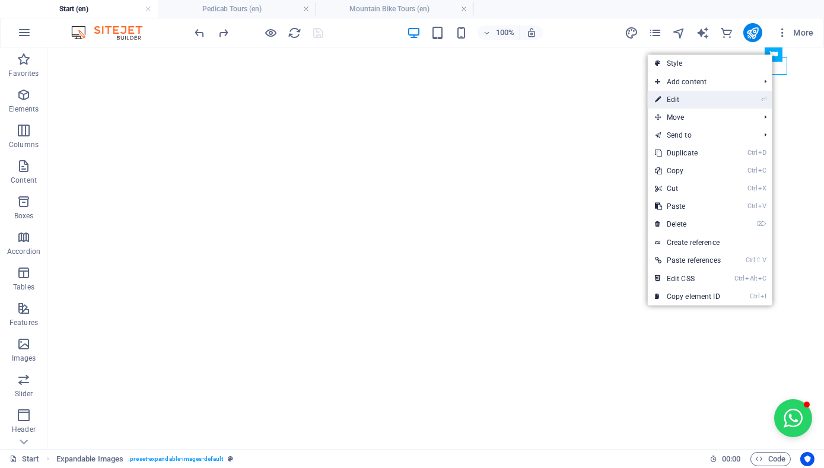
click at [714, 98] on link "⏎ Edit" at bounding box center [688, 100] width 80 height 18
select select "px"
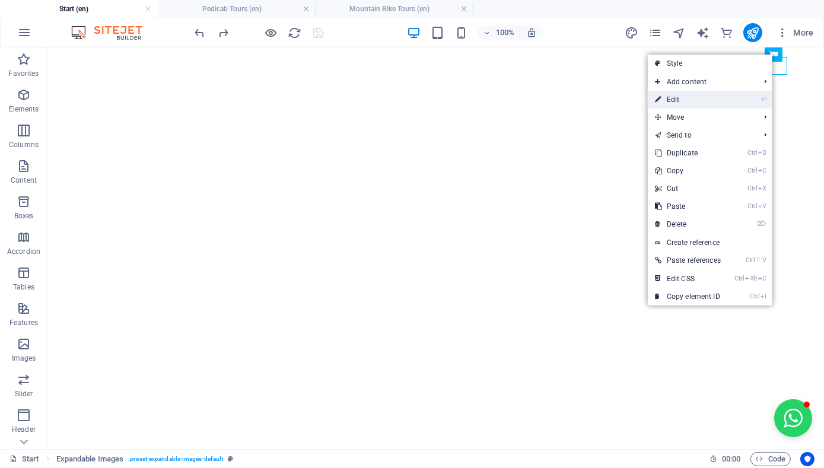
select select "px"
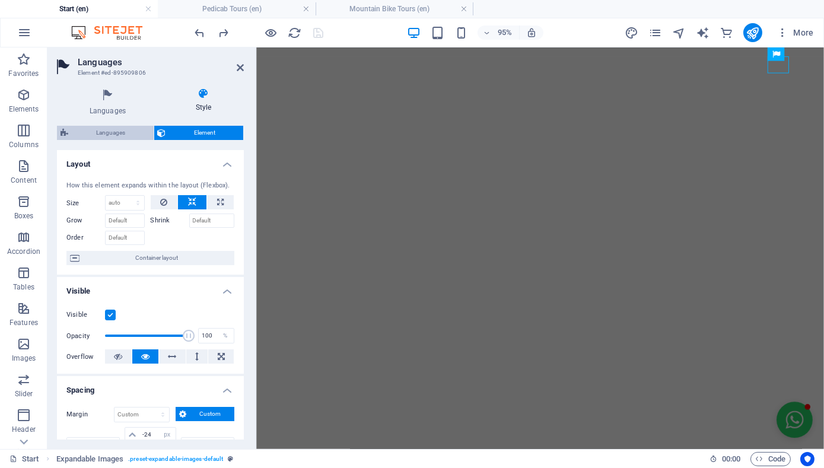
click at [102, 128] on span "Languages" at bounding box center [111, 133] width 78 height 14
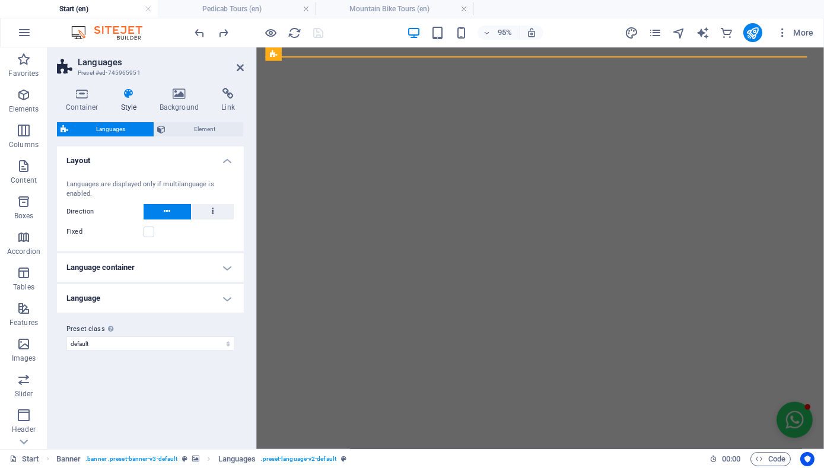
click at [230, 296] on h4 "Language" at bounding box center [150, 298] width 187 height 28
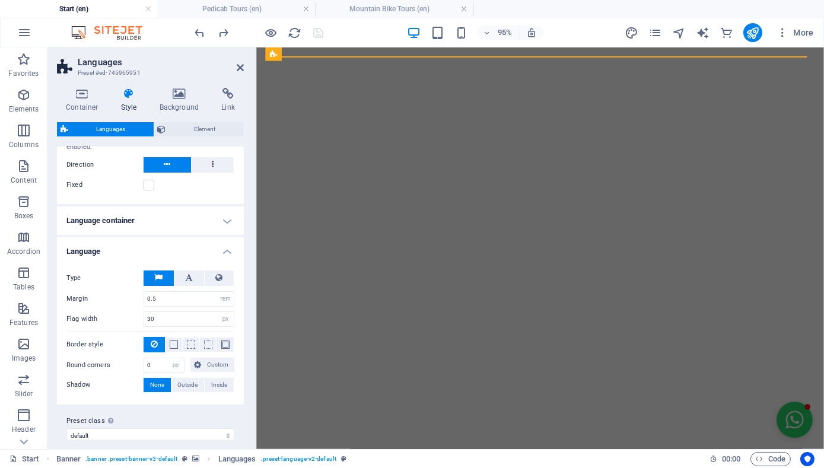
scroll to position [51, 0]
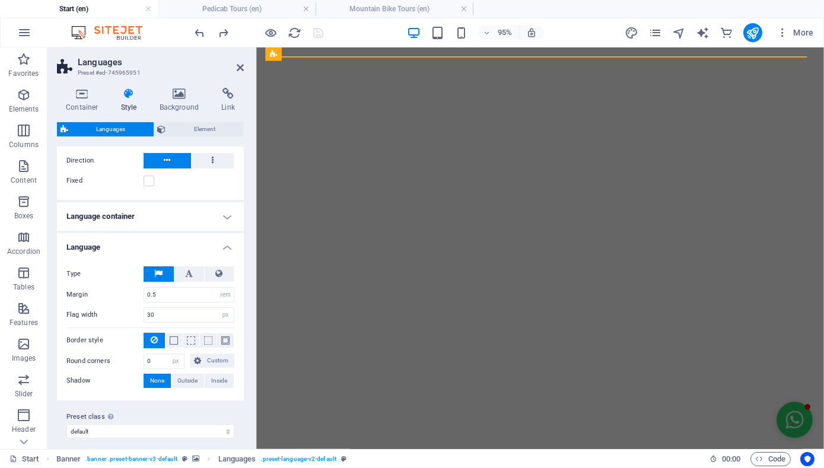
click at [571, 25] on div "95% More" at bounding box center [506, 32] width 626 height 19
click at [575, 27] on div "95% More" at bounding box center [506, 32] width 626 height 19
drag, startPoint x: 831, startPoint y: 74, endPoint x: 599, endPoint y: 67, distance: 232.0
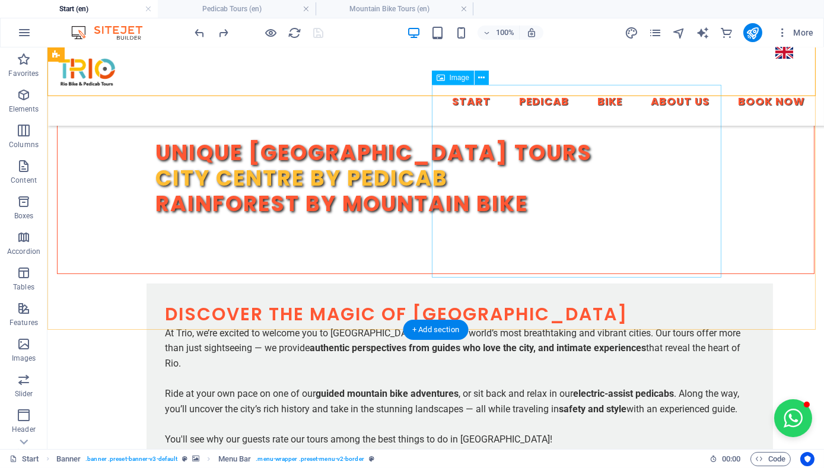
scroll to position [417, 0]
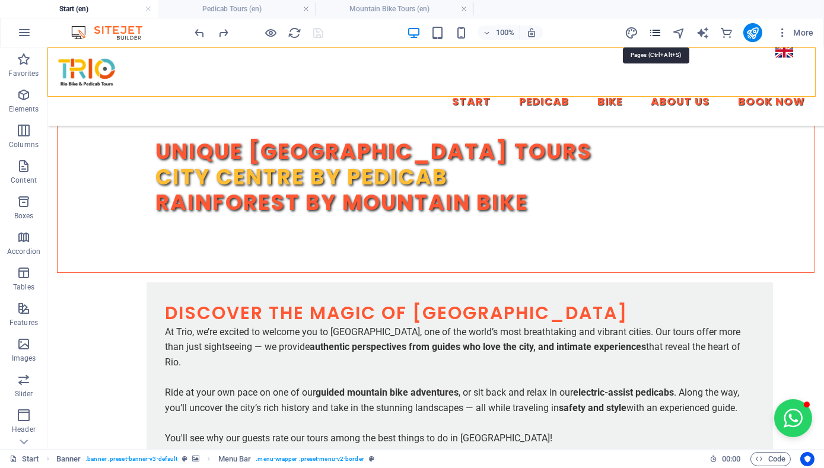
click at [662, 36] on icon "pages" at bounding box center [655, 33] width 14 height 14
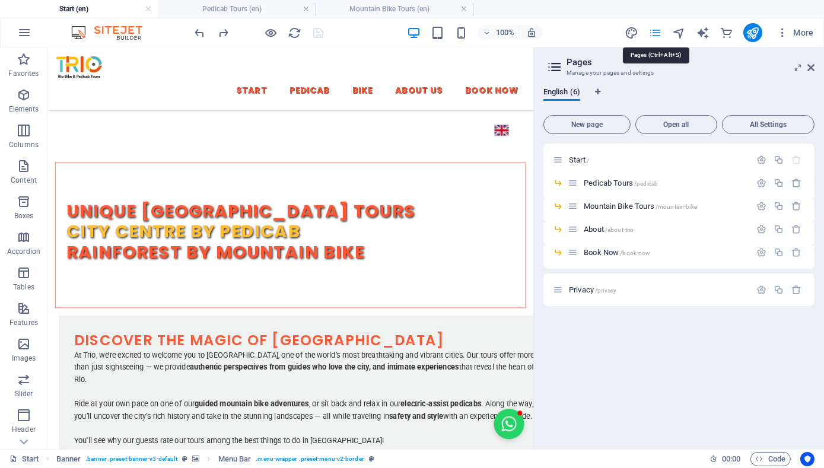
scroll to position [518, 0]
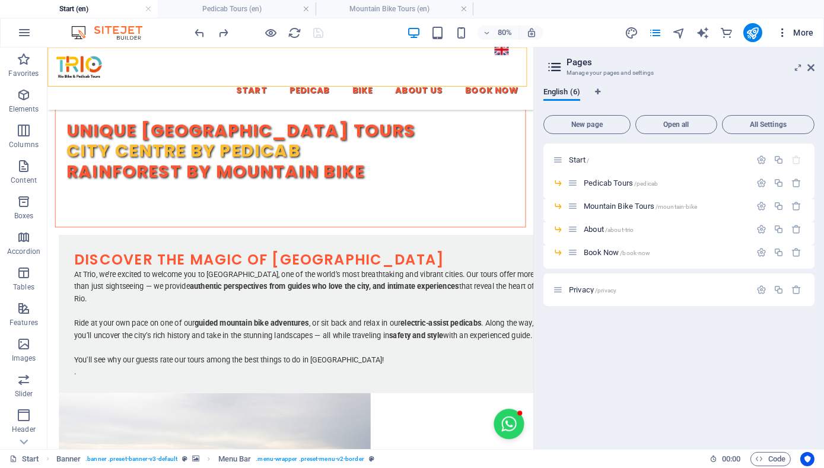
click at [786, 34] on icon "button" at bounding box center [782, 33] width 12 height 12
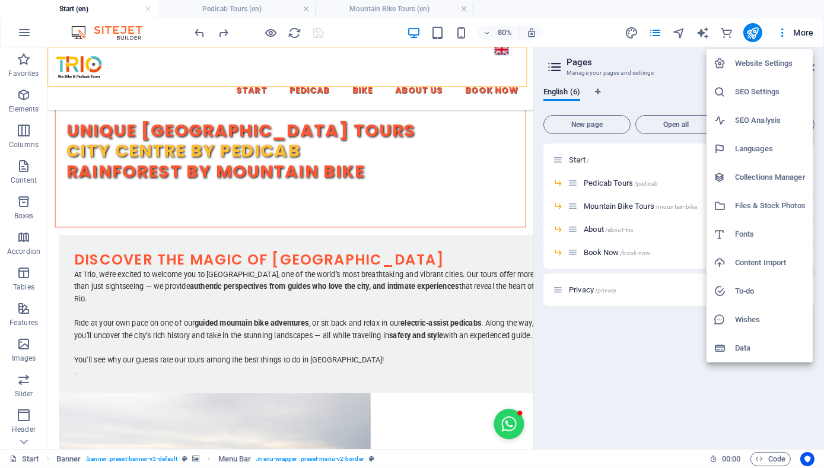
click at [776, 69] on h6 "Website Settings" at bounding box center [770, 63] width 71 height 14
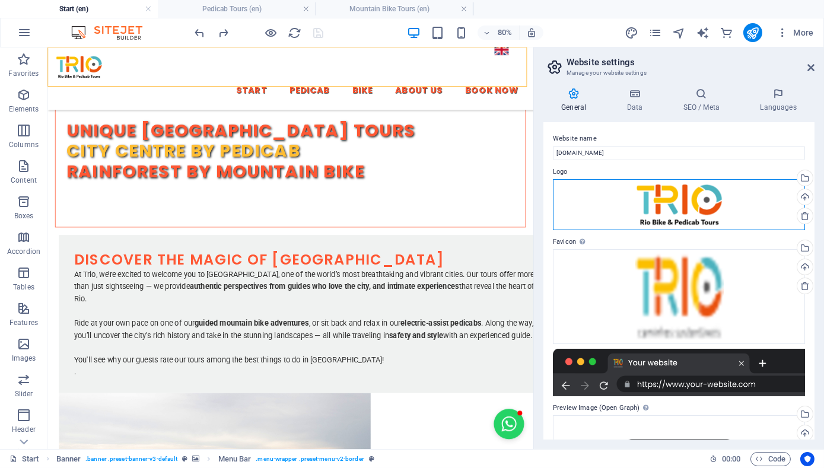
click at [721, 193] on div "Drag files here, click to choose files or select files from Files or our free s…" at bounding box center [679, 204] width 252 height 51
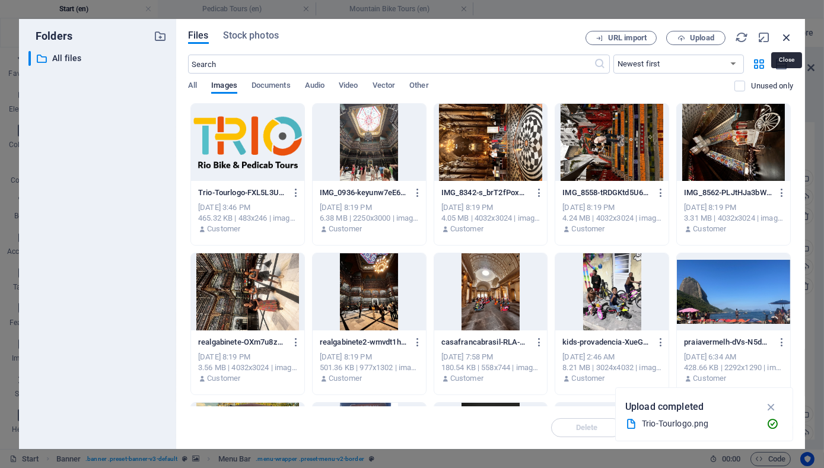
click at [784, 39] on icon "button" at bounding box center [786, 37] width 13 height 13
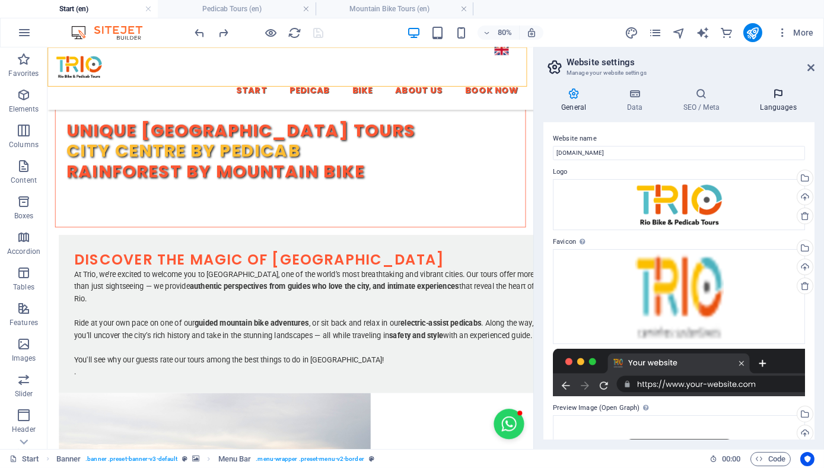
click at [776, 100] on h4 "Languages" at bounding box center [778, 100] width 72 height 25
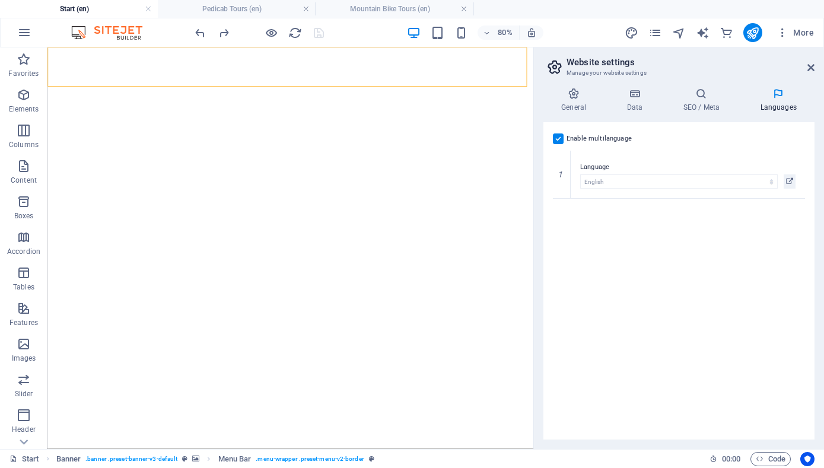
select select "41"
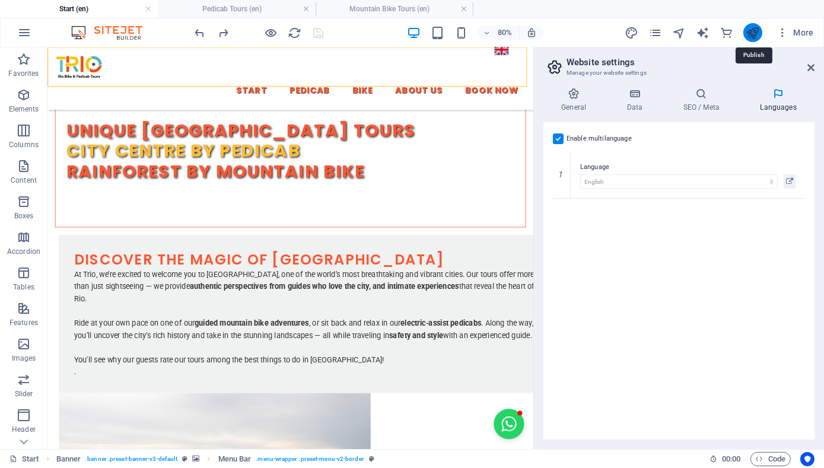
click at [754, 33] on icon "publish" at bounding box center [753, 33] width 14 height 14
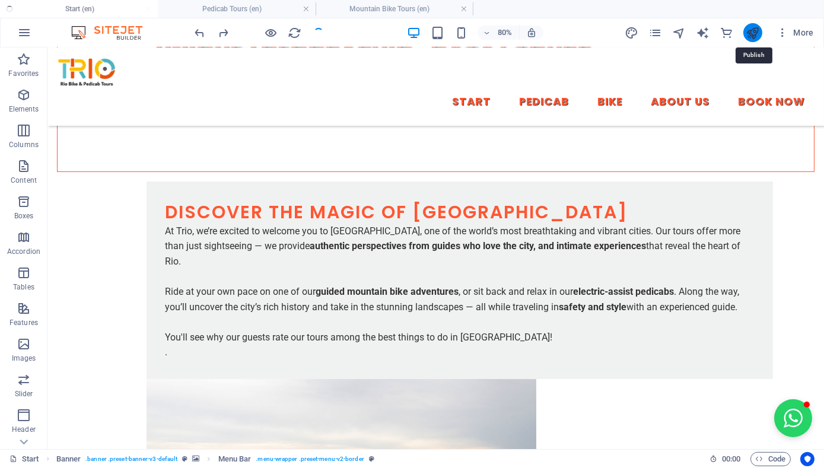
scroll to position [417, 0]
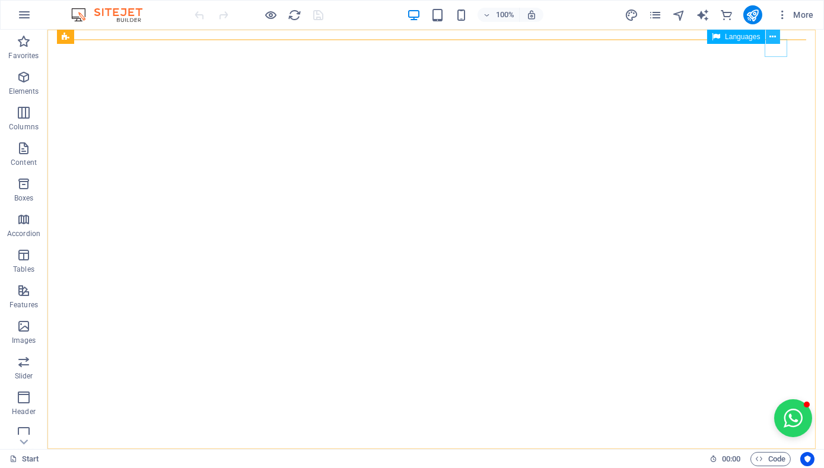
click at [765, 331] on icon at bounding box center [658, 346] width 214 height 31
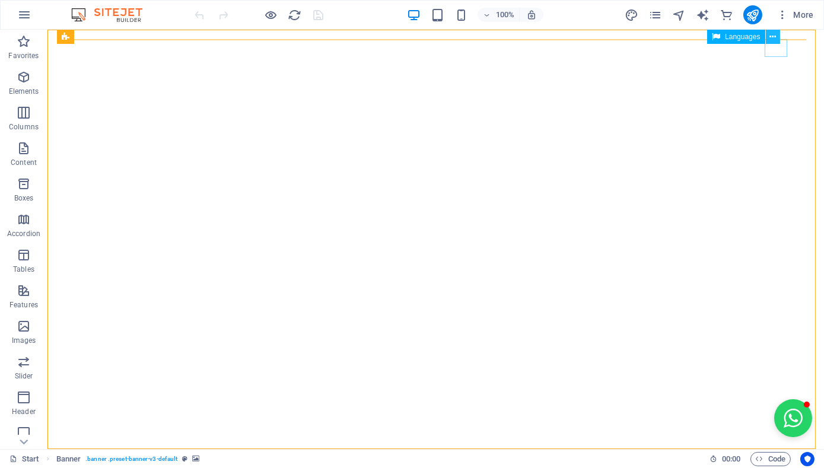
click at [765, 331] on icon at bounding box center [658, 346] width 214 height 31
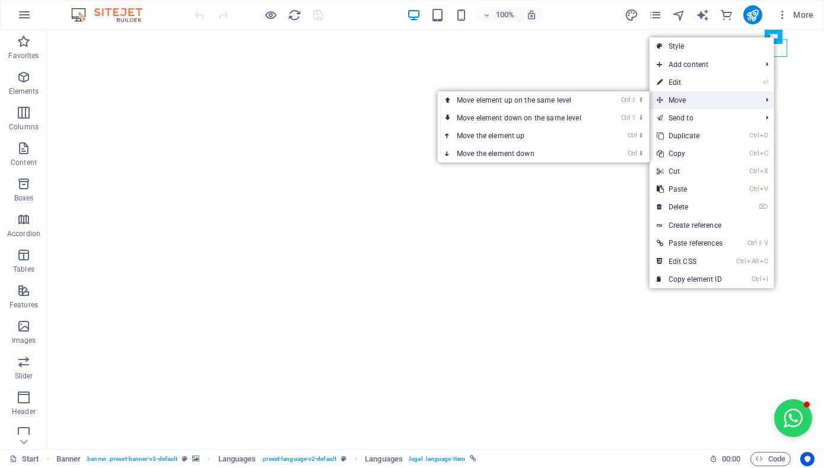
click at [692, 91] on span "Move" at bounding box center [703, 100] width 107 height 18
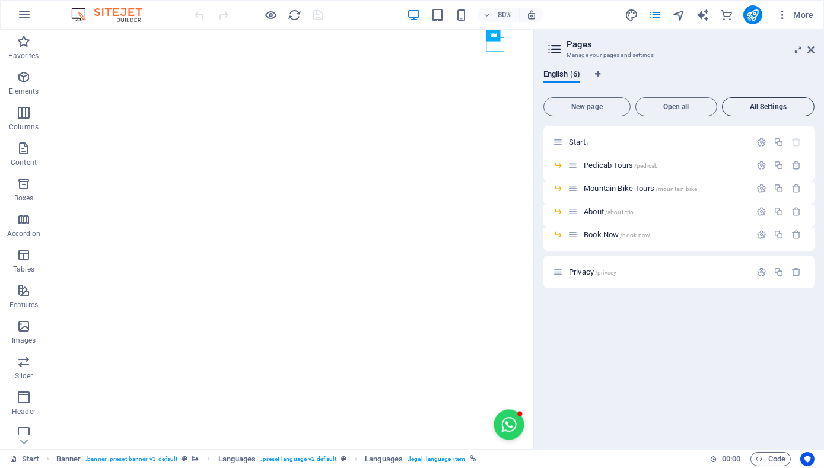
click at [767, 109] on span "All Settings" at bounding box center [768, 106] width 82 height 7
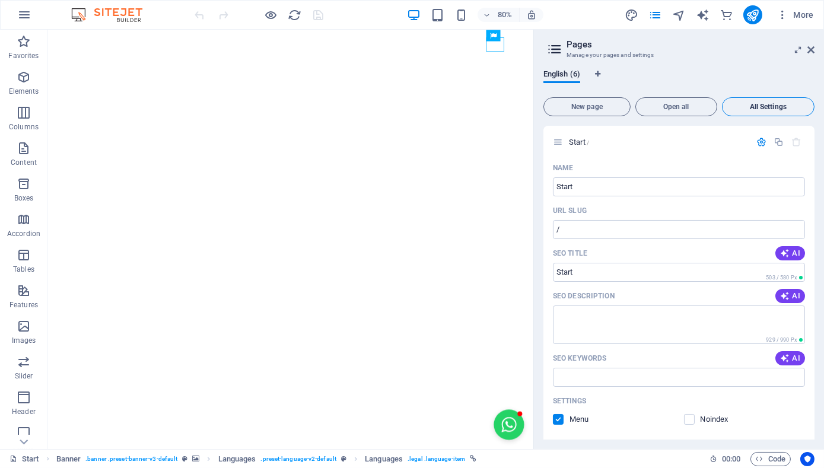
scroll to position [2213, 0]
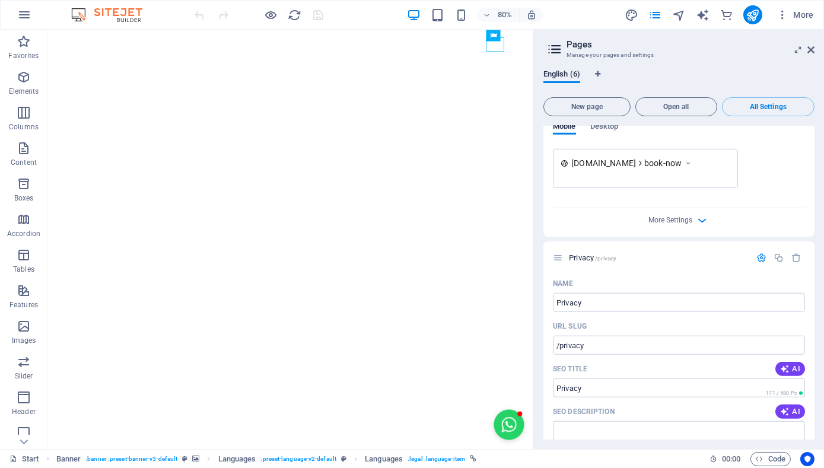
click at [814, 49] on aside "Pages Manage your pages and settings English (6) New page Open all All Settings…" at bounding box center [678, 239] width 291 height 419
click at [812, 49] on icon at bounding box center [810, 49] width 7 height 9
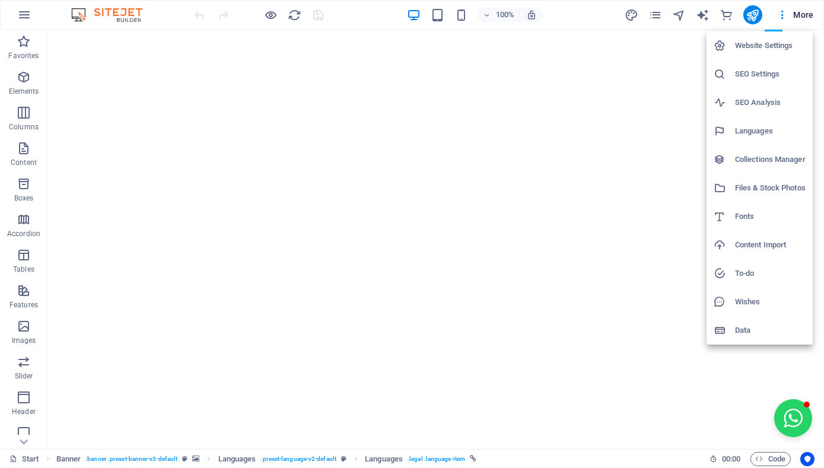
click at [772, 41] on h6 "Website Settings" at bounding box center [770, 46] width 71 height 14
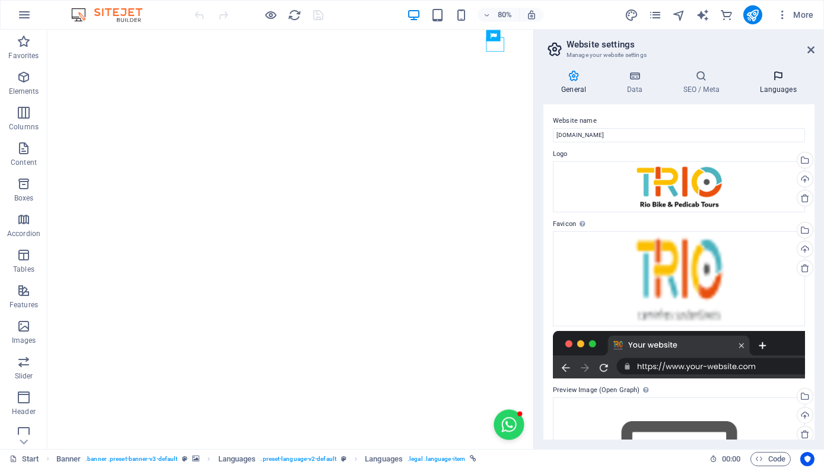
click at [783, 79] on icon at bounding box center [778, 76] width 72 height 12
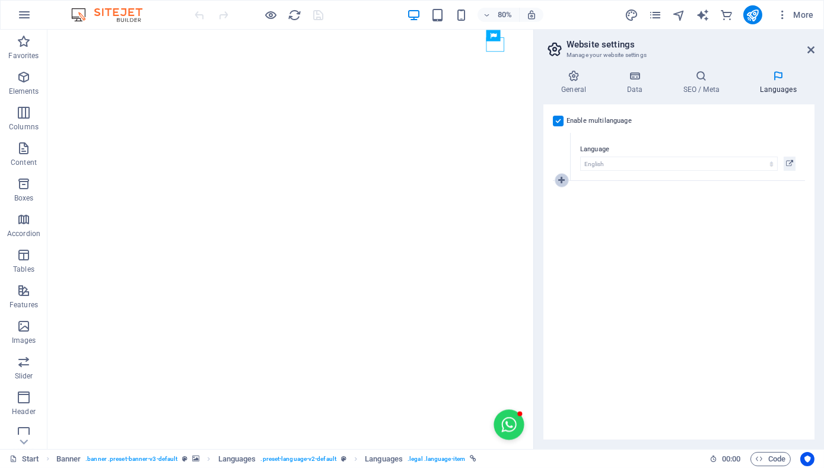
click at [564, 179] on icon at bounding box center [561, 180] width 7 height 8
select select
click at [585, 211] on select "Abkhazian Afar Afrikaans Akan Albanian Amharic Arabic Aragonese Armenian Assame…" at bounding box center [679, 212] width 198 height 14
click at [608, 264] on div "Enable multilanguage To disable multilanguage delete all languages until only o…" at bounding box center [678, 271] width 271 height 335
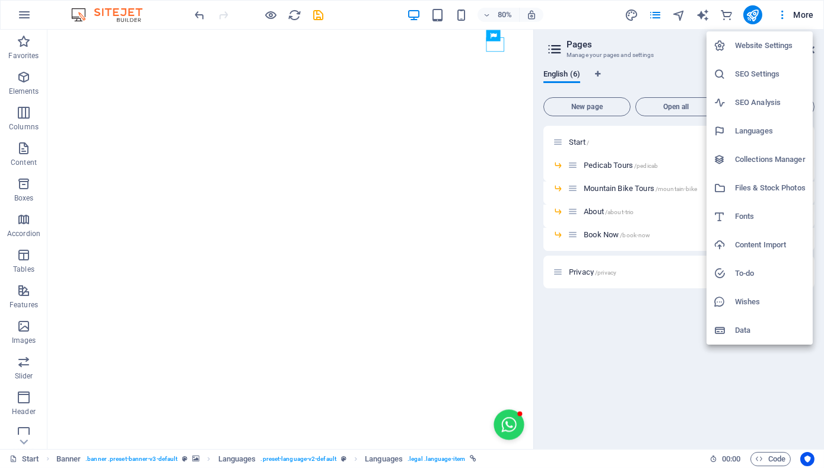
click at [783, 15] on div at bounding box center [412, 234] width 824 height 468
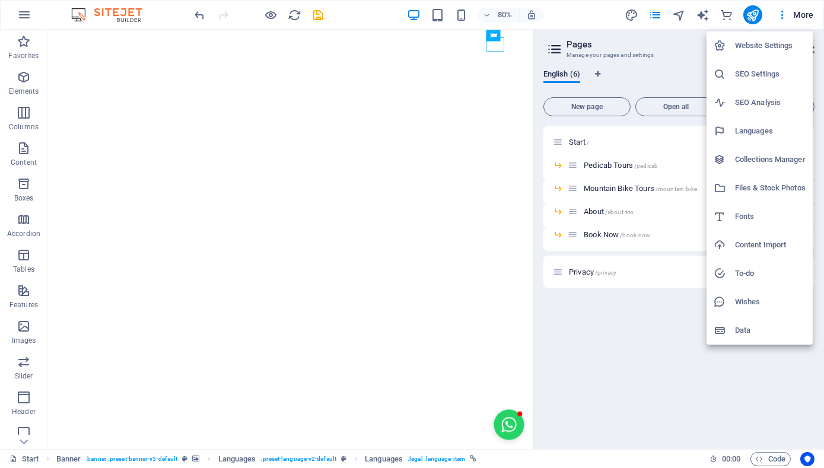
click at [760, 240] on h6 "Content Import" at bounding box center [770, 245] width 71 height 14
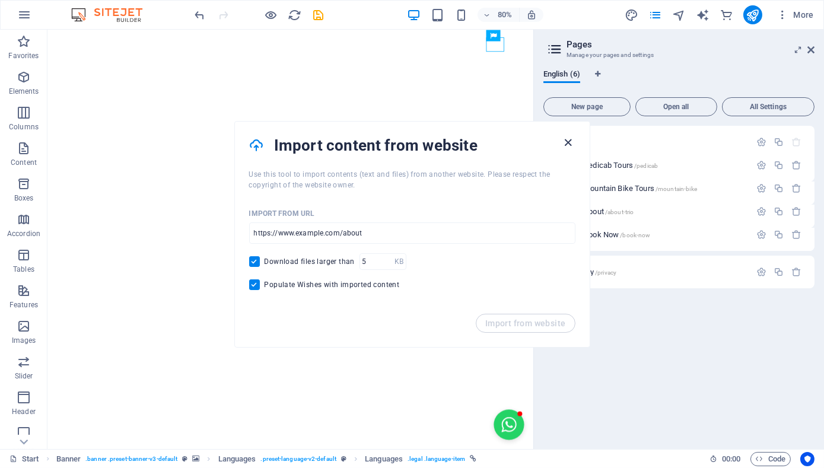
click at [570, 140] on icon "button" at bounding box center [568, 143] width 14 height 14
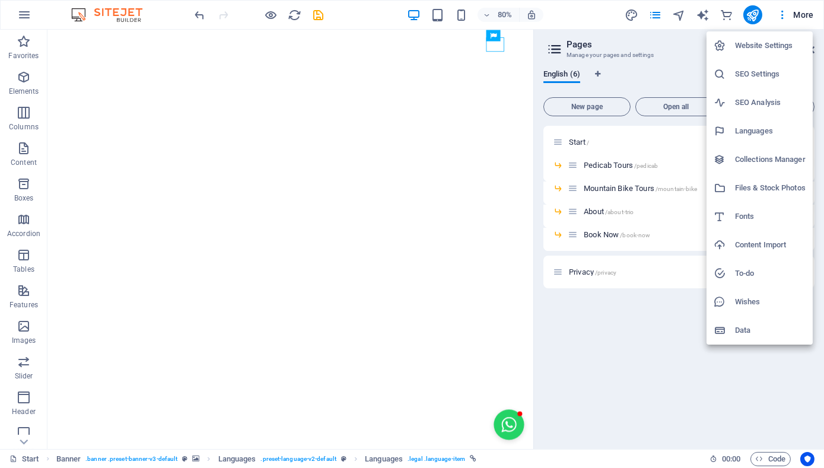
click at [756, 50] on h6 "Website Settings" at bounding box center [770, 46] width 71 height 14
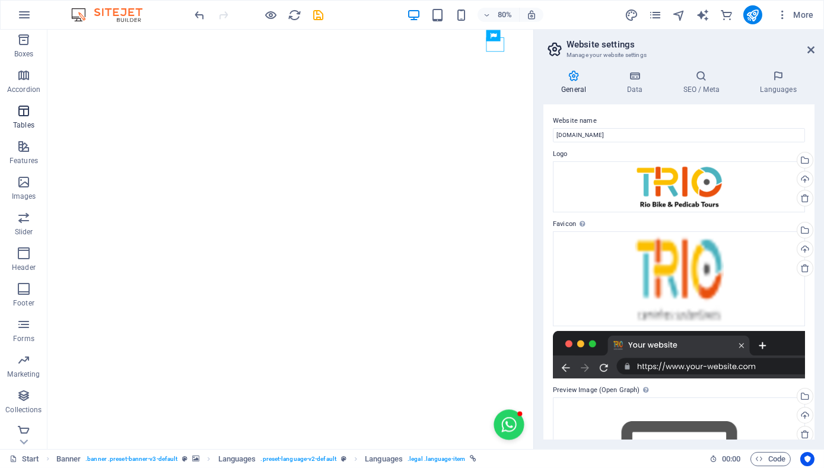
scroll to position [149, 0]
click at [26, 251] on icon "button" at bounding box center [24, 248] width 14 height 14
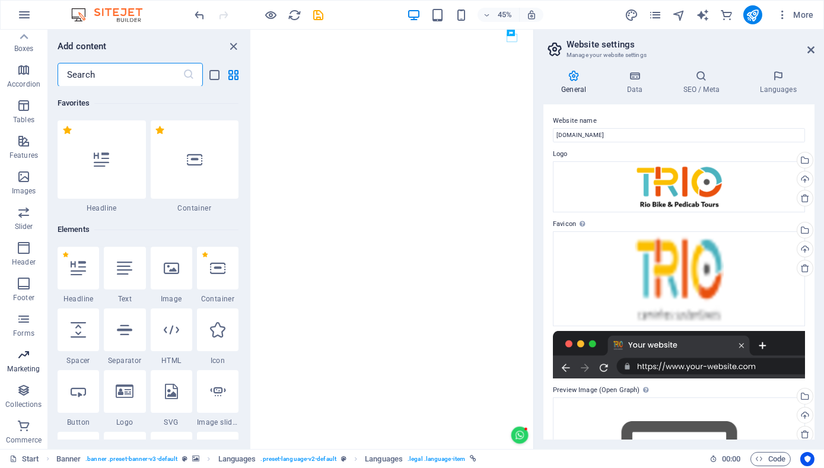
scroll to position [0, 0]
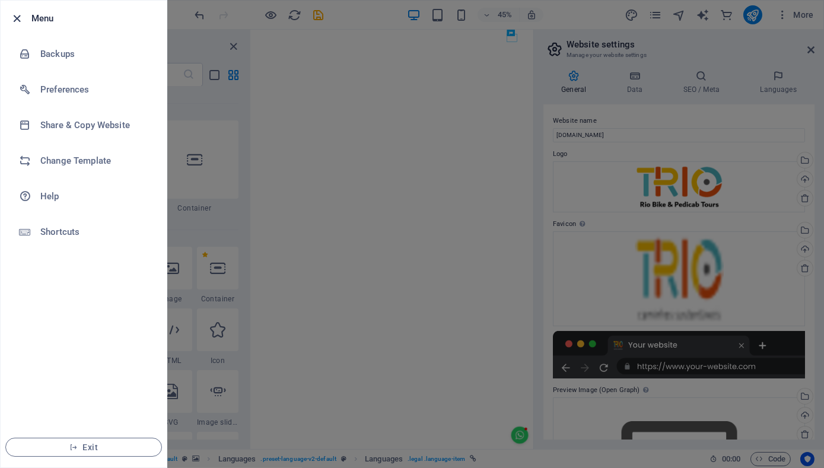
click at [23, 19] on icon "button" at bounding box center [18, 19] width 14 height 14
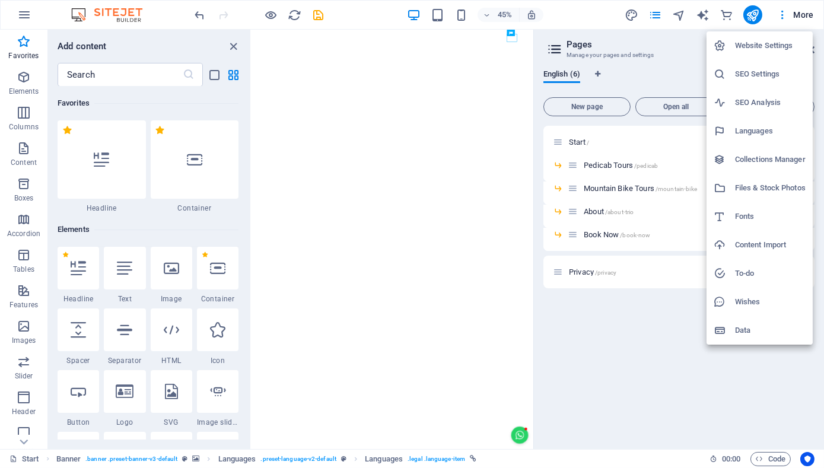
click at [319, 12] on div at bounding box center [412, 234] width 824 height 468
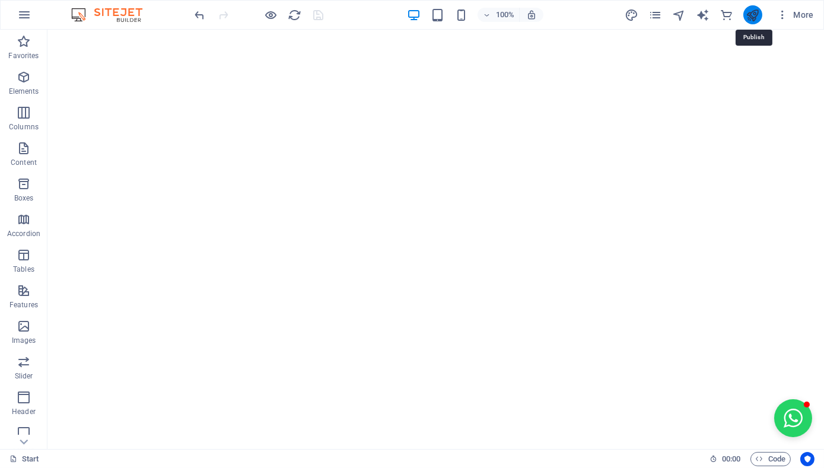
click at [752, 20] on icon "publish" at bounding box center [753, 15] width 14 height 14
